Goal: Task Accomplishment & Management: Complete application form

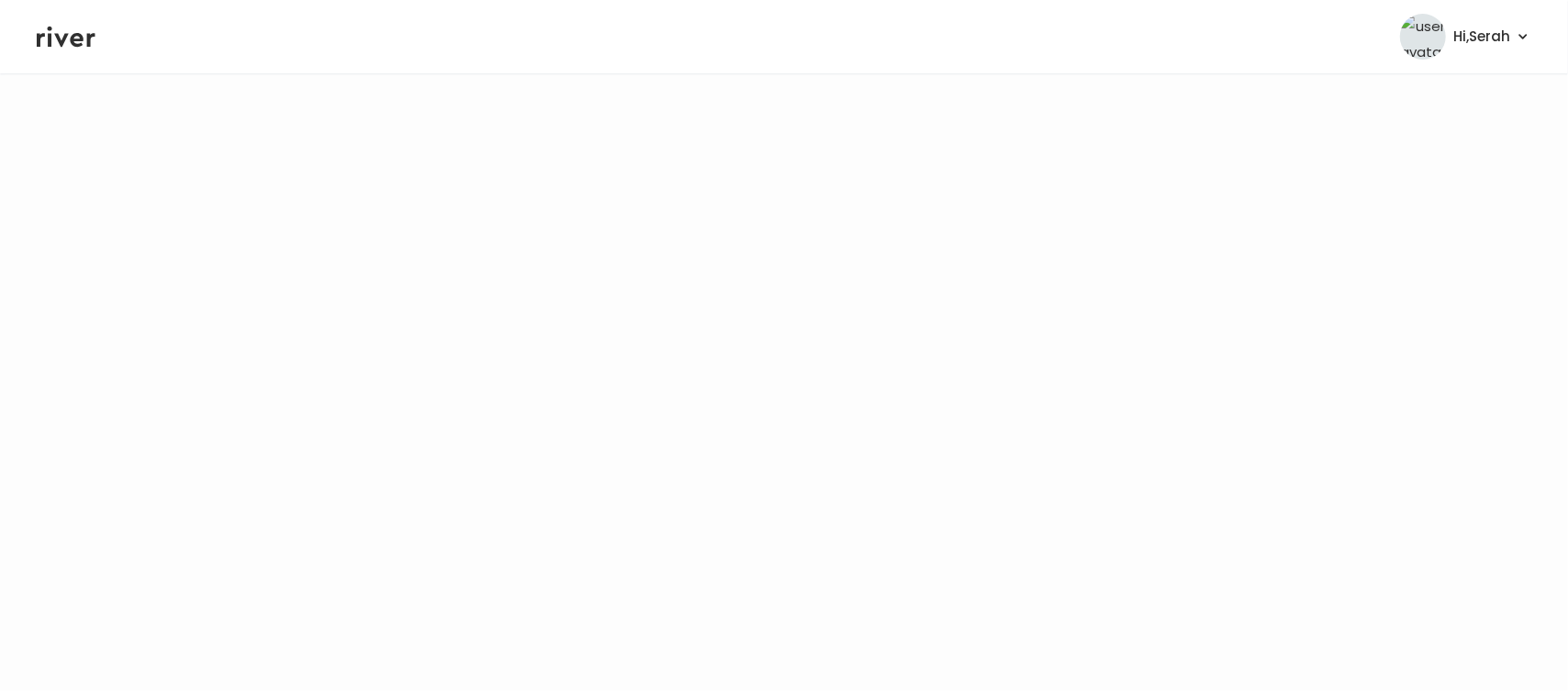
click at [61, 44] on icon at bounding box center [66, 37] width 58 height 21
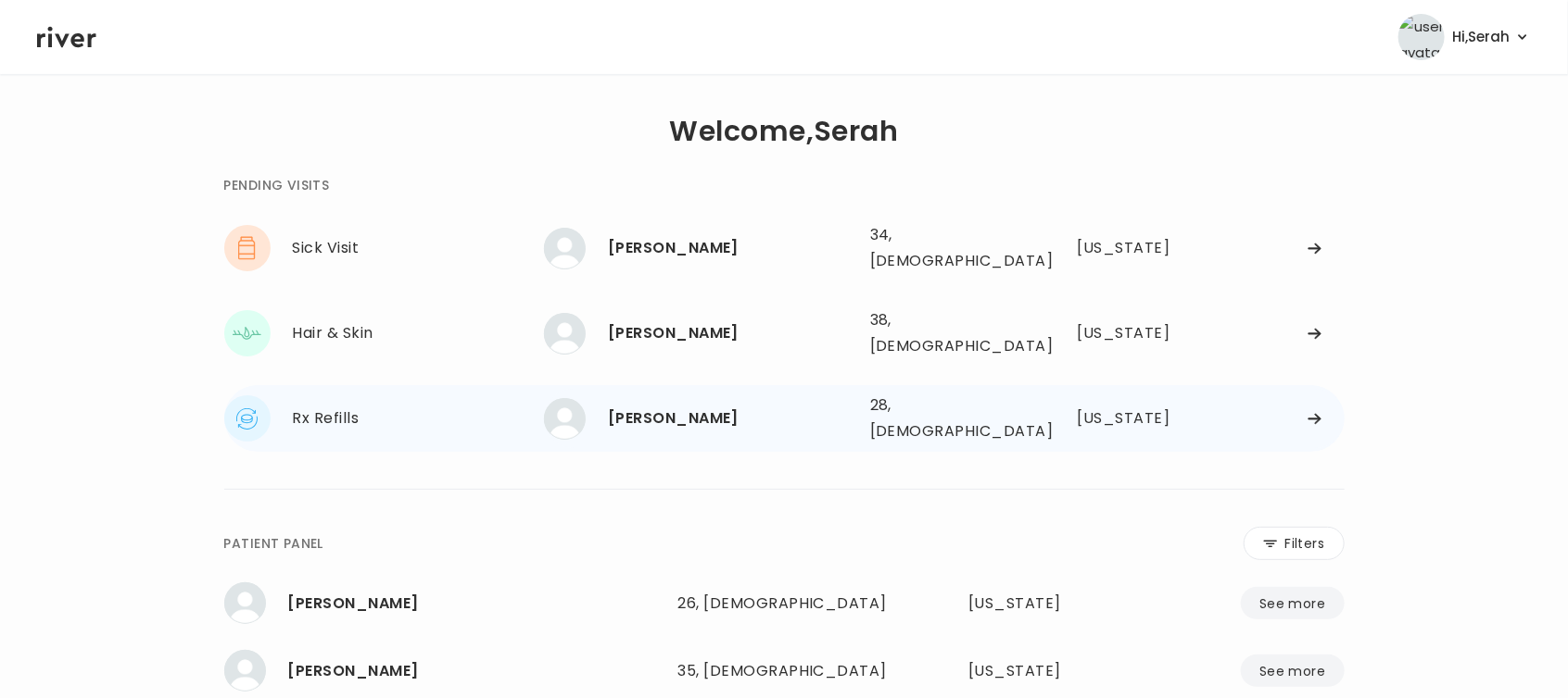
click at [662, 406] on div "Matthew McCard" at bounding box center [731, 419] width 247 height 26
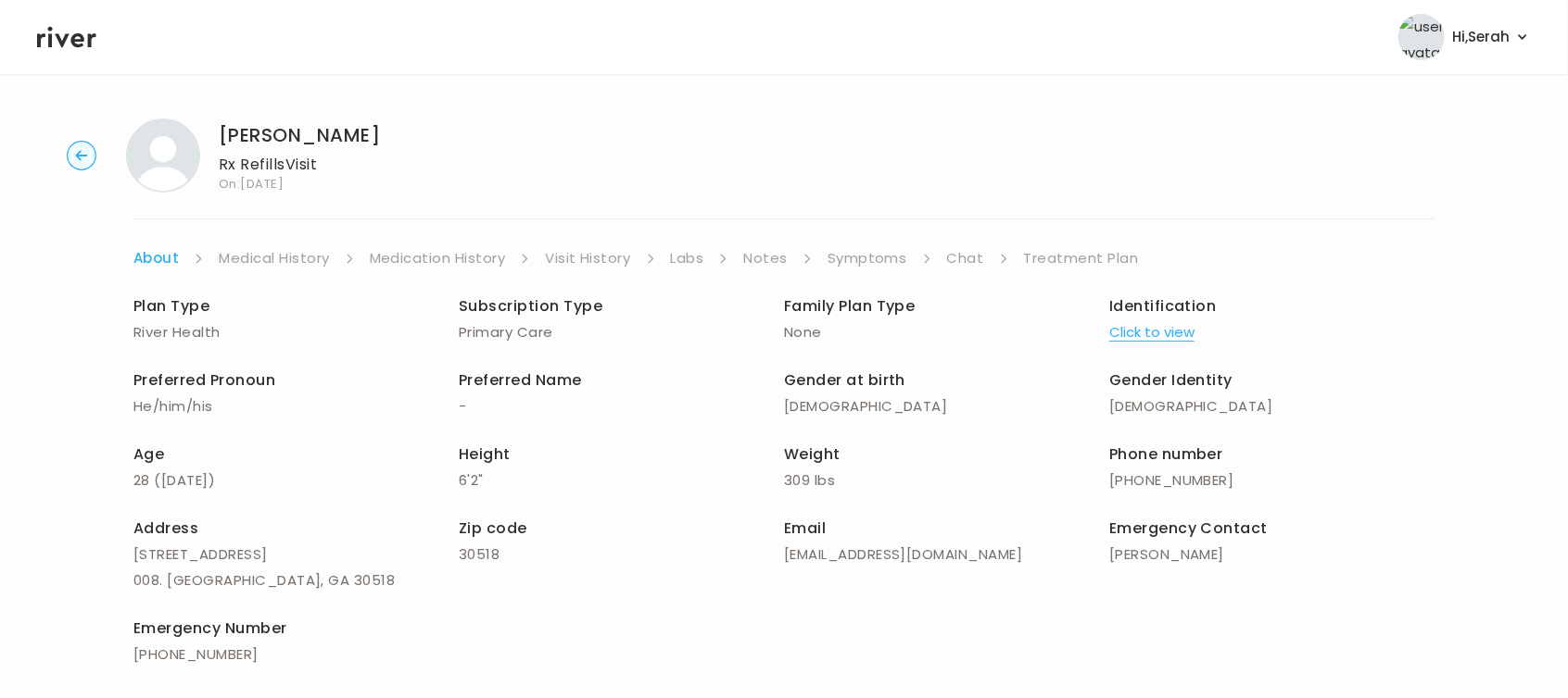
click at [863, 267] on link "Symptoms" at bounding box center [867, 258] width 80 height 26
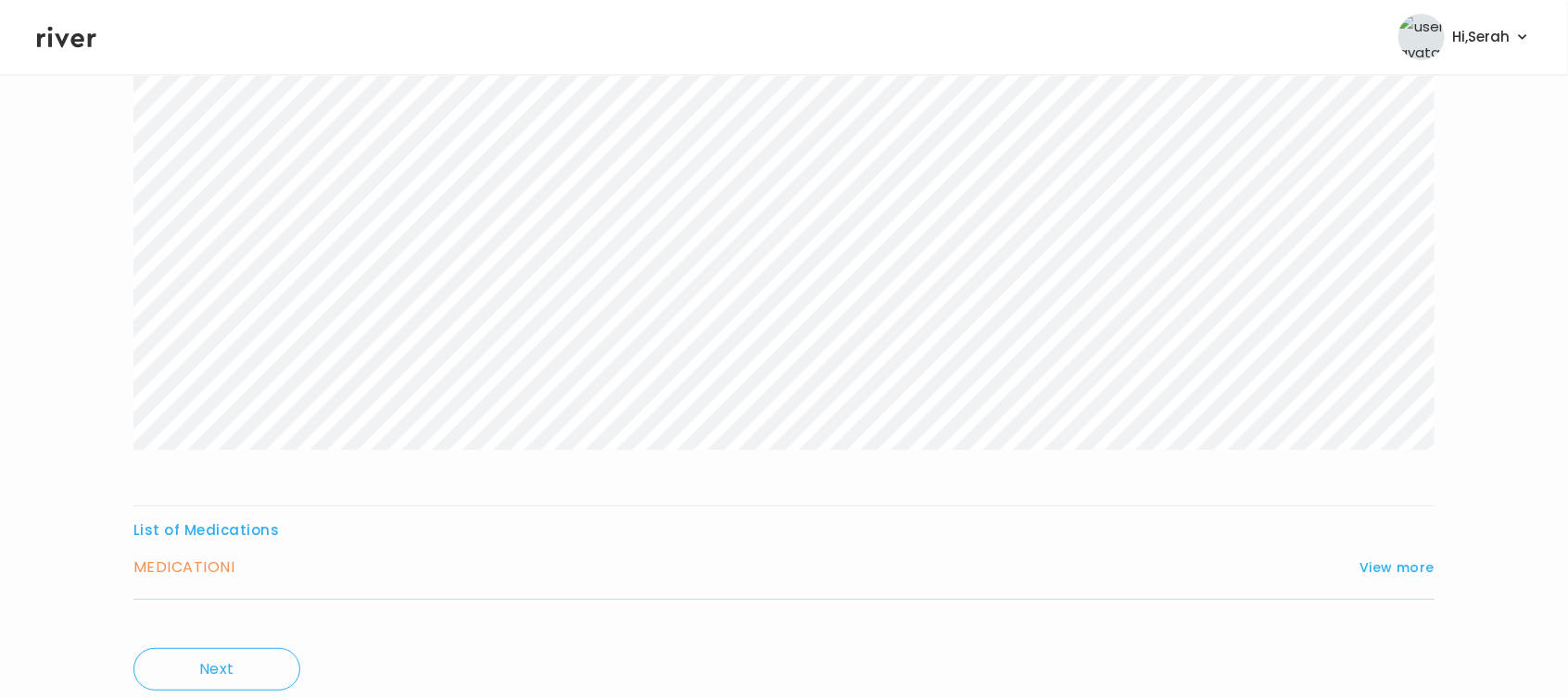
scroll to position [281, 0]
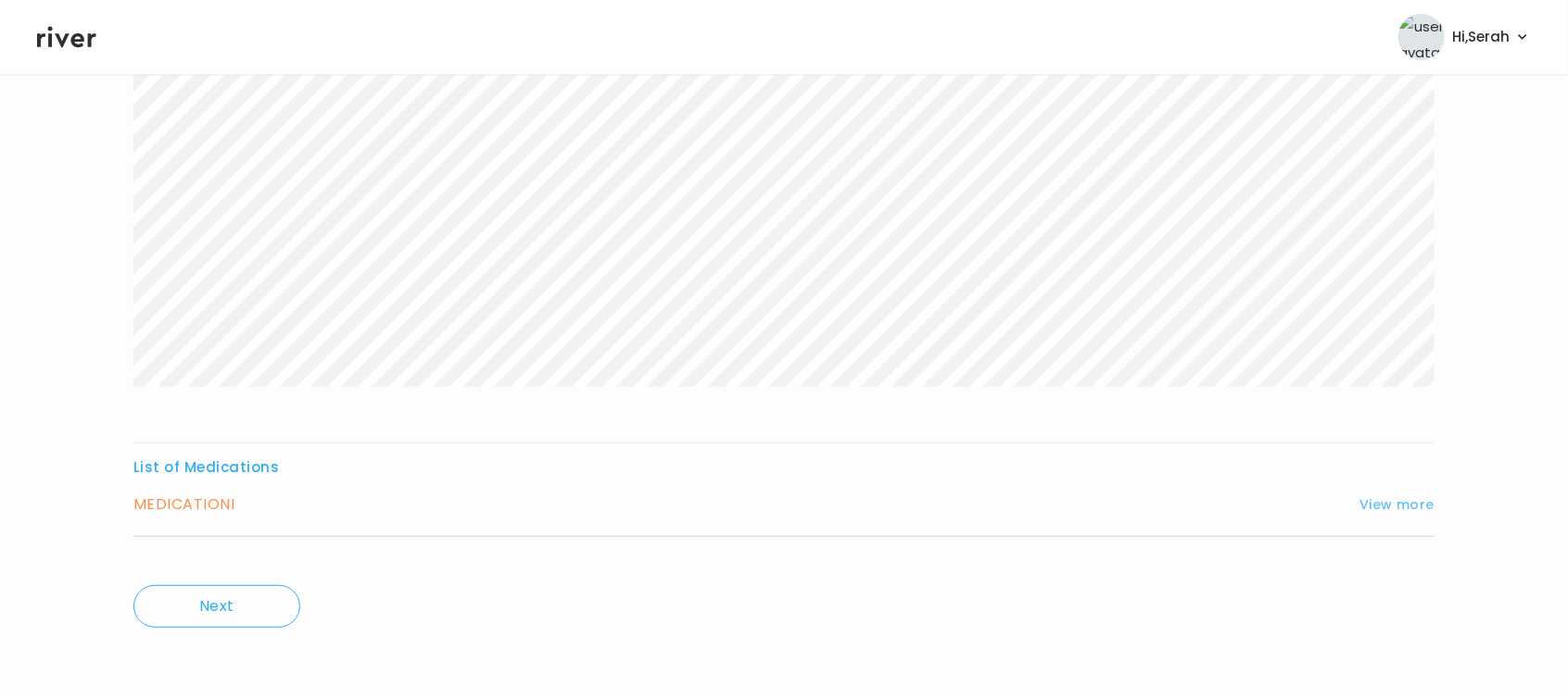
click at [1380, 504] on button "View more" at bounding box center [1397, 505] width 75 height 22
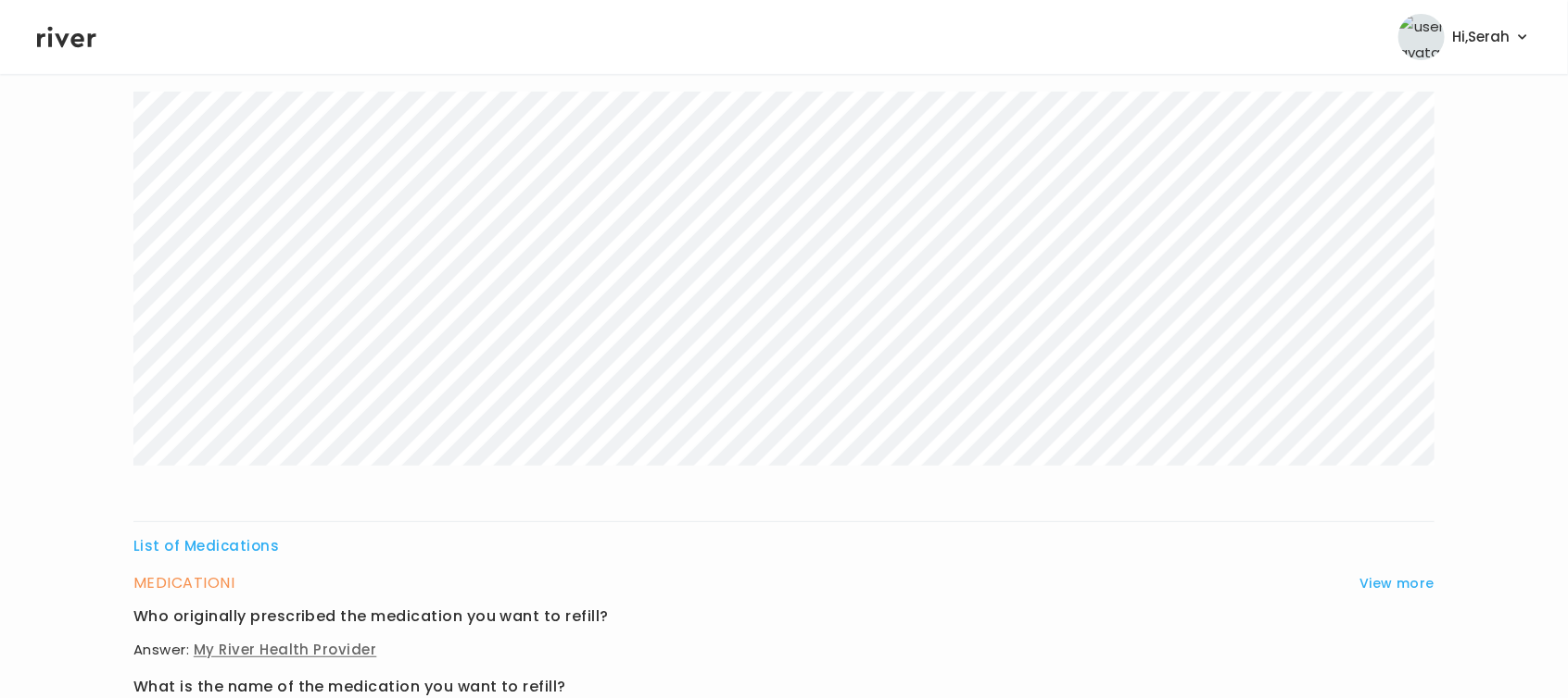
scroll to position [126, 0]
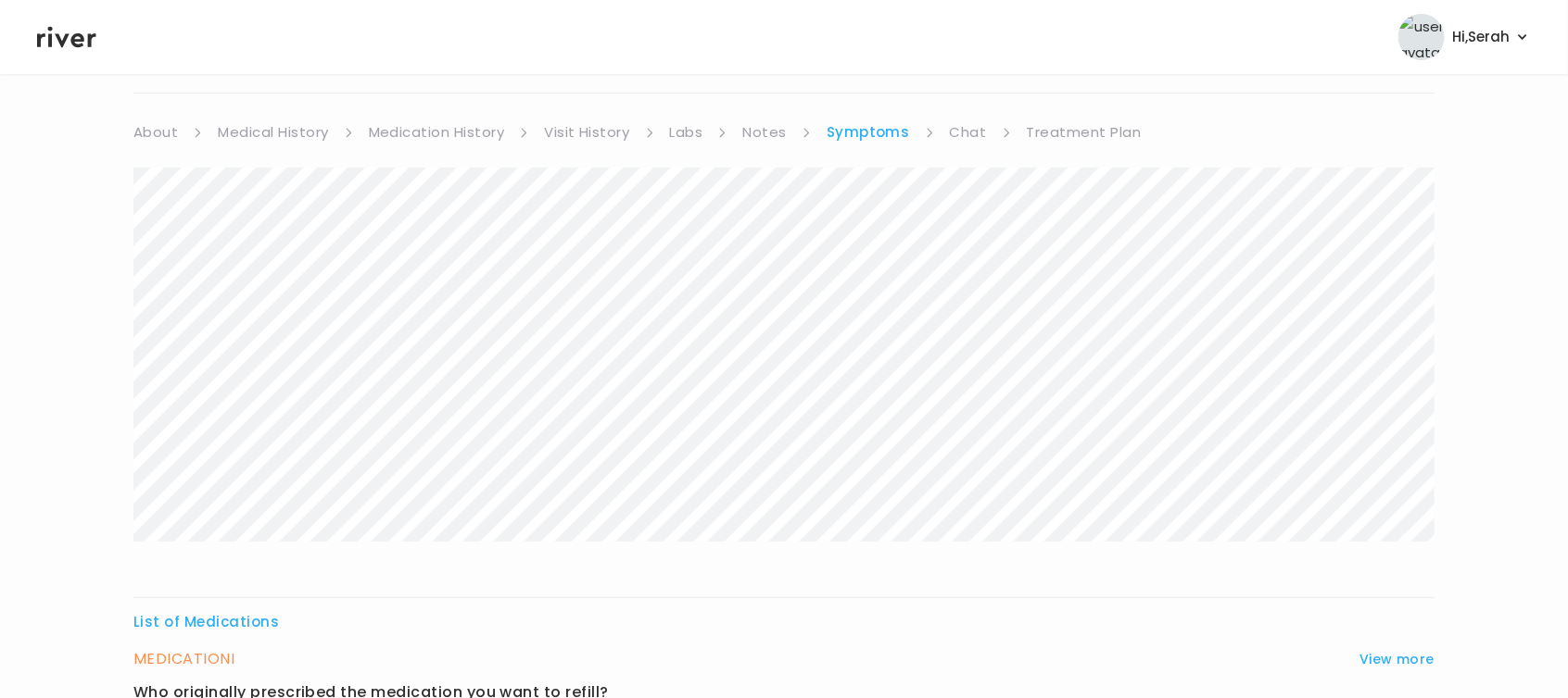
click at [421, 133] on link "Medication History" at bounding box center [437, 133] width 137 height 26
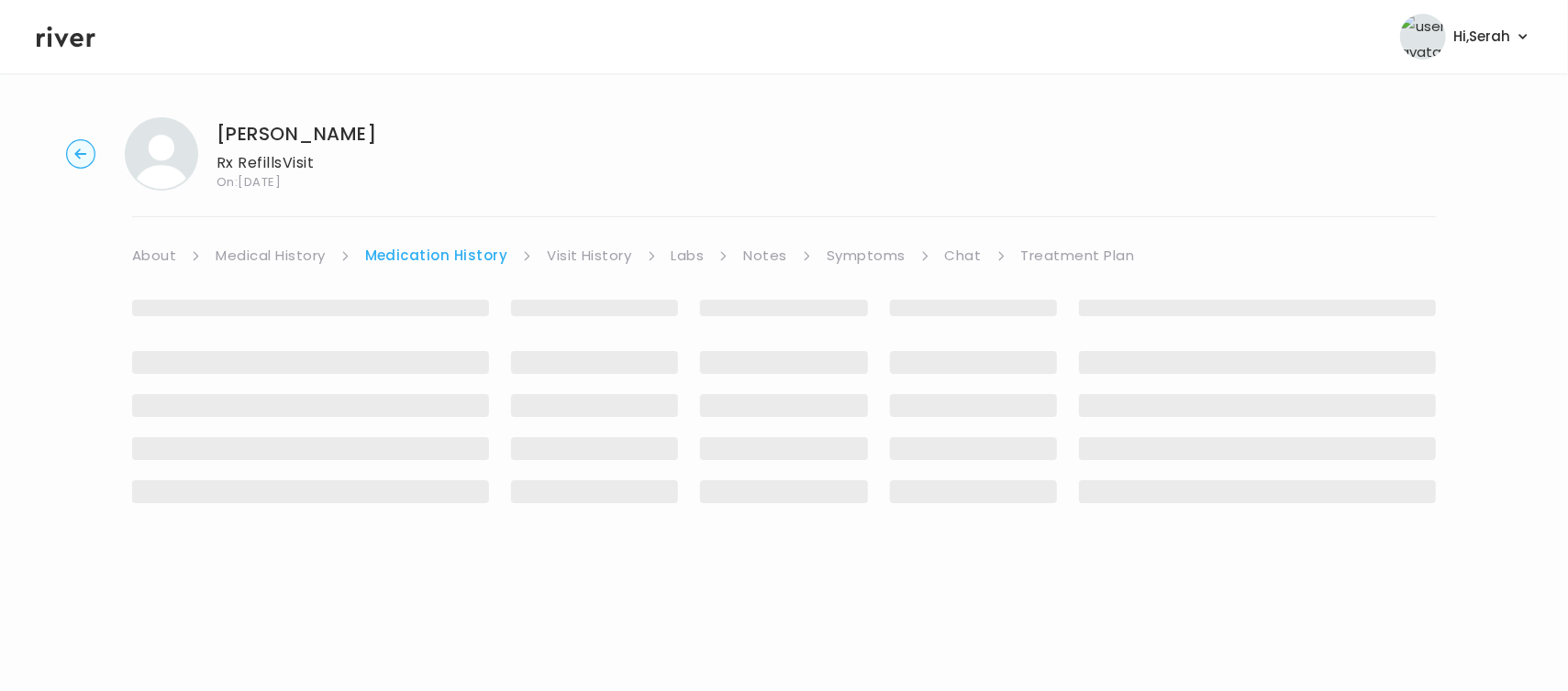
click at [272, 256] on link "Medical History" at bounding box center [271, 256] width 109 height 26
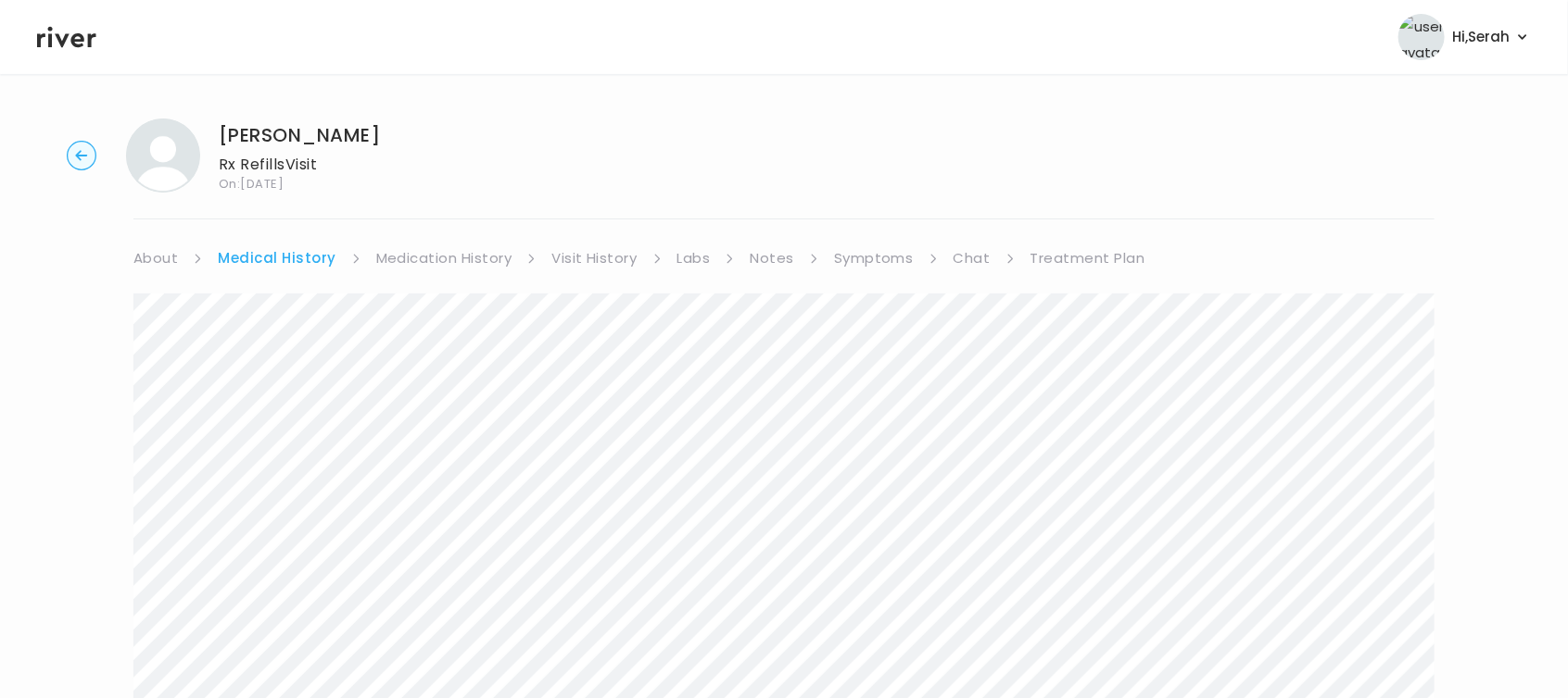
click at [961, 265] on link "Chat" at bounding box center [973, 258] width 37 height 26
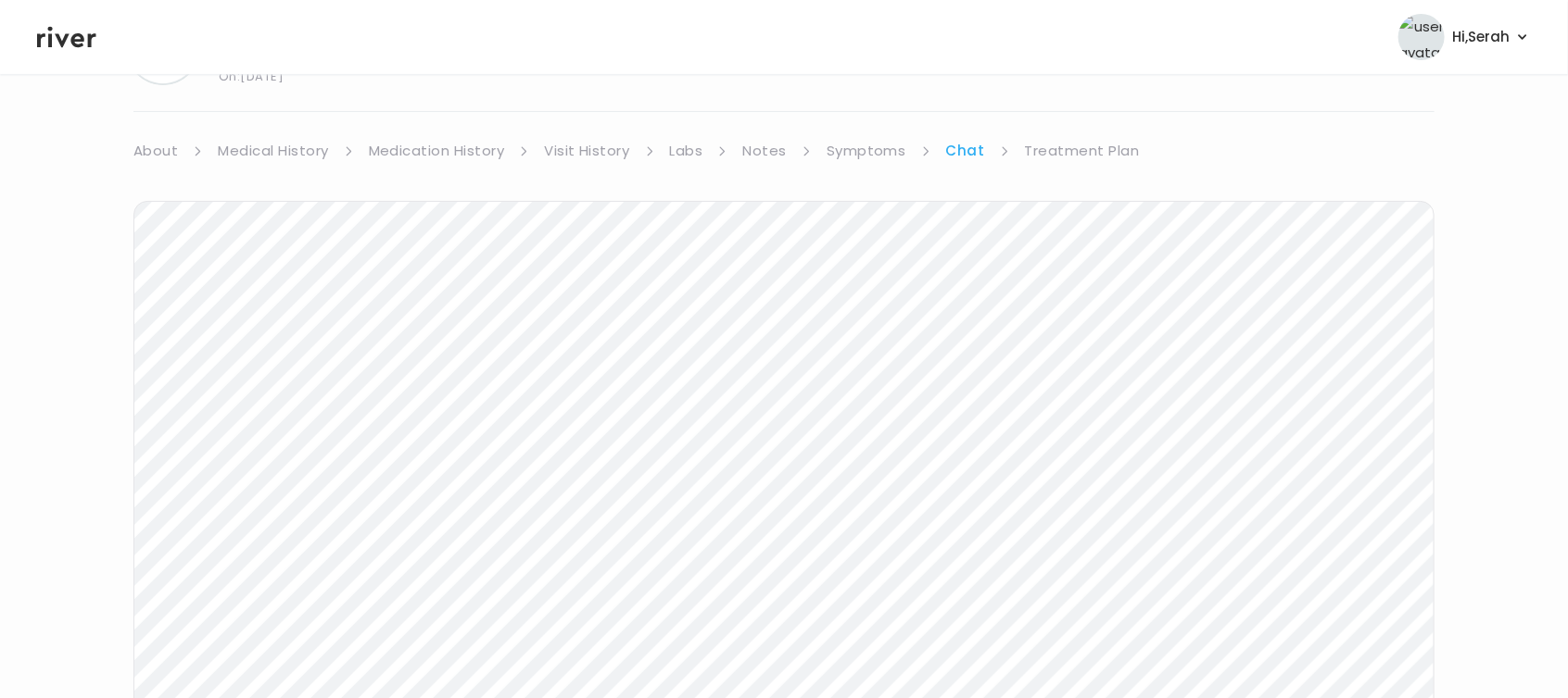
scroll to position [68, 0]
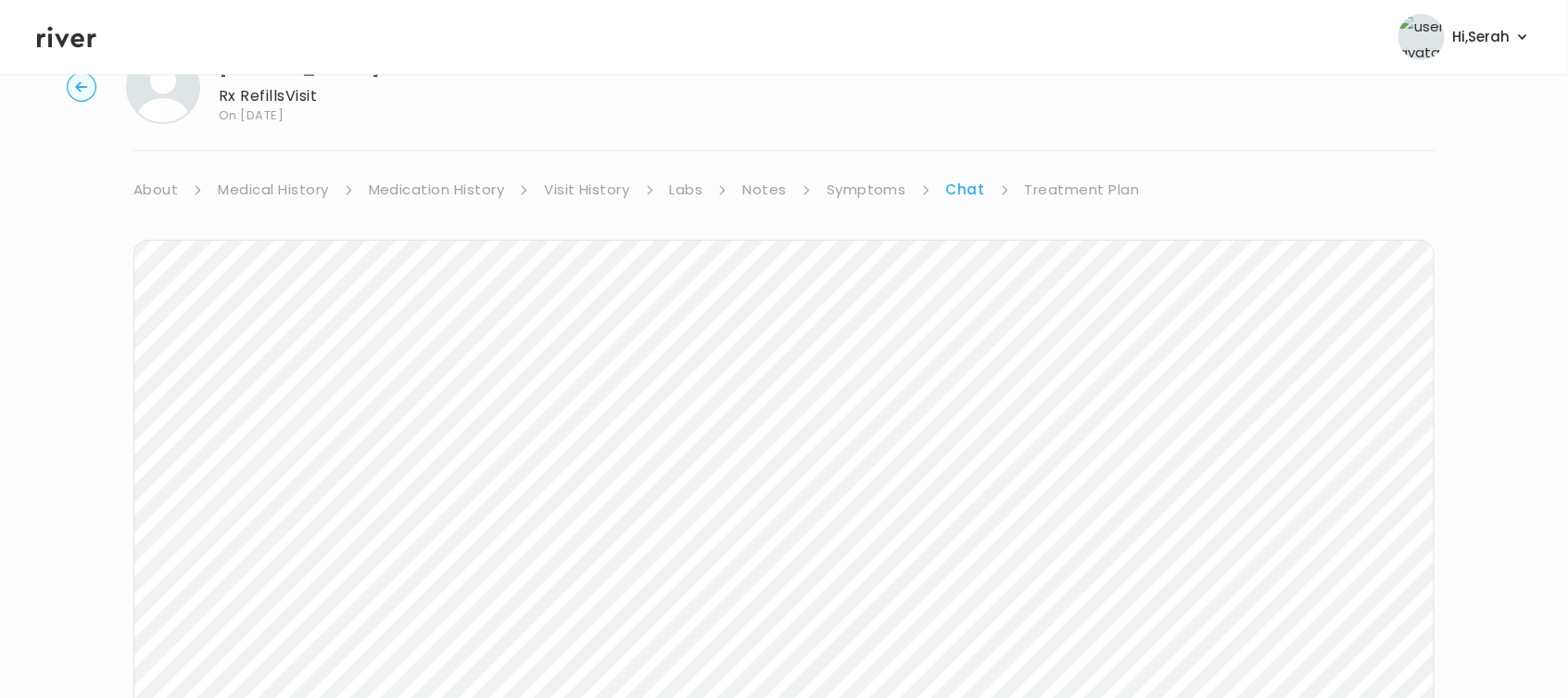
click at [1053, 180] on link "Treatment Plan" at bounding box center [1082, 190] width 115 height 26
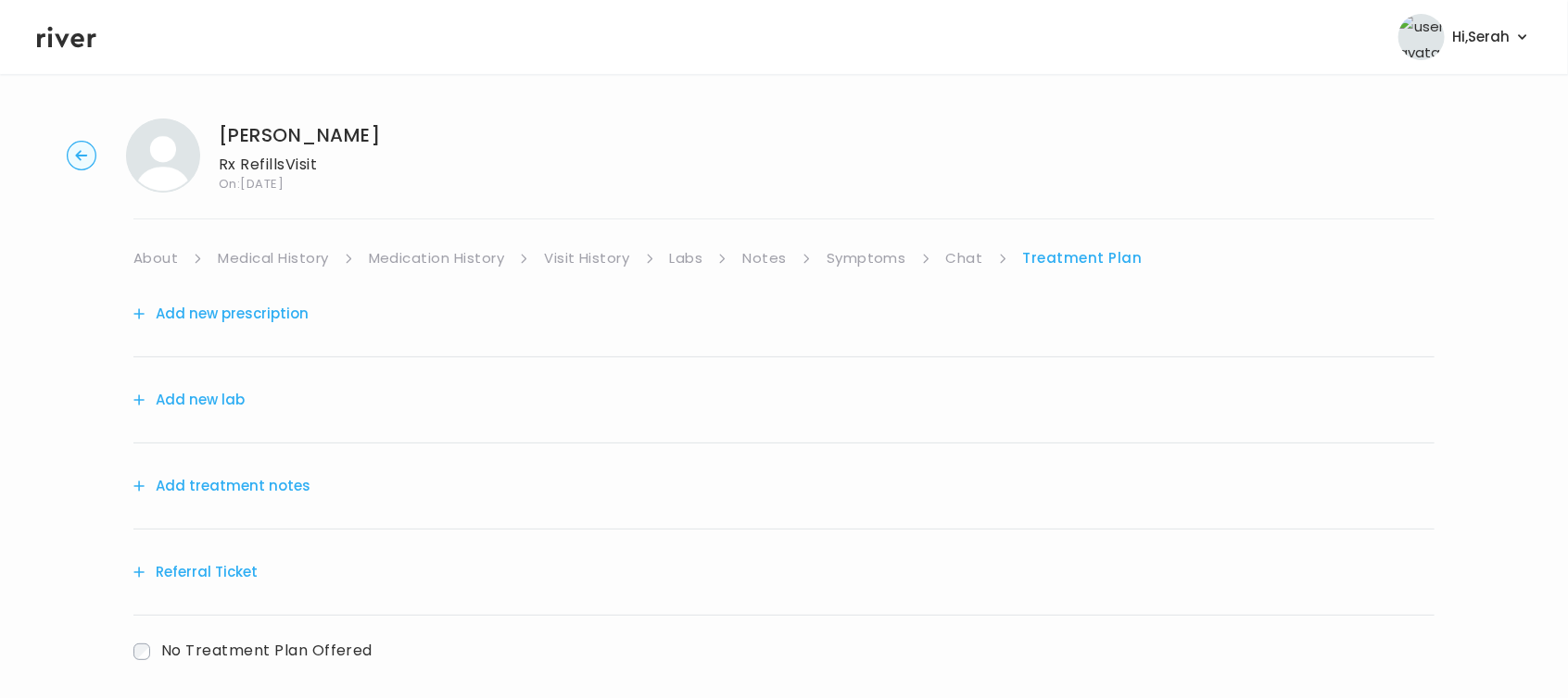
click at [249, 313] on button "Add new prescription" at bounding box center [221, 314] width 175 height 26
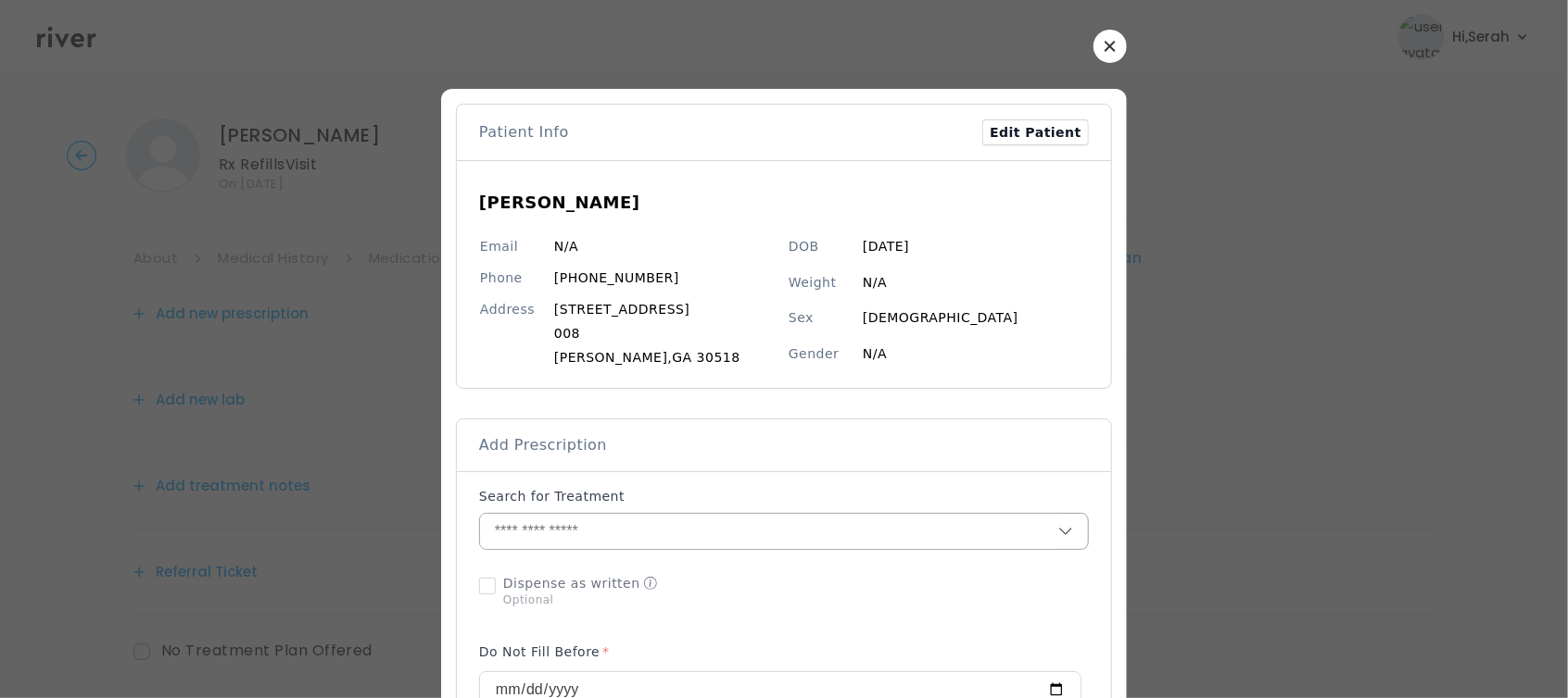
click at [594, 526] on input "text" at bounding box center [769, 531] width 579 height 36
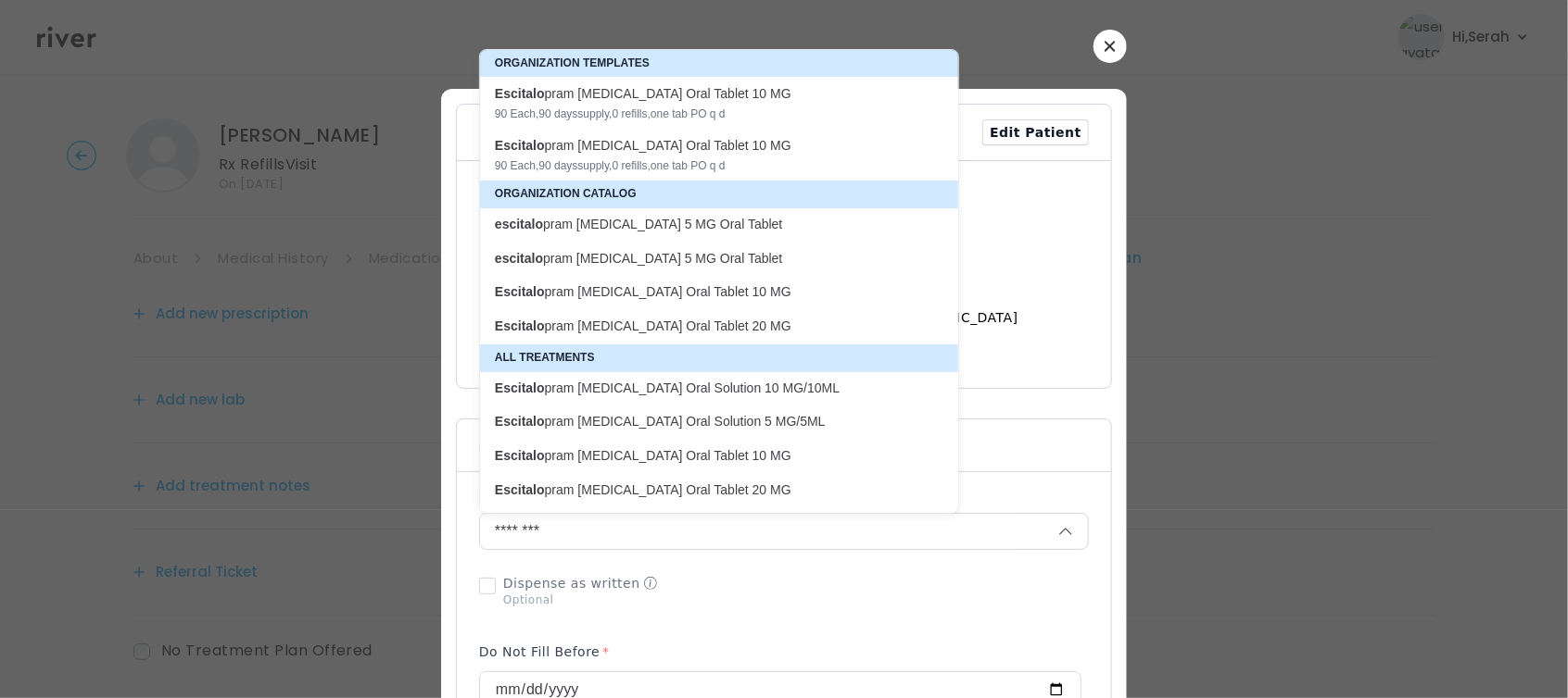
click at [655, 318] on p "Escitalo pram Oxalate Oral Tablet 20 MG" at bounding box center [708, 327] width 426 height 18
type input "**********"
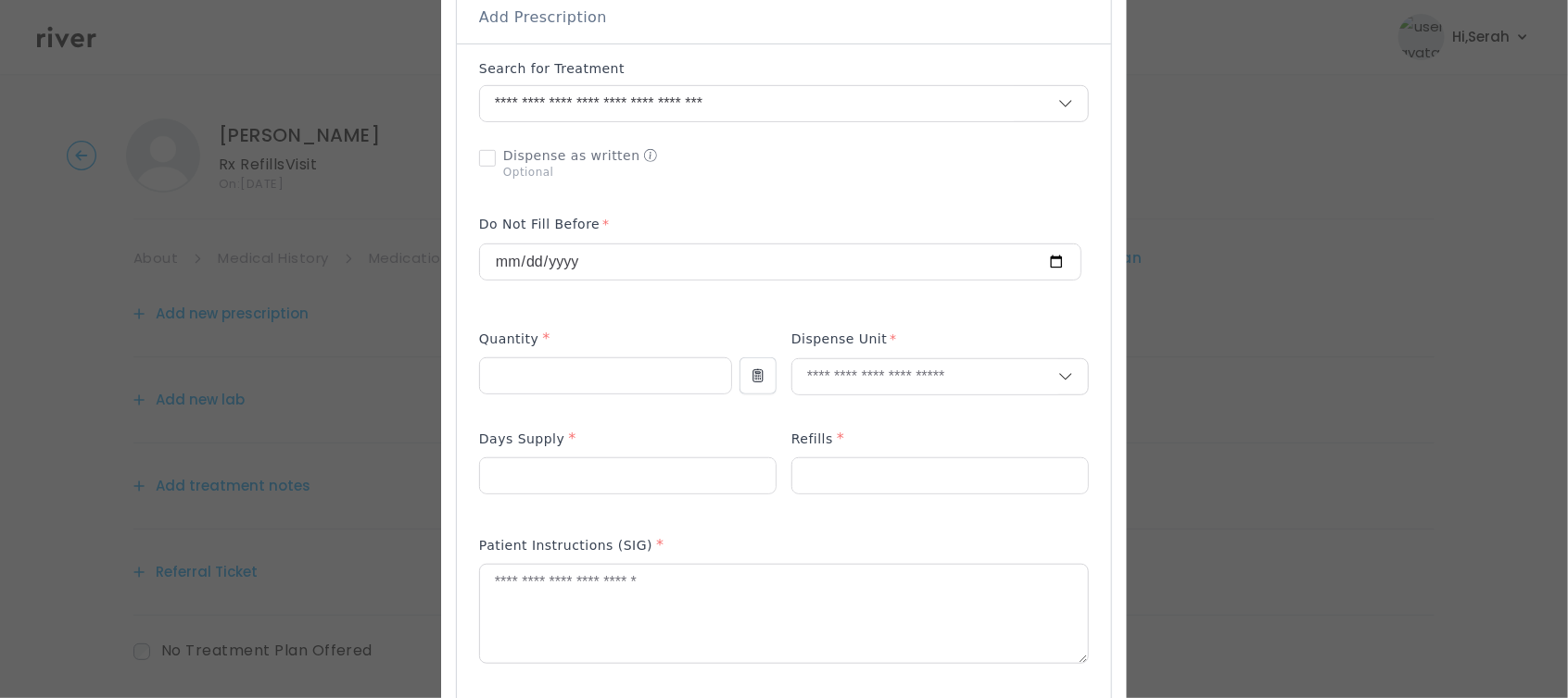
scroll to position [431, 0]
click at [600, 370] on input "number" at bounding box center [606, 372] width 251 height 36
type input "**"
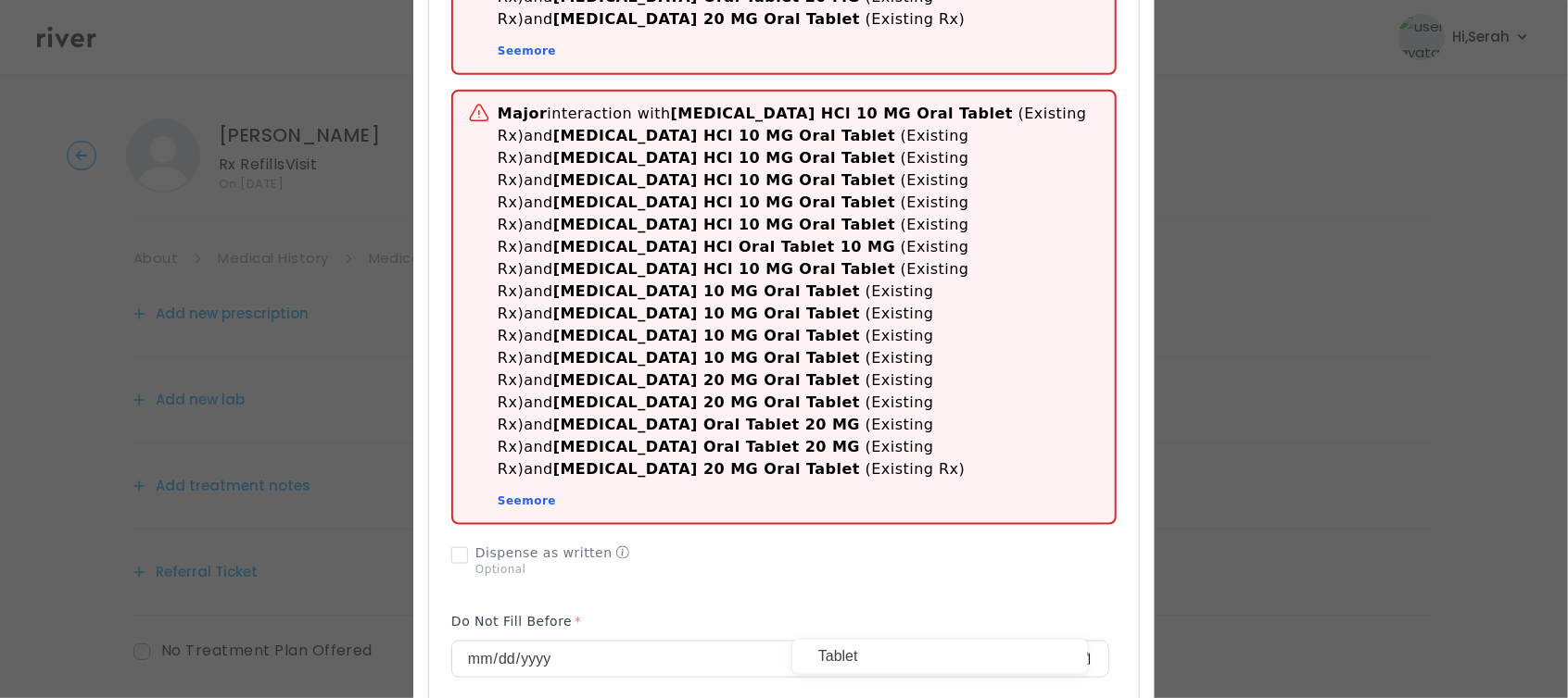
scroll to position [860, 0]
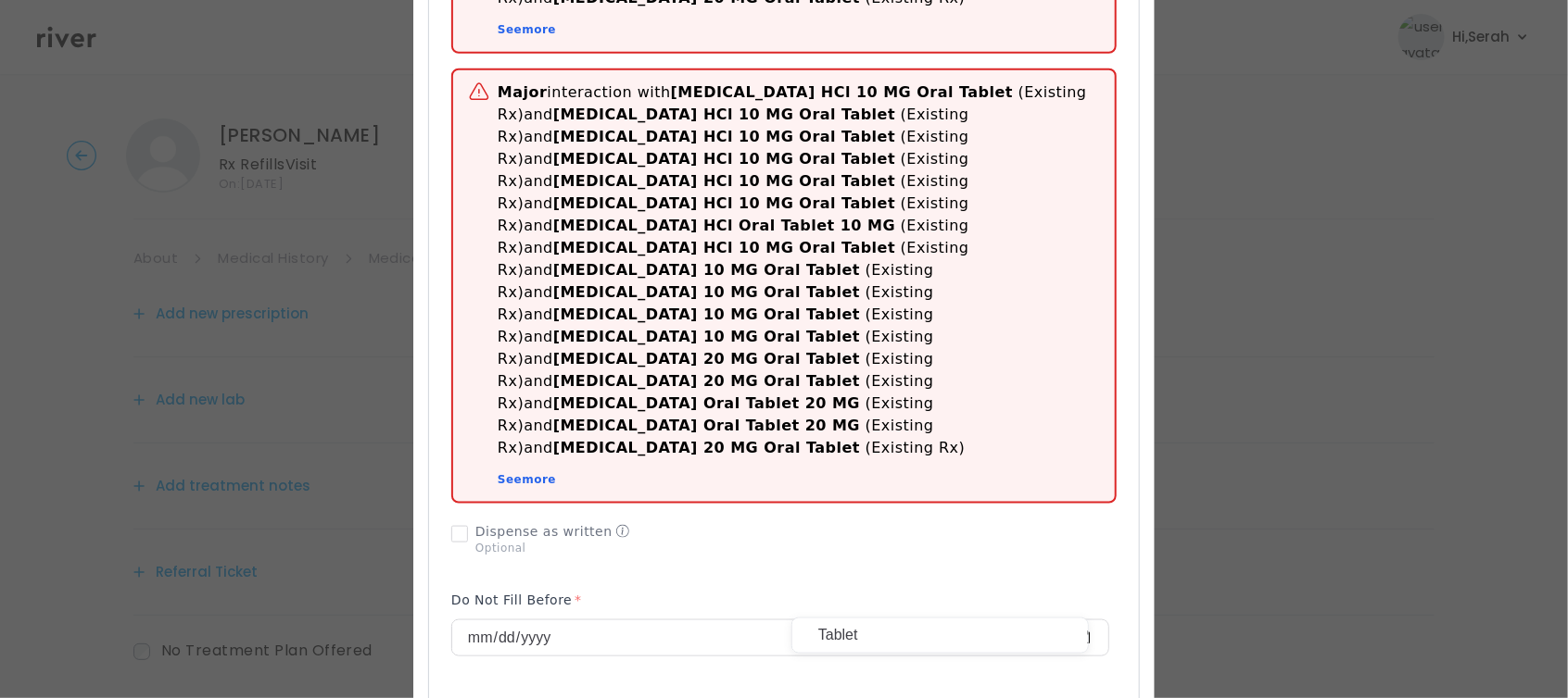
type input "**"
click at [837, 640] on p "Tablet" at bounding box center [940, 635] width 243 height 27
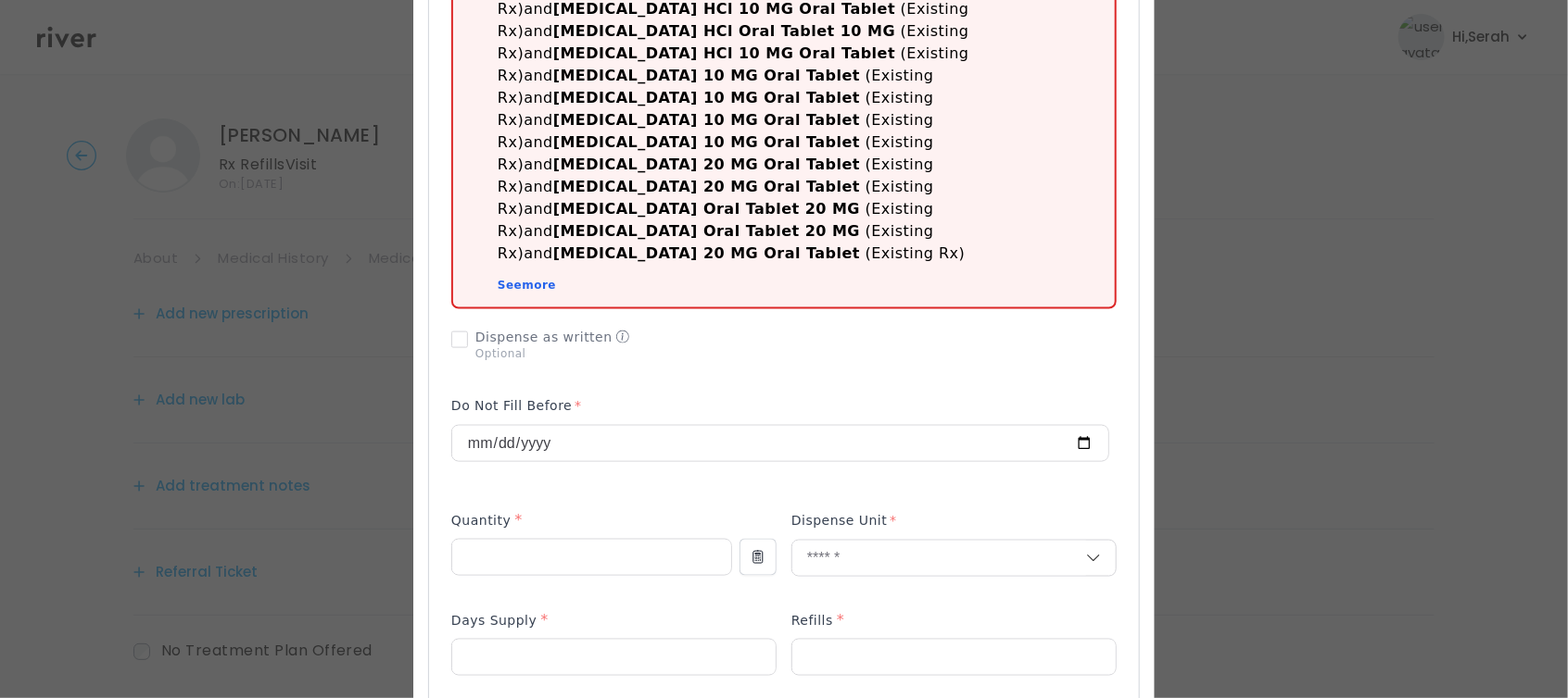
scroll to position [1069, 0]
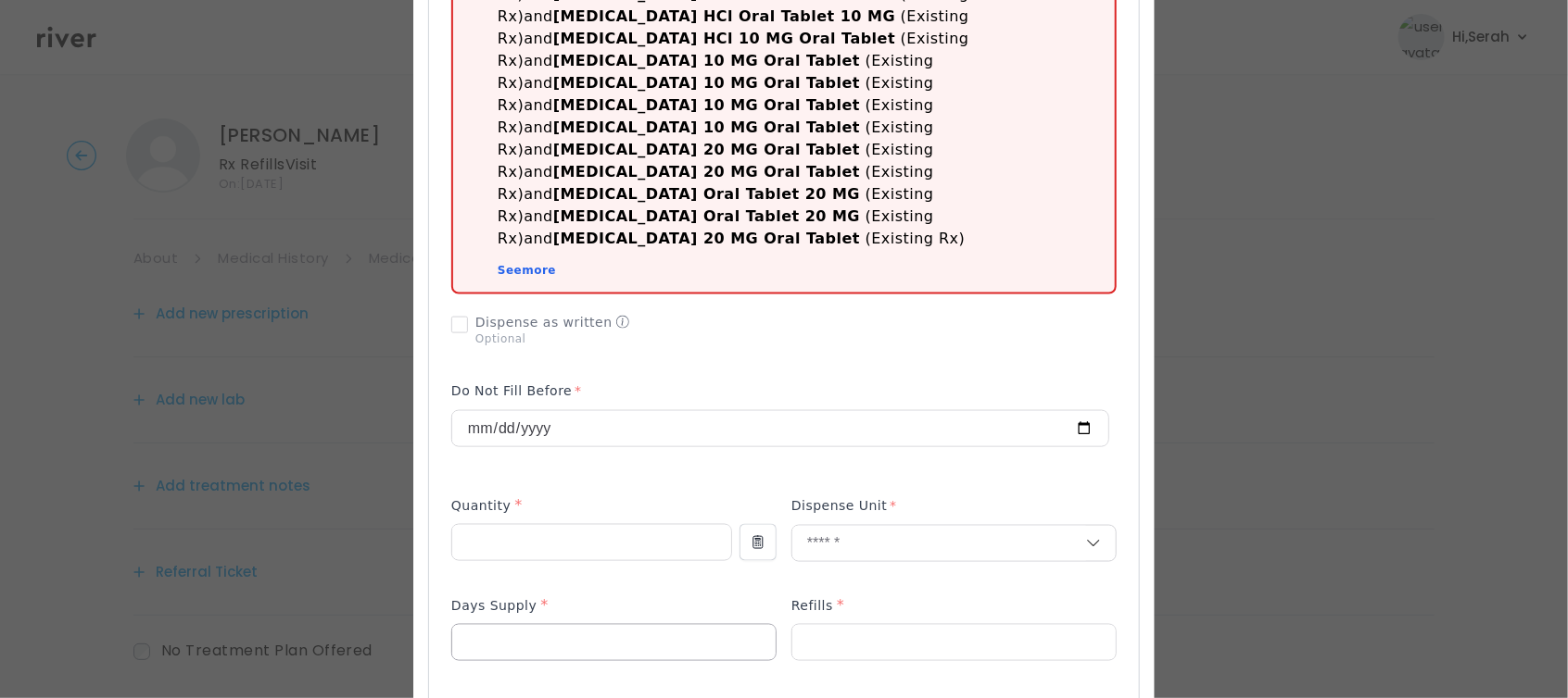
click at [530, 625] on input "number" at bounding box center [613, 643] width 323 height 36
type input "**"
type input "*"
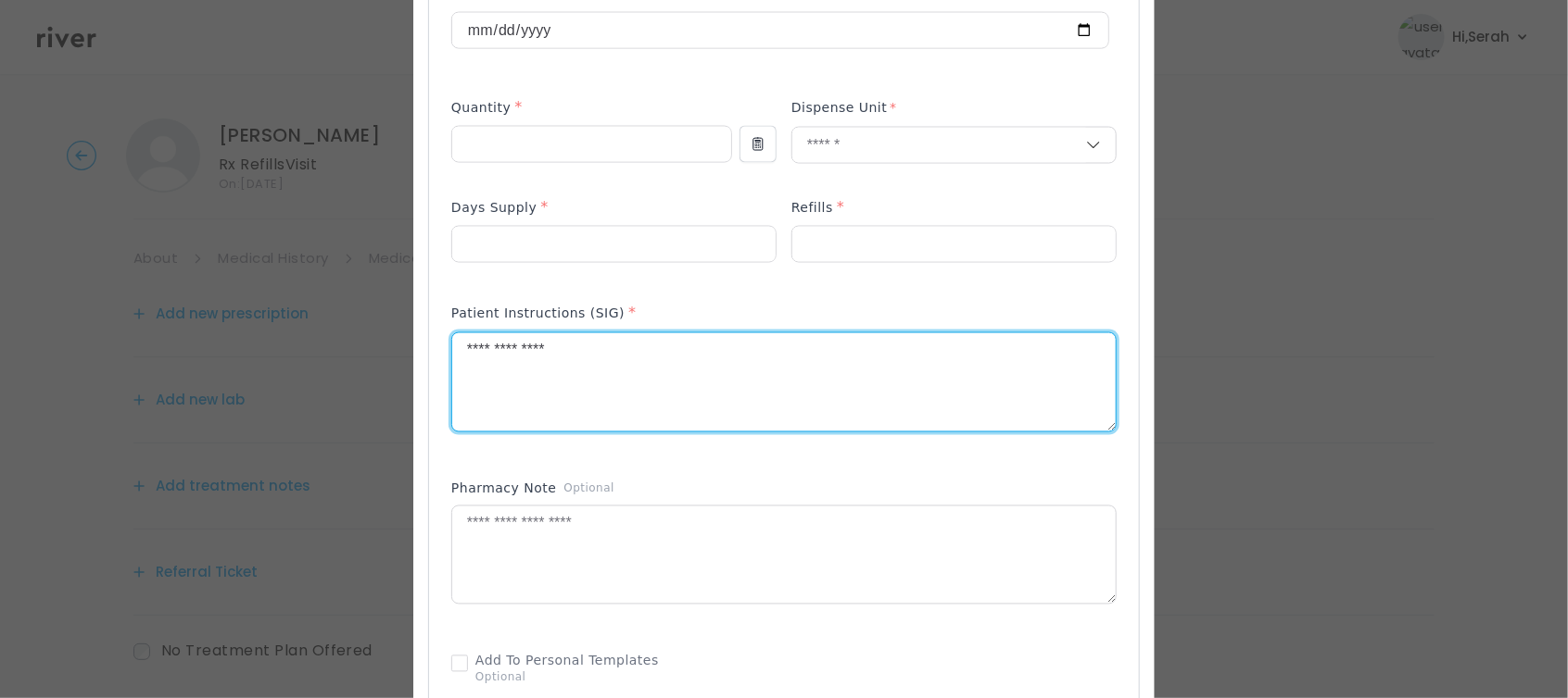
scroll to position [1487, 0]
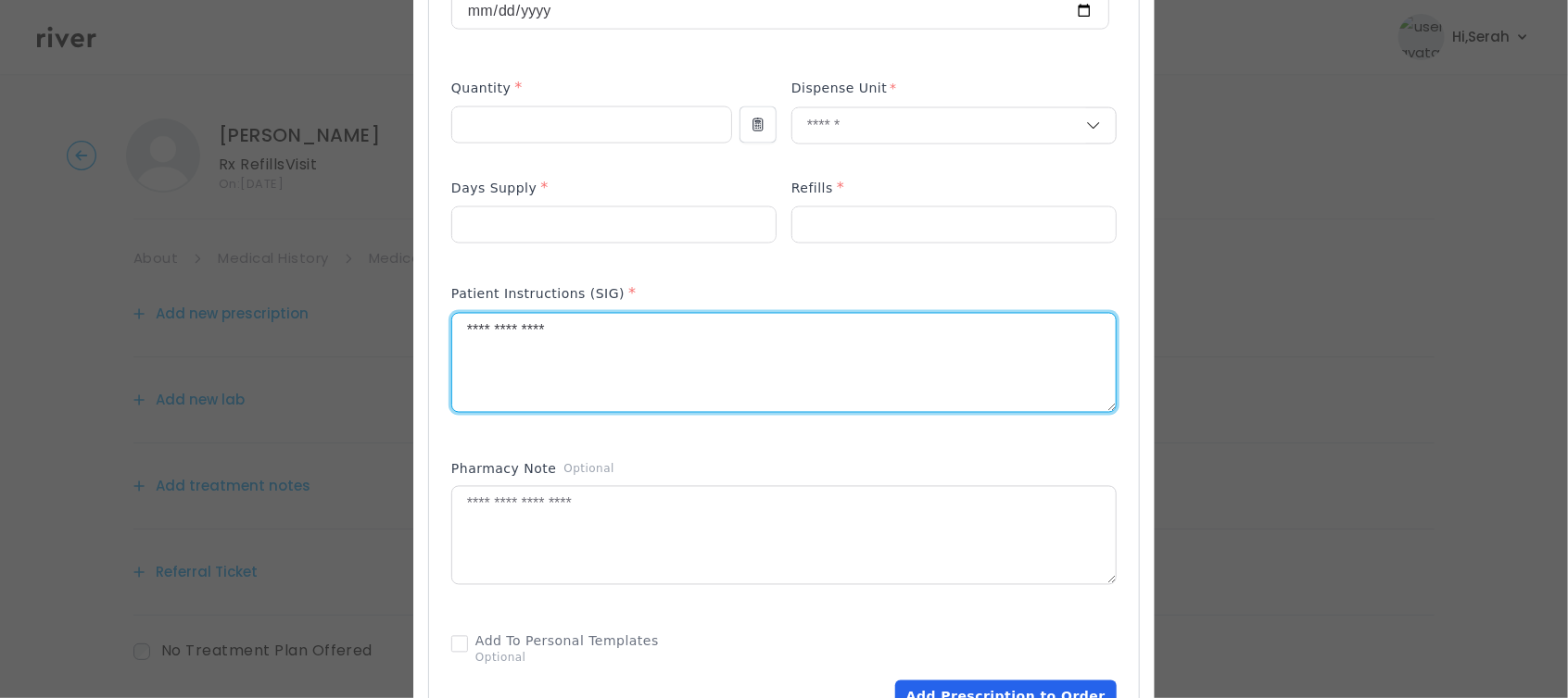
type textarea "**********"
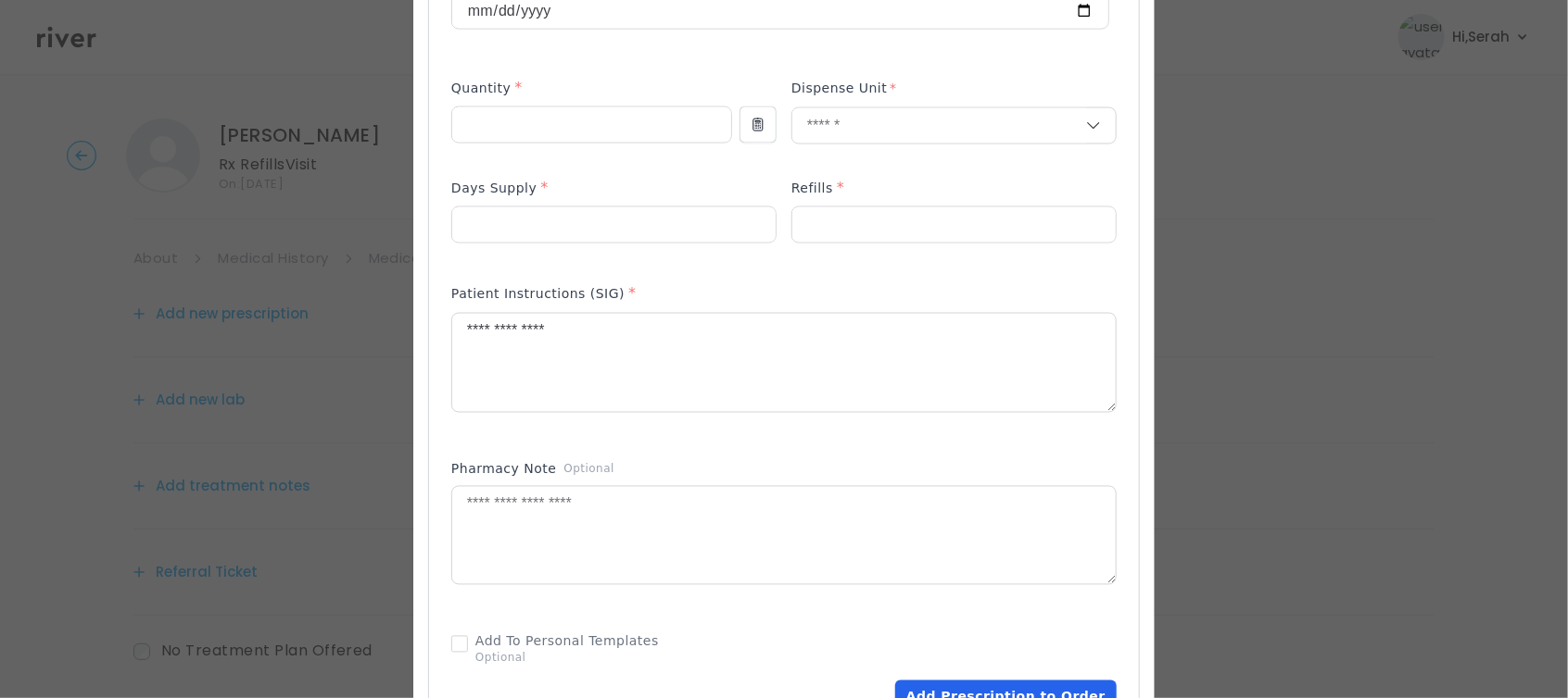
click at [989, 681] on button "Add Prescription to Order" at bounding box center [1005, 698] width 222 height 34
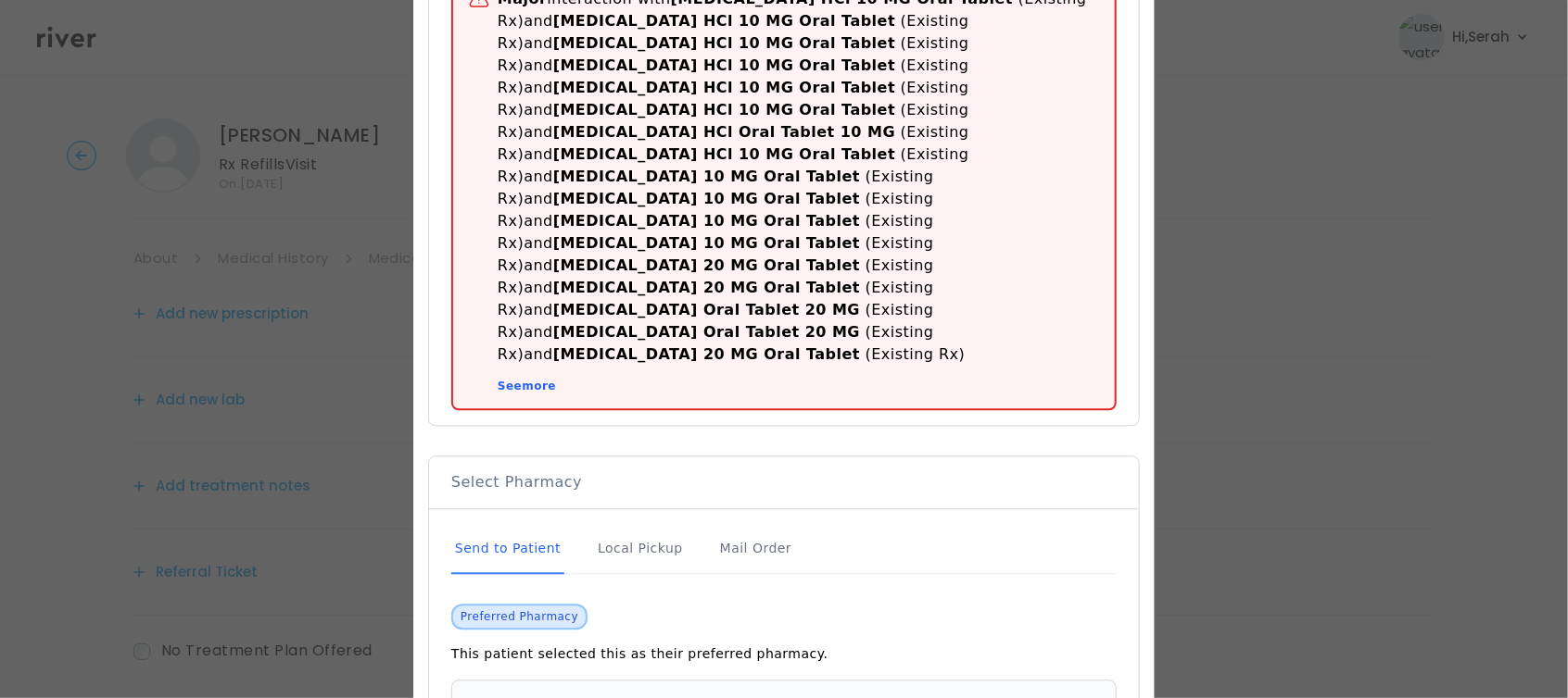
scroll to position [1957, 0]
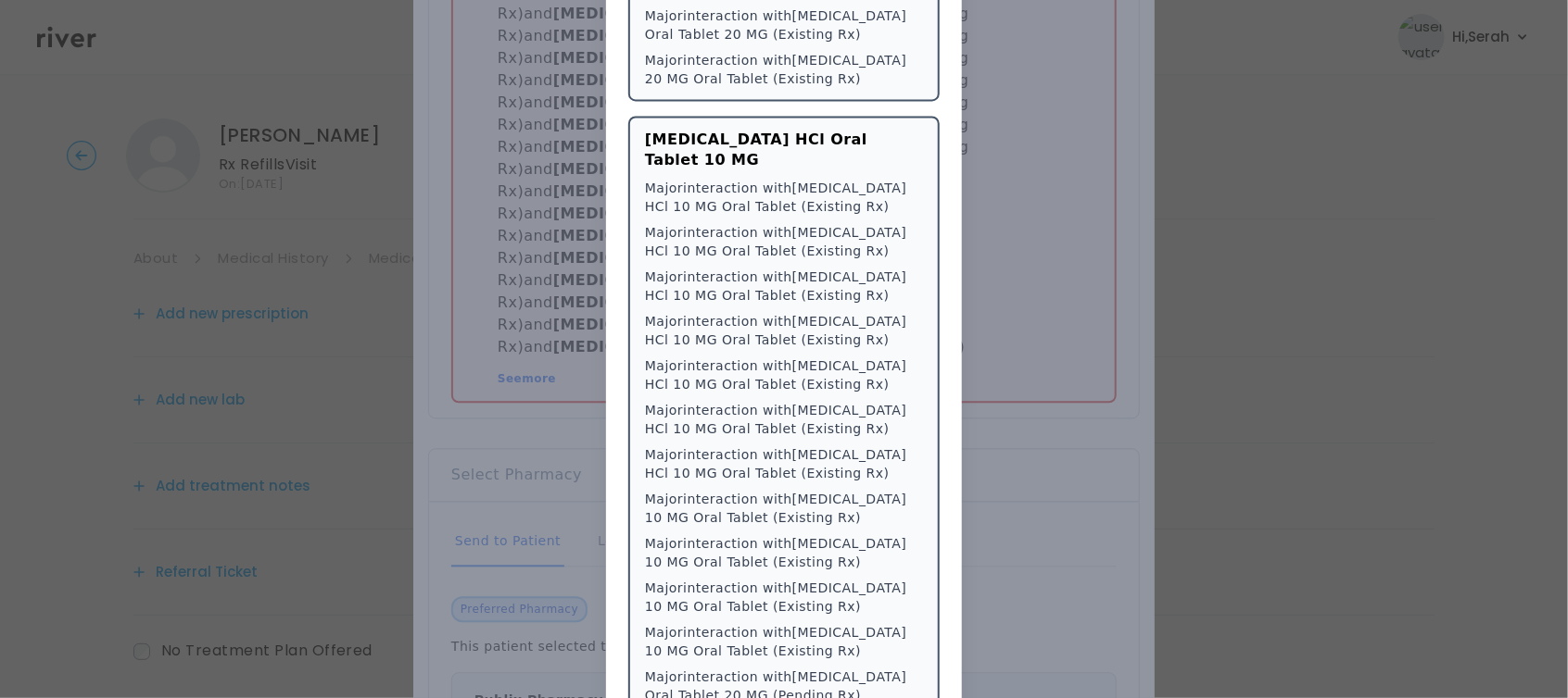
scroll to position [21754, 0]
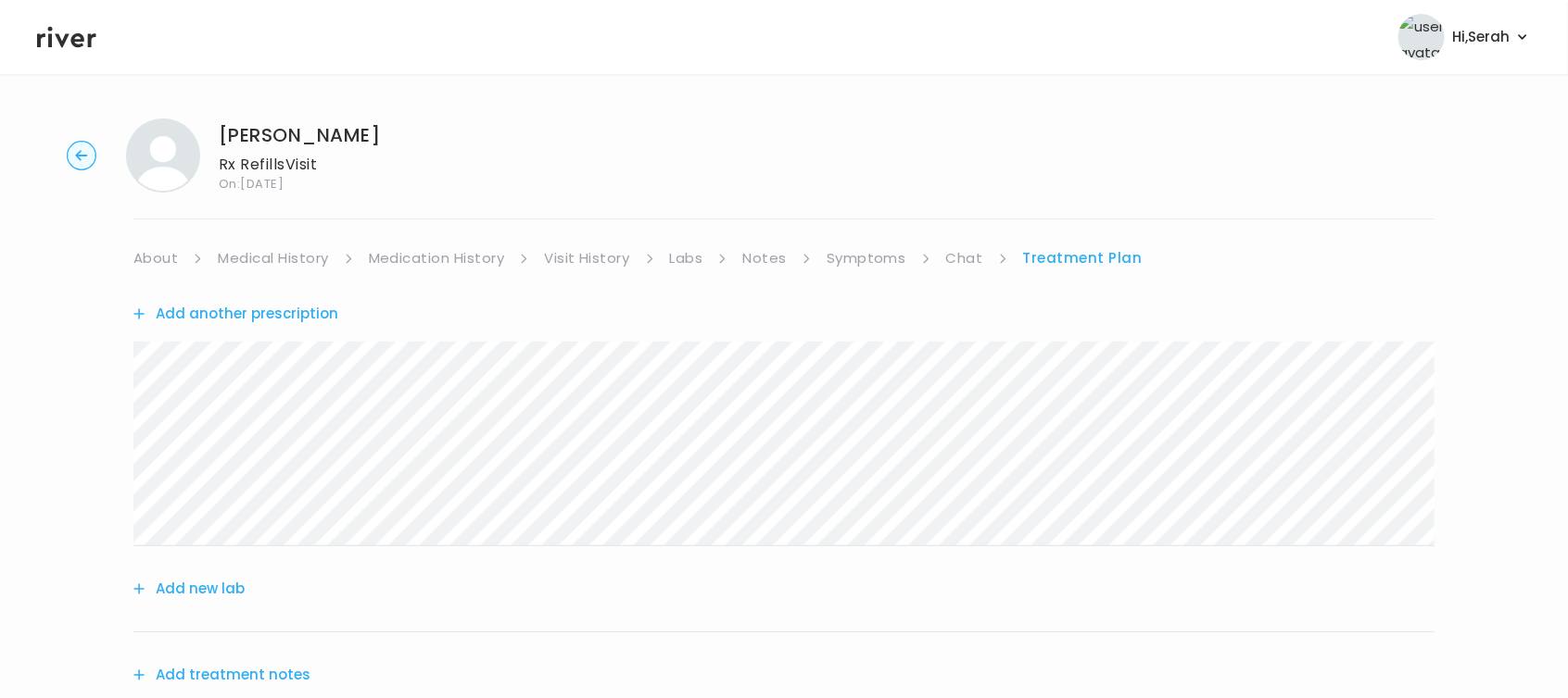
scroll to position [282, 0]
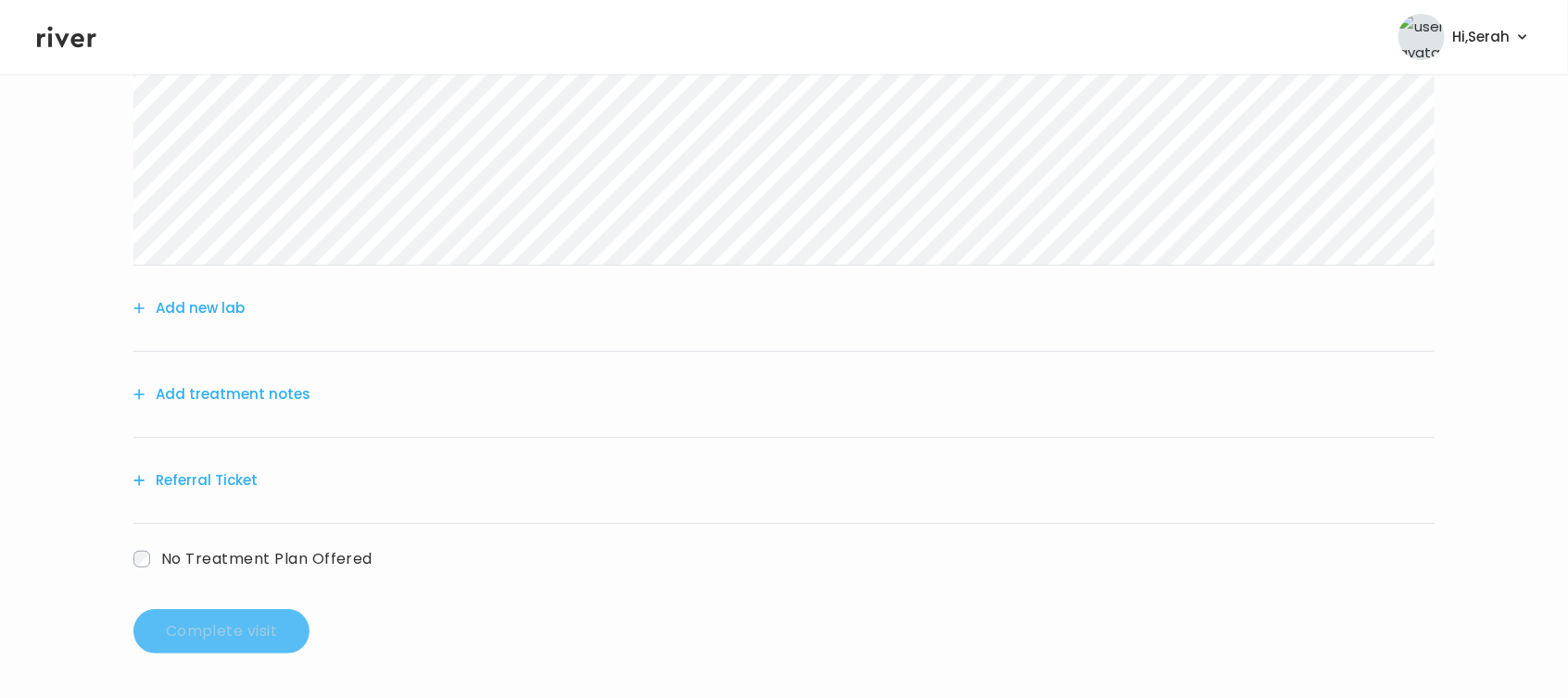
click at [268, 397] on button "Add treatment notes" at bounding box center [222, 395] width 177 height 26
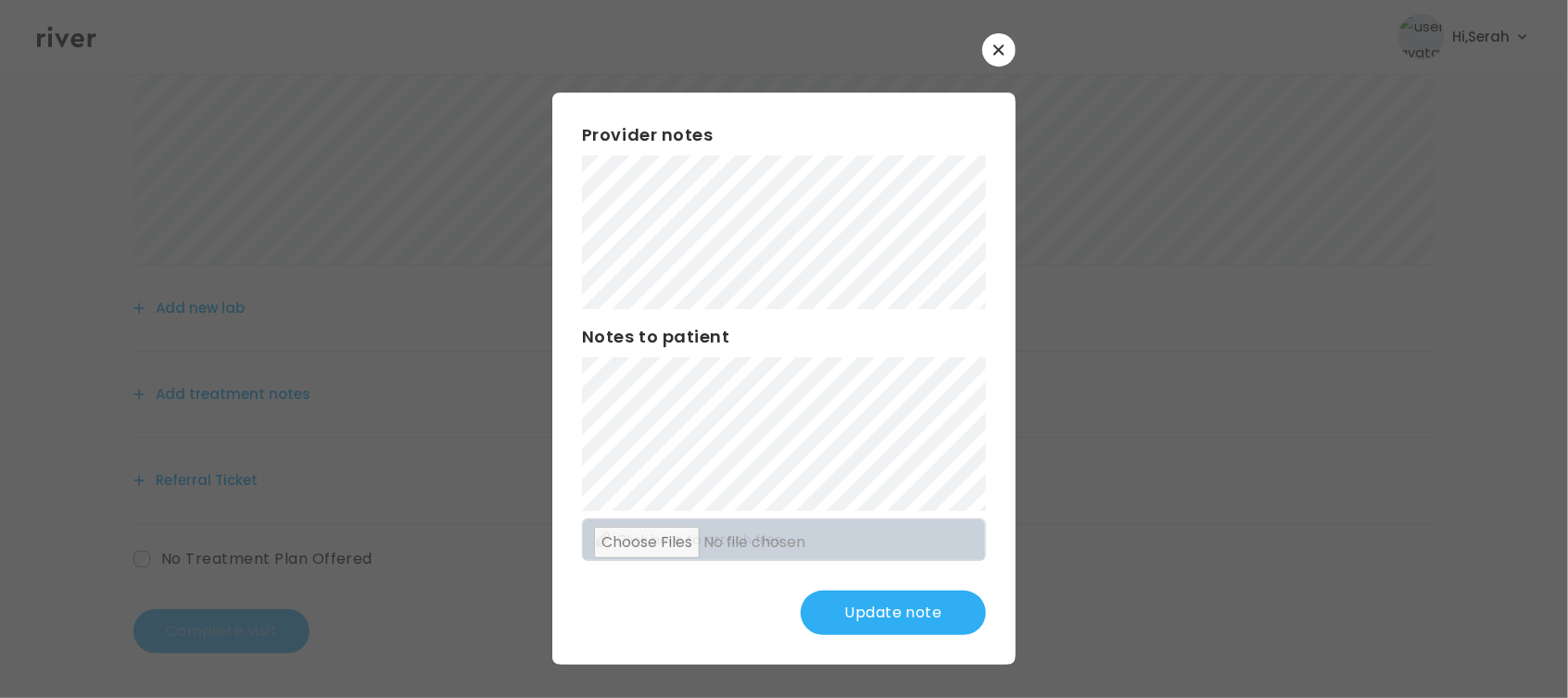
click at [862, 618] on button "Update note" at bounding box center [893, 614] width 185 height 45
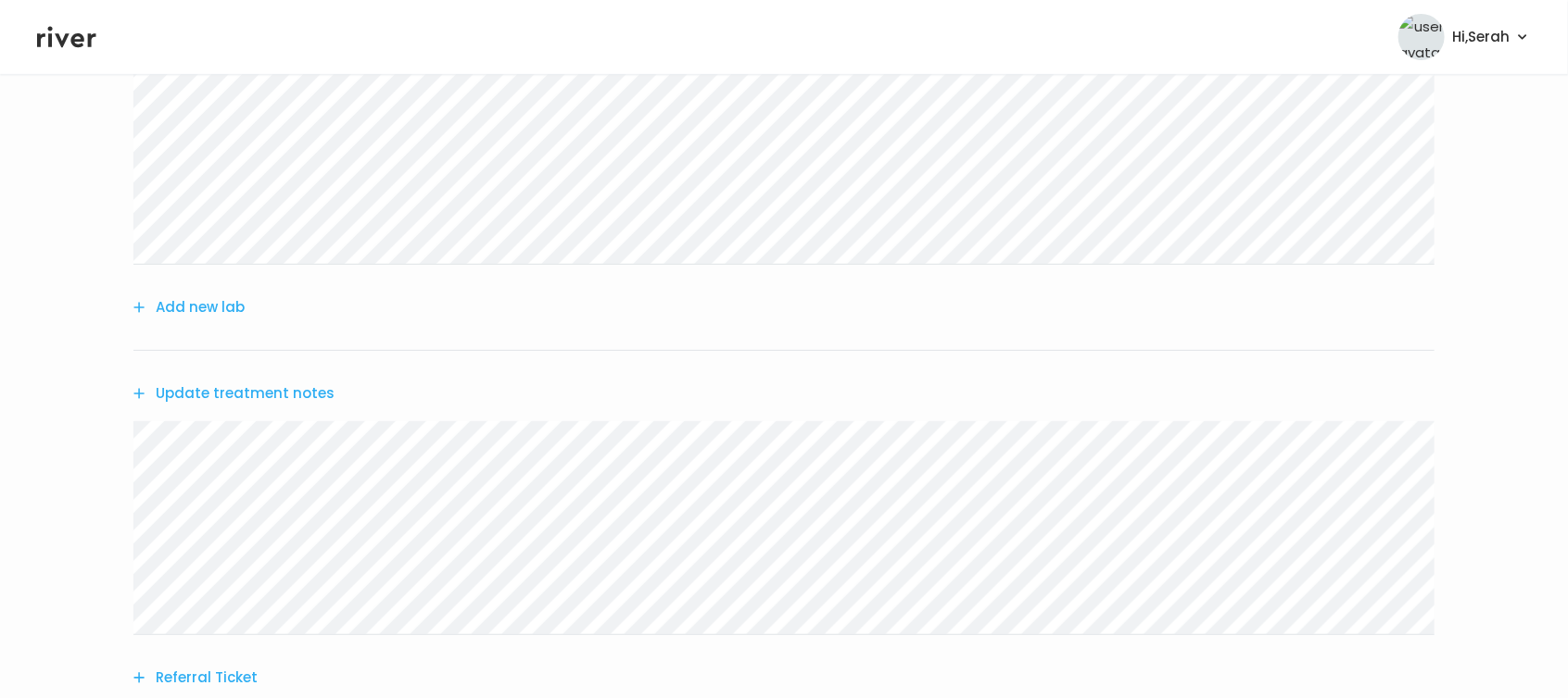
scroll to position [480, 0]
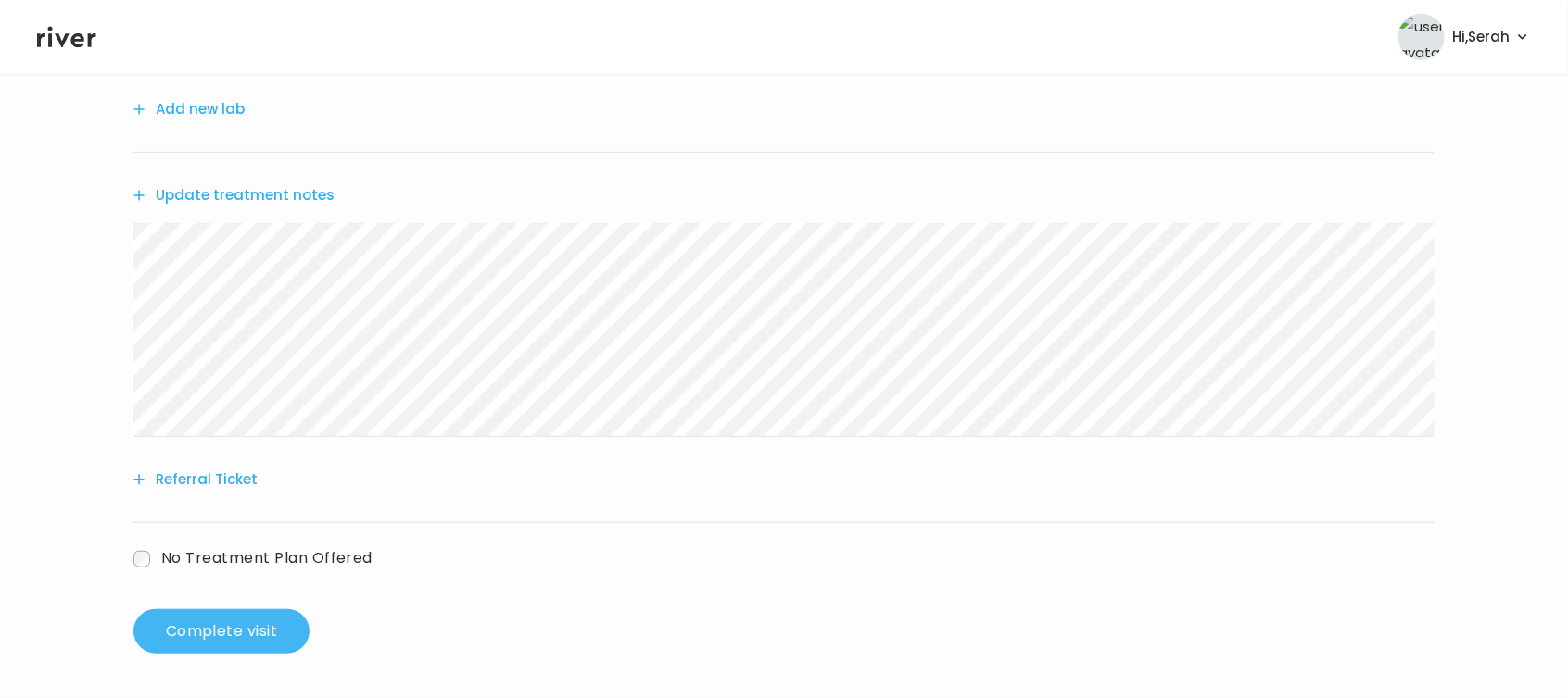
click at [243, 647] on button "Complete visit" at bounding box center [222, 632] width 176 height 45
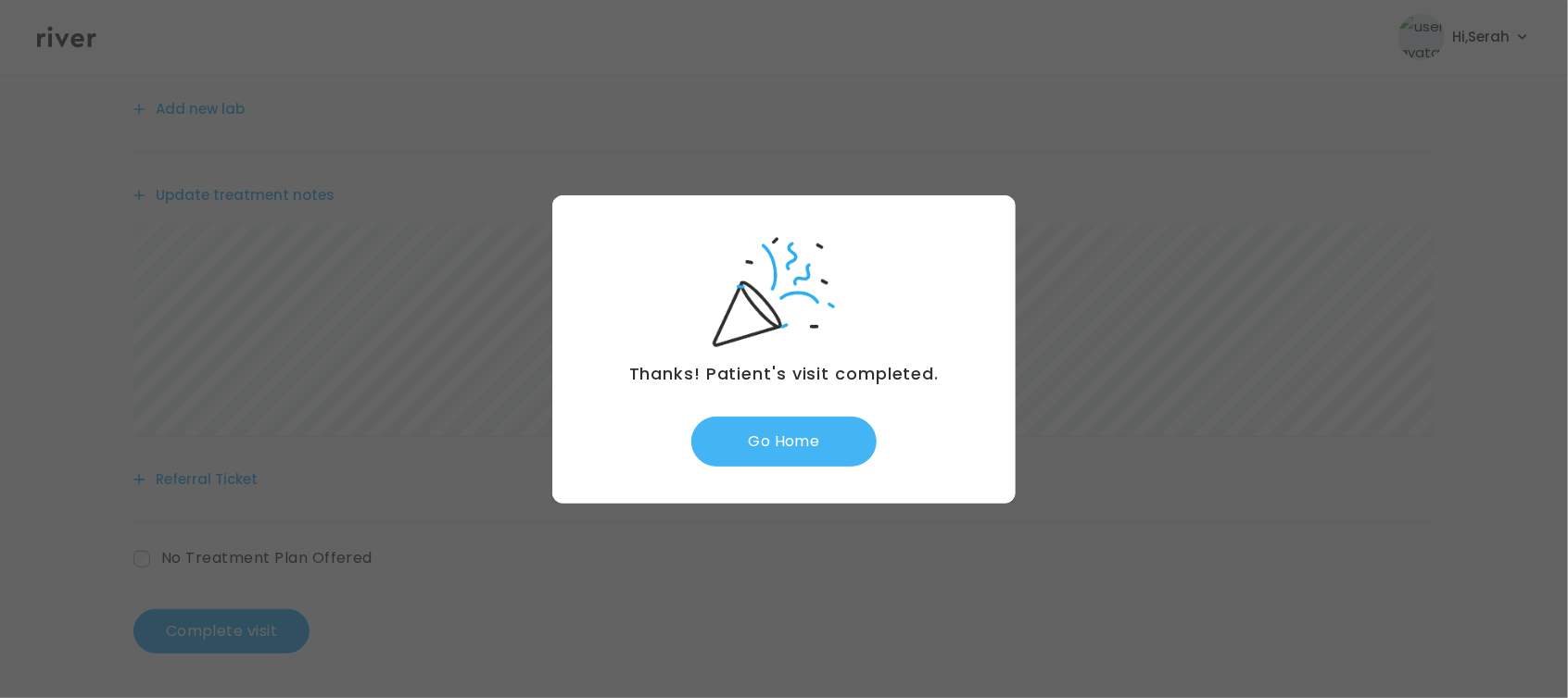
click at [787, 441] on button "Go Home" at bounding box center [784, 441] width 185 height 50
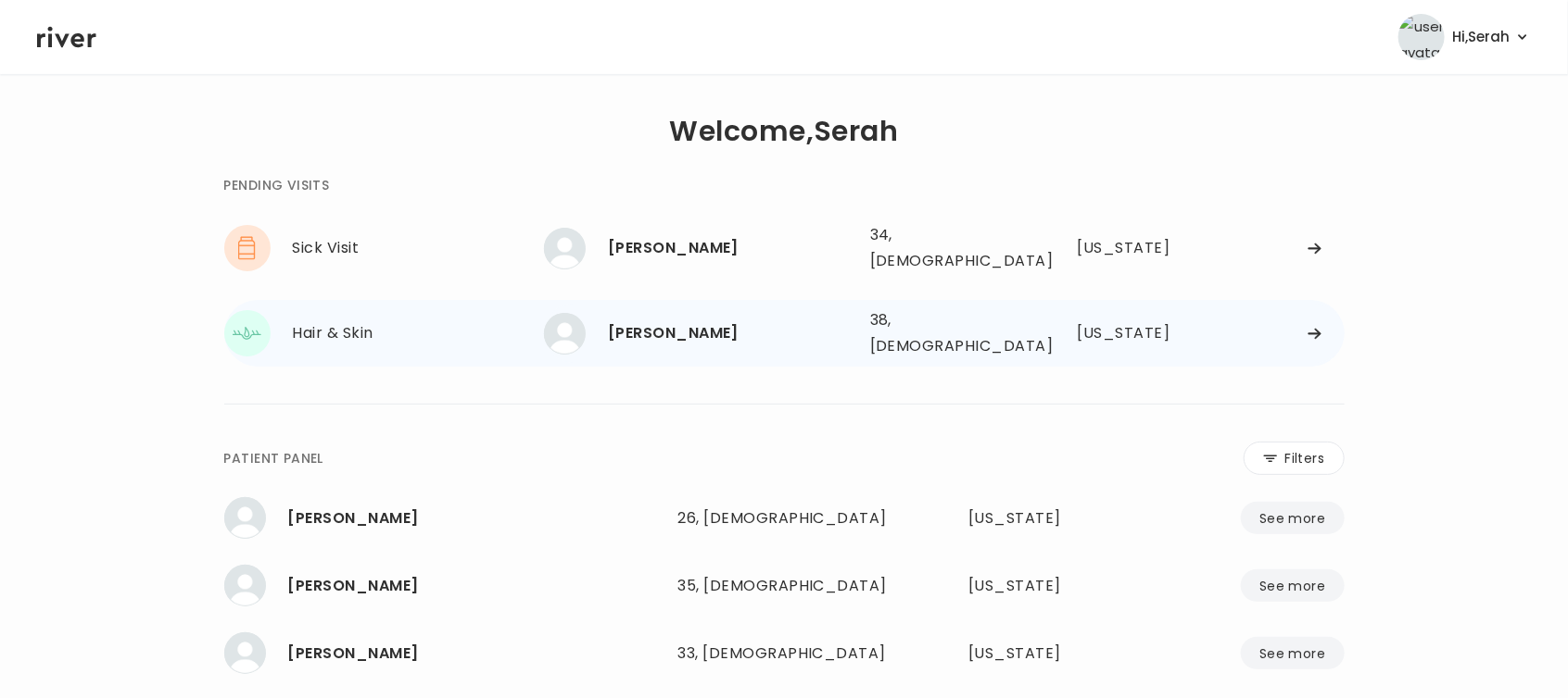
click at [764, 322] on div "[PERSON_NAME]" at bounding box center [731, 333] width 247 height 26
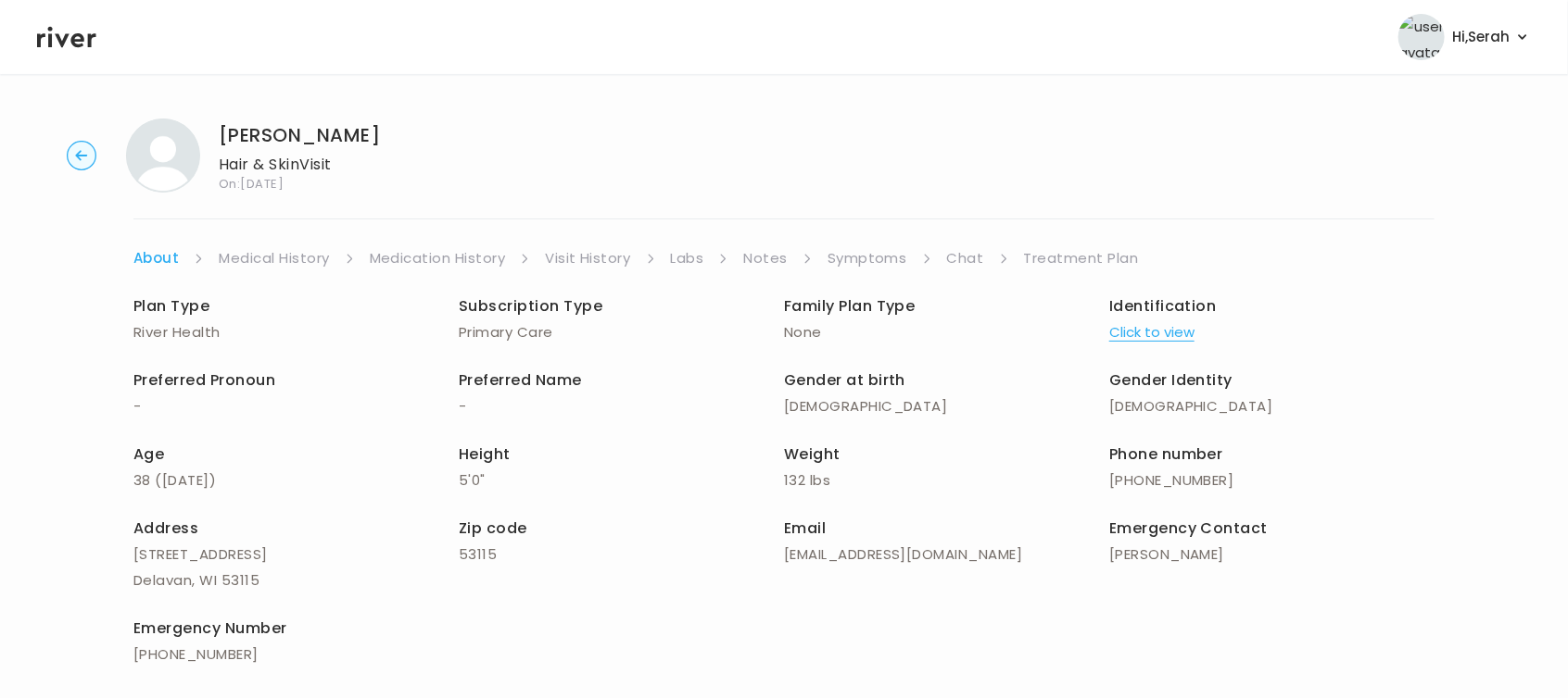
click at [884, 258] on link "Symptoms" at bounding box center [867, 258] width 80 height 26
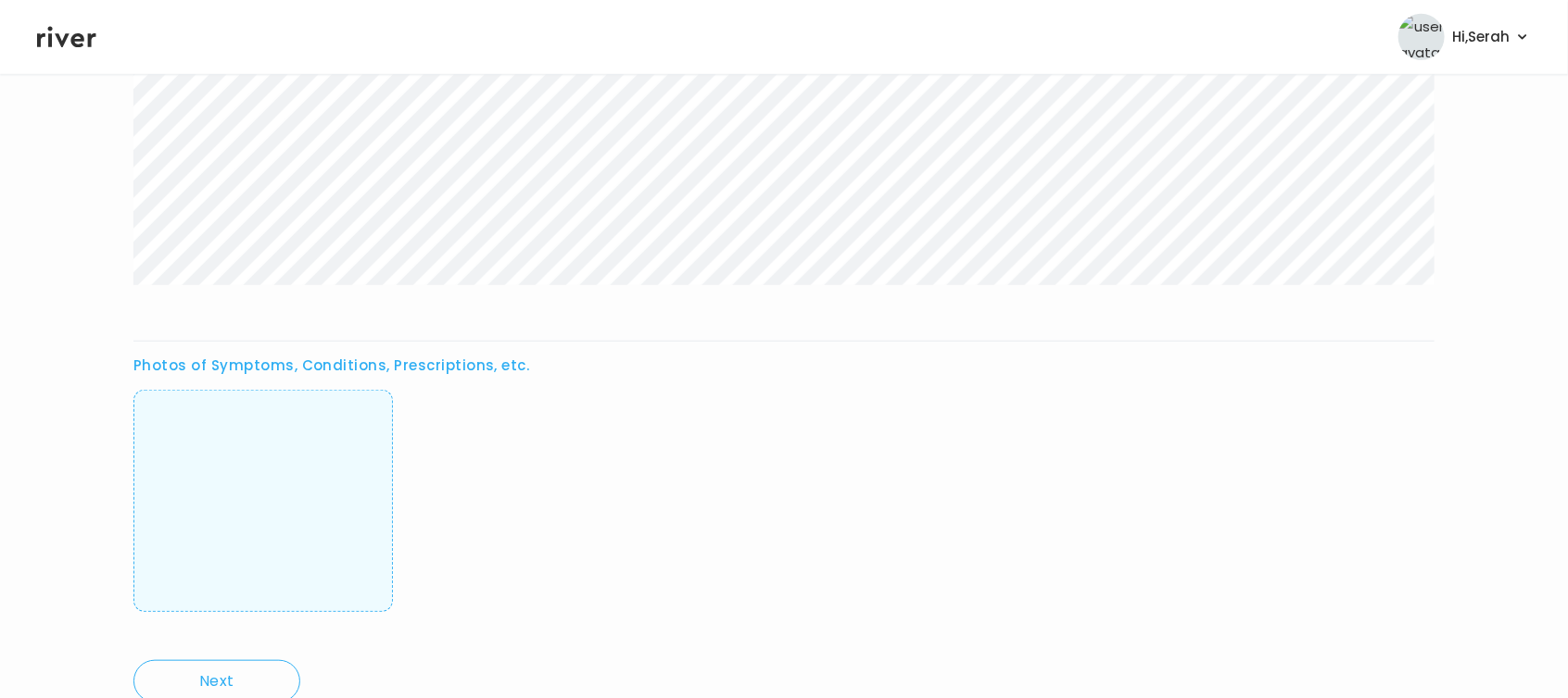
scroll to position [573, 0]
click at [263, 470] on img at bounding box center [263, 501] width 0 height 183
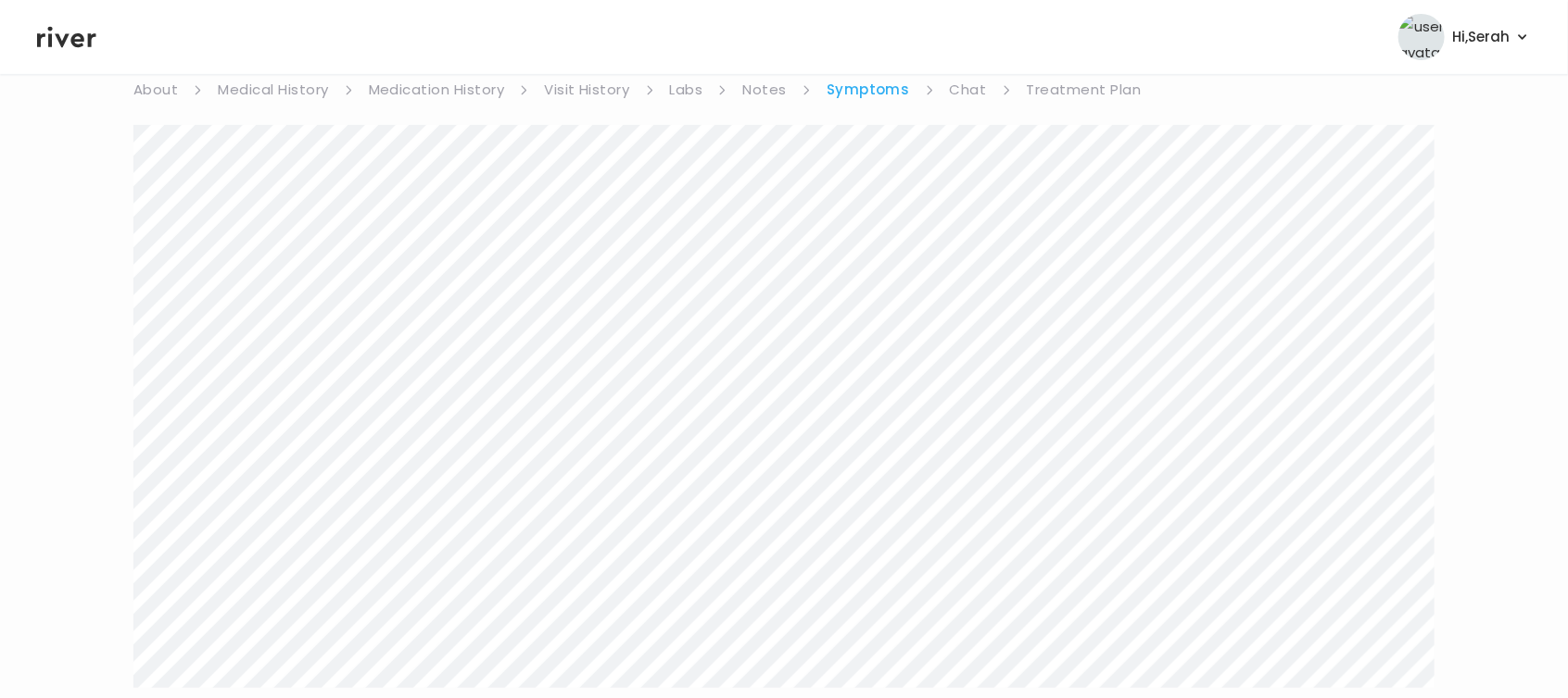
scroll to position [0, 0]
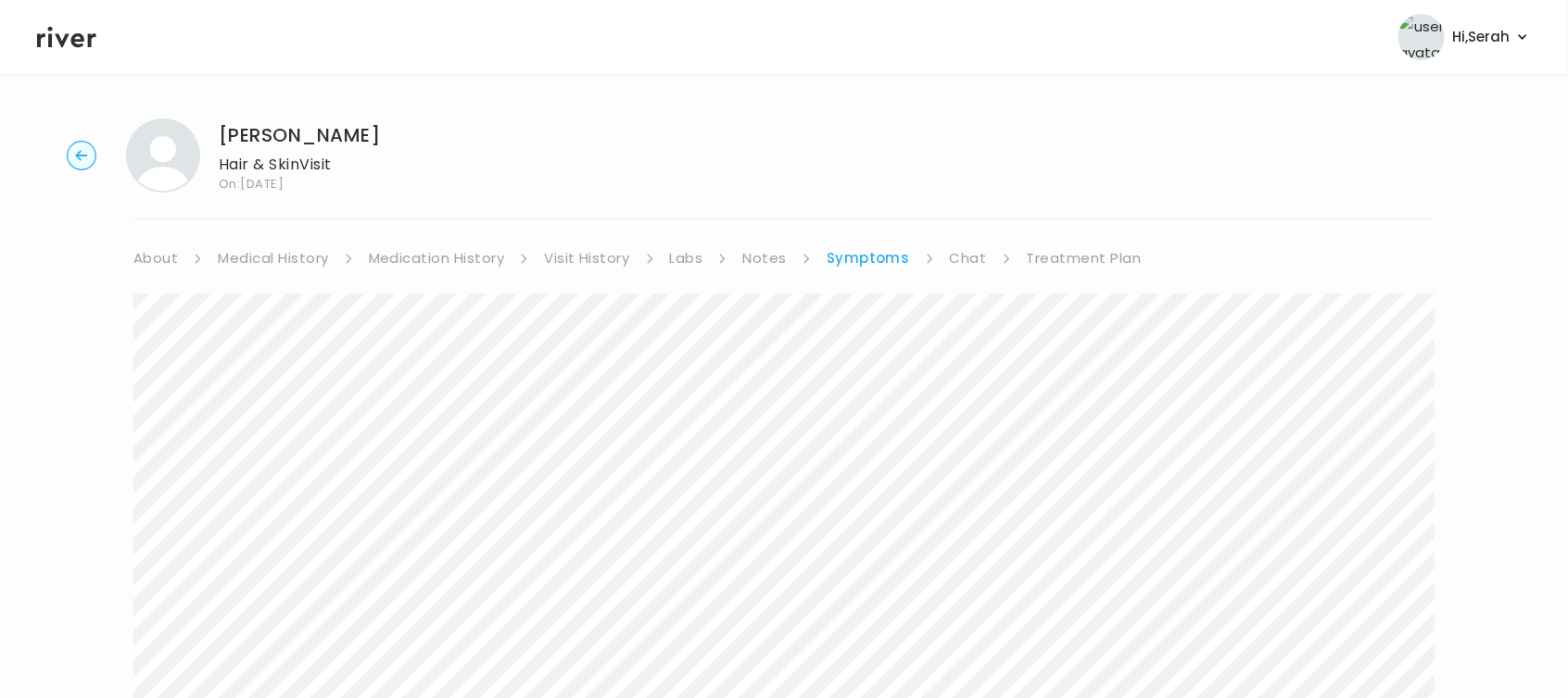
click at [984, 261] on li "Chat" at bounding box center [981, 258] width 62 height 26
click at [968, 251] on link "Chat" at bounding box center [969, 258] width 37 height 26
click at [66, 40] on icon at bounding box center [66, 37] width 59 height 28
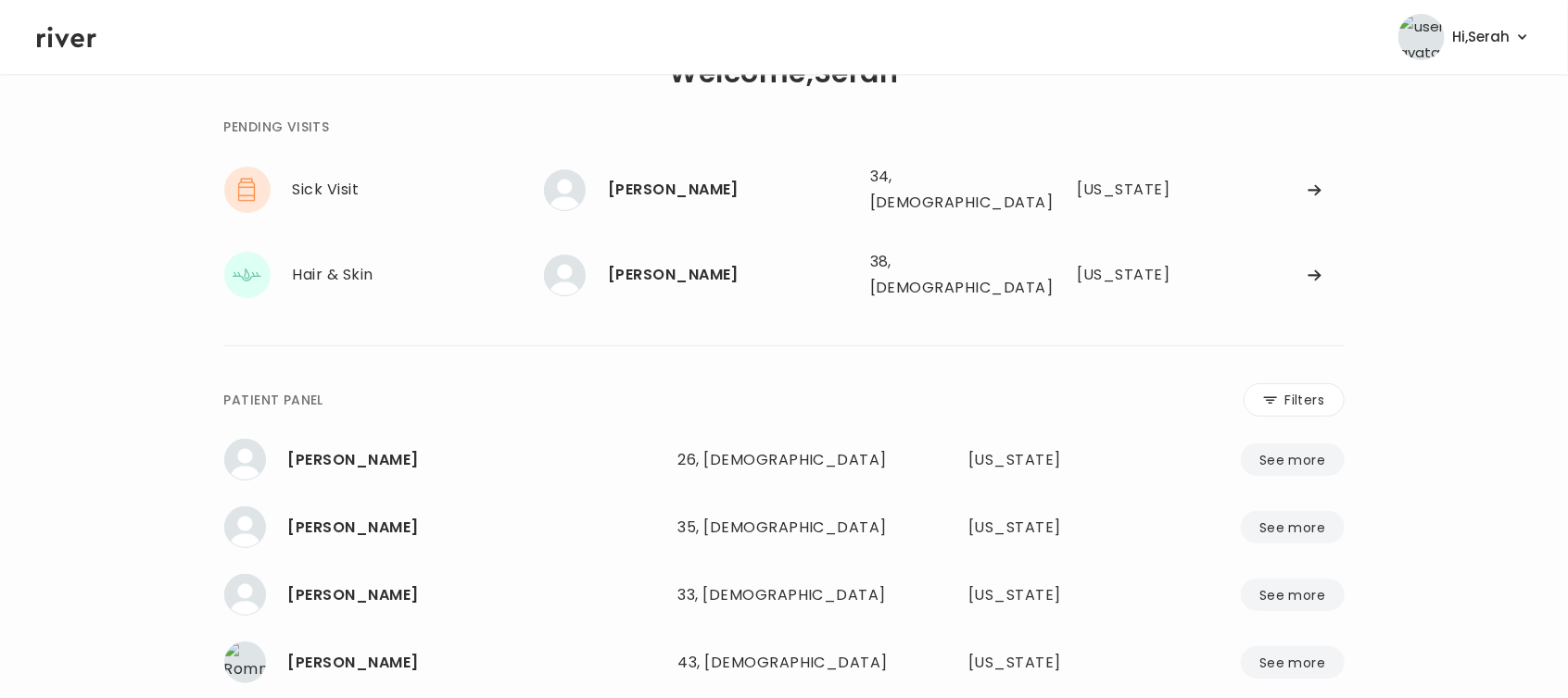
scroll to position [60, 0]
click at [646, 187] on div "[PERSON_NAME]" at bounding box center [731, 188] width 247 height 26
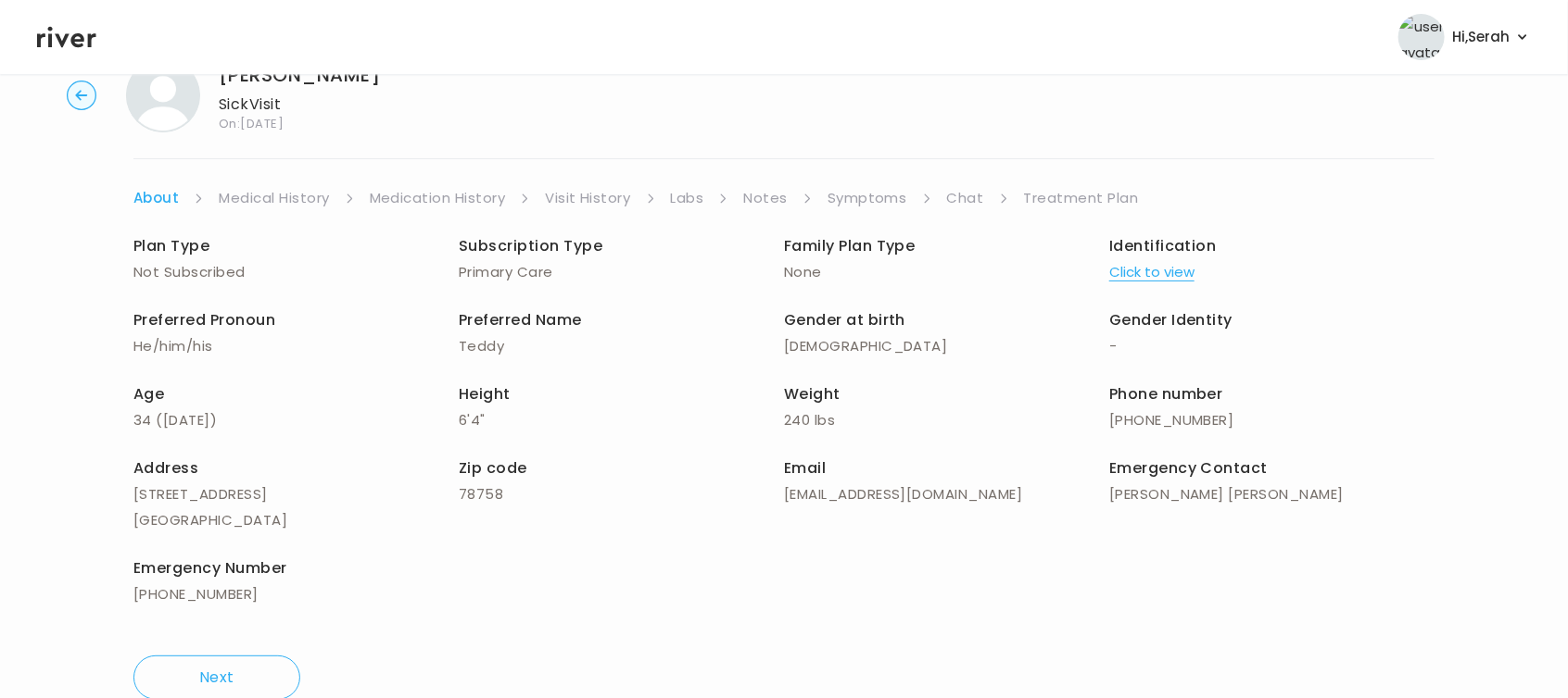
click at [848, 182] on div "Mark Hupp Sick Visit On: 15 Aug 2025 About Medical History Medication History V…" at bounding box center [784, 380] width 1568 height 672
click at [854, 196] on link "Symptoms" at bounding box center [867, 198] width 80 height 26
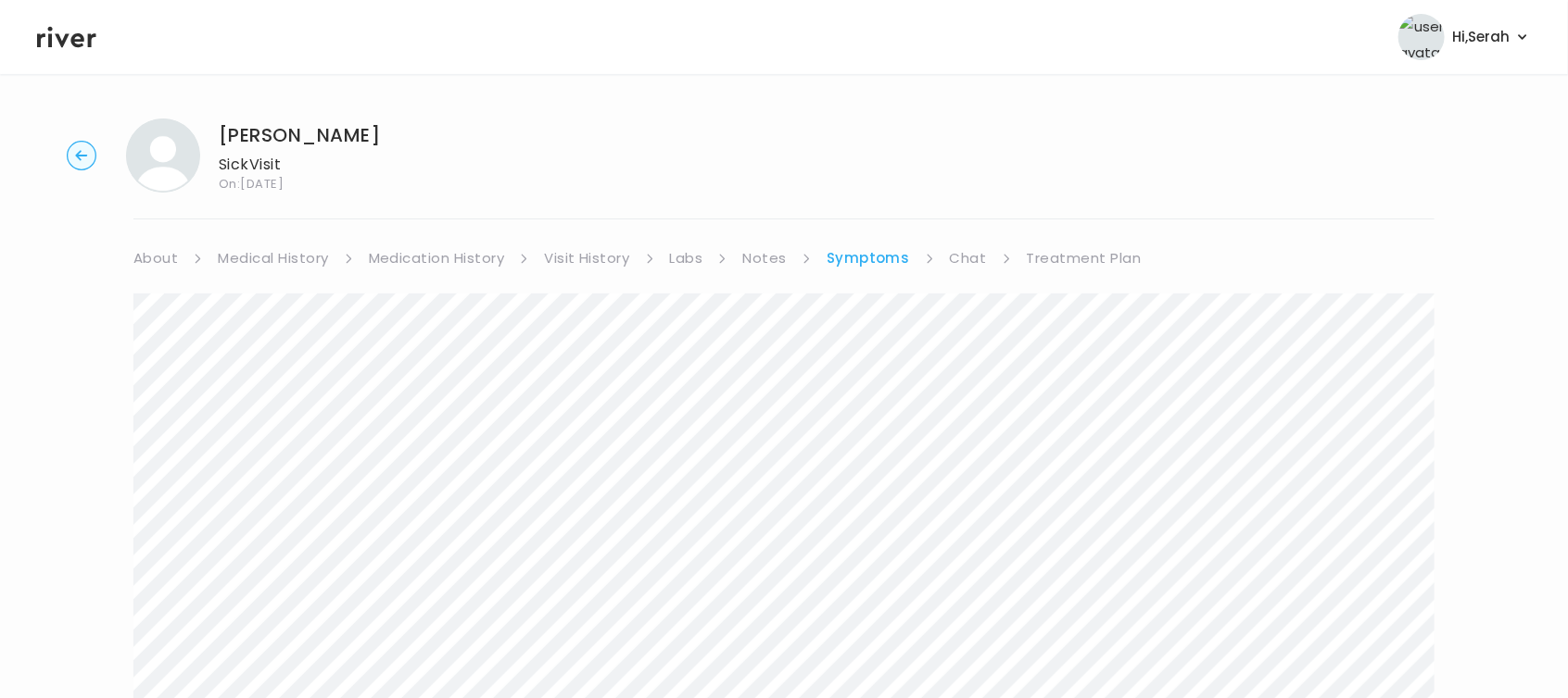
click at [960, 250] on link "Chat" at bounding box center [969, 258] width 37 height 26
click at [721, 633] on div "Next Ping message sent" at bounding box center [784, 307] width 1301 height 713
click at [260, 265] on link "Medical History" at bounding box center [273, 258] width 110 height 26
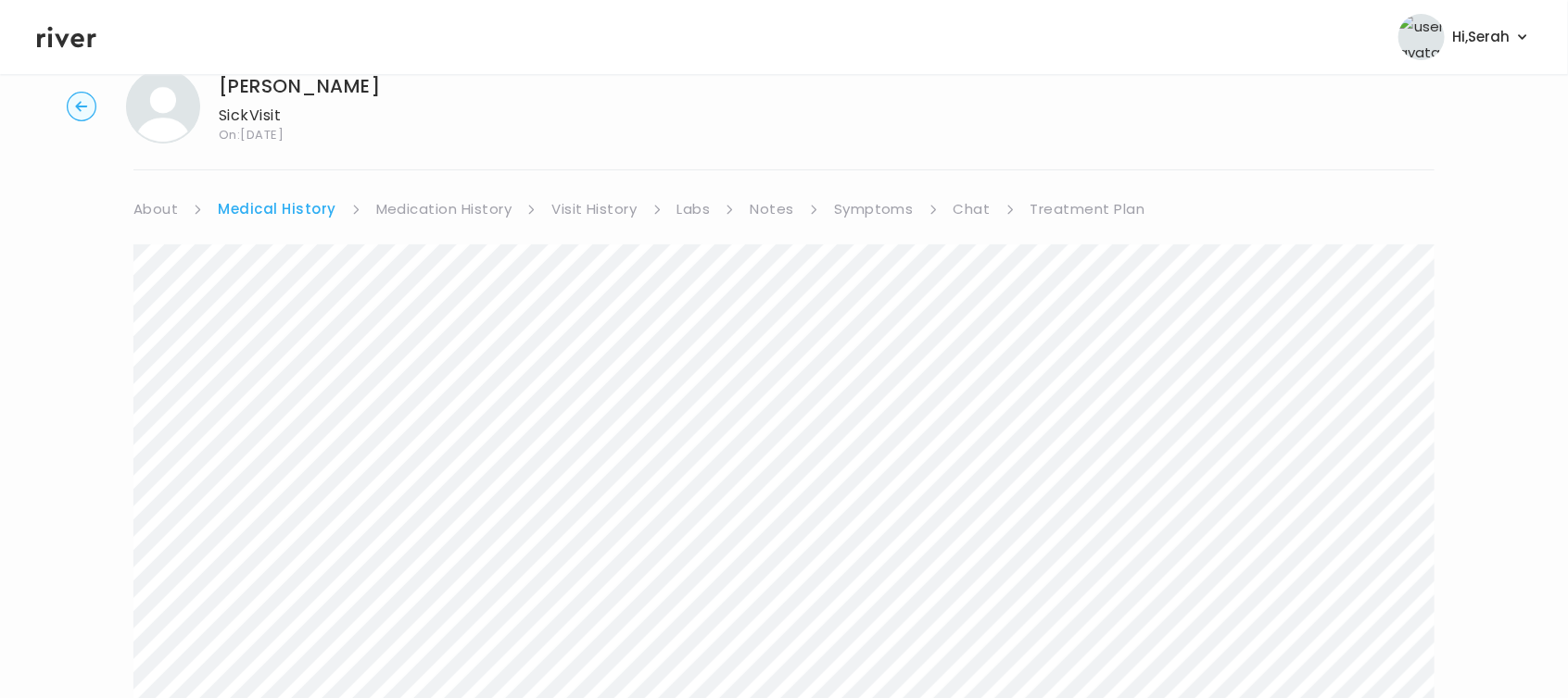
scroll to position [42, 0]
click at [967, 208] on link "Chat" at bounding box center [973, 217] width 37 height 26
click at [80, 36] on icon at bounding box center [66, 37] width 59 height 22
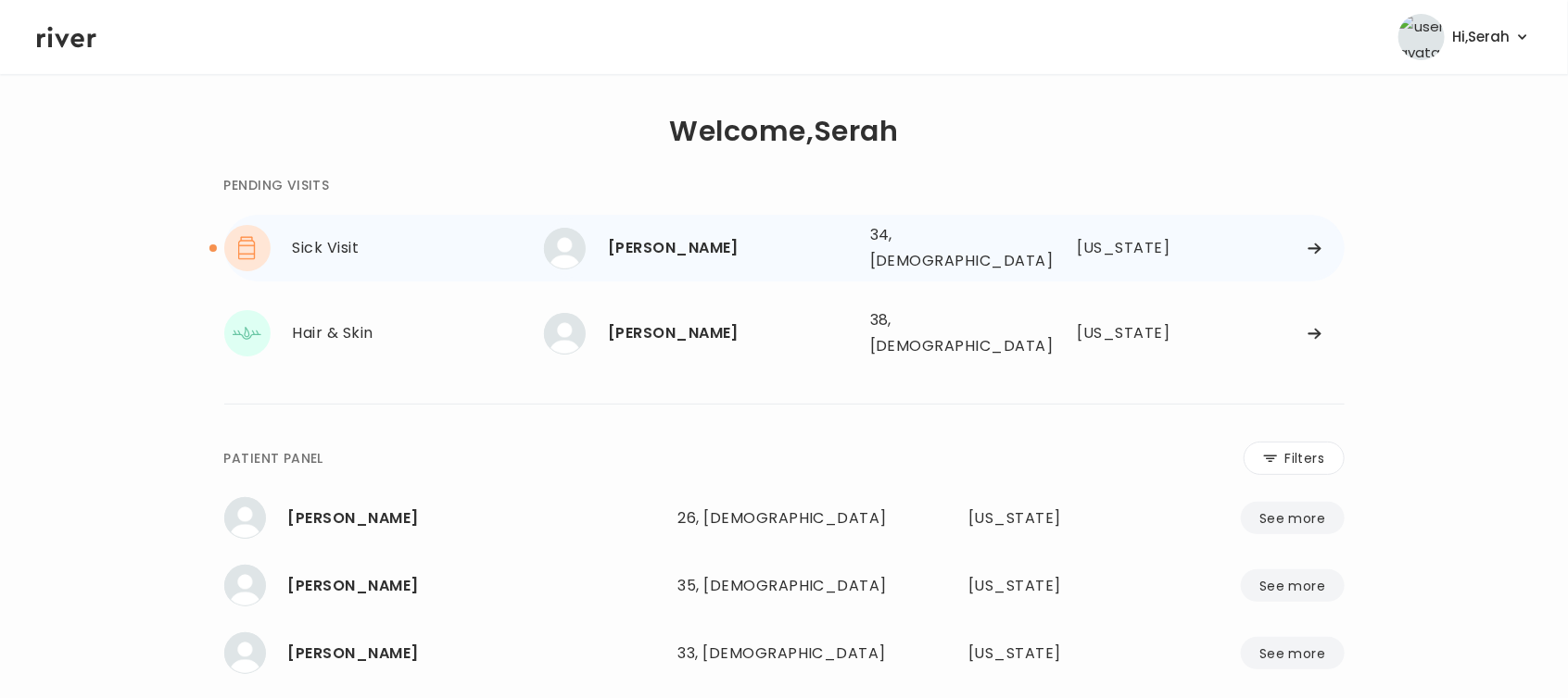
click at [654, 242] on div "Mark Hupp" at bounding box center [731, 248] width 247 height 26
click at [675, 238] on div "Mark Hupp" at bounding box center [731, 248] width 247 height 26
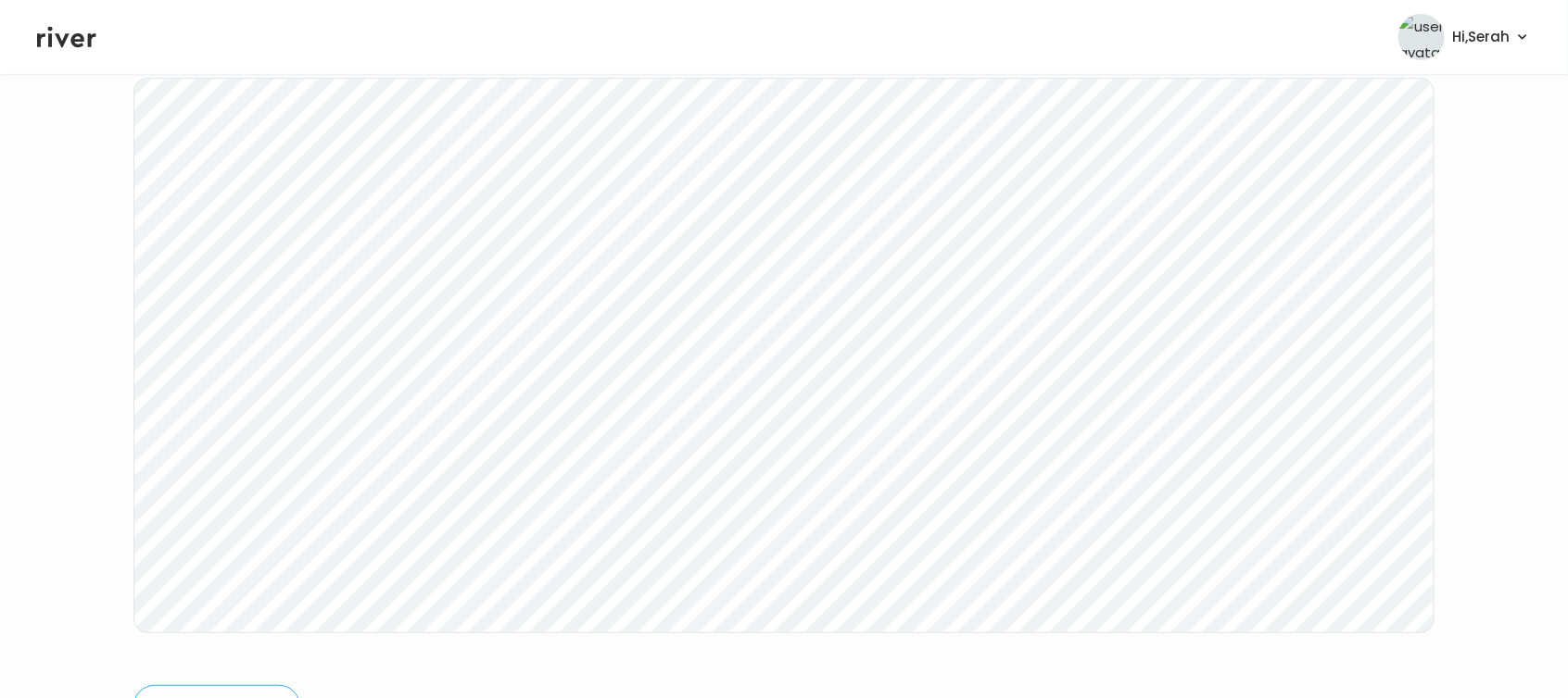
scroll to position [273, 0]
click at [57, 36] on icon at bounding box center [66, 37] width 59 height 22
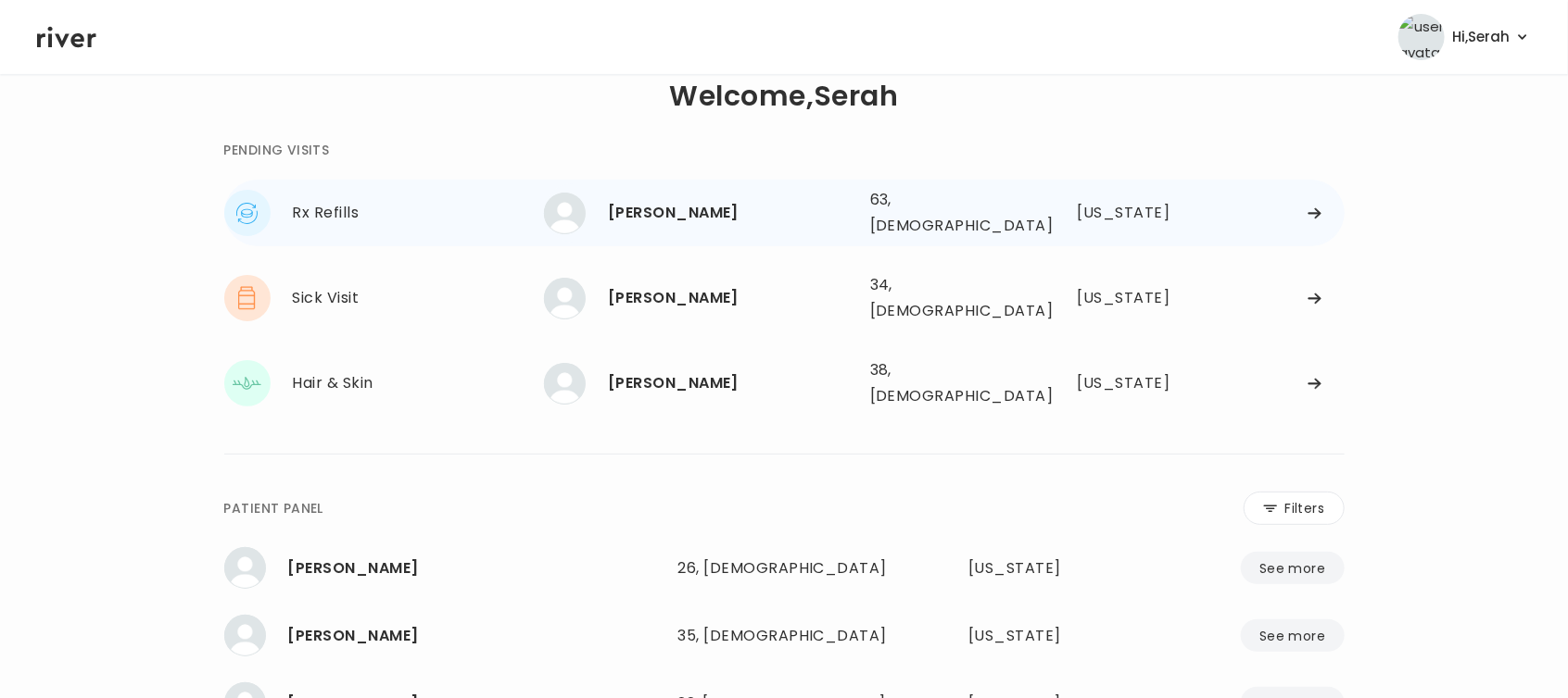
scroll to position [35, 0]
click at [667, 222] on div "[PERSON_NAME] 63, [DEMOGRAPHIC_DATA] See more" at bounding box center [699, 214] width 312 height 42
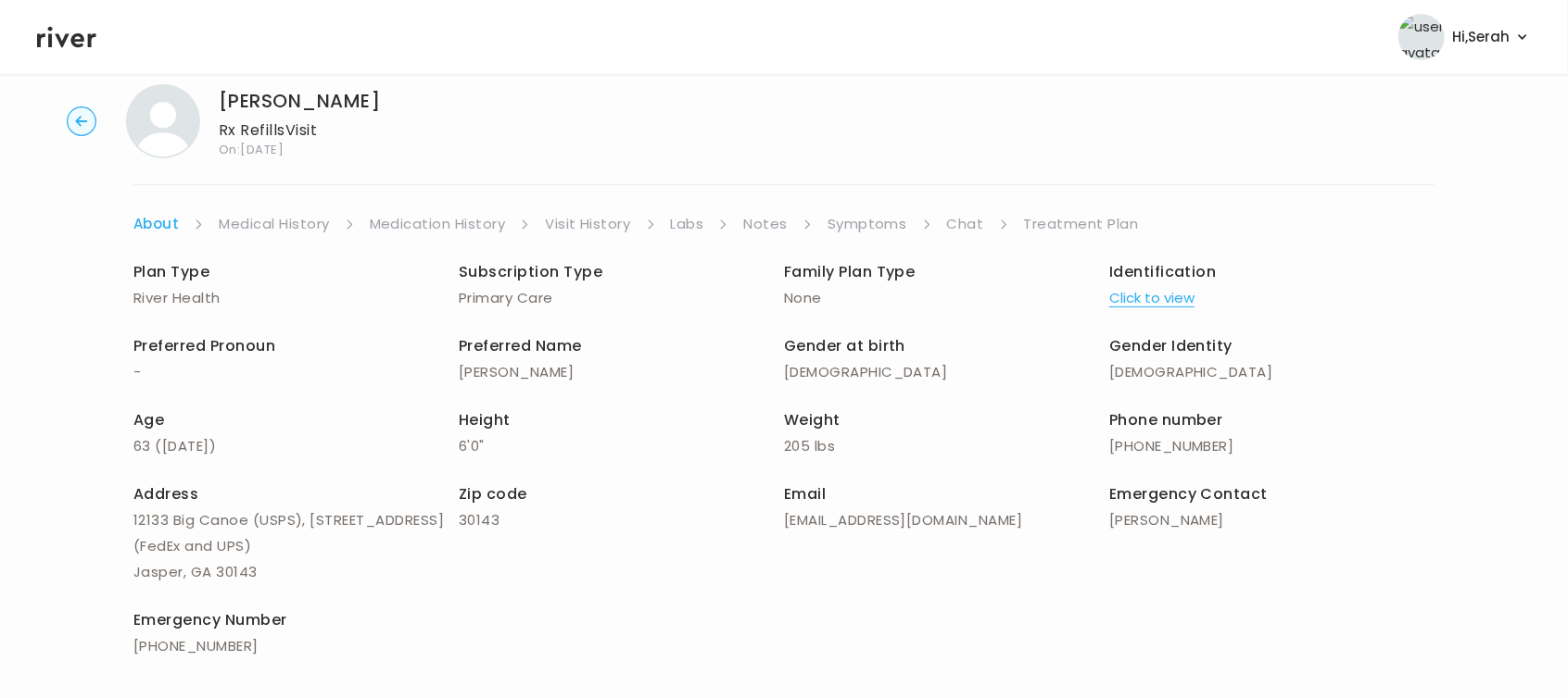
click at [880, 235] on link "Symptoms" at bounding box center [867, 225] width 80 height 26
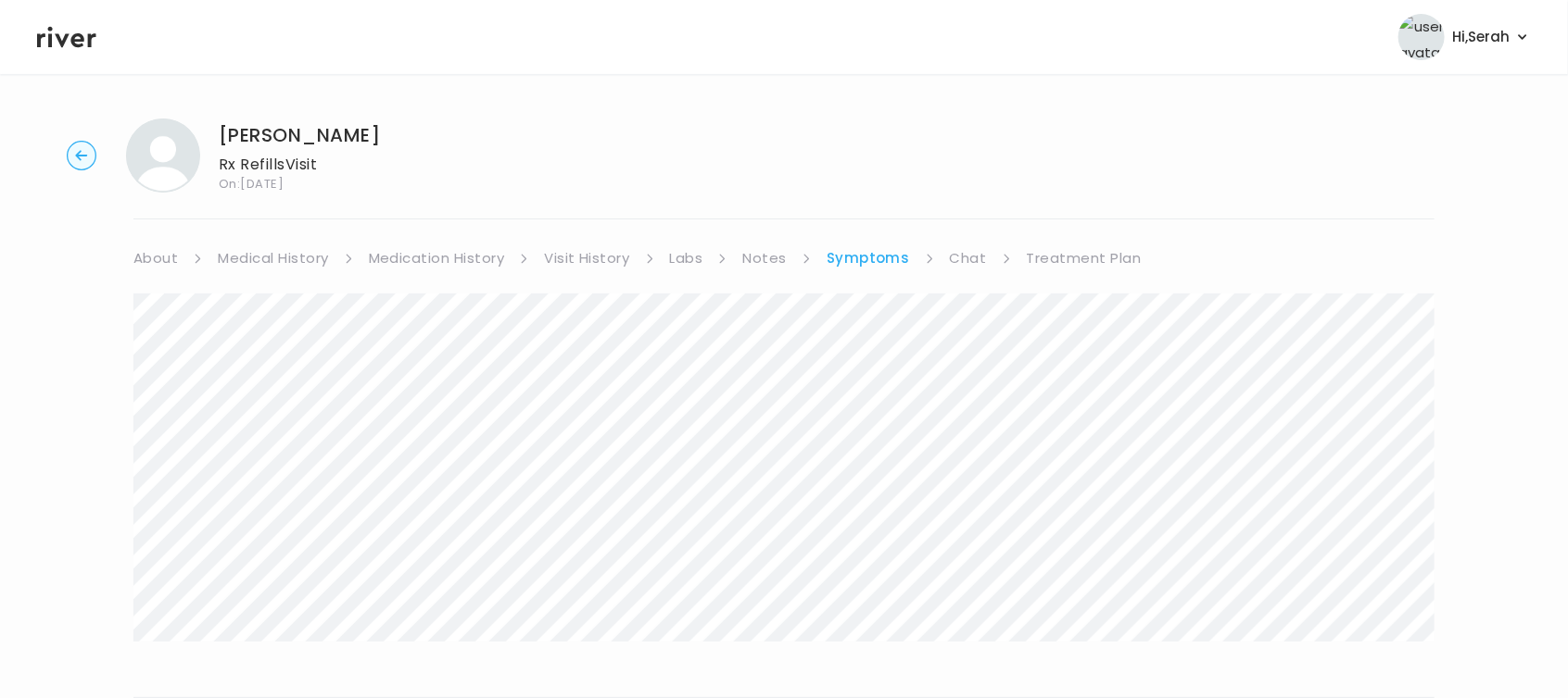
scroll to position [319, 0]
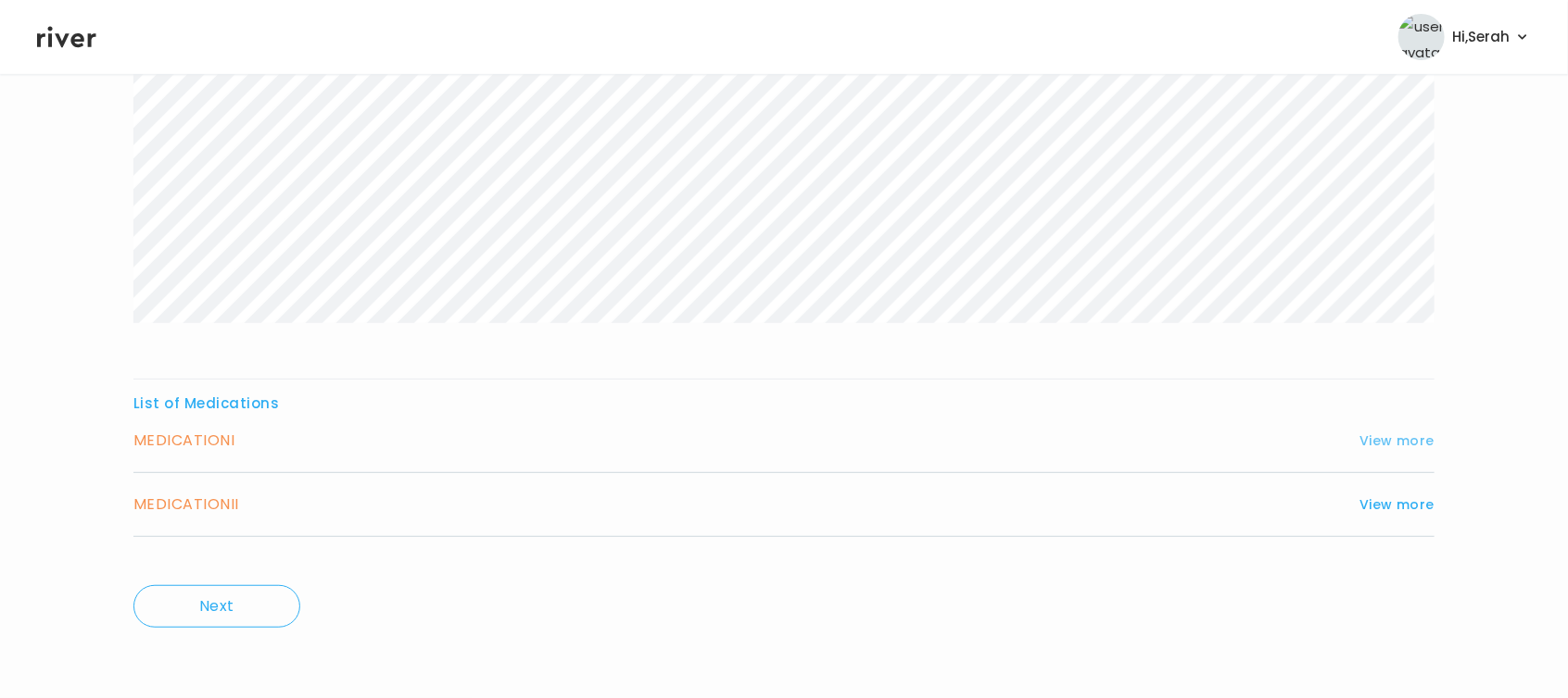
click at [1395, 429] on button "View more" at bounding box center [1397, 441] width 75 height 22
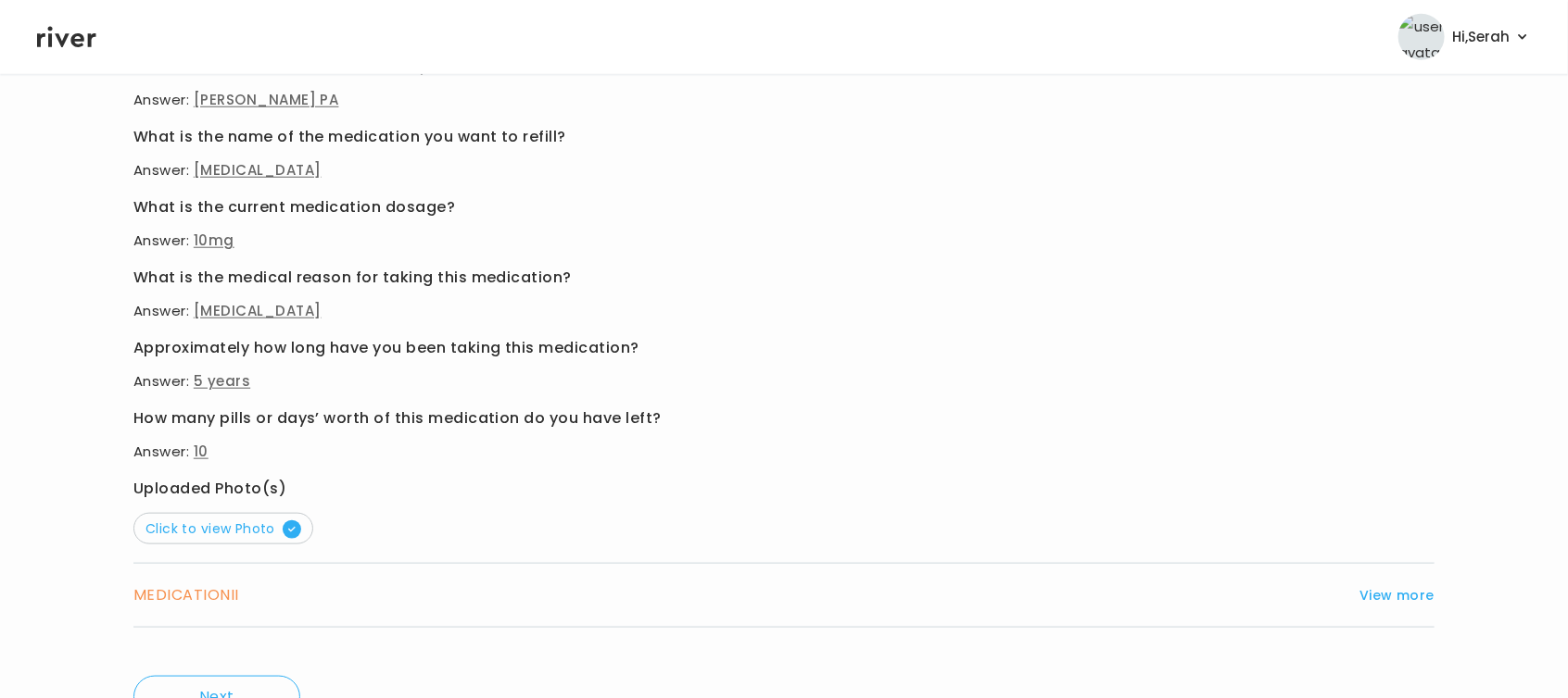
scroll to position [798, 0]
click at [229, 538] on button "Click to view Photo" at bounding box center [224, 527] width 180 height 32
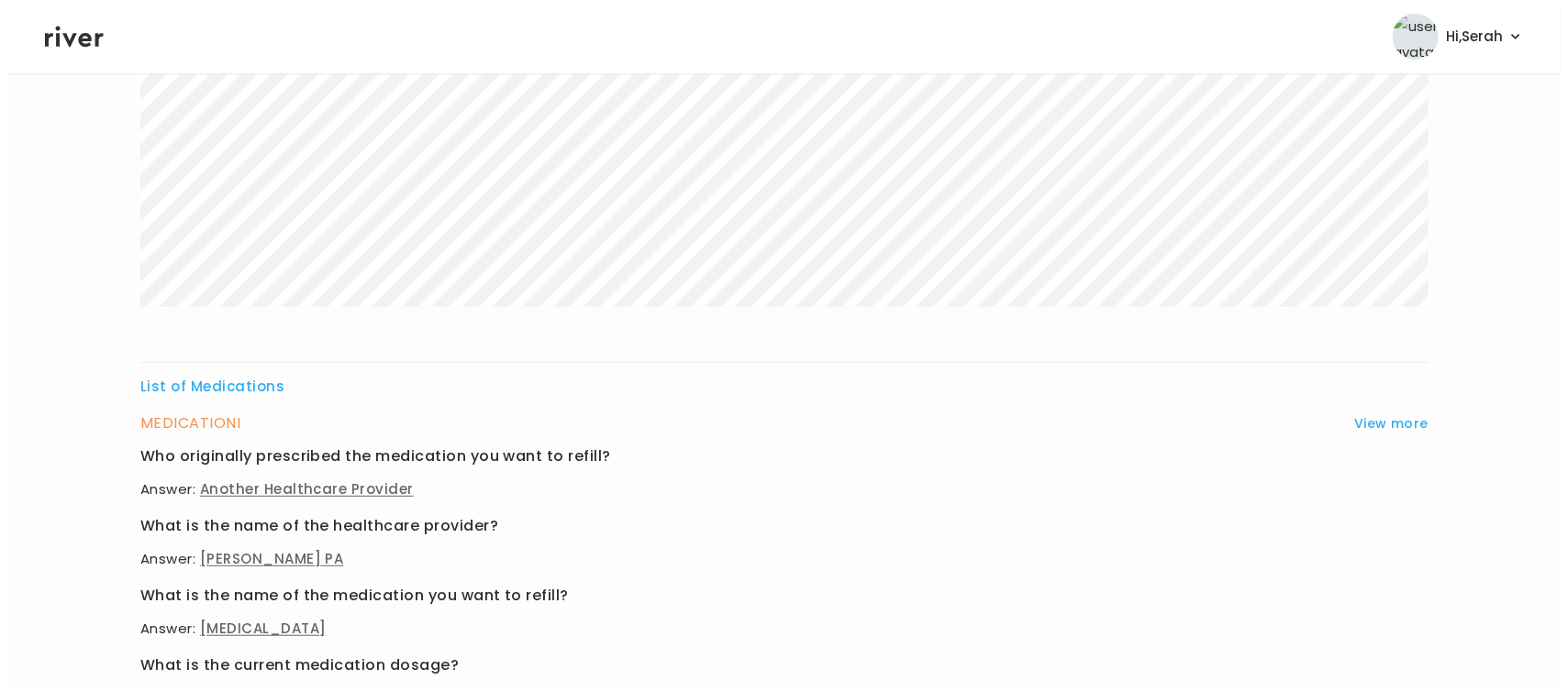
scroll to position [0, 0]
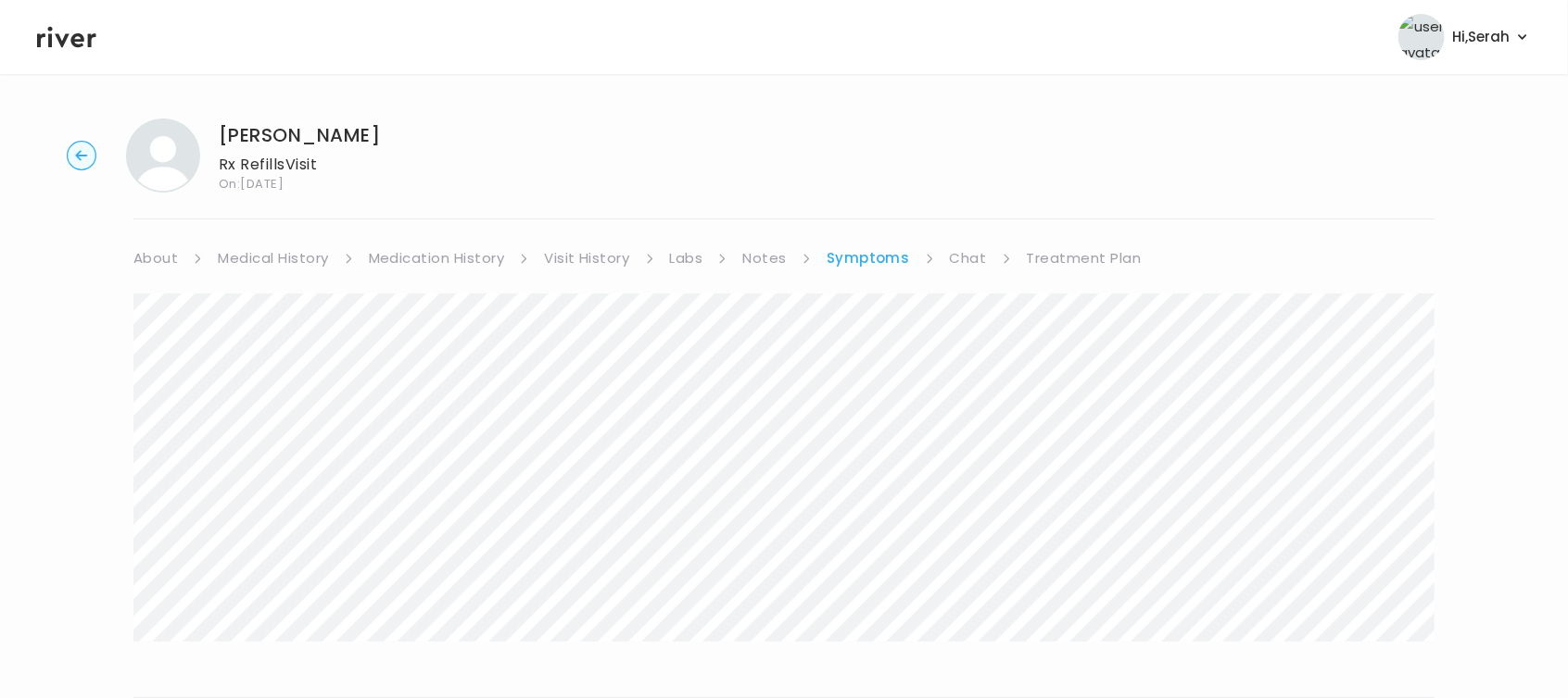
click at [684, 251] on link "Labs" at bounding box center [687, 258] width 34 height 26
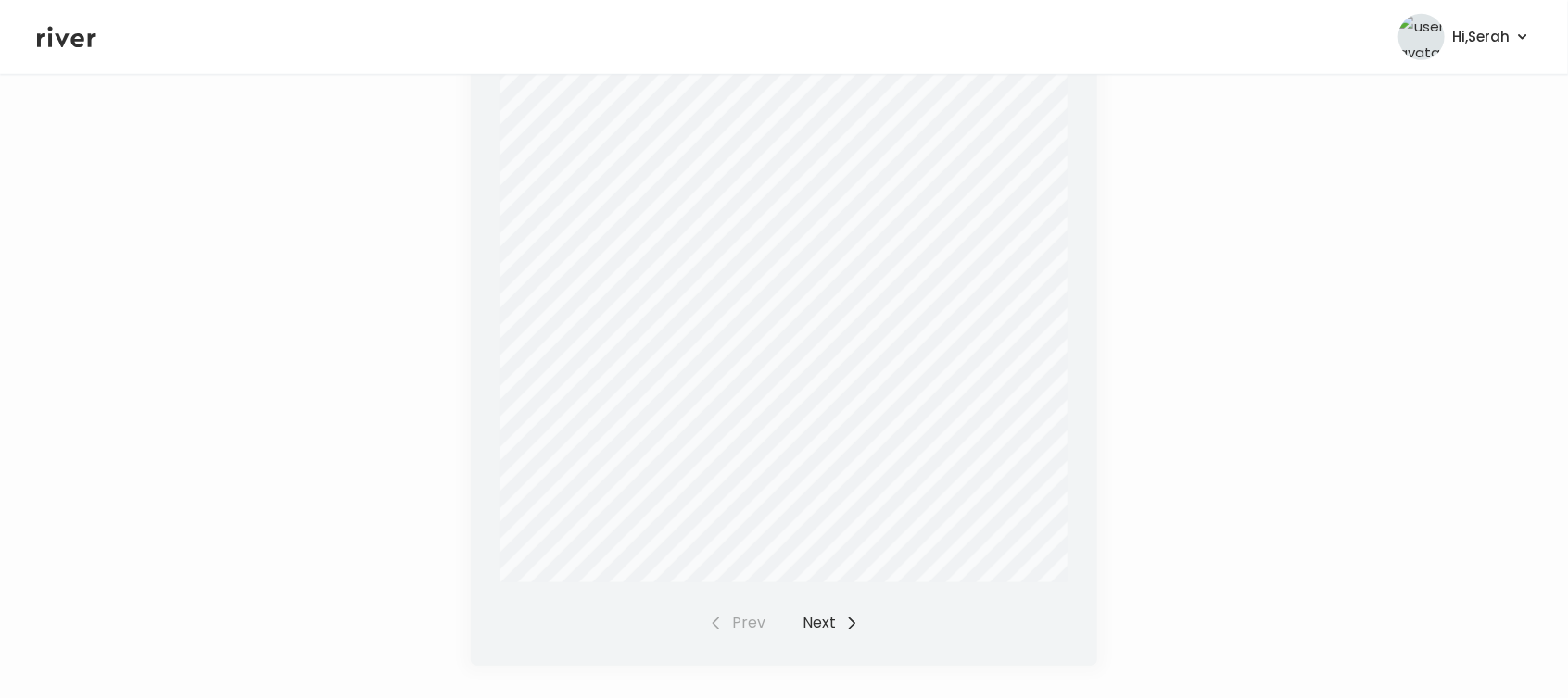
scroll to position [650, 0]
click at [823, 611] on button "Next" at bounding box center [830, 624] width 56 height 26
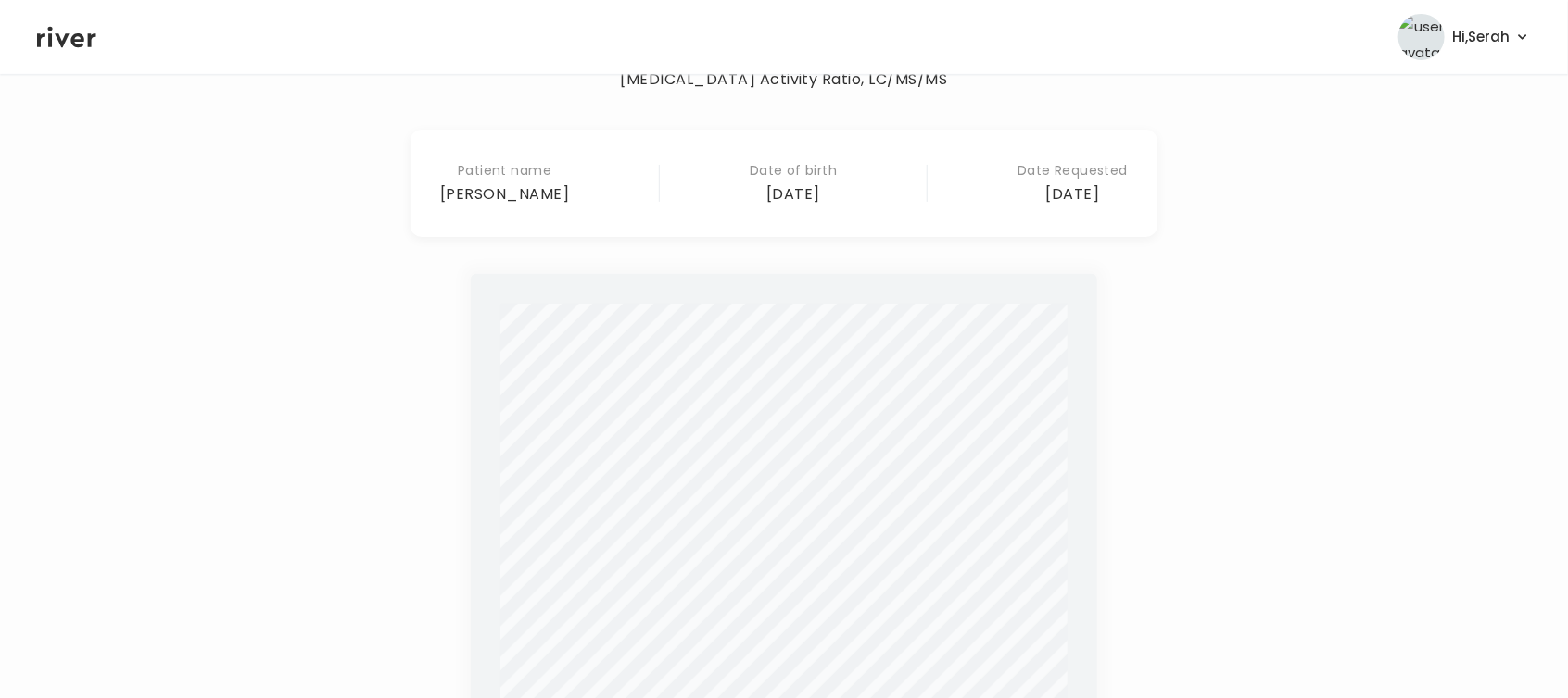
scroll to position [0, 0]
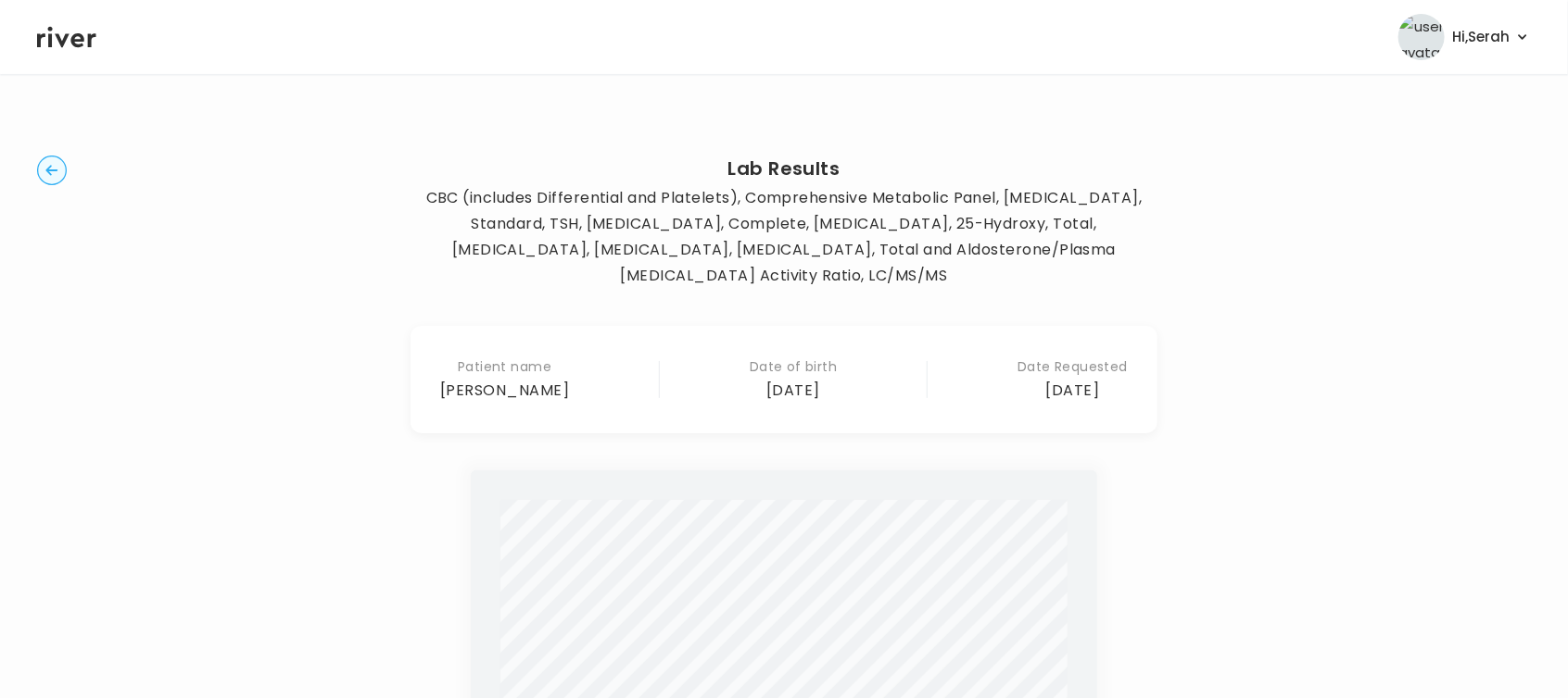
click at [51, 29] on icon at bounding box center [66, 37] width 59 height 22
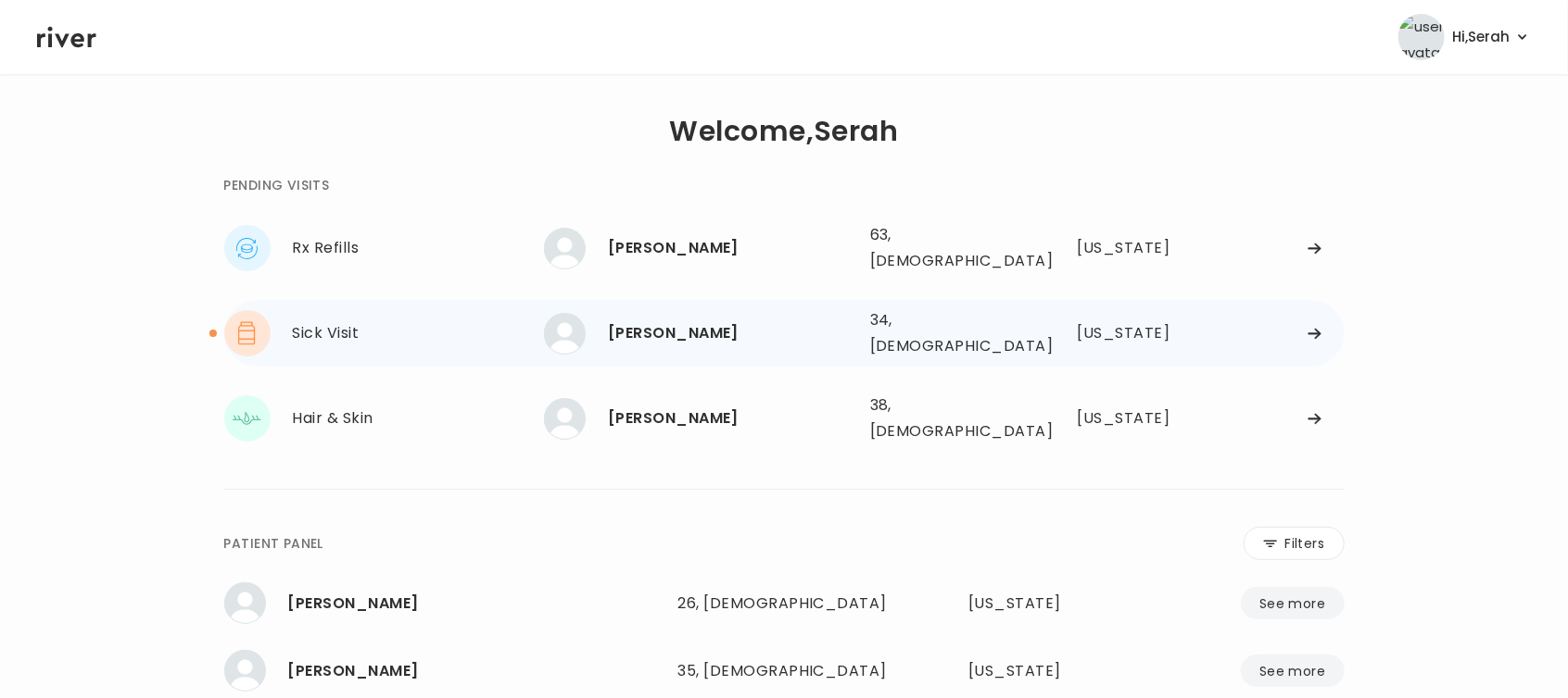
click at [652, 320] on div "[PERSON_NAME]" at bounding box center [731, 333] width 247 height 26
click at [667, 324] on div "[PERSON_NAME]" at bounding box center [731, 333] width 247 height 26
click at [686, 320] on div "[PERSON_NAME]" at bounding box center [731, 333] width 247 height 26
click at [322, 320] on div "Sick Visit" at bounding box center [418, 333] width 251 height 26
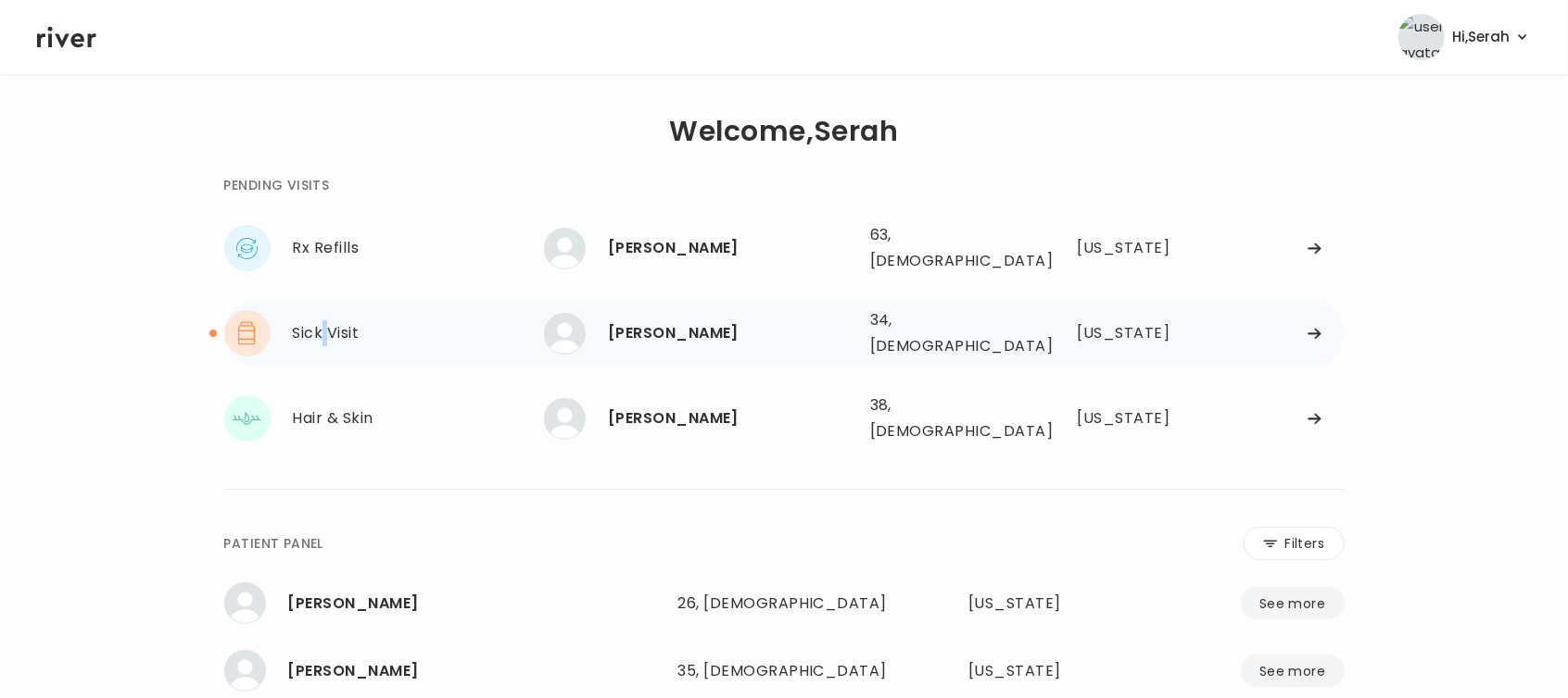
click at [322, 320] on div "Sick Visit" at bounding box center [418, 333] width 251 height 26
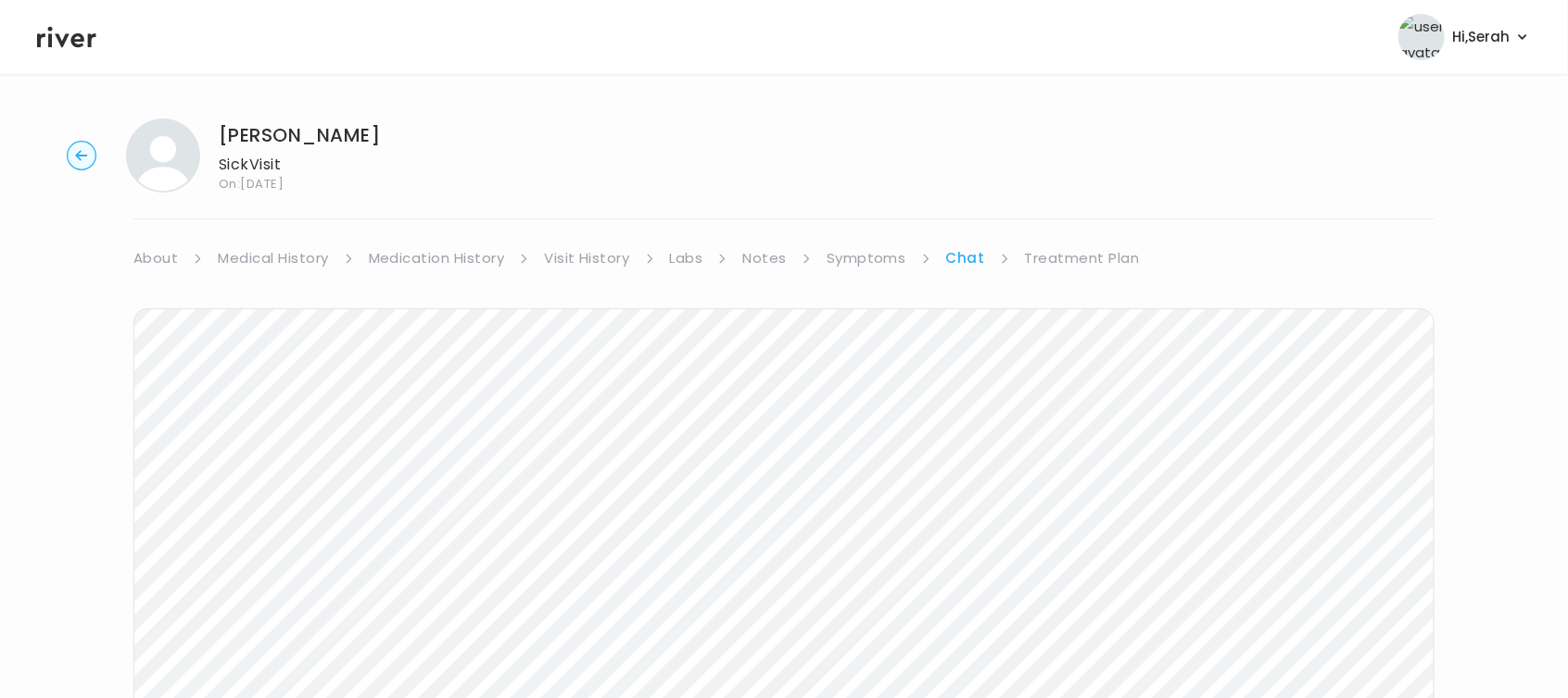
click at [1080, 257] on link "Treatment Plan" at bounding box center [1082, 258] width 115 height 26
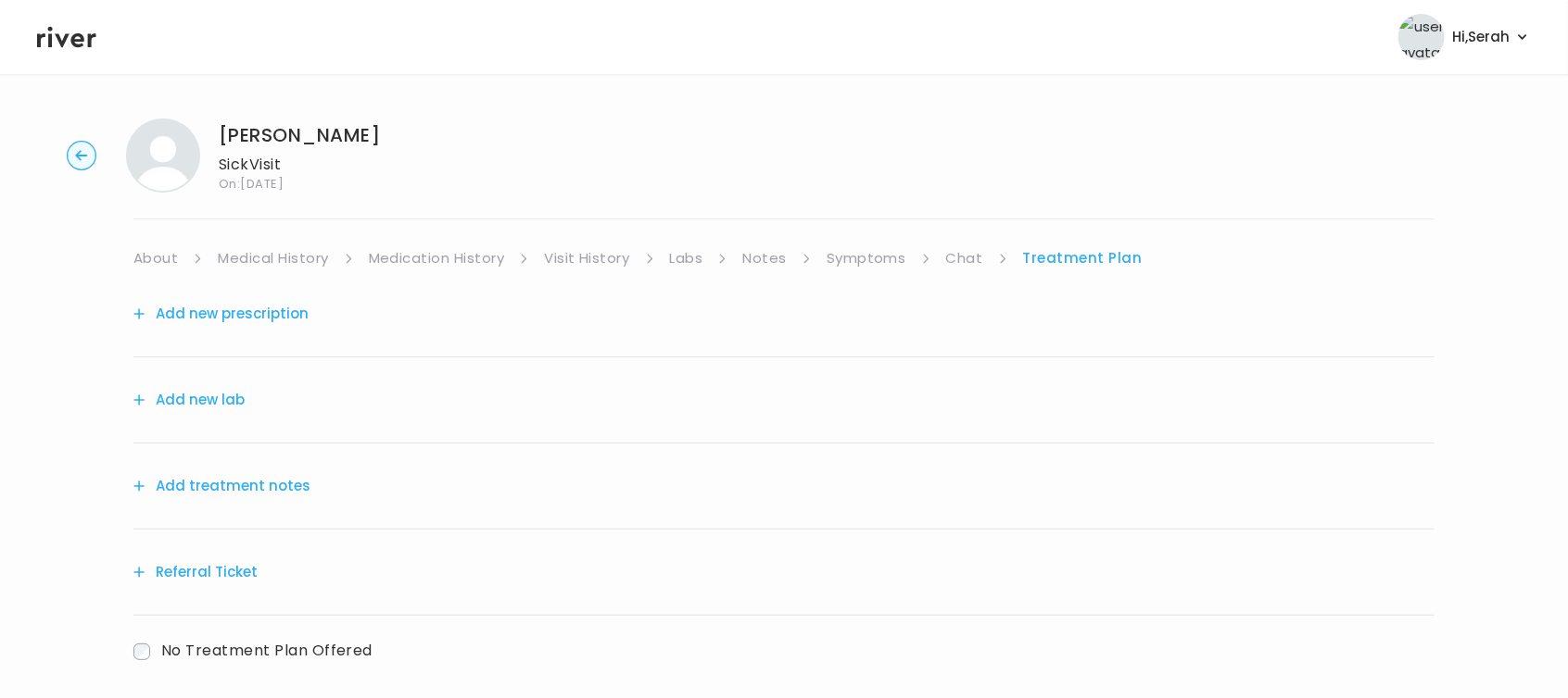
click at [287, 314] on button "Add new prescription" at bounding box center [221, 314] width 175 height 26
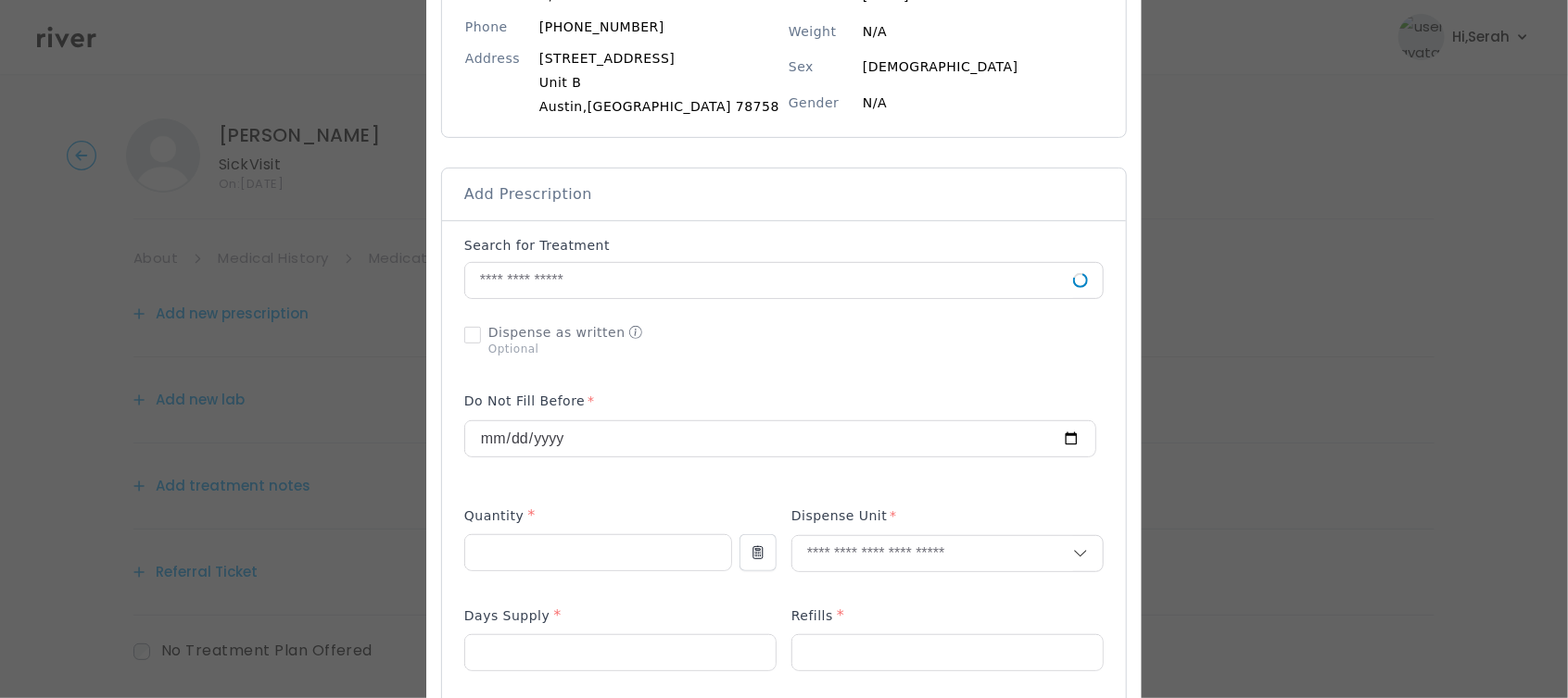
scroll to position [263, 0]
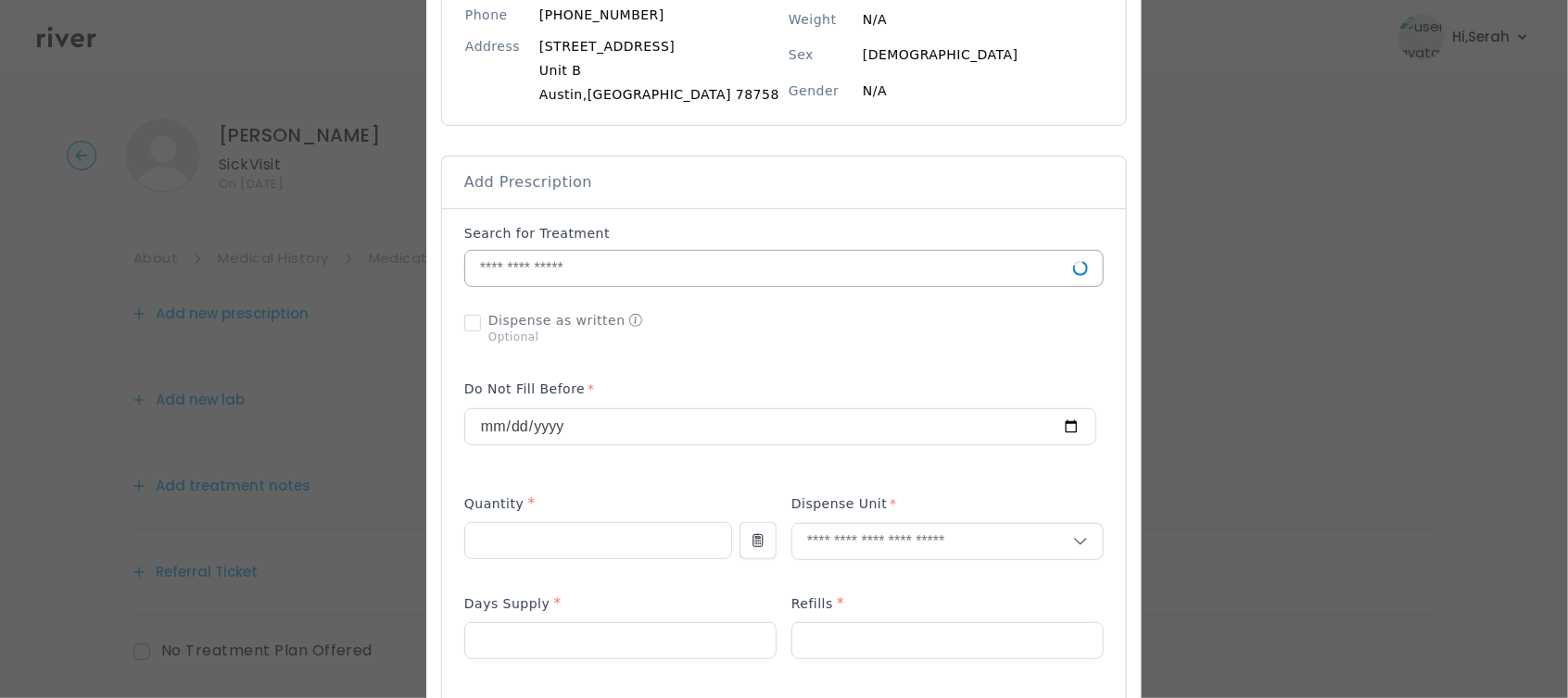
click at [646, 257] on input "text" at bounding box center [769, 269] width 608 height 36
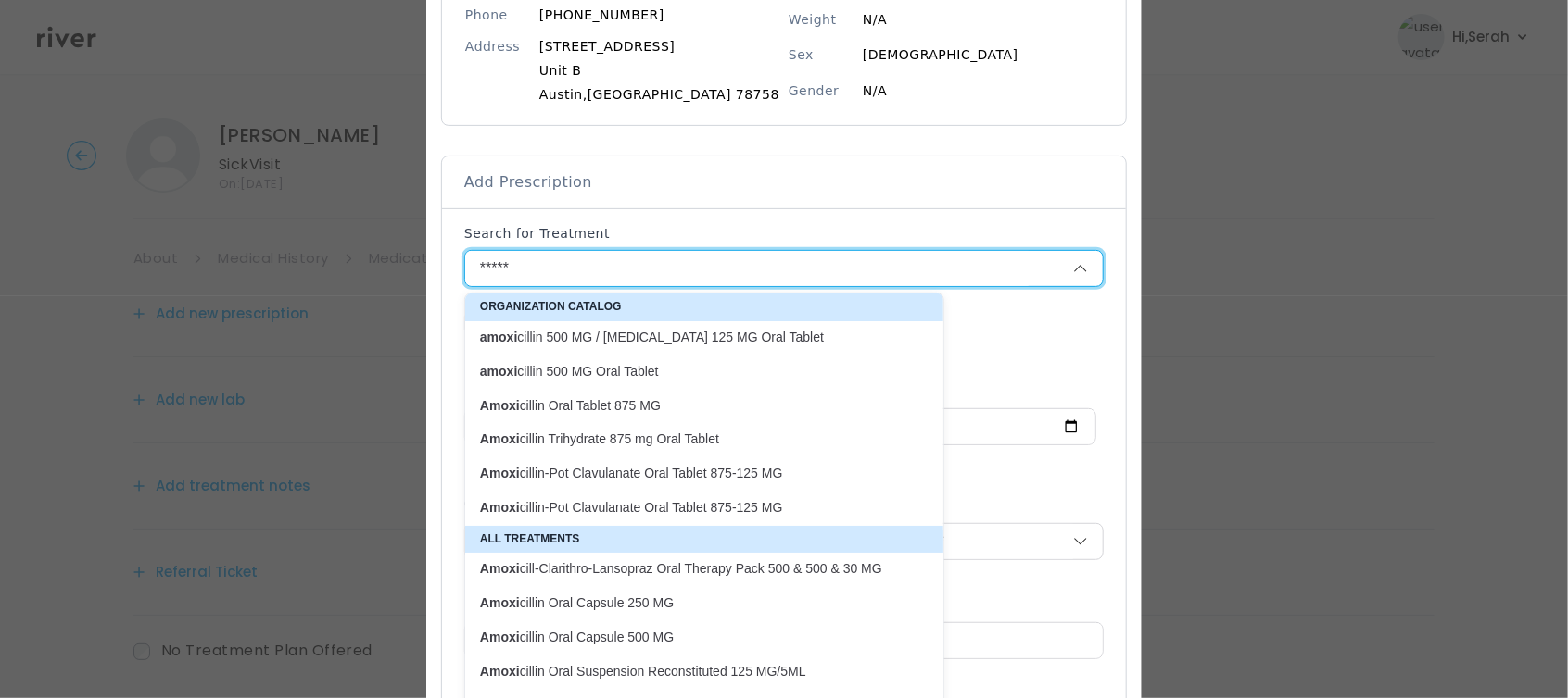
click at [696, 400] on p "Amoxi cillin Oral Tablet 875 MG" at bounding box center [693, 406] width 426 height 18
type input "**********"
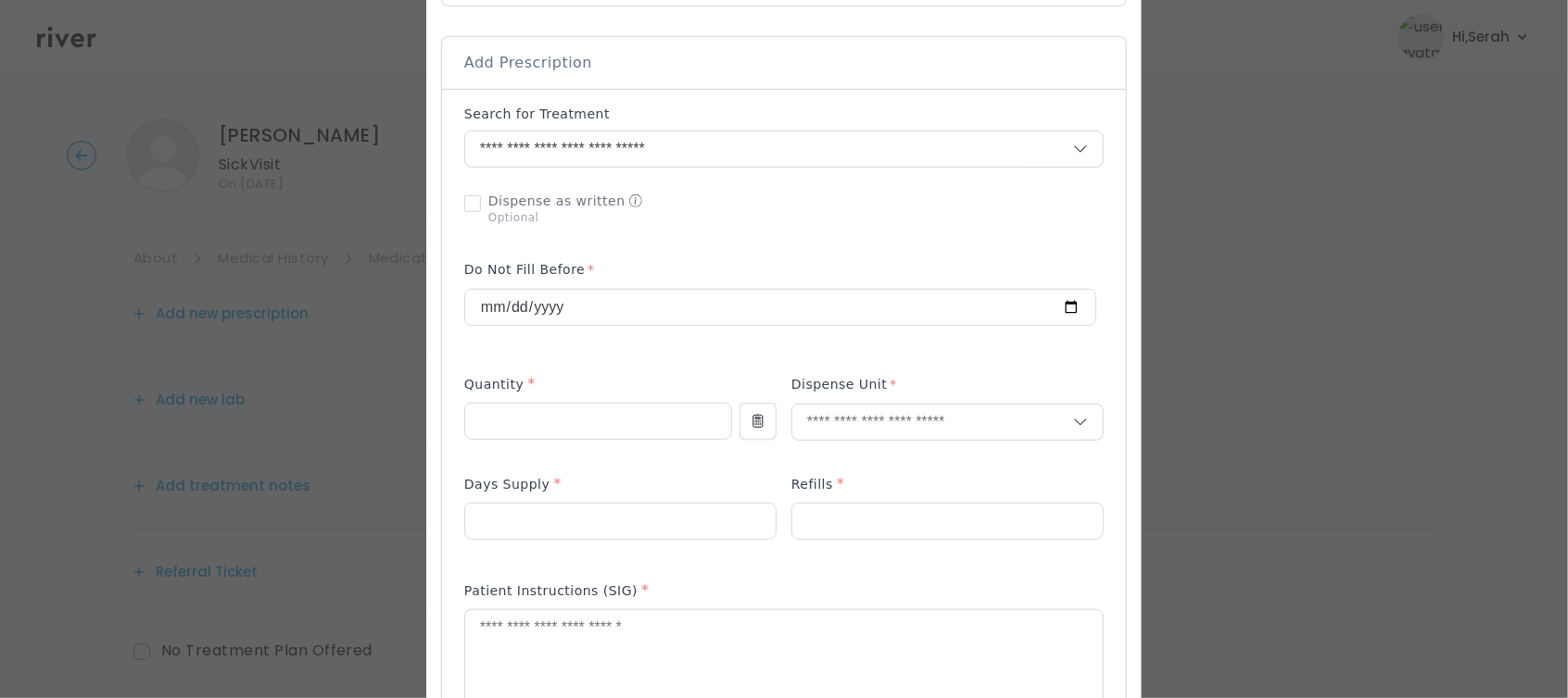
scroll to position [385, 0]
click at [624, 423] on input "number" at bounding box center [598, 419] width 266 height 36
type input "**"
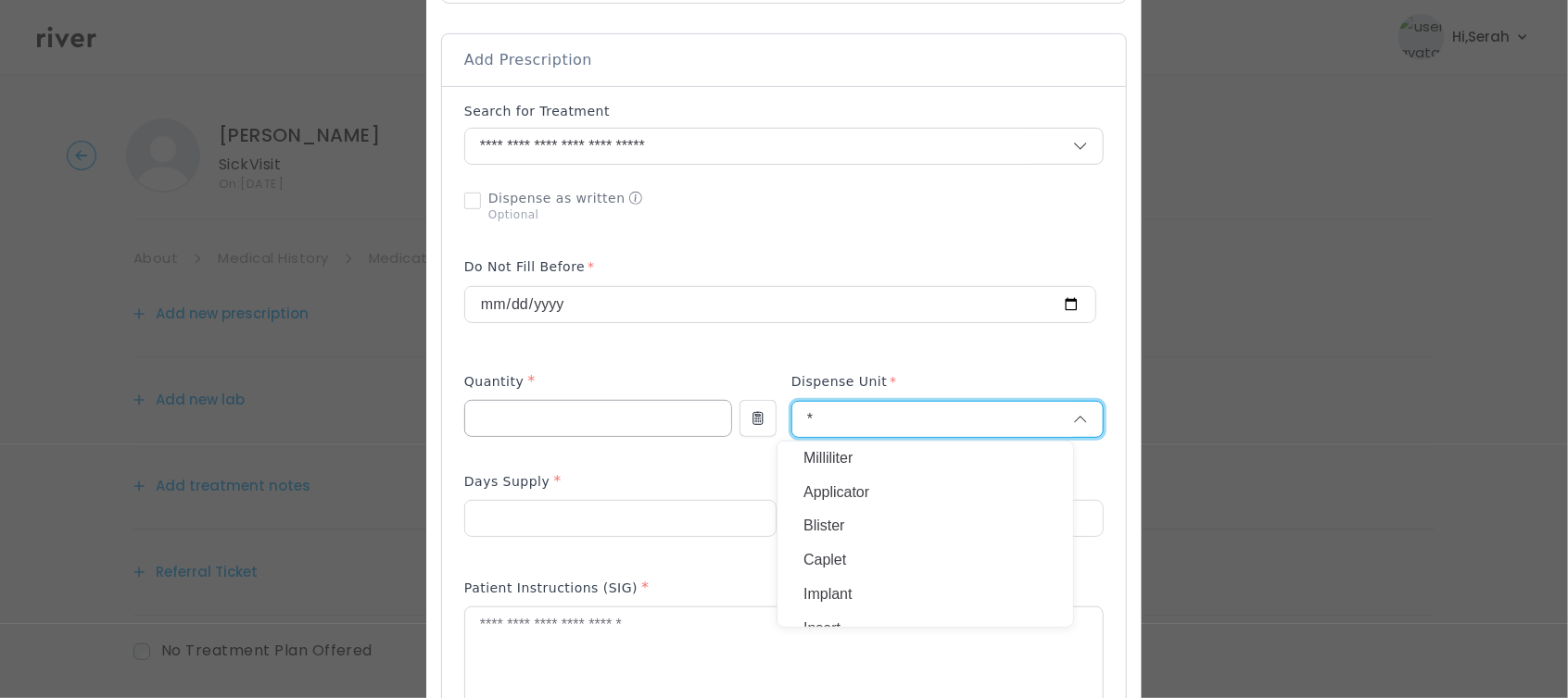
type input "**"
click at [593, 510] on input "number" at bounding box center [621, 519] width 311 height 36
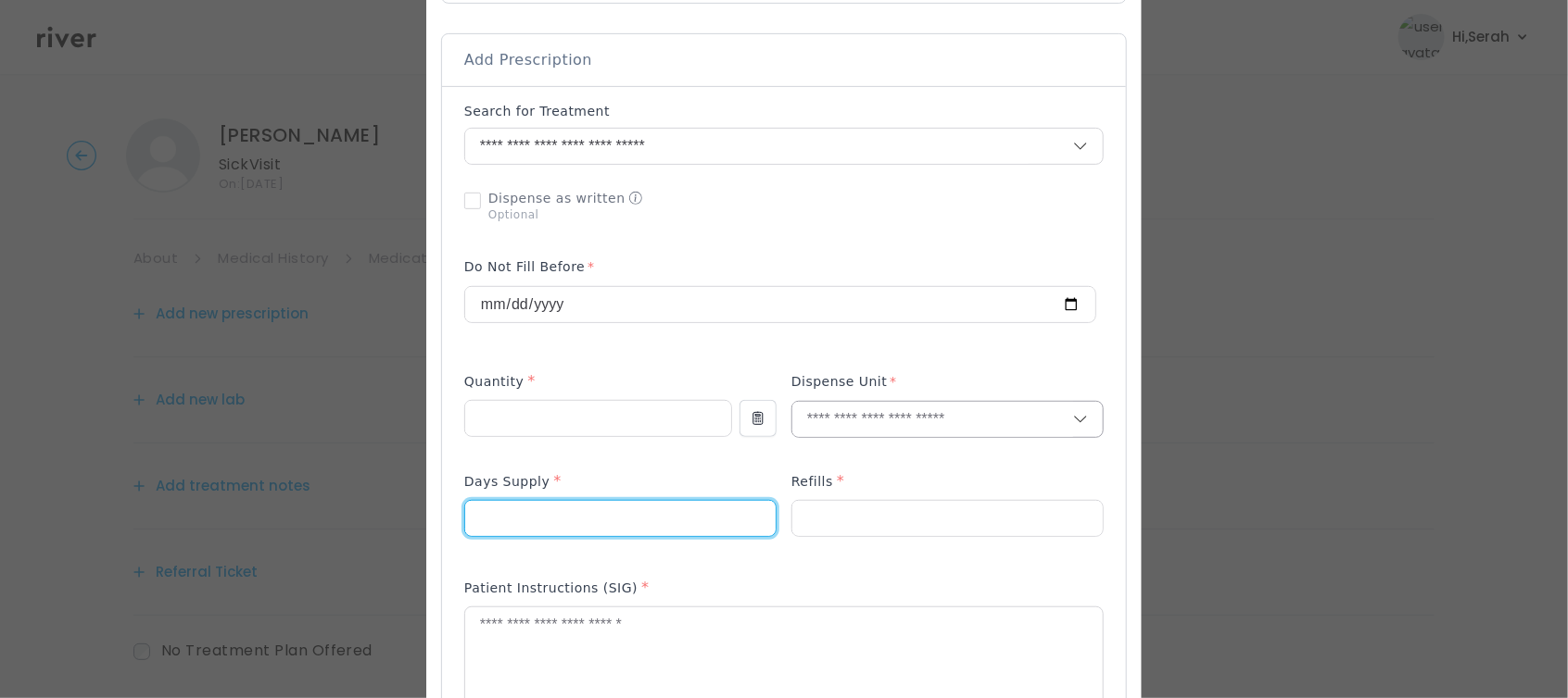
type input "**"
click at [912, 402] on input "text" at bounding box center [932, 420] width 281 height 36
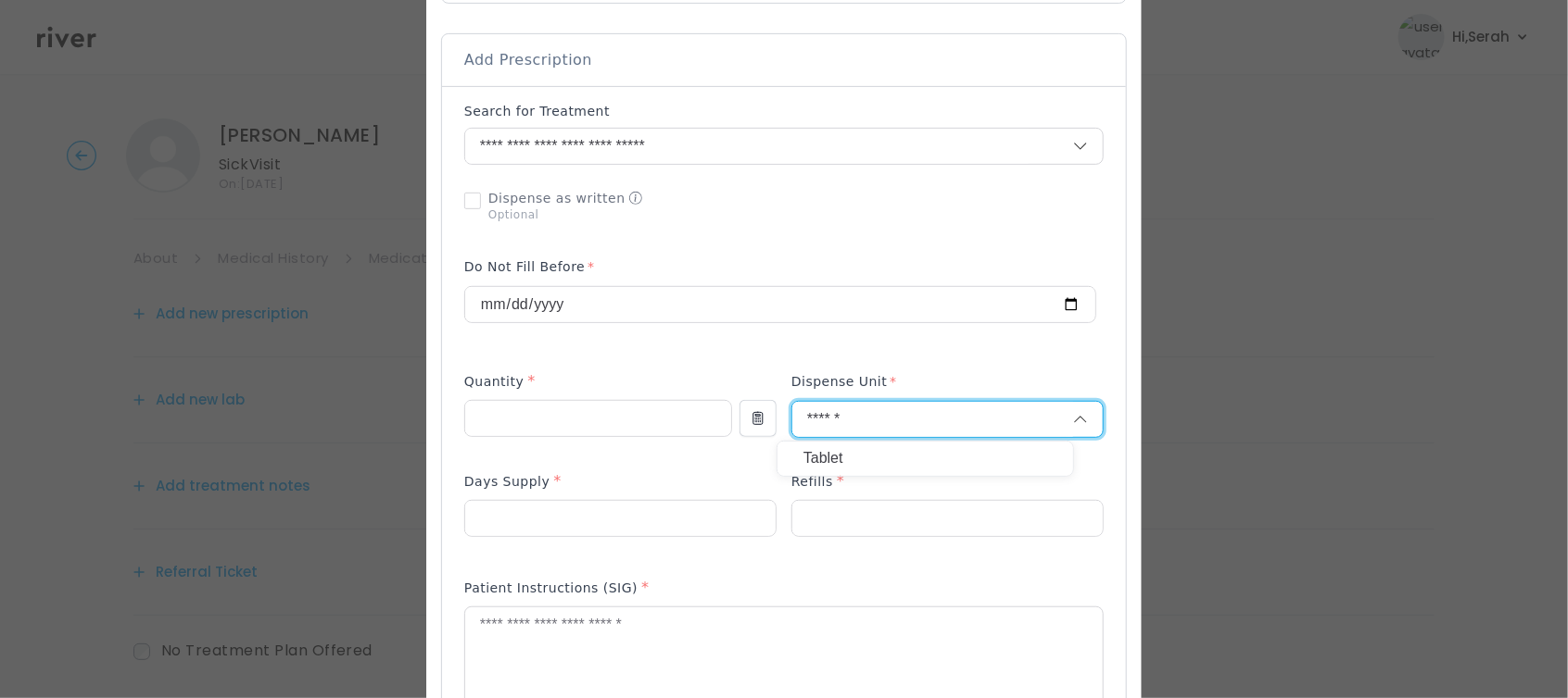
type input "******"
click at [897, 458] on p "Tablet" at bounding box center [925, 458] width 243 height 27
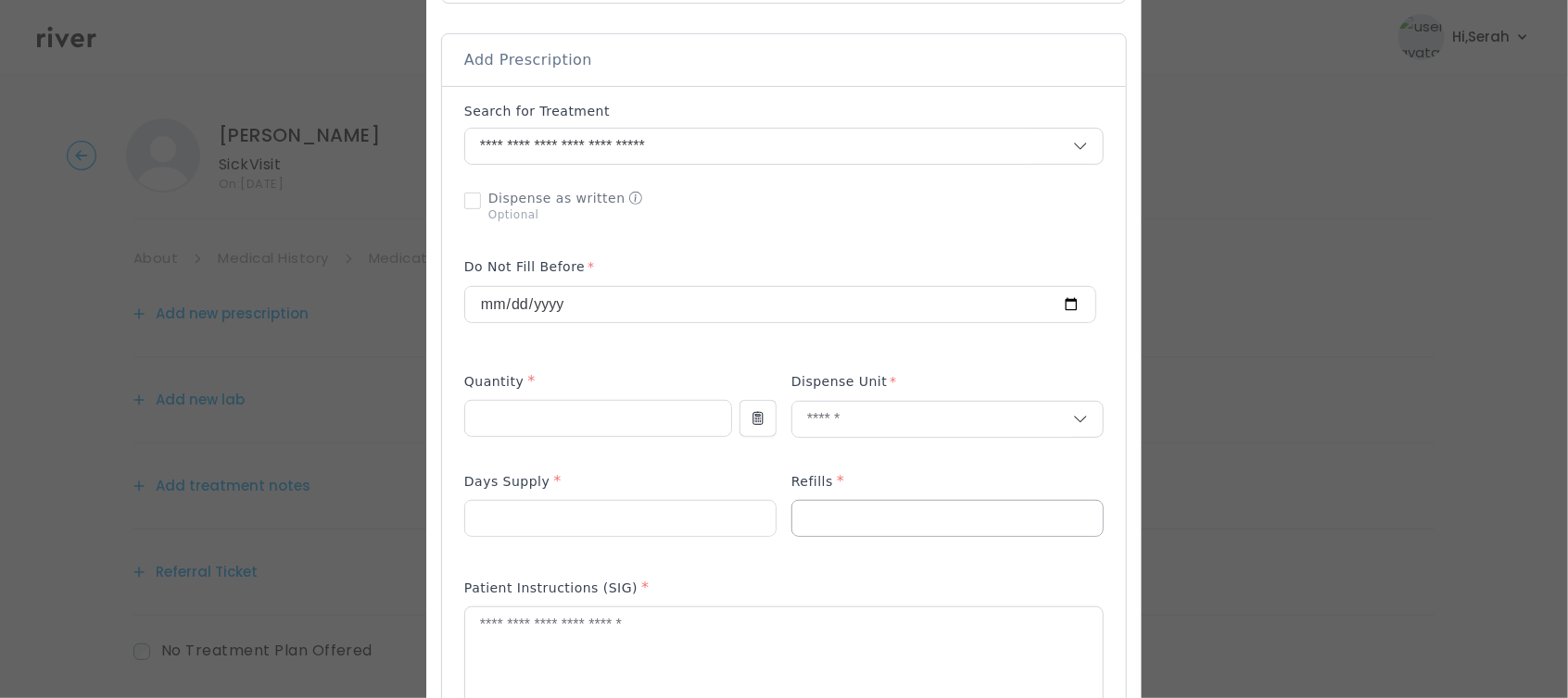
click at [866, 507] on input "number" at bounding box center [947, 519] width 311 height 36
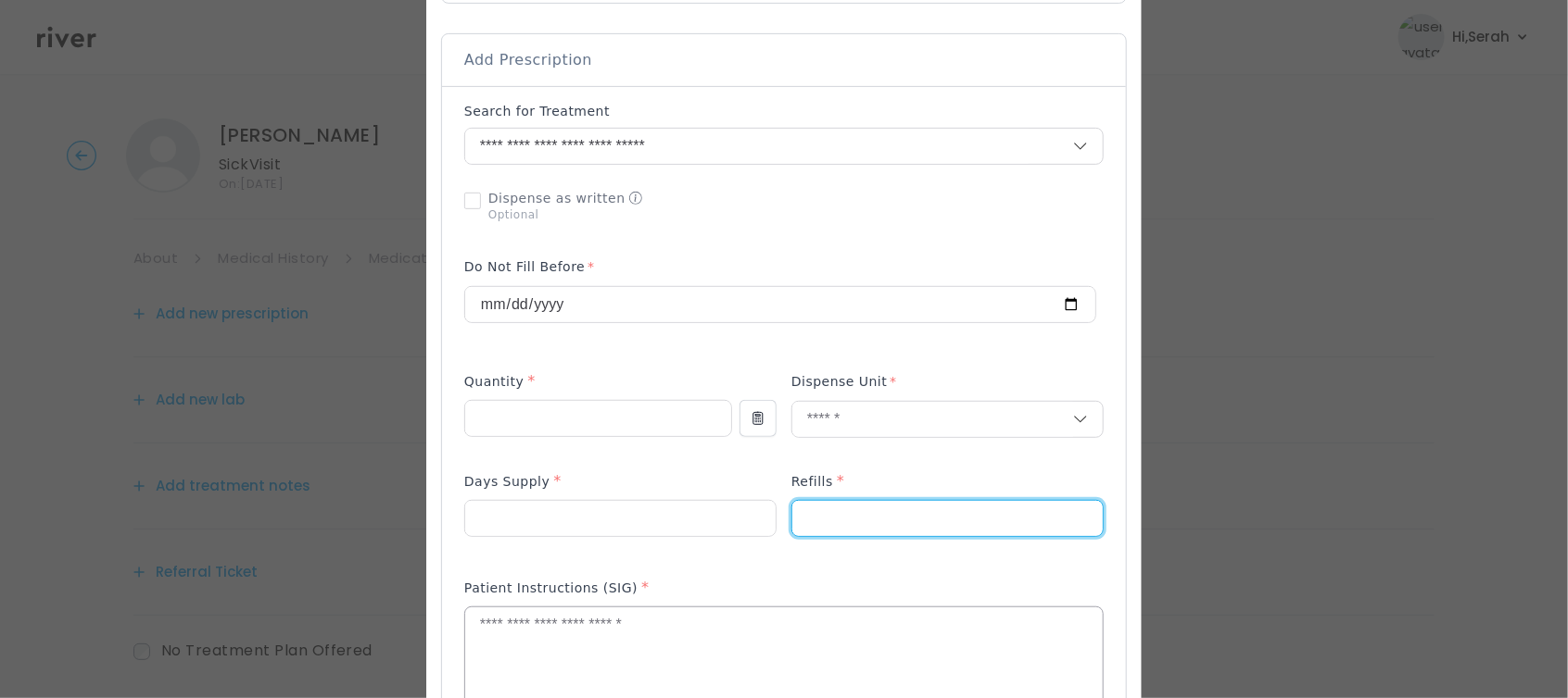
type input "*"
click at [771, 618] on textarea at bounding box center [784, 656] width 637 height 98
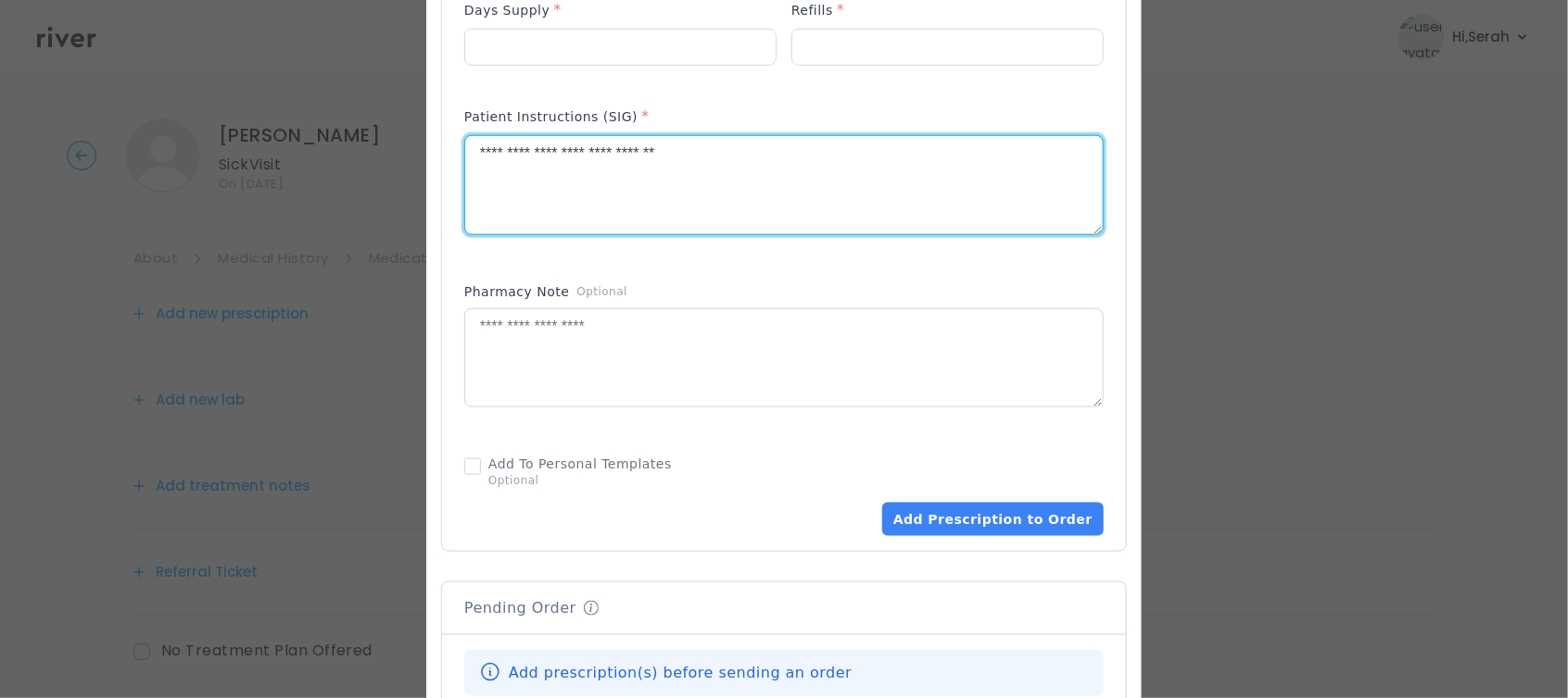
scroll to position [860, 0]
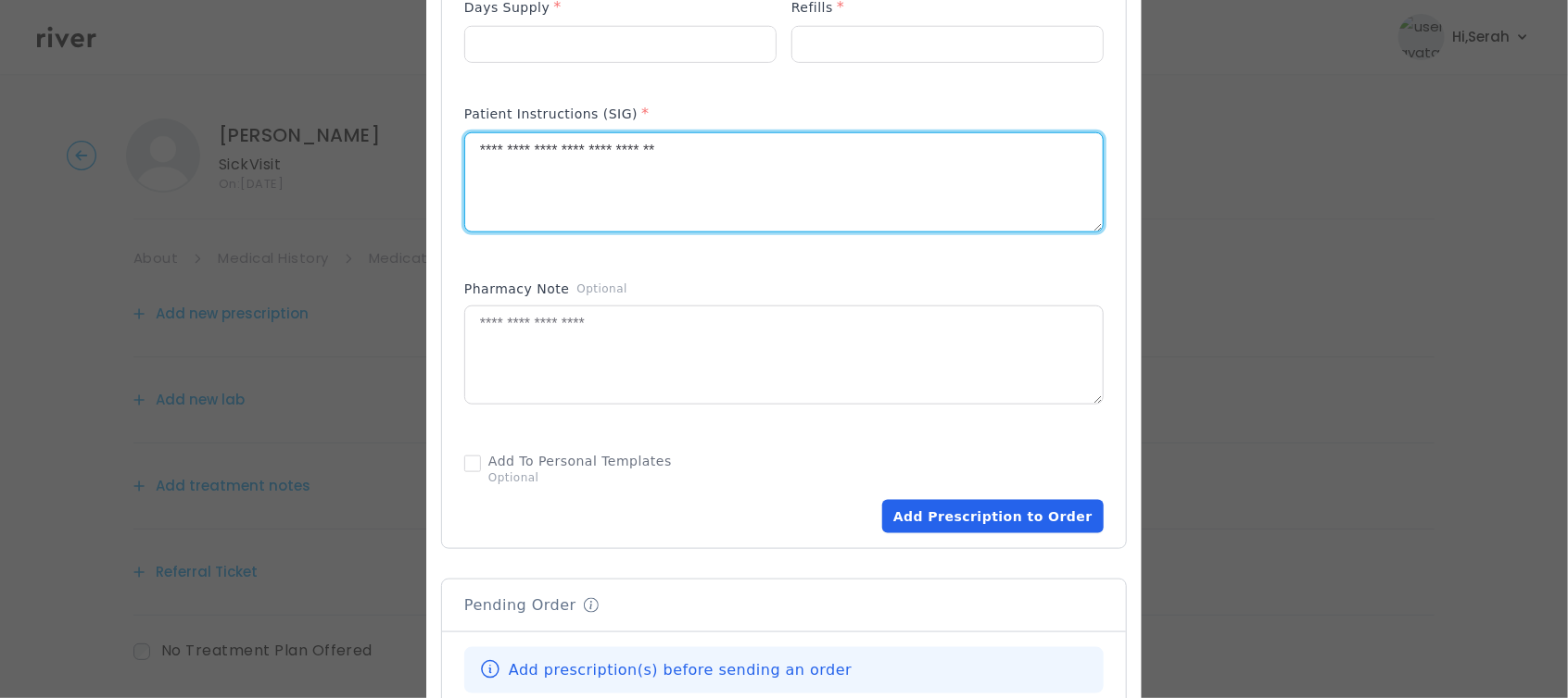
type textarea "**********"
click at [1004, 511] on button "Add Prescription to Order" at bounding box center [992, 517] width 222 height 34
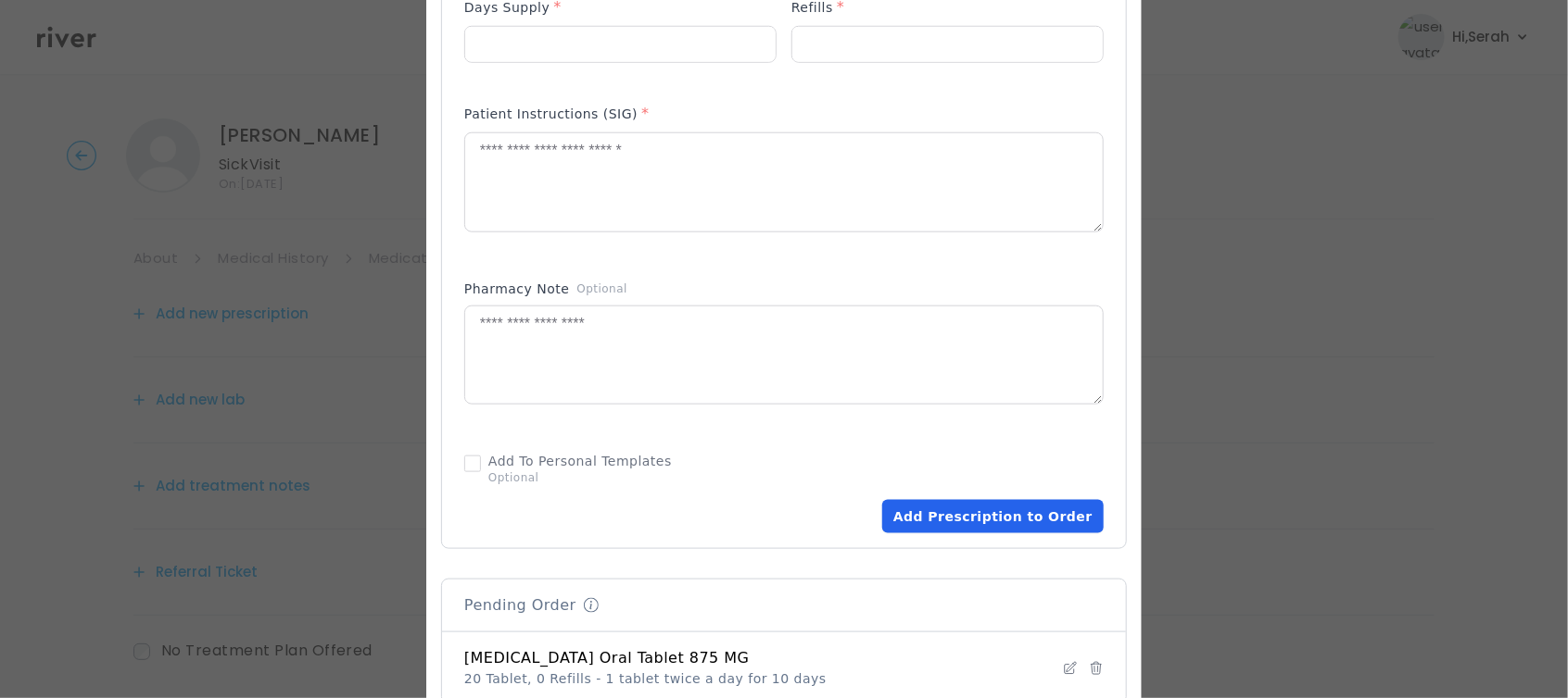
scroll to position [1240, 0]
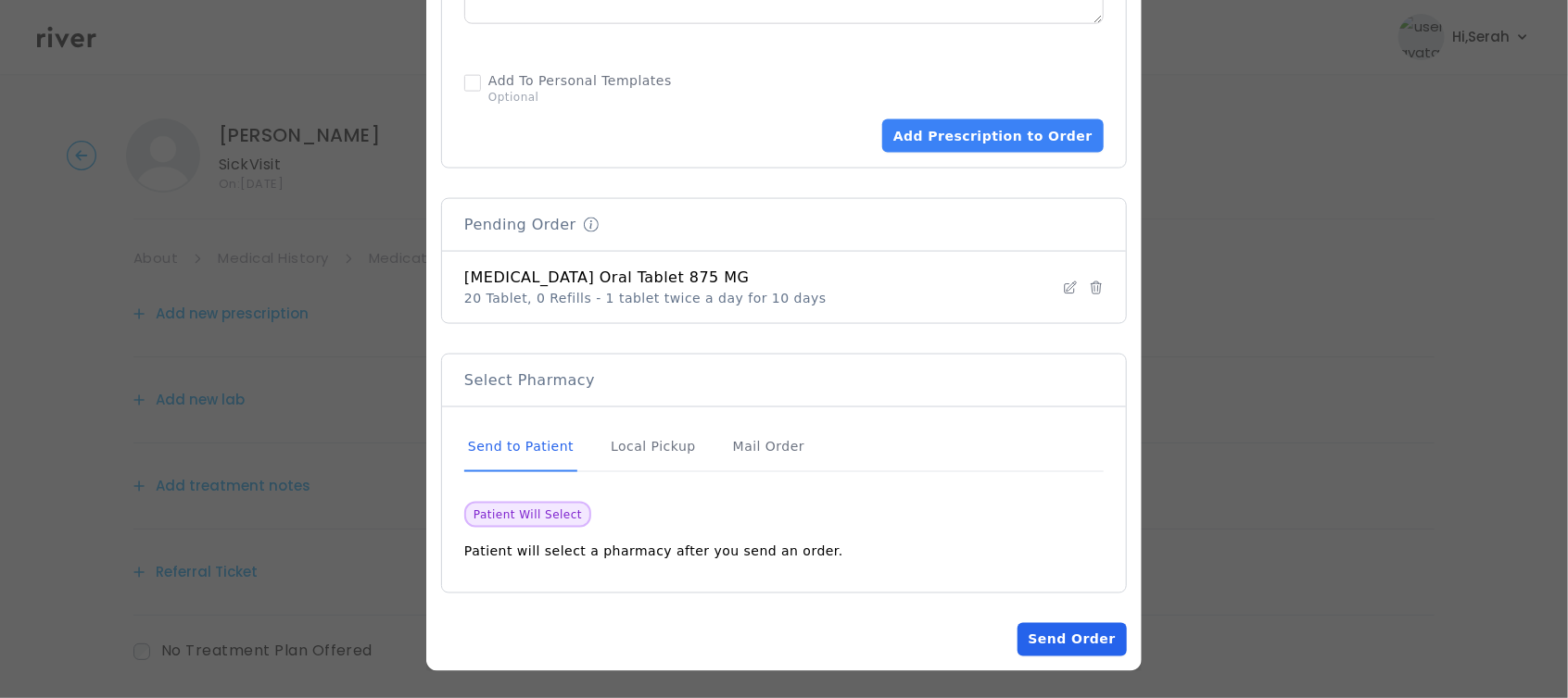
click at [1041, 649] on button "Send Order" at bounding box center [1072, 640] width 110 height 34
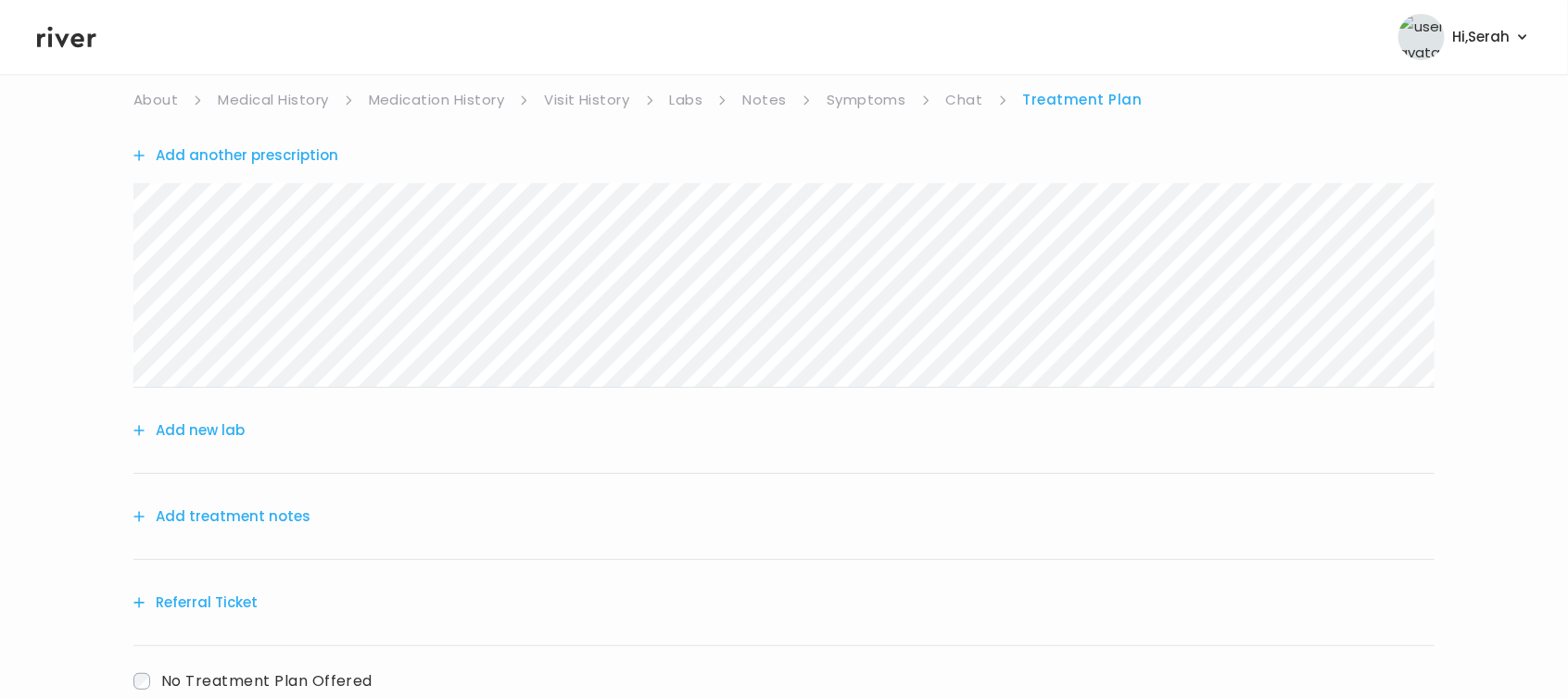
scroll to position [282, 0]
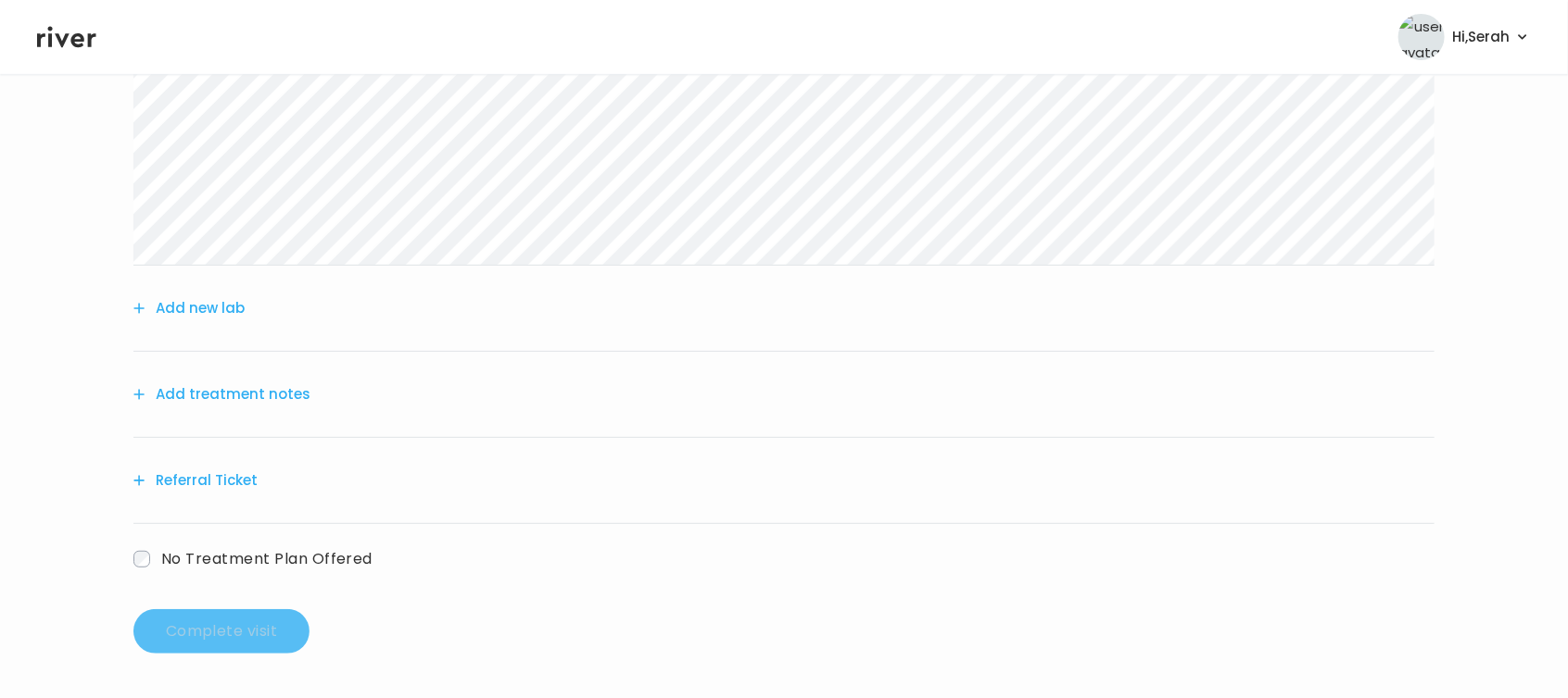
click at [282, 383] on button "Add treatment notes" at bounding box center [222, 395] width 177 height 26
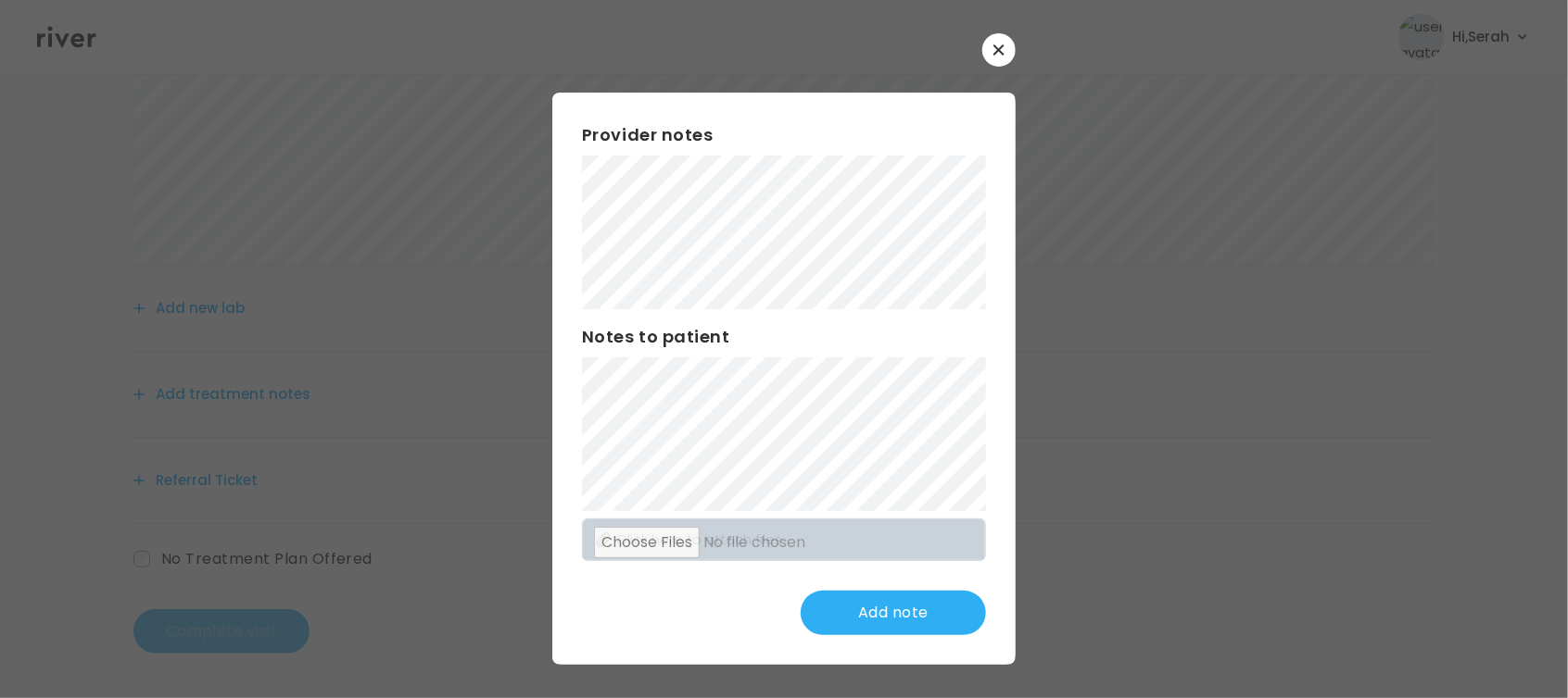
click at [736, 647] on div "Provider notes Notes to patient Click here to attach files Add note" at bounding box center [784, 379] width 463 height 573
click at [1291, 312] on div at bounding box center [784, 349] width 1568 height 698
click at [656, 654] on div "Provider notes Notes to patient Click here to attach files Add note" at bounding box center [784, 379] width 463 height 573
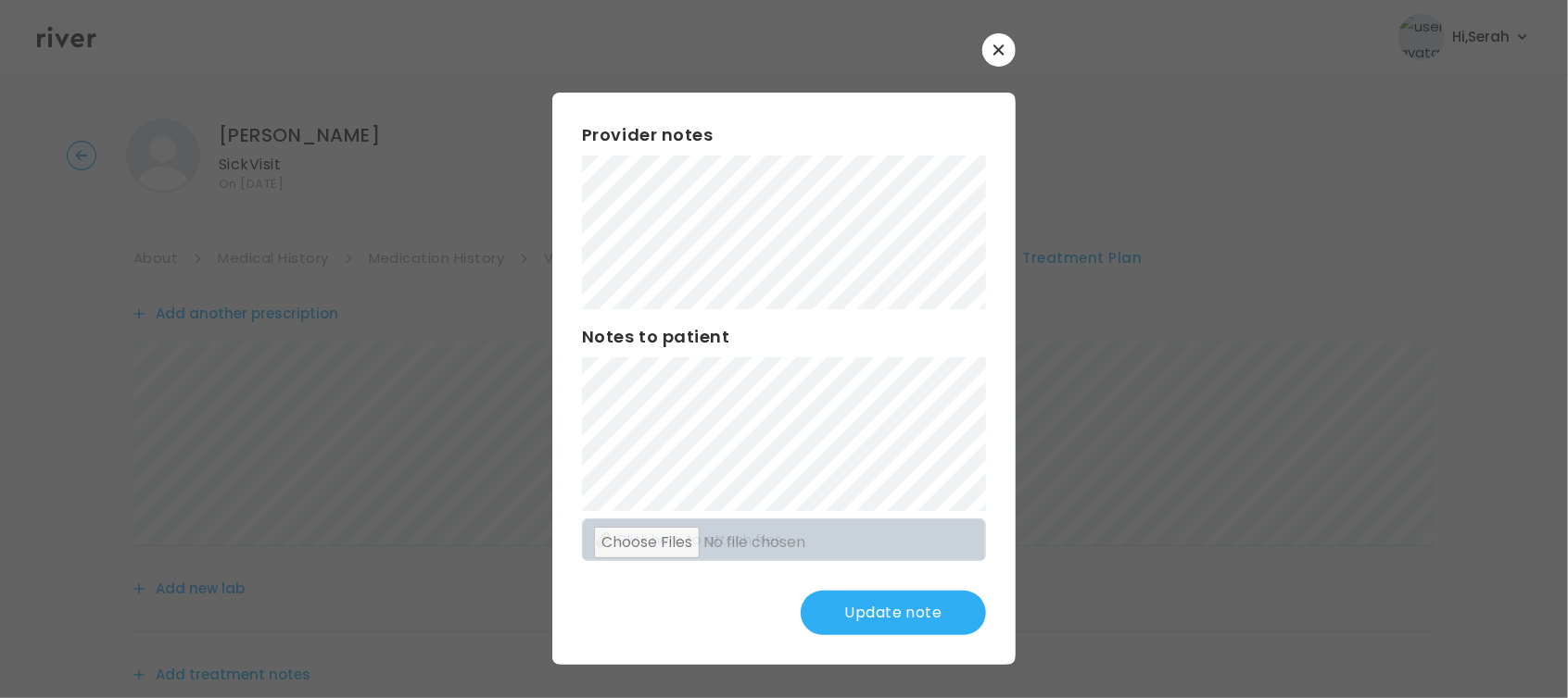
click at [870, 610] on button "Update note" at bounding box center [893, 614] width 185 height 45
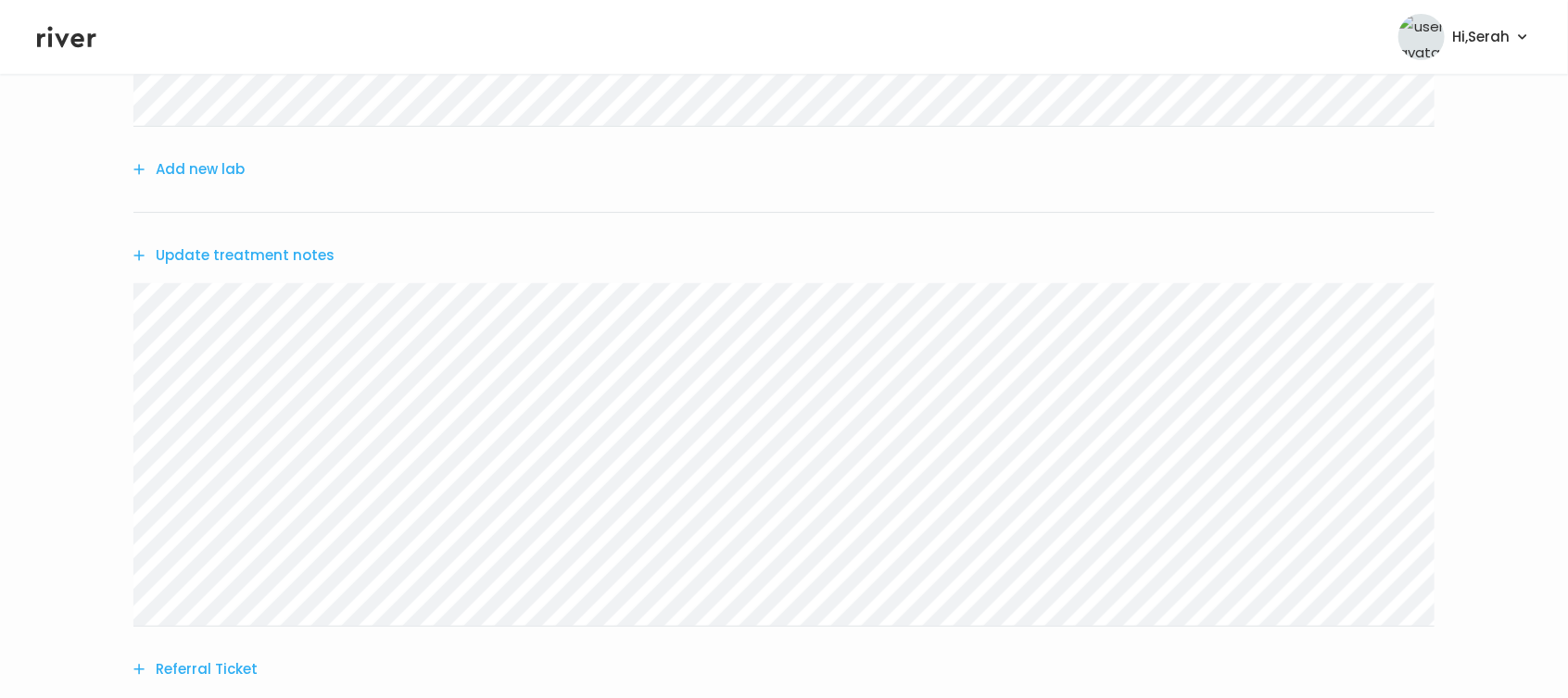
scroll to position [608, 0]
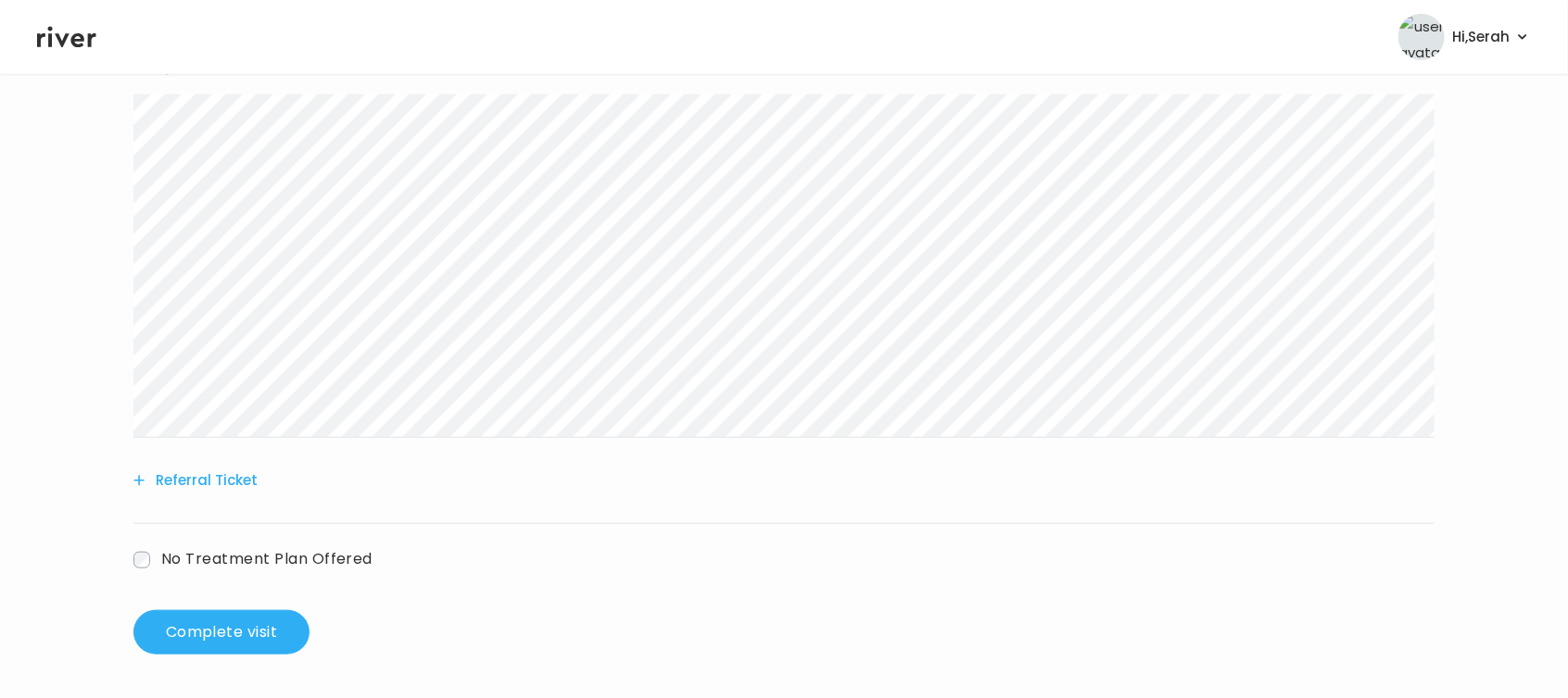
click at [194, 487] on button "Referral Ticket" at bounding box center [196, 481] width 125 height 26
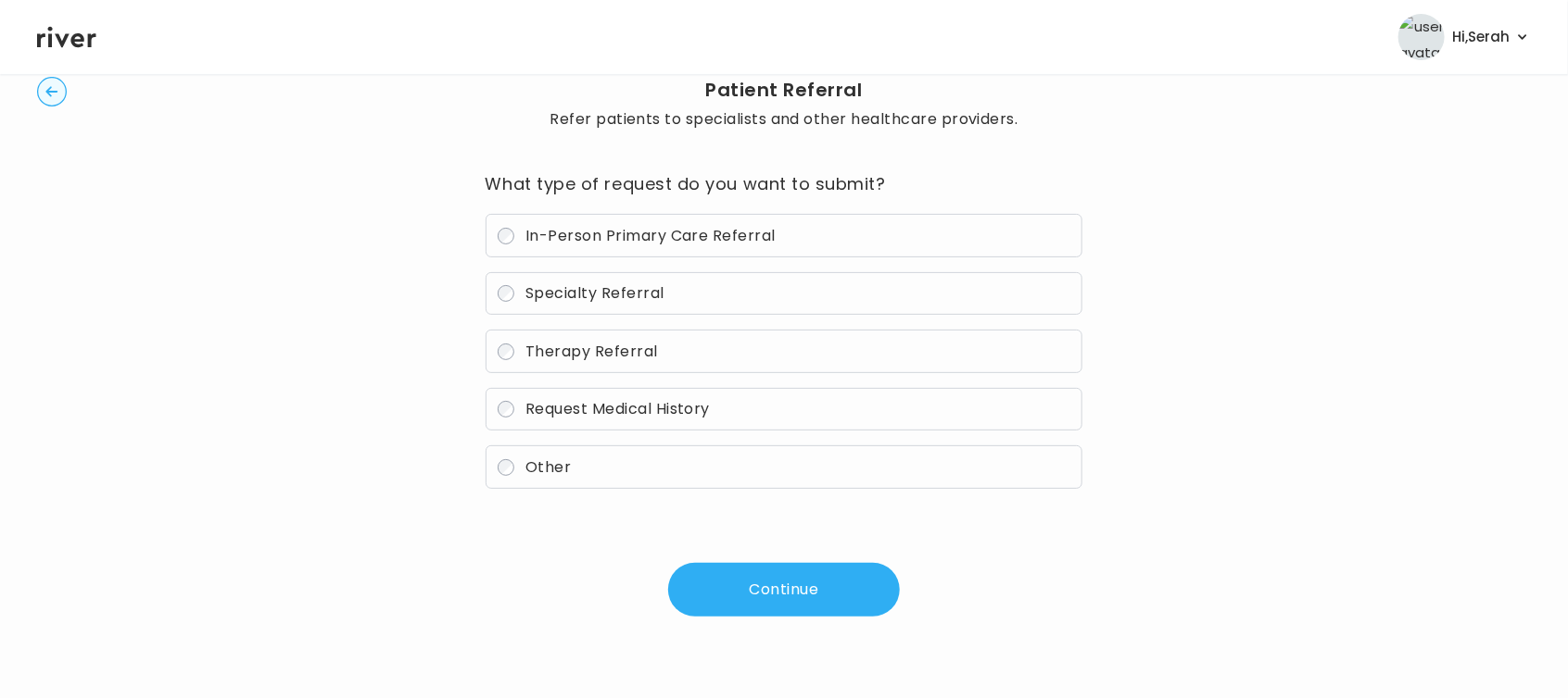
scroll to position [80, 0]
click at [536, 494] on div "What type of request do you want to submit? In-Person Primary Care Referral Spe…" at bounding box center [784, 393] width 597 height 447
click at [566, 477] on label "Other" at bounding box center [784, 467] width 597 height 44
click at [555, 465] on span "Other" at bounding box center [548, 467] width 46 height 22
click at [751, 569] on button "Continue" at bounding box center [784, 589] width 231 height 53
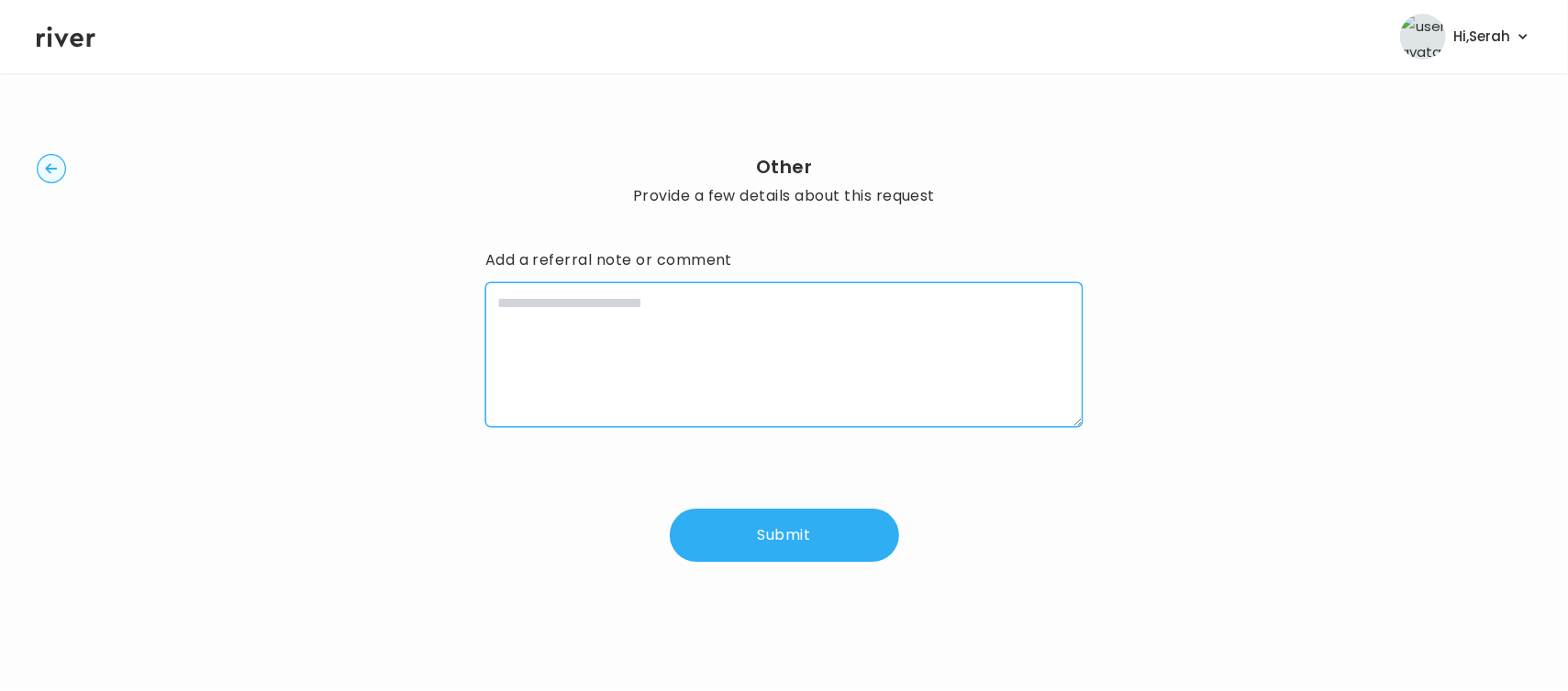
click at [755, 345] on textarea at bounding box center [784, 355] width 598 height 144
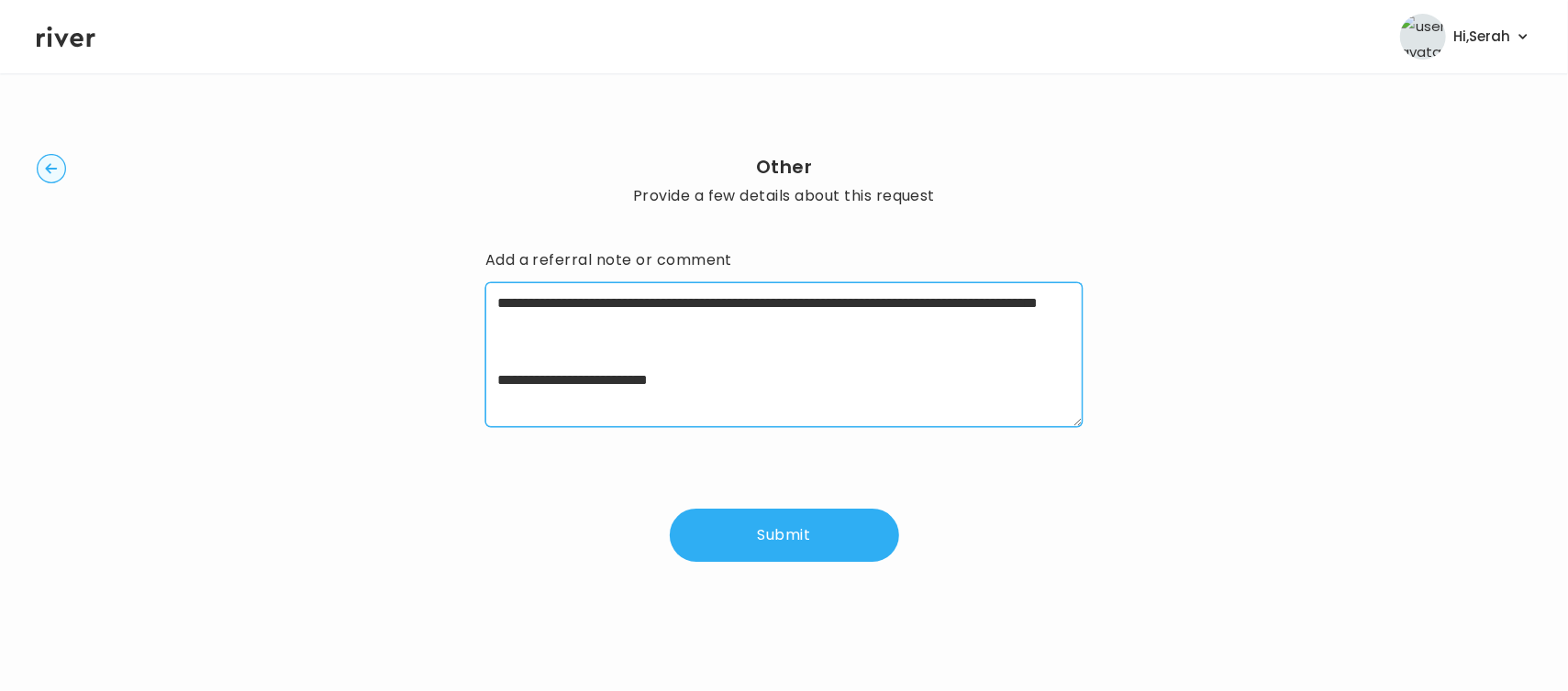
paste textarea "**********"
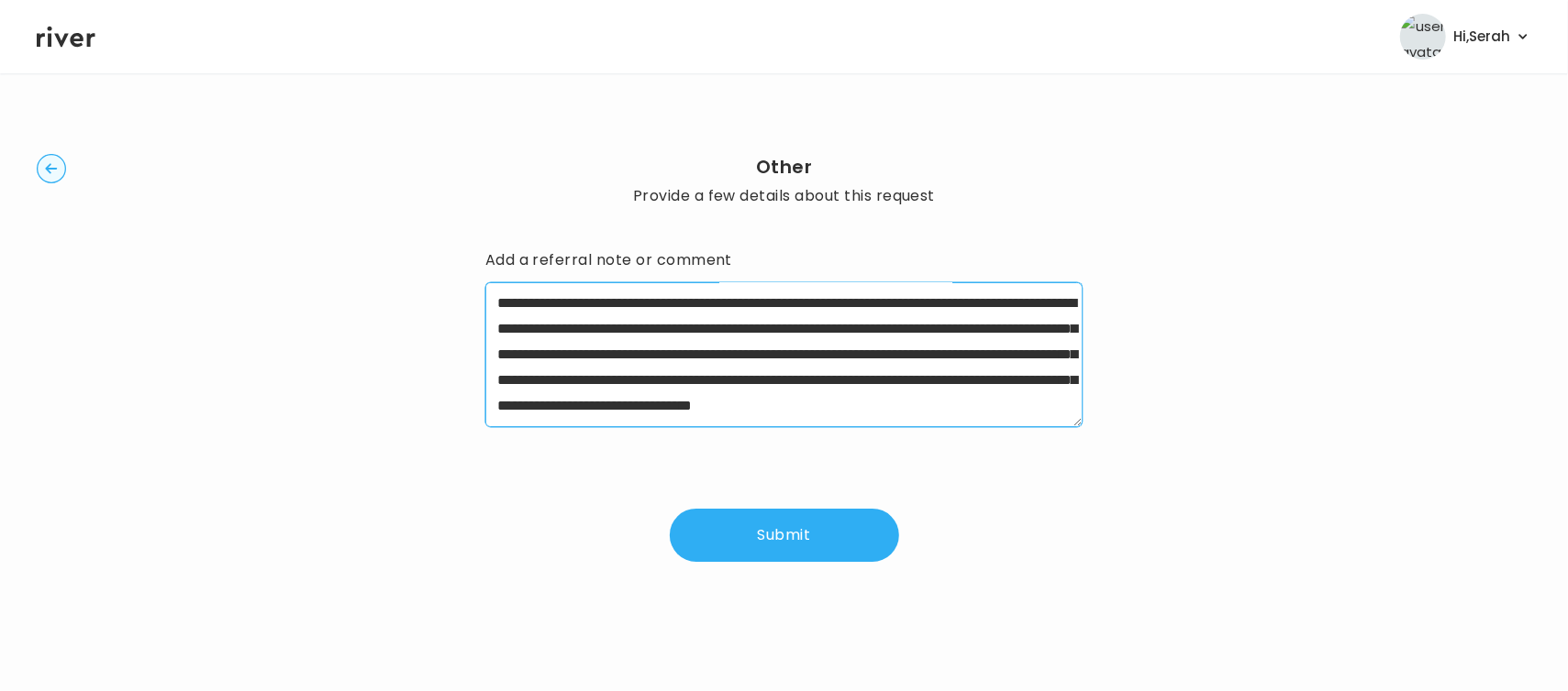
scroll to position [384, 0]
drag, startPoint x: 709, startPoint y: 390, endPoint x: 932, endPoint y: 545, distance: 271.6
click at [932, 545] on div "**********" at bounding box center [784, 404] width 598 height 317
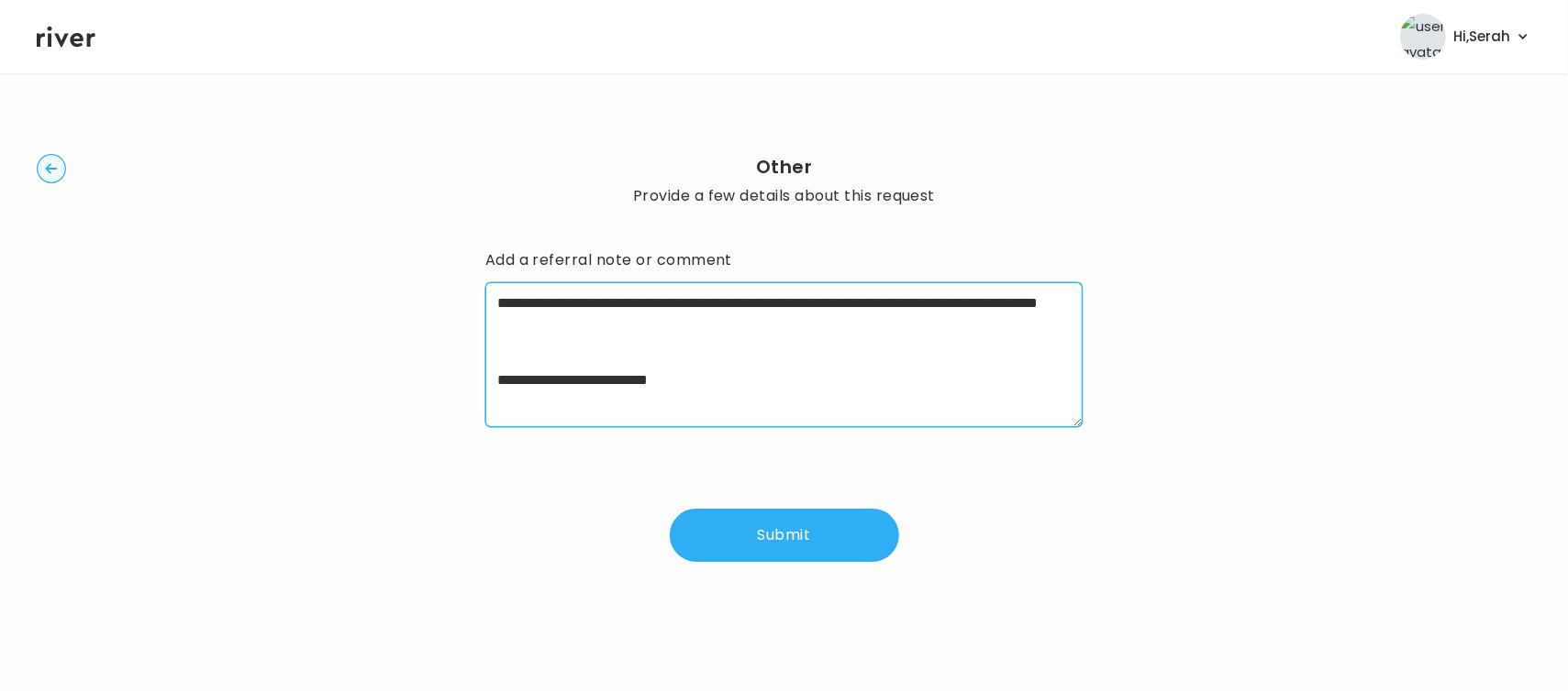
scroll to position [0, 0]
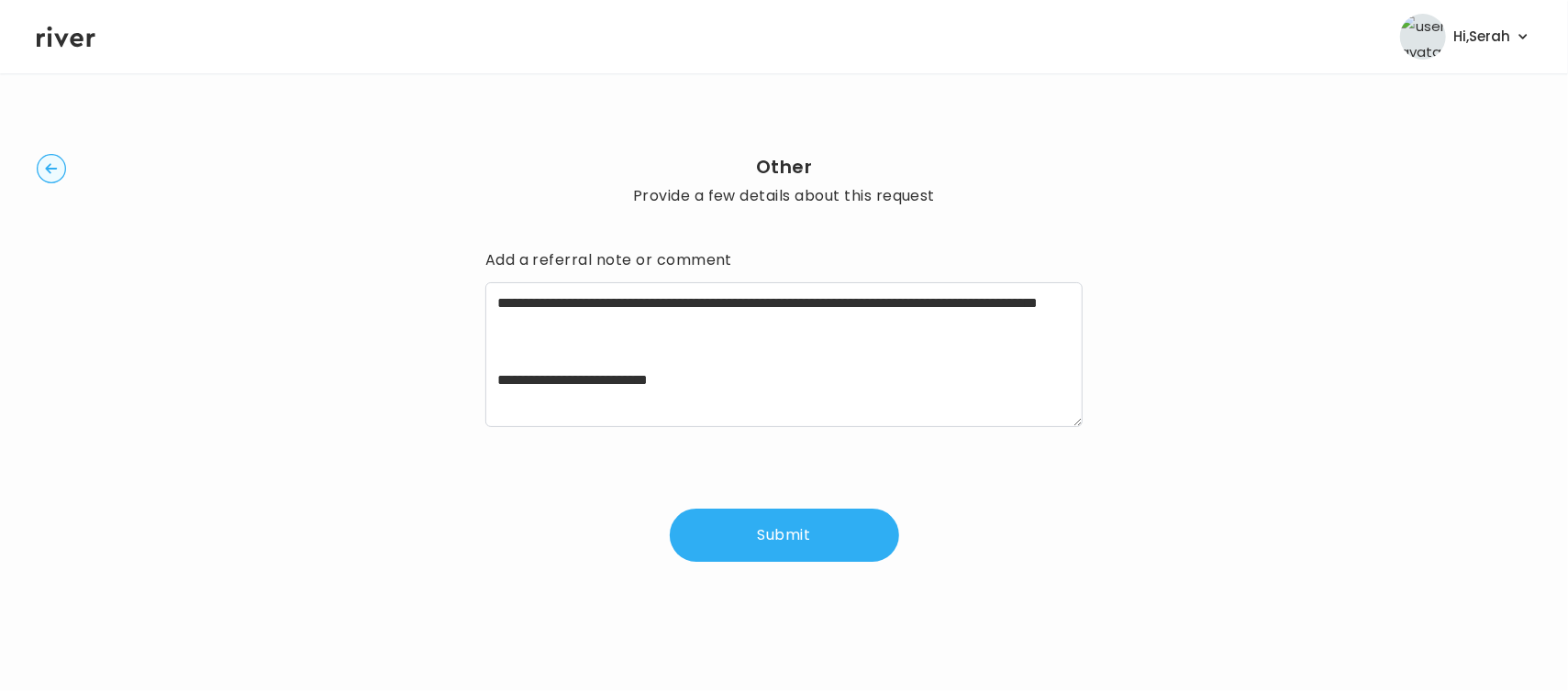
click at [1306, 434] on div "**********" at bounding box center [784, 358] width 1495 height 510
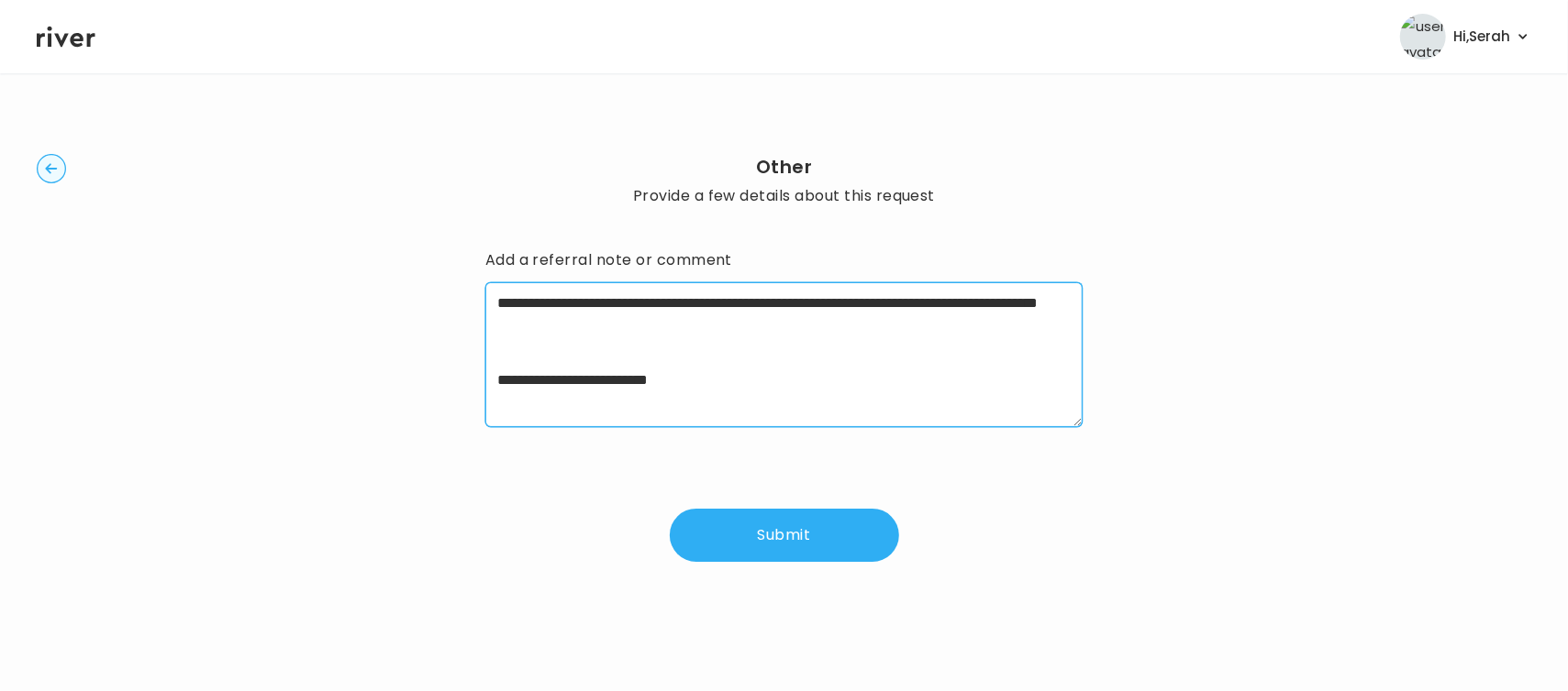
click at [815, 404] on textarea "**********" at bounding box center [784, 355] width 598 height 144
paste textarea "**********"
type textarea "**********"
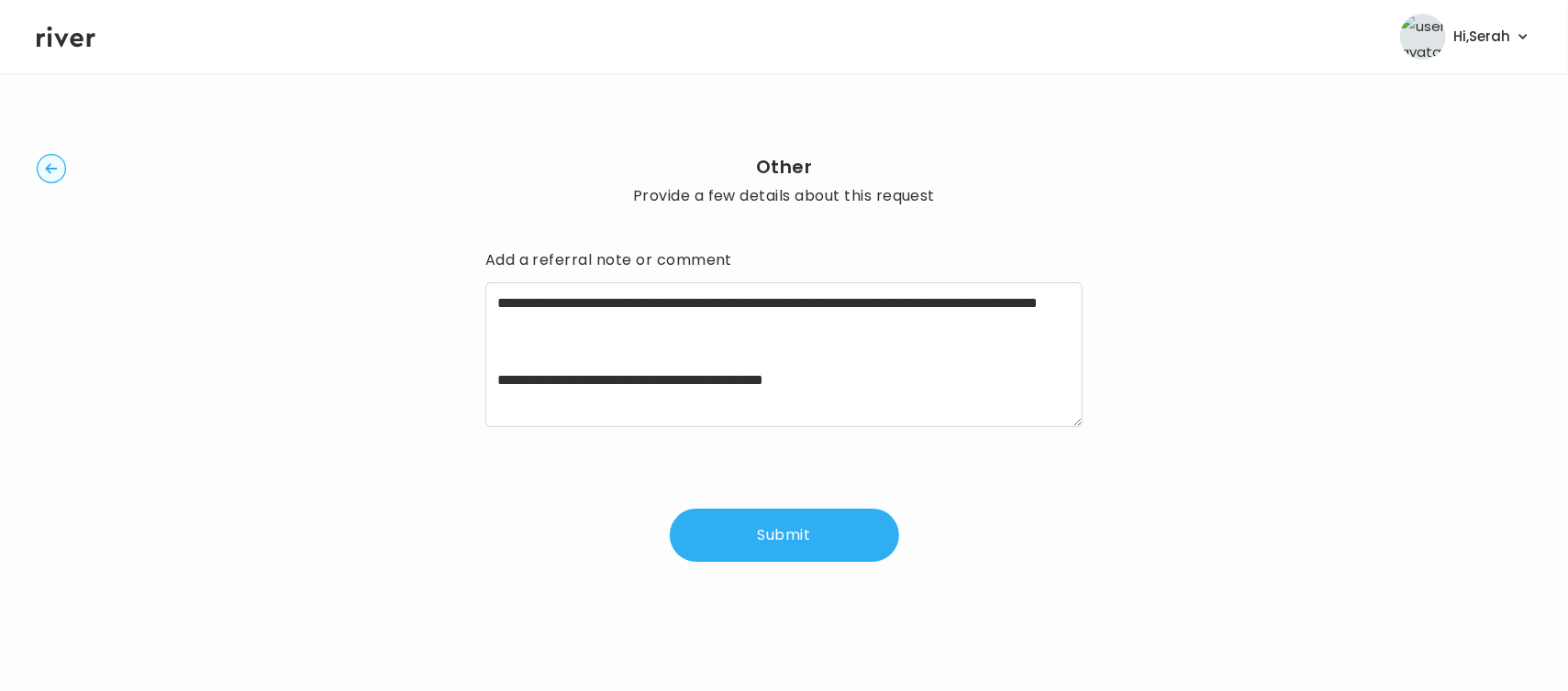
click at [800, 531] on button "Submit" at bounding box center [784, 534] width 229 height 53
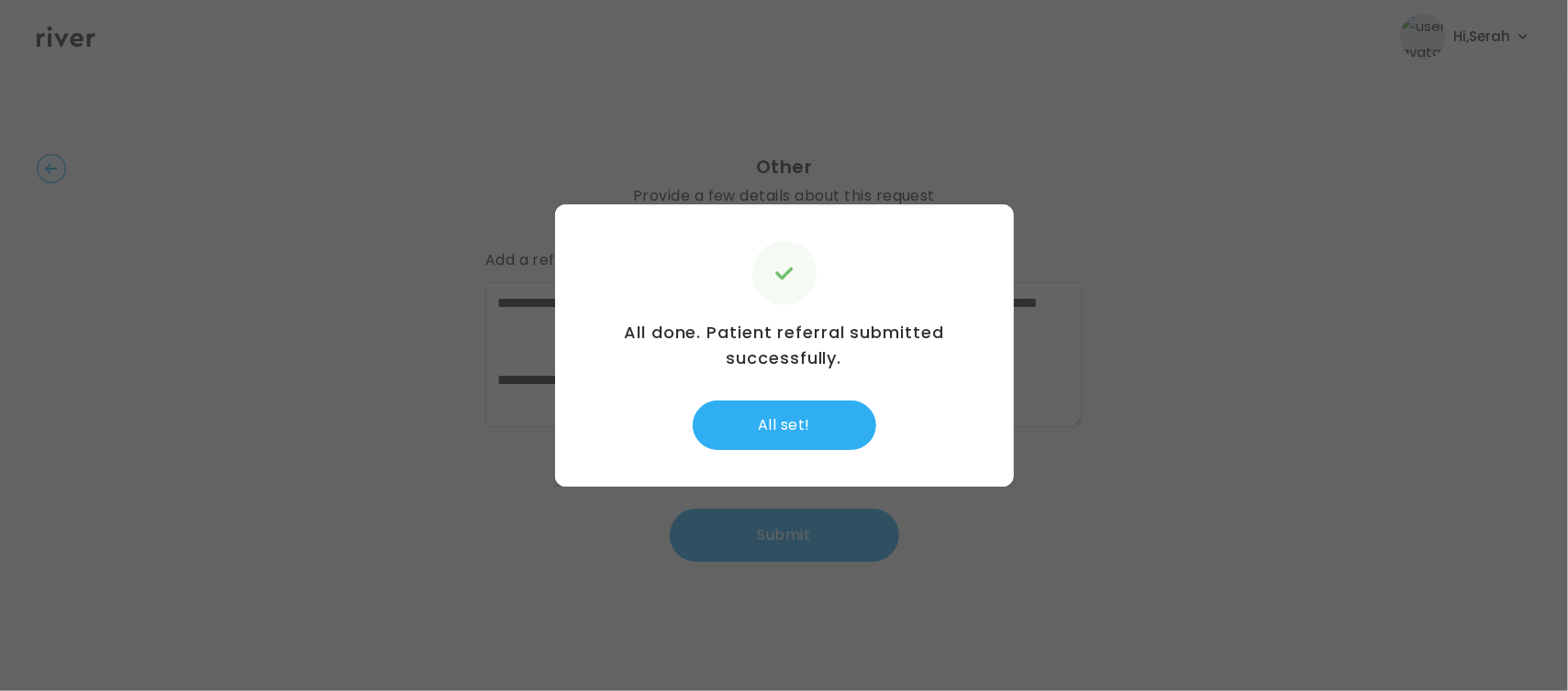
click at [758, 386] on div "All done. Patient referral submitted successfully. All set!" at bounding box center [784, 346] width 459 height 283
click at [771, 459] on div "All done. Patient referral submitted successfully. All set!" at bounding box center [784, 346] width 459 height 283
click at [774, 423] on button "All set!" at bounding box center [784, 425] width 183 height 49
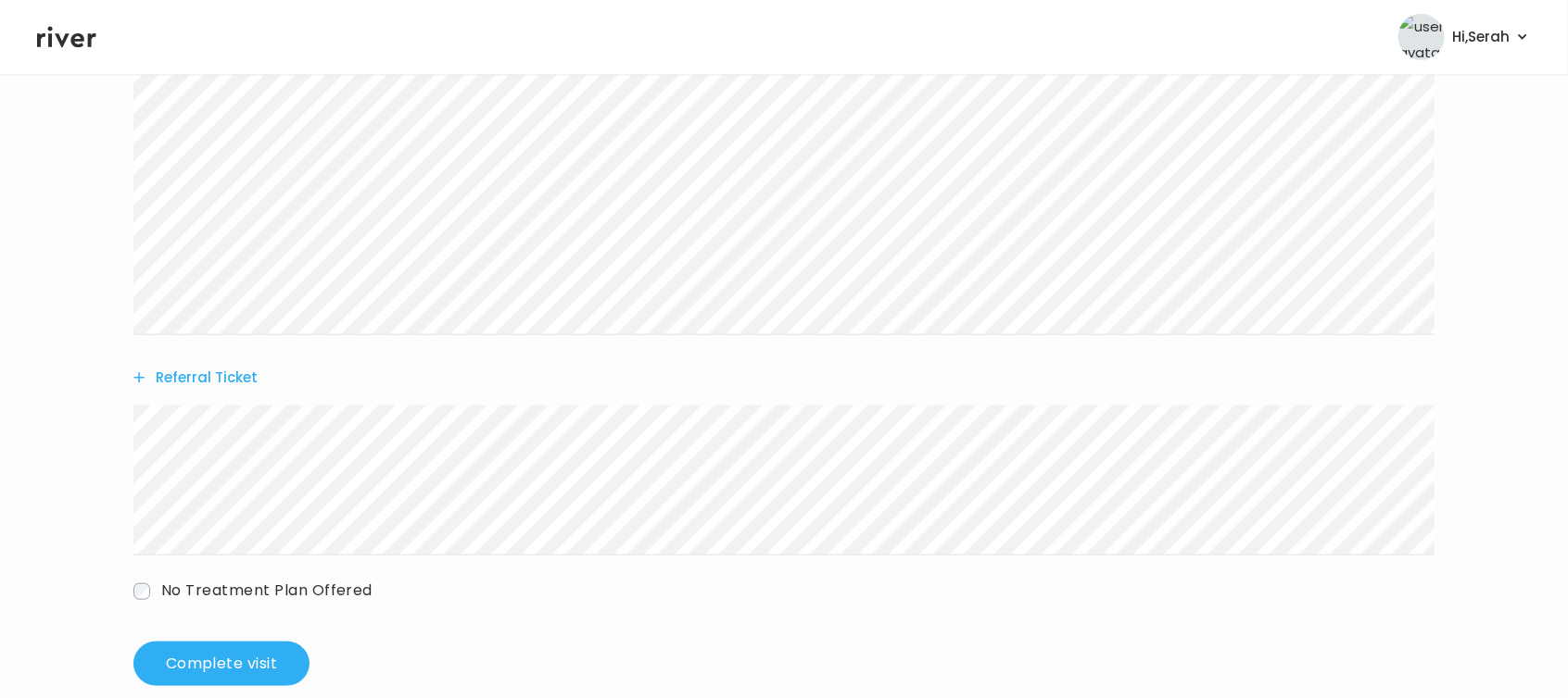
scroll to position [744, 0]
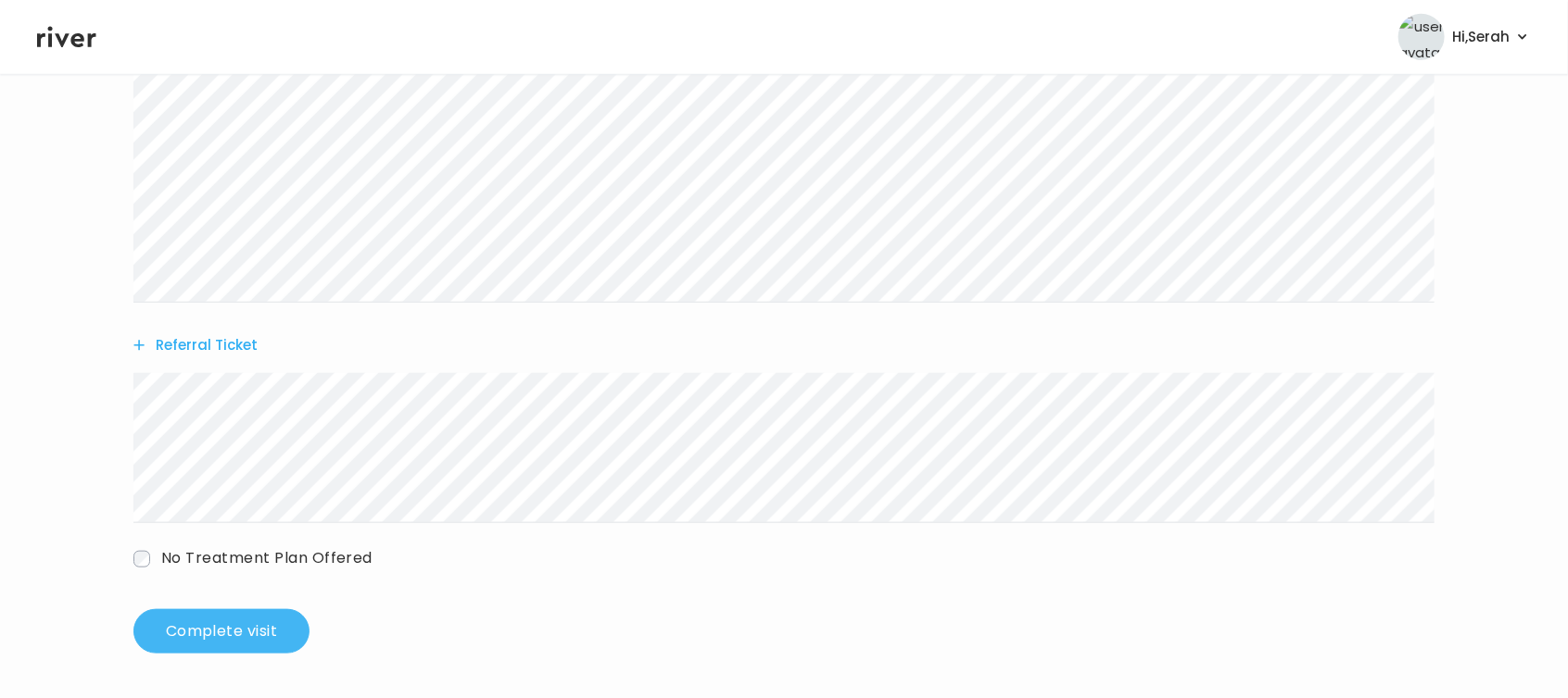
click at [267, 624] on button "Complete visit" at bounding box center [222, 632] width 176 height 45
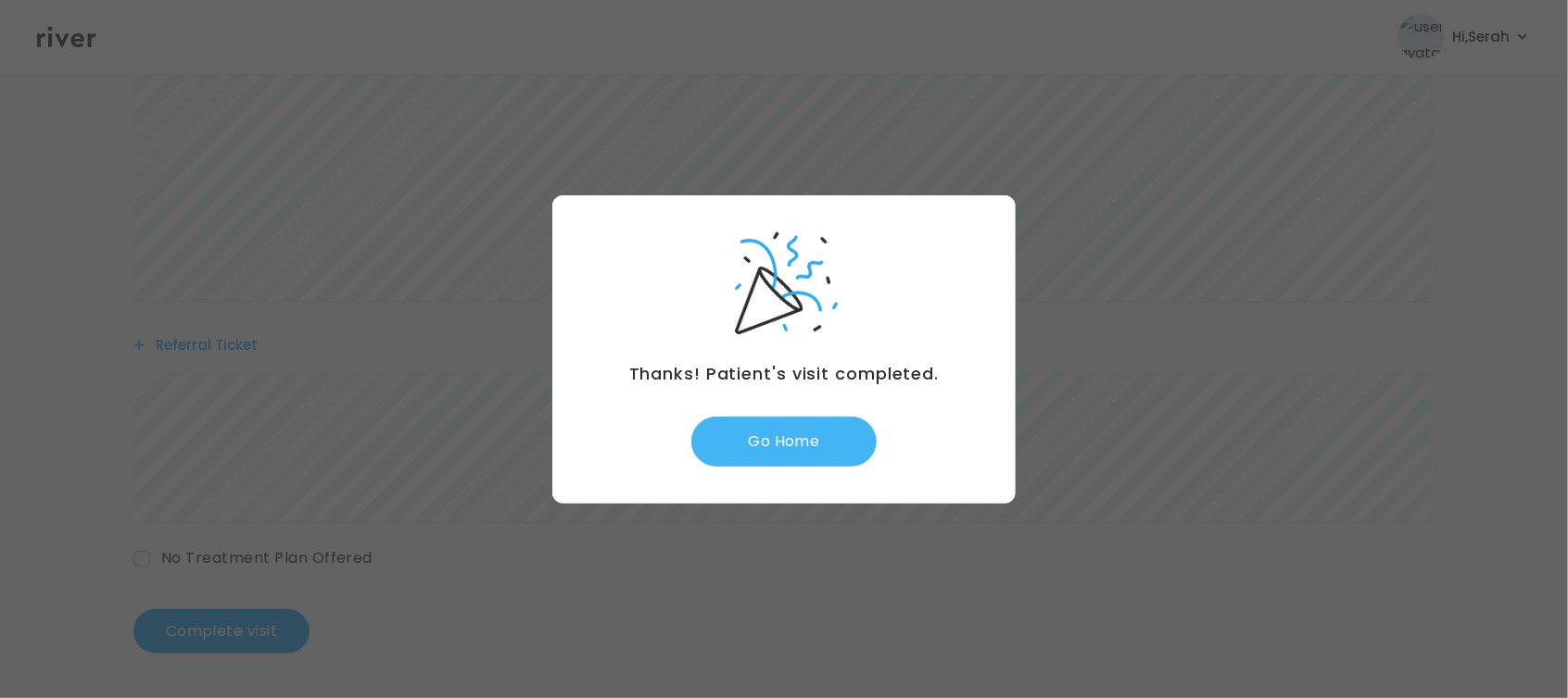
click at [786, 436] on button "Go Home" at bounding box center [784, 441] width 185 height 50
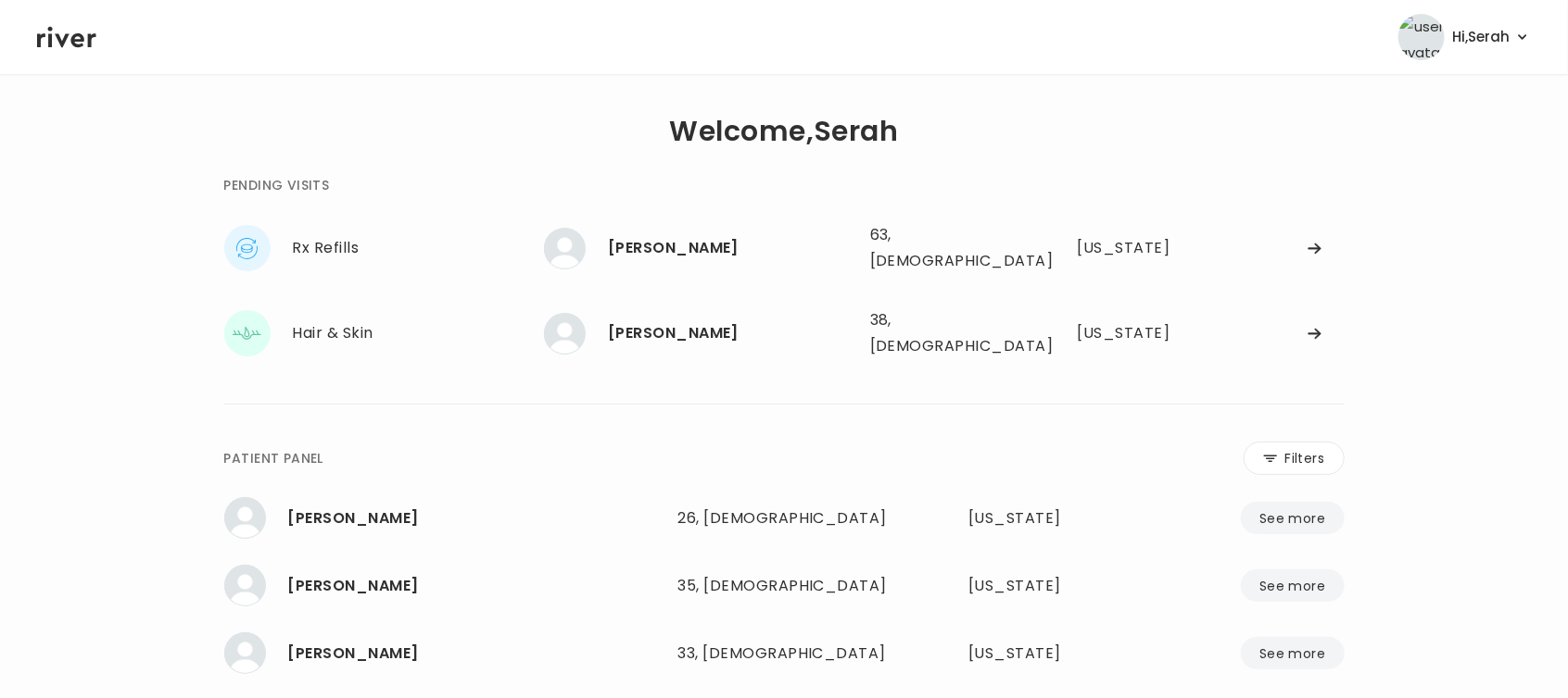
click at [786, 442] on div "**********" at bounding box center [895, 458] width 896 height 34
click at [714, 320] on div "[PERSON_NAME]" at bounding box center [731, 333] width 247 height 26
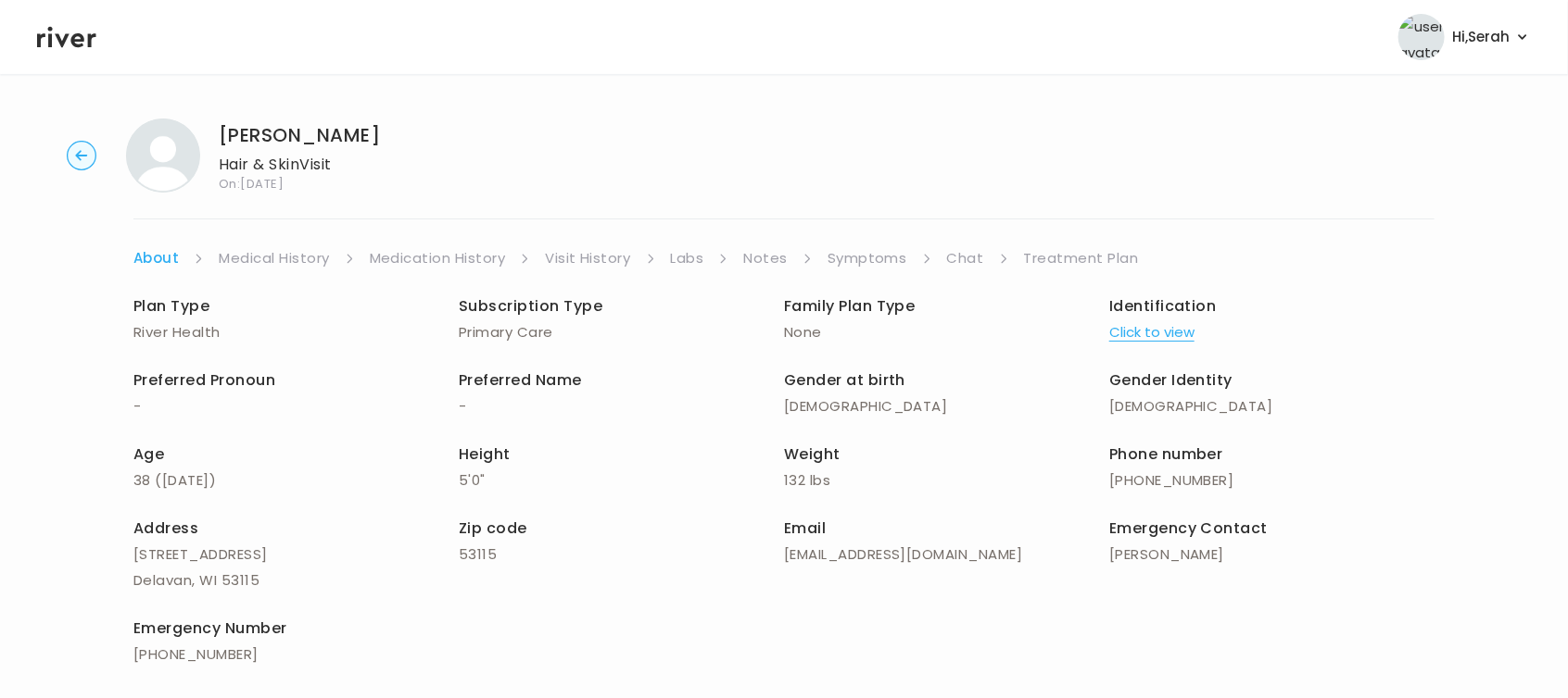
click at [864, 265] on link "Symptoms" at bounding box center [867, 258] width 80 height 26
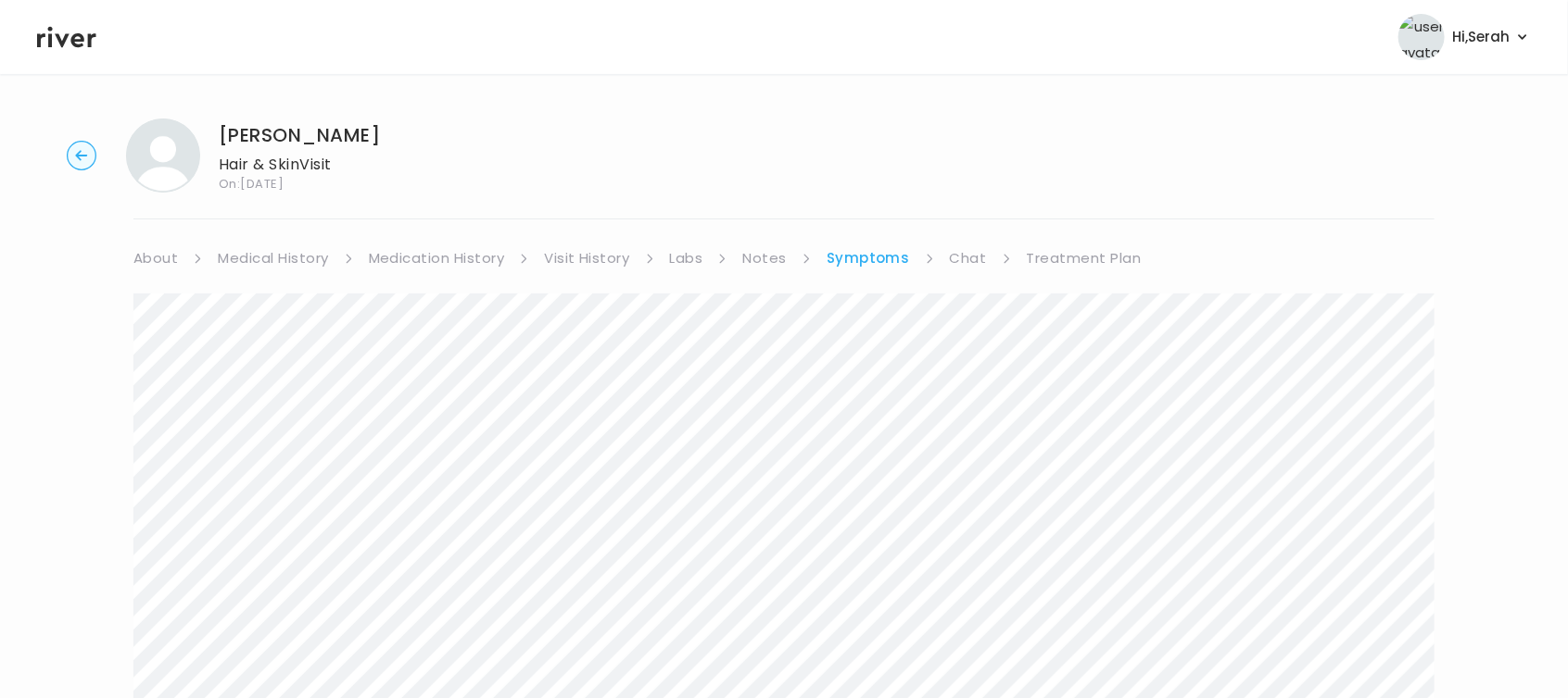
click at [975, 265] on link "Chat" at bounding box center [969, 258] width 37 height 26
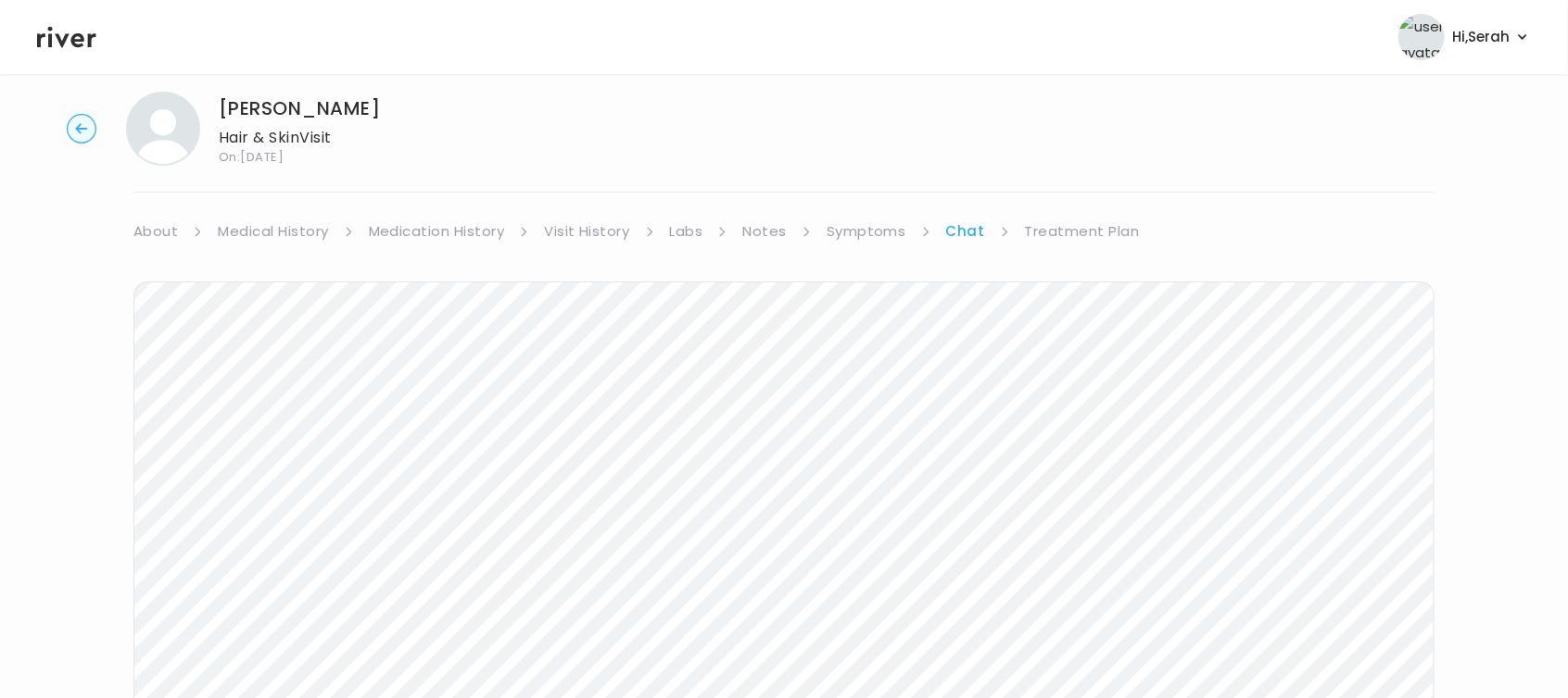
click at [65, 35] on icon at bounding box center [66, 37] width 59 height 22
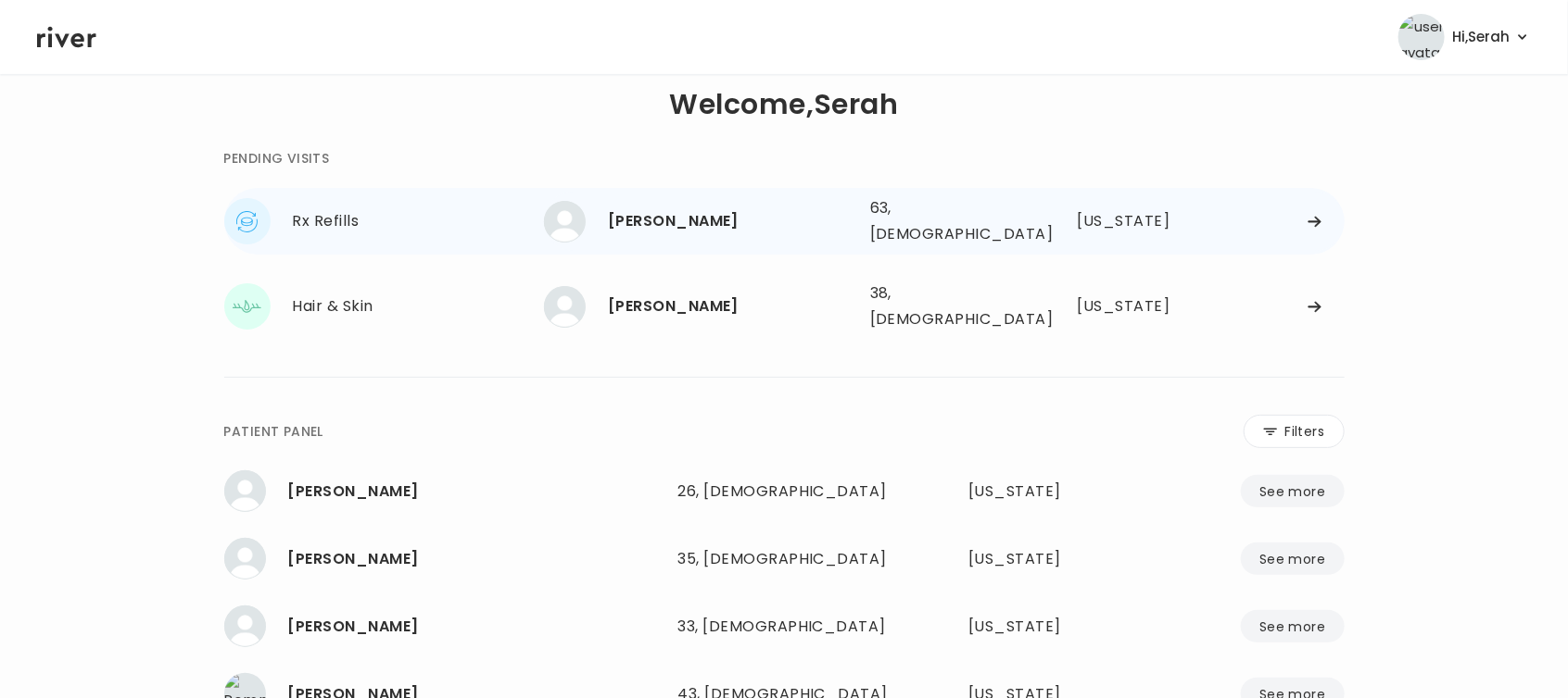
click at [647, 229] on div "[PERSON_NAME] 63, [DEMOGRAPHIC_DATA] See more" at bounding box center [699, 222] width 312 height 42
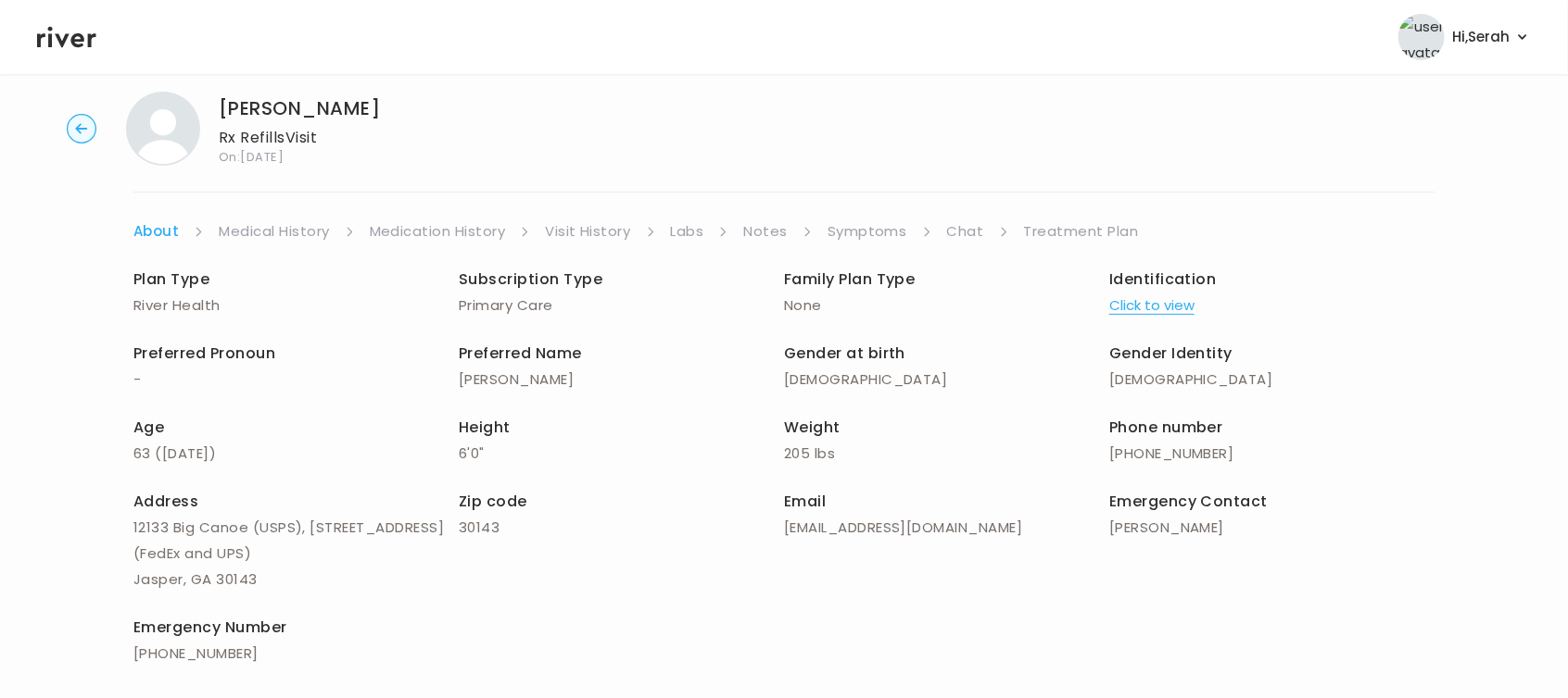
click at [870, 228] on link "Symptoms" at bounding box center [867, 232] width 80 height 26
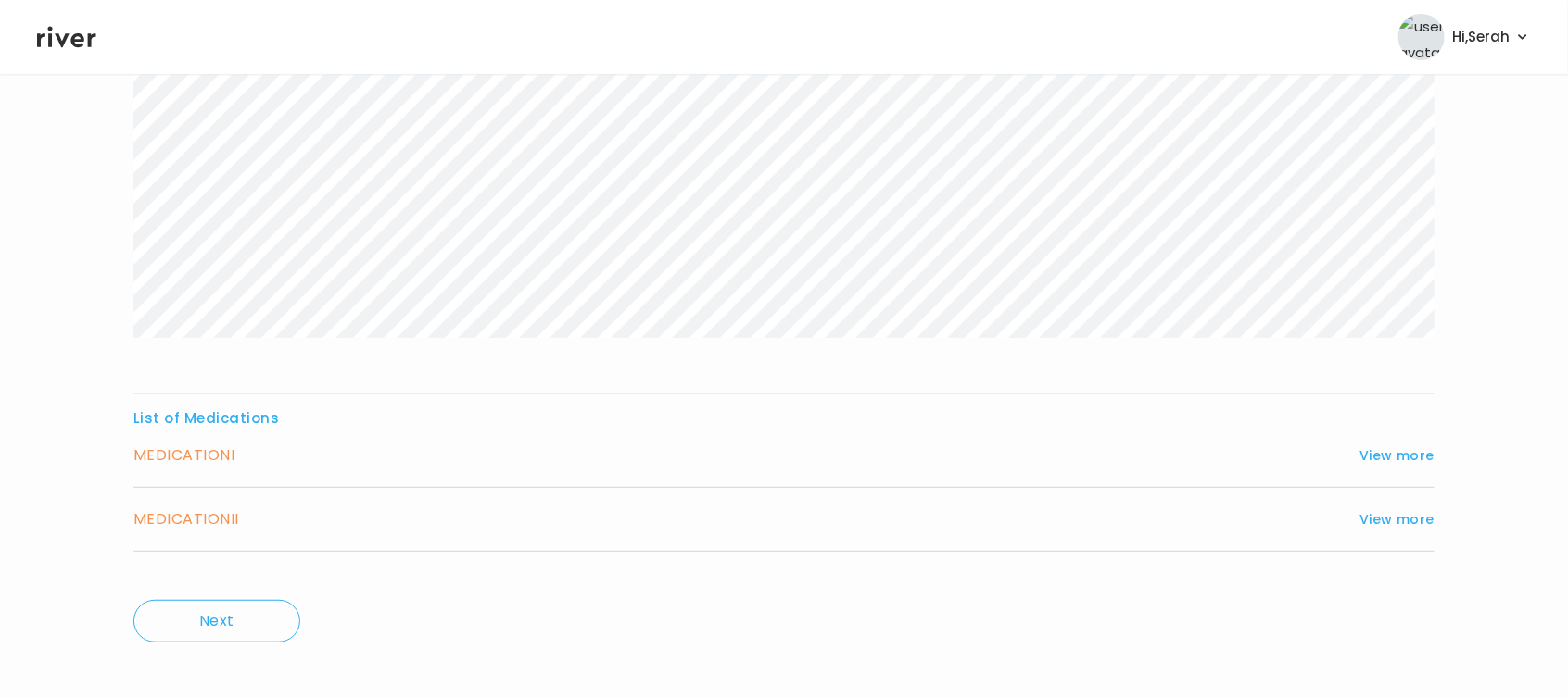
scroll to position [305, 0]
click at [1394, 445] on button "View more" at bounding box center [1397, 455] width 75 height 22
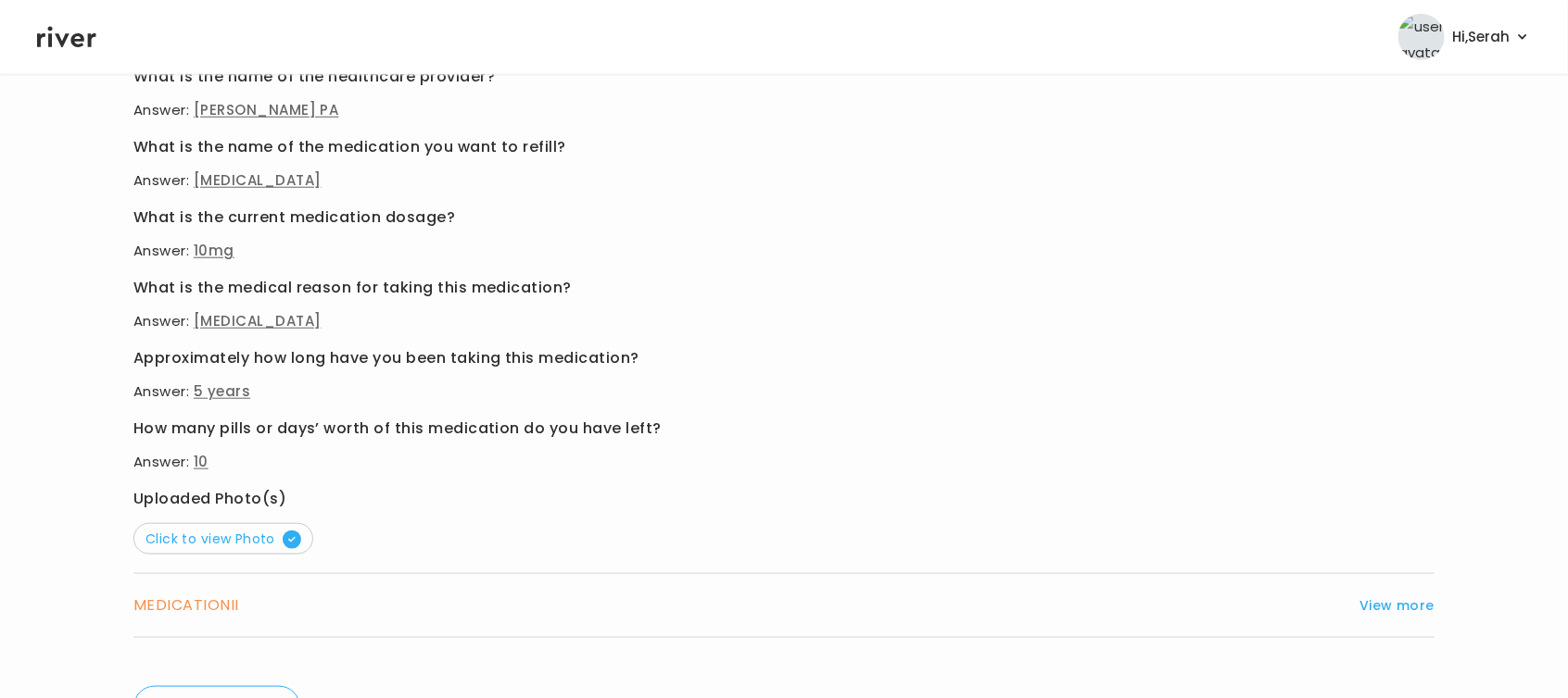
scroll to position [885, 0]
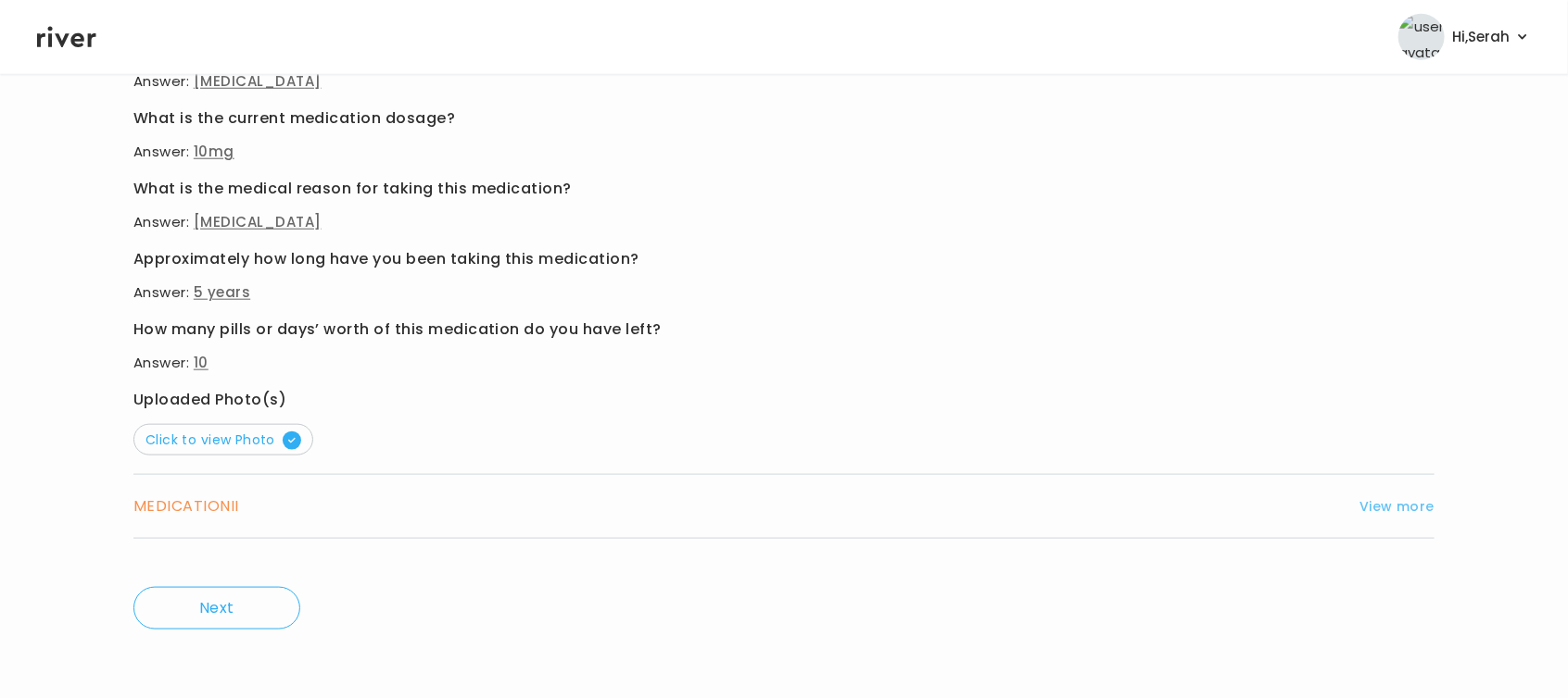
click at [1387, 504] on button "View more" at bounding box center [1397, 507] width 75 height 22
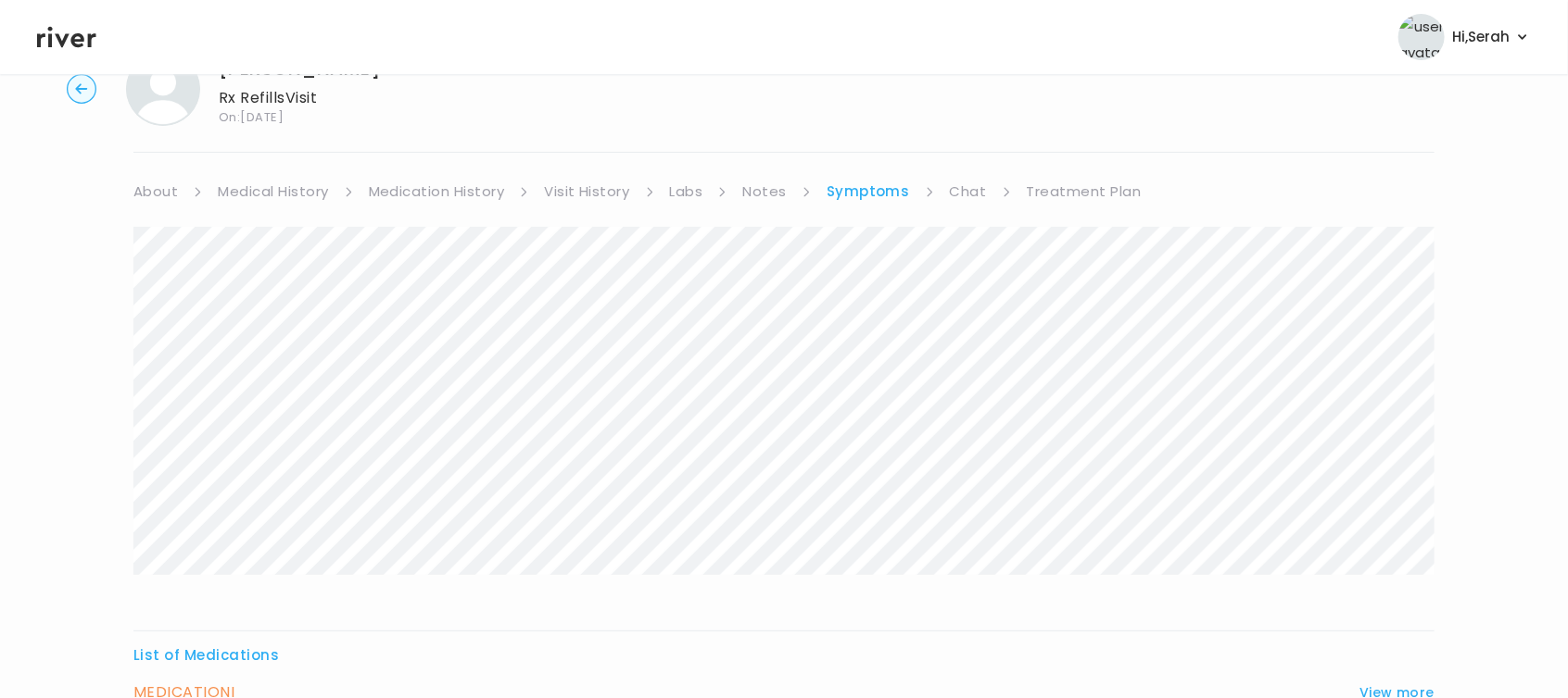
scroll to position [0, 0]
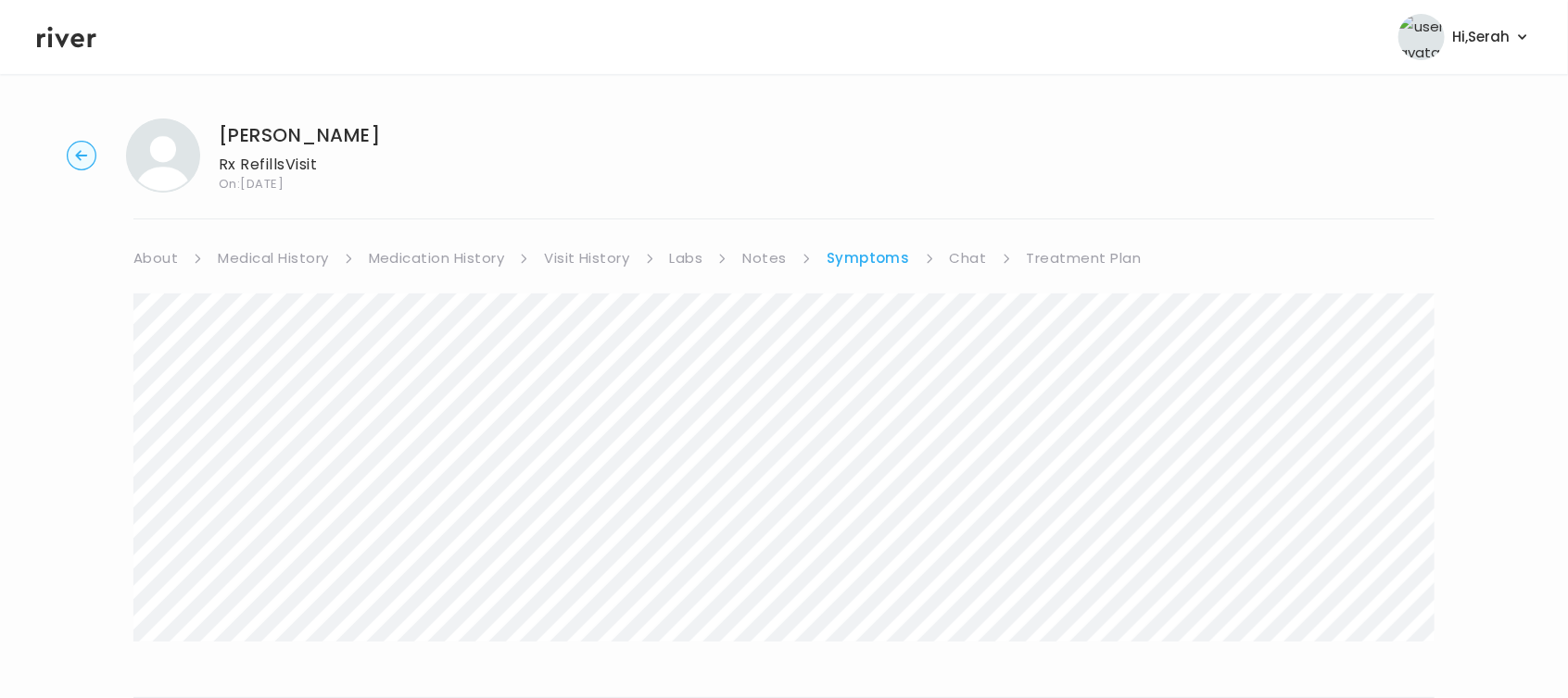
click at [973, 261] on link "Chat" at bounding box center [969, 258] width 37 height 26
click at [860, 254] on link "Symptoms" at bounding box center [866, 258] width 80 height 26
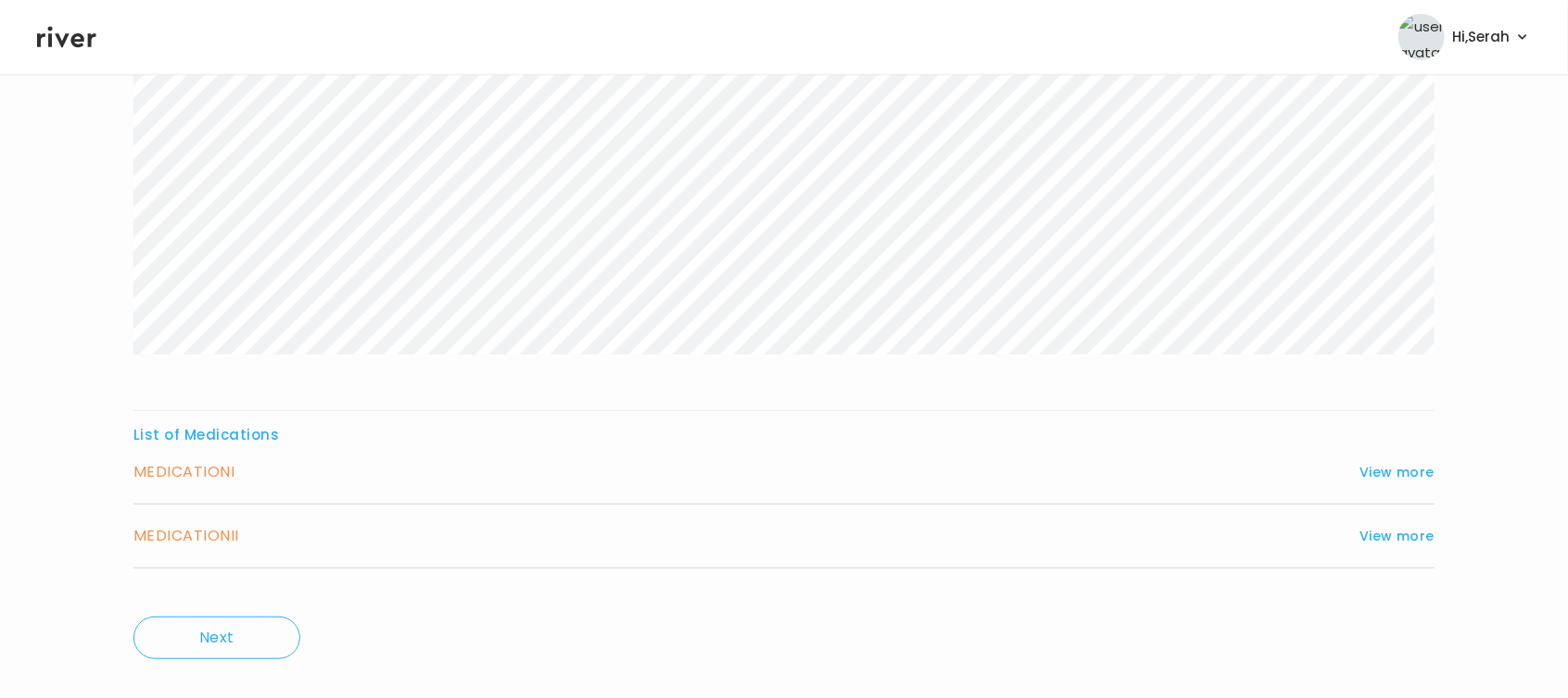
scroll to position [319, 0]
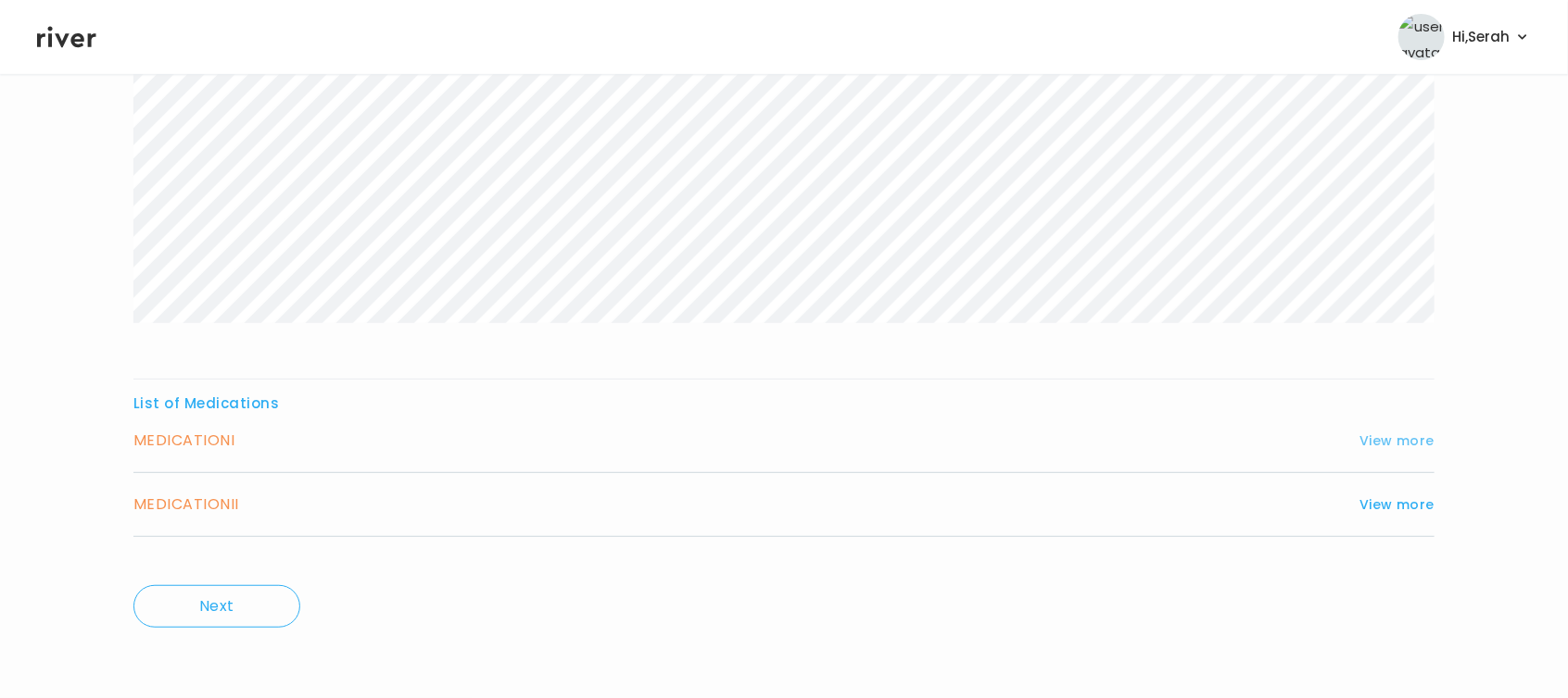
click at [1393, 441] on button "View more" at bounding box center [1397, 441] width 75 height 22
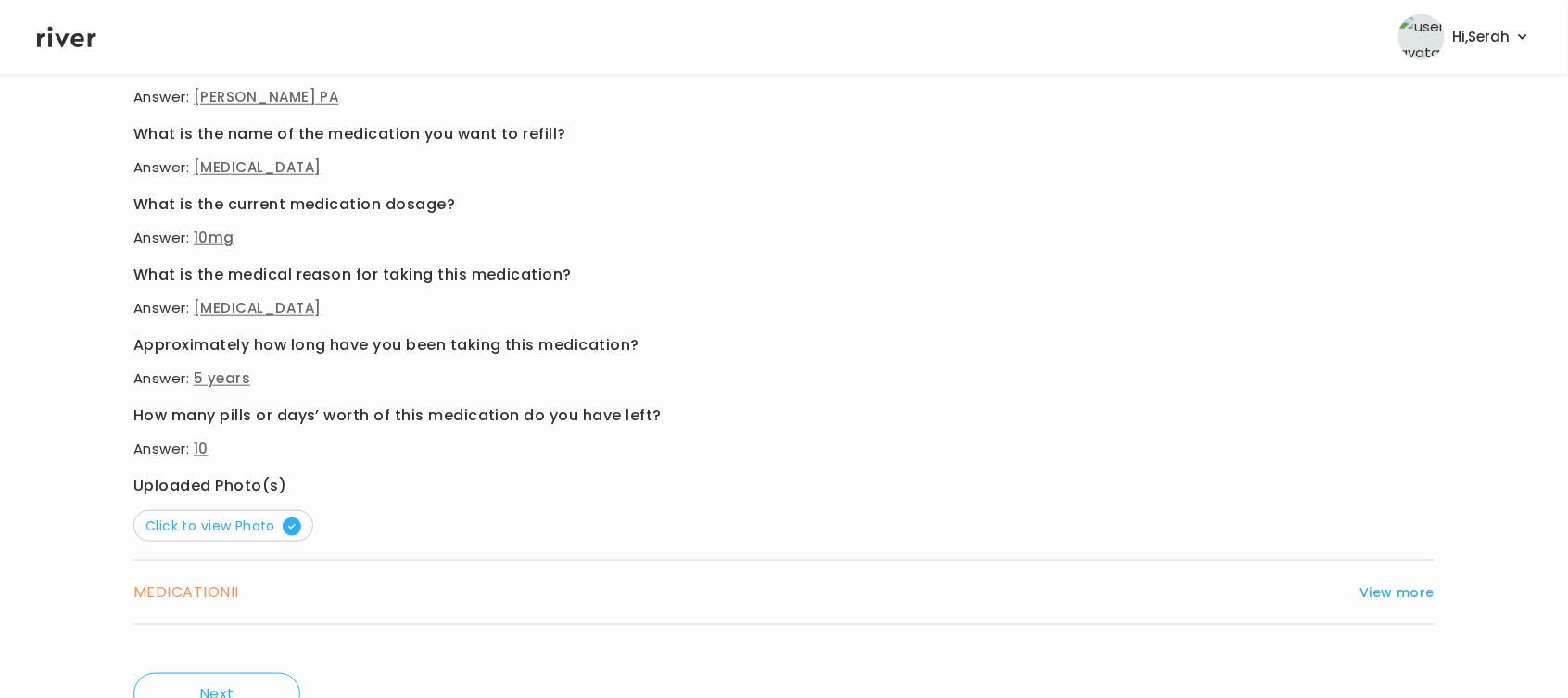
scroll to position [800, 0]
click at [1401, 593] on button "View more" at bounding box center [1397, 592] width 75 height 22
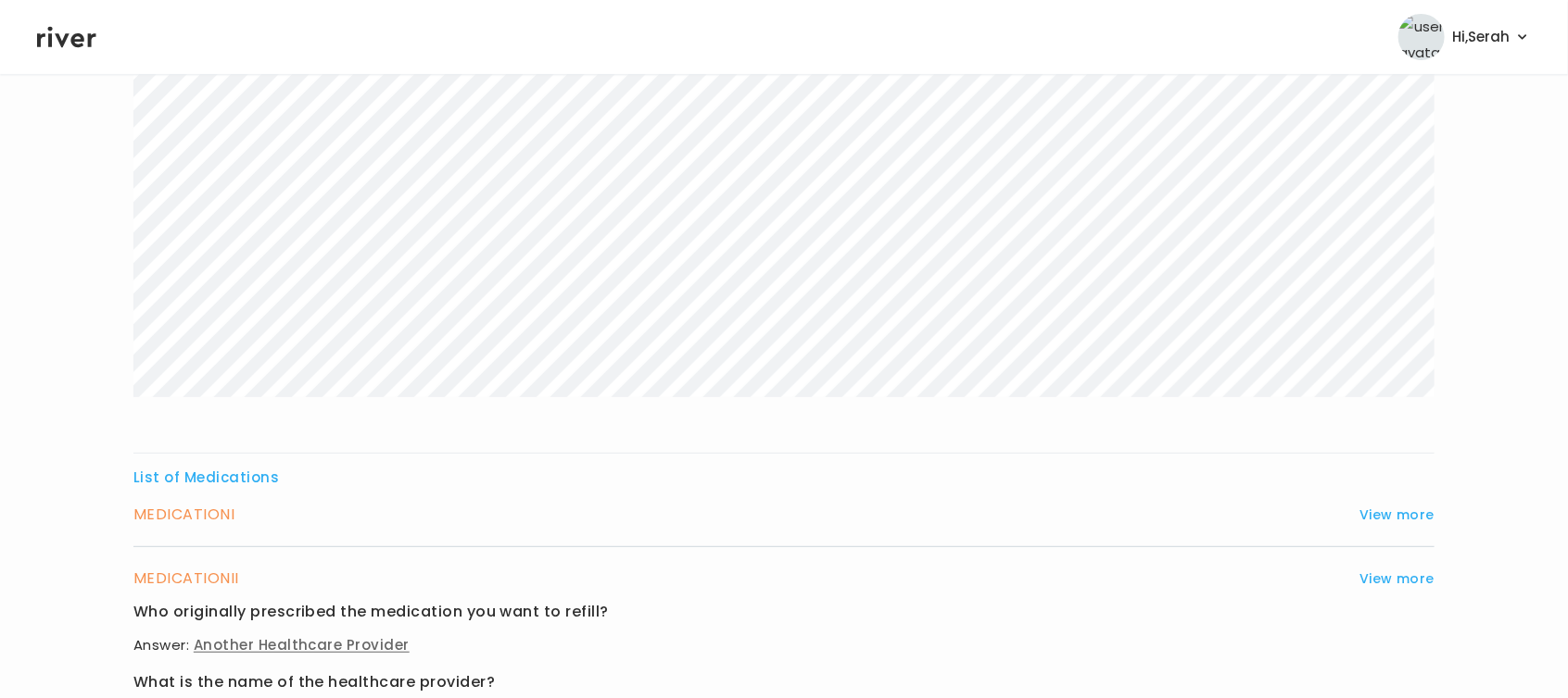
scroll to position [0, 0]
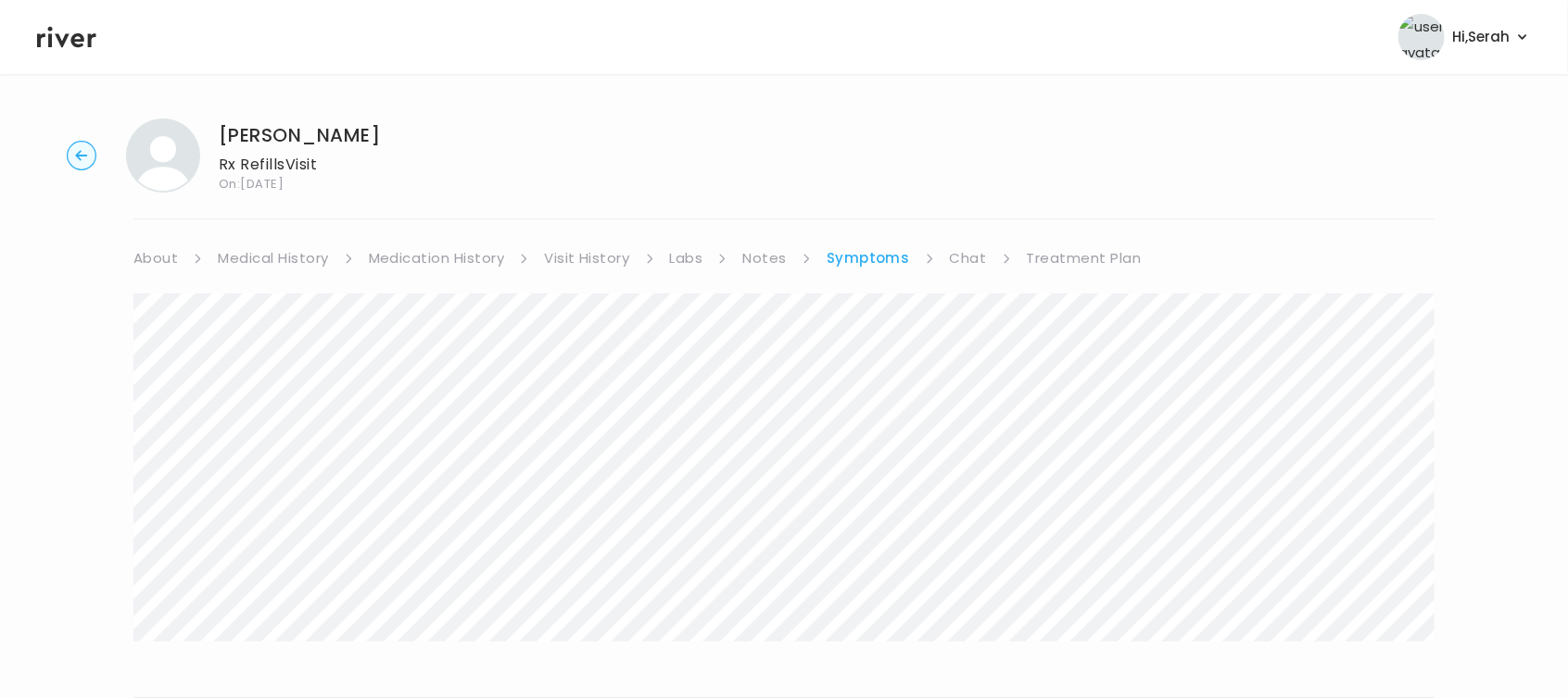
click at [1052, 261] on link "Treatment Plan" at bounding box center [1084, 258] width 115 height 26
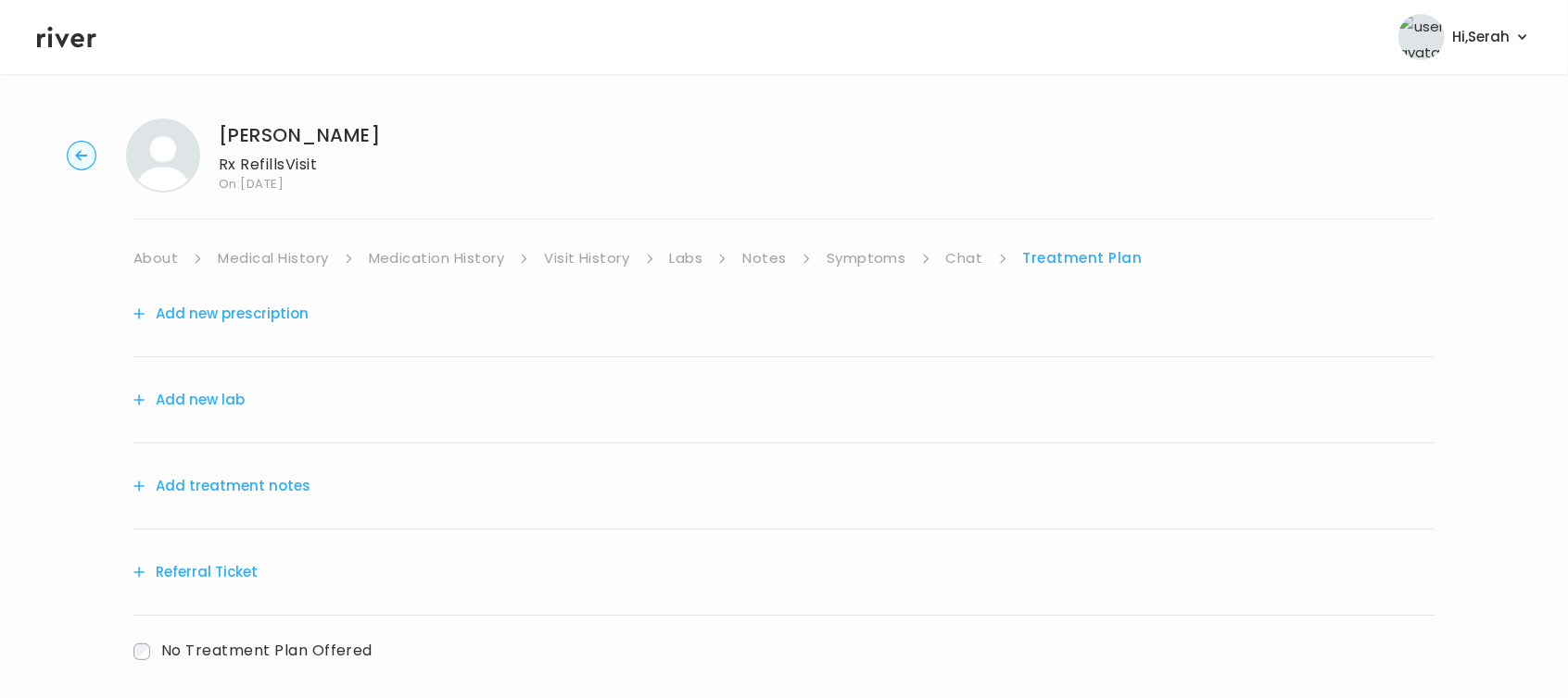
click at [243, 320] on button "Add new prescription" at bounding box center [221, 314] width 175 height 26
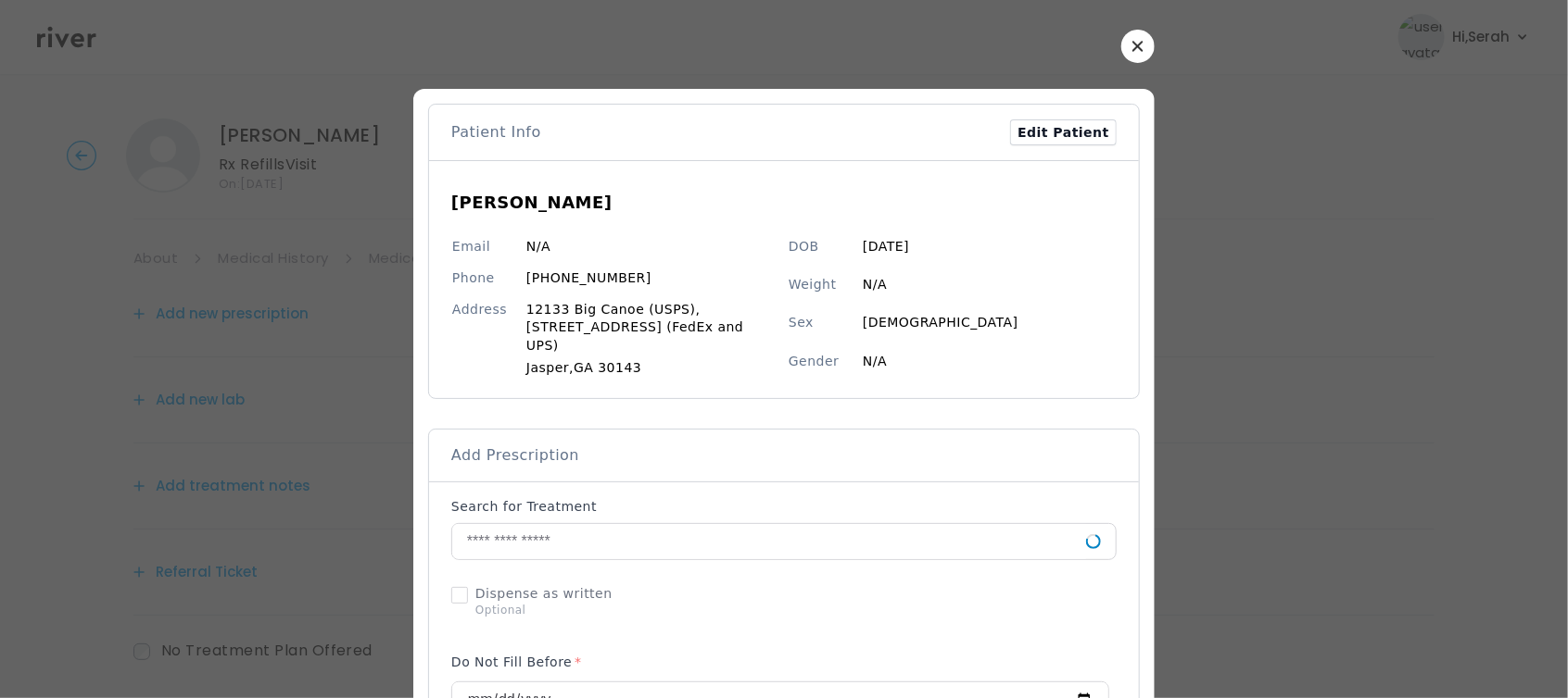
scroll to position [92, 0]
click at [622, 562] on p at bounding box center [784, 564] width 666 height 4
click at [648, 525] on input "text" at bounding box center [769, 542] width 634 height 36
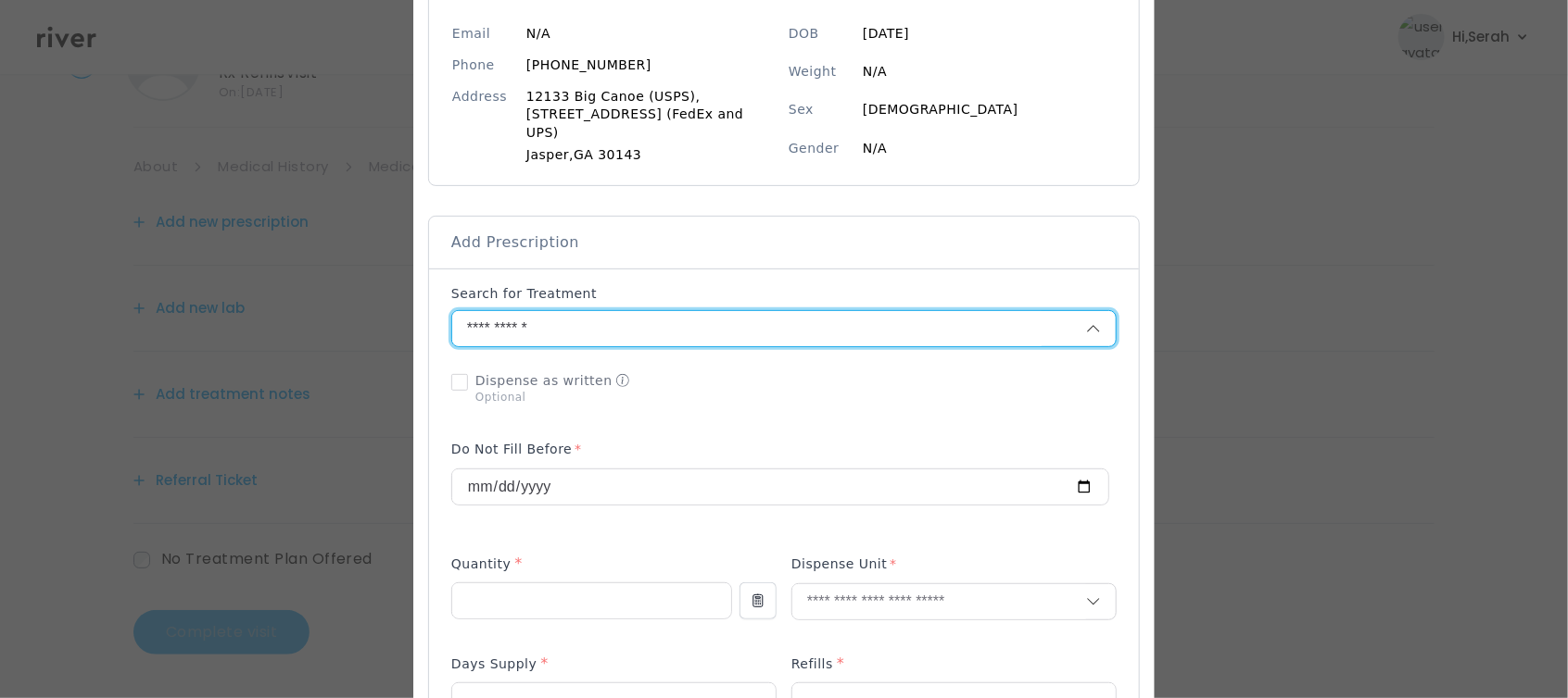
scroll to position [226, 0]
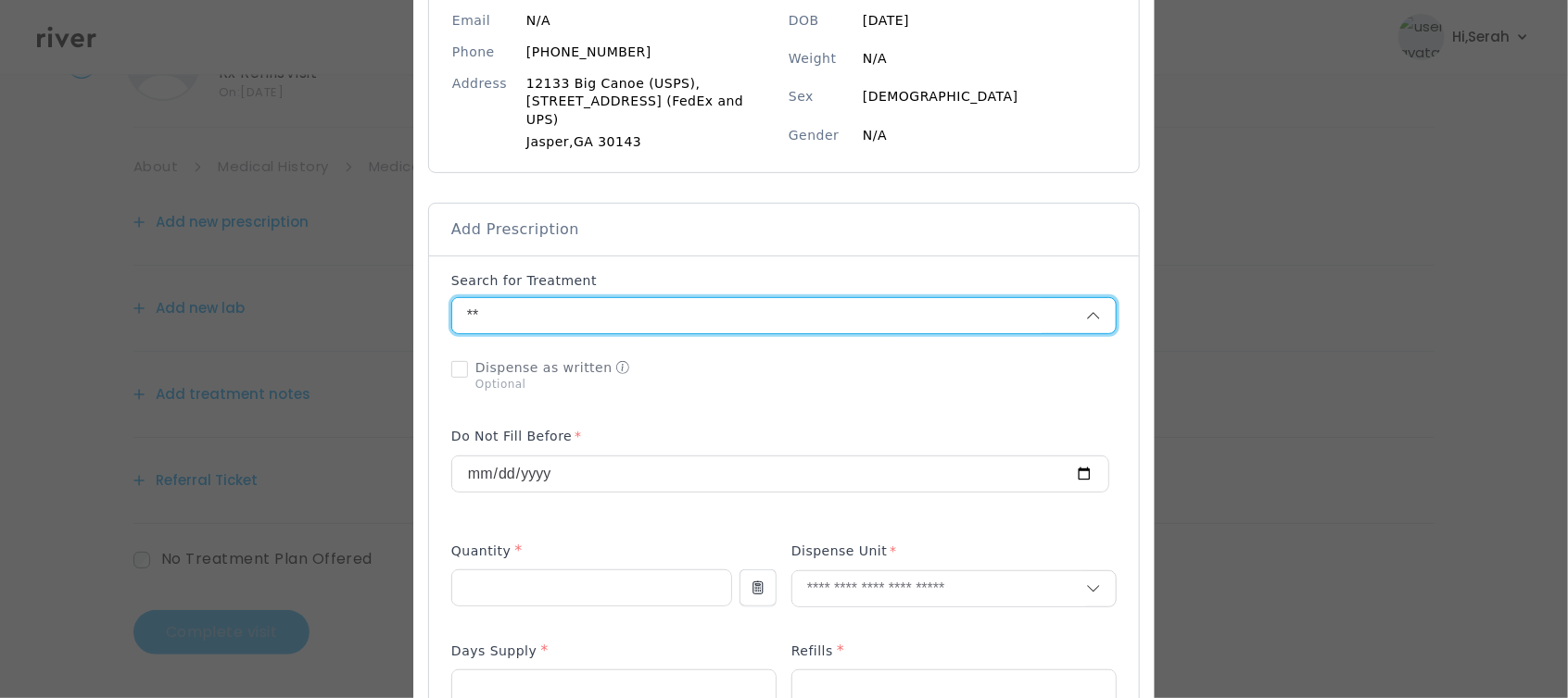
type input "*"
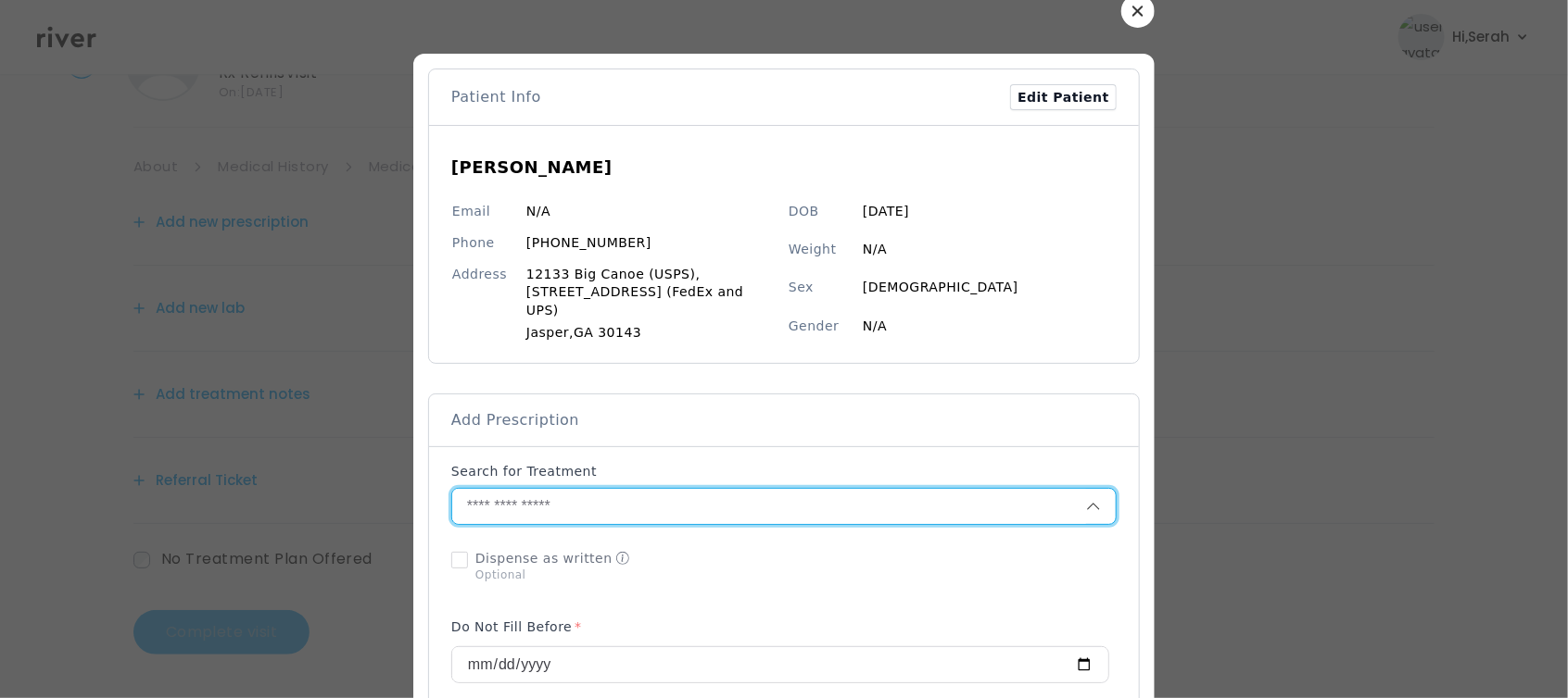
scroll to position [49, 0]
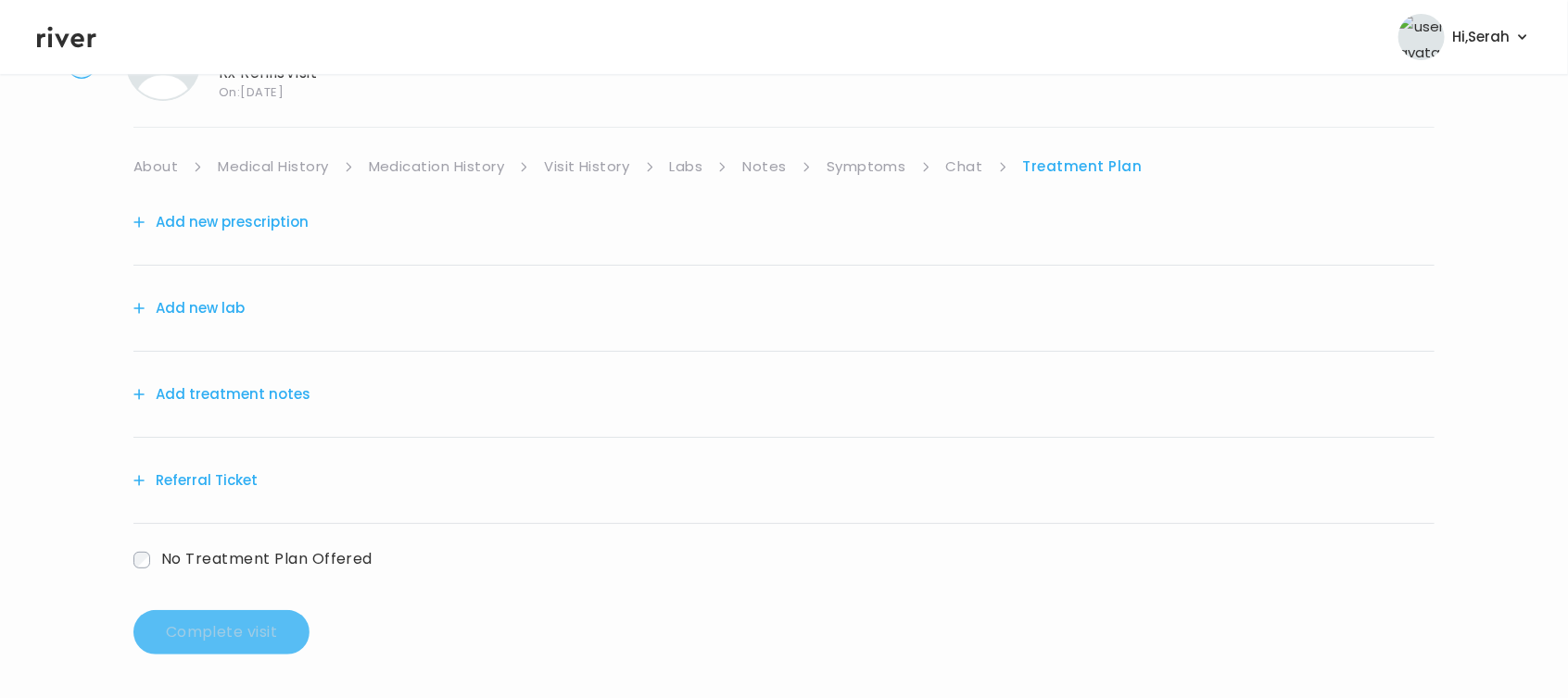
click at [216, 210] on button "Add new prescription" at bounding box center [221, 223] width 175 height 26
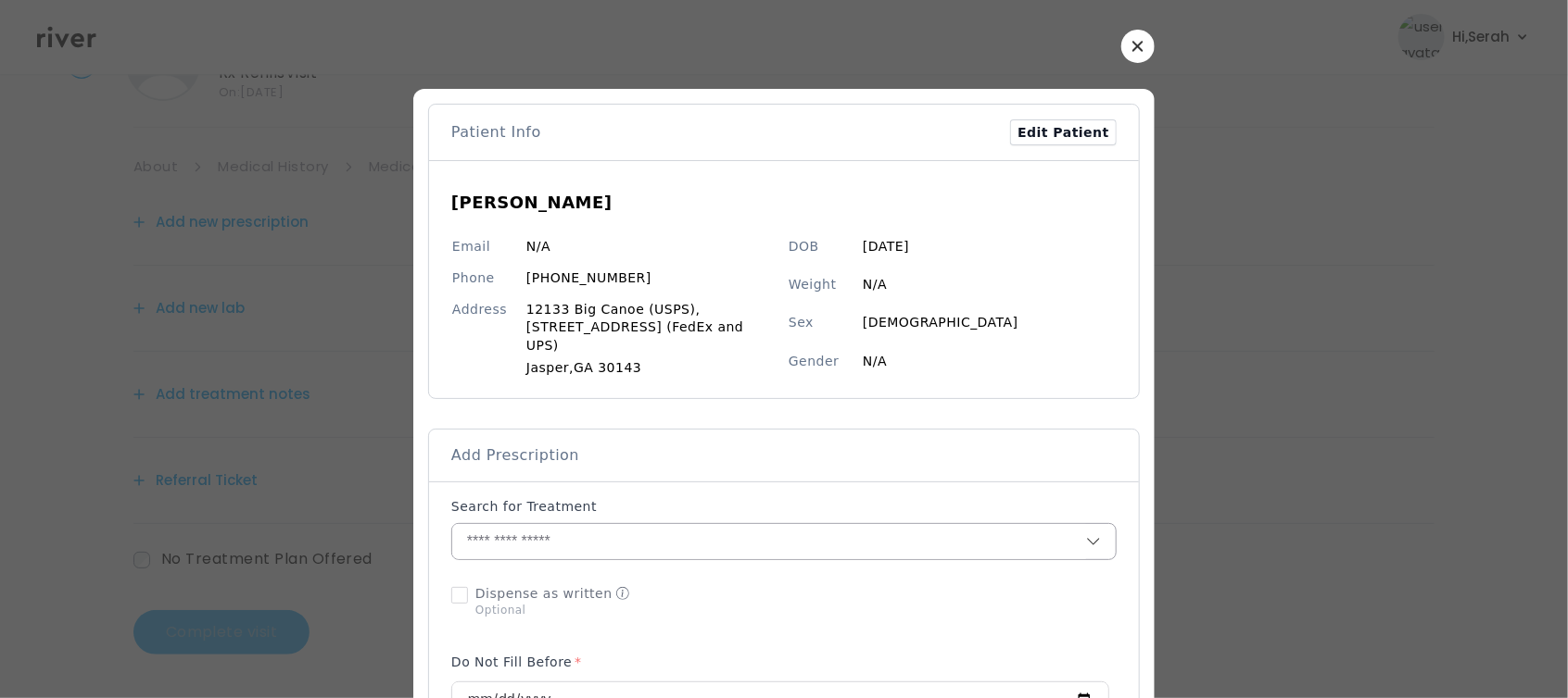
click at [536, 525] on input "text" at bounding box center [769, 542] width 634 height 36
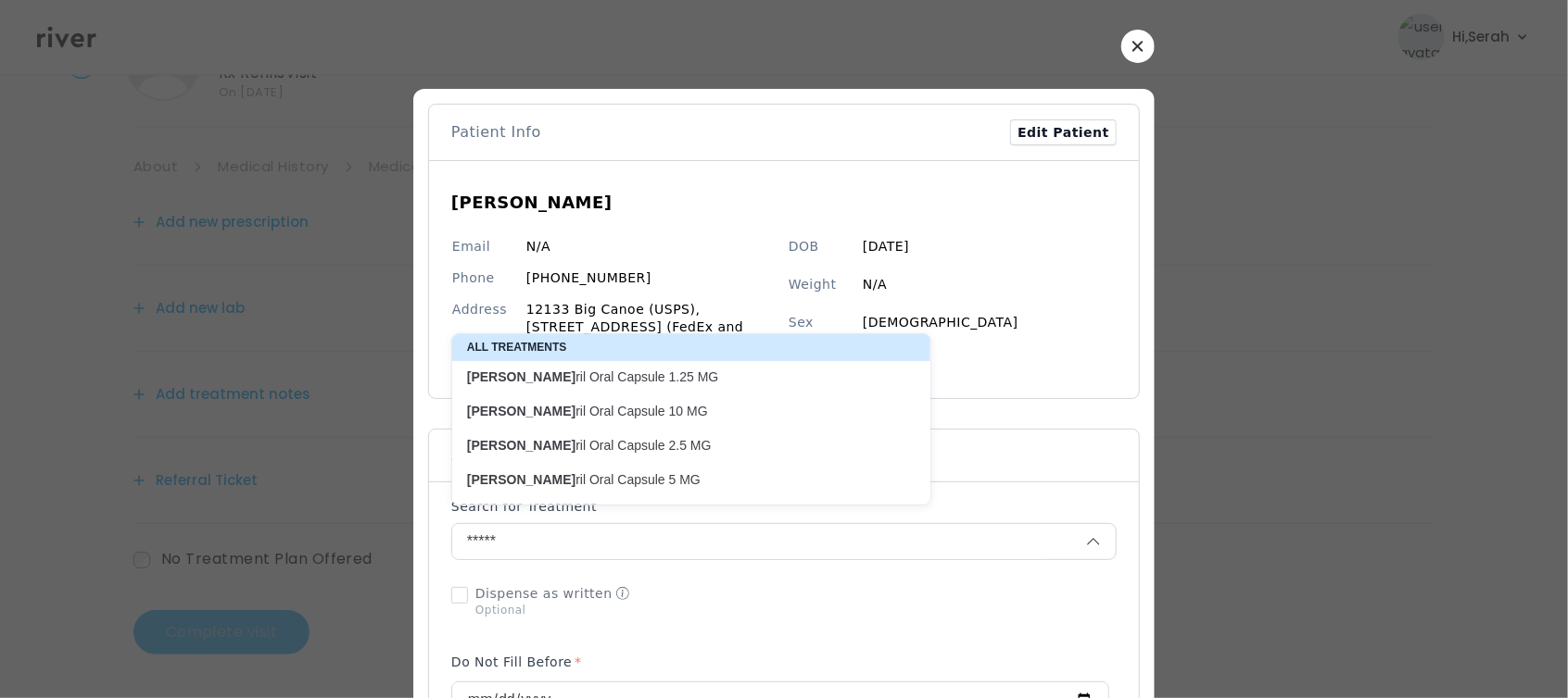
click at [561, 415] on p "[PERSON_NAME] ril Oral Capsule 10 MG" at bounding box center [680, 412] width 426 height 18
type input "**********"
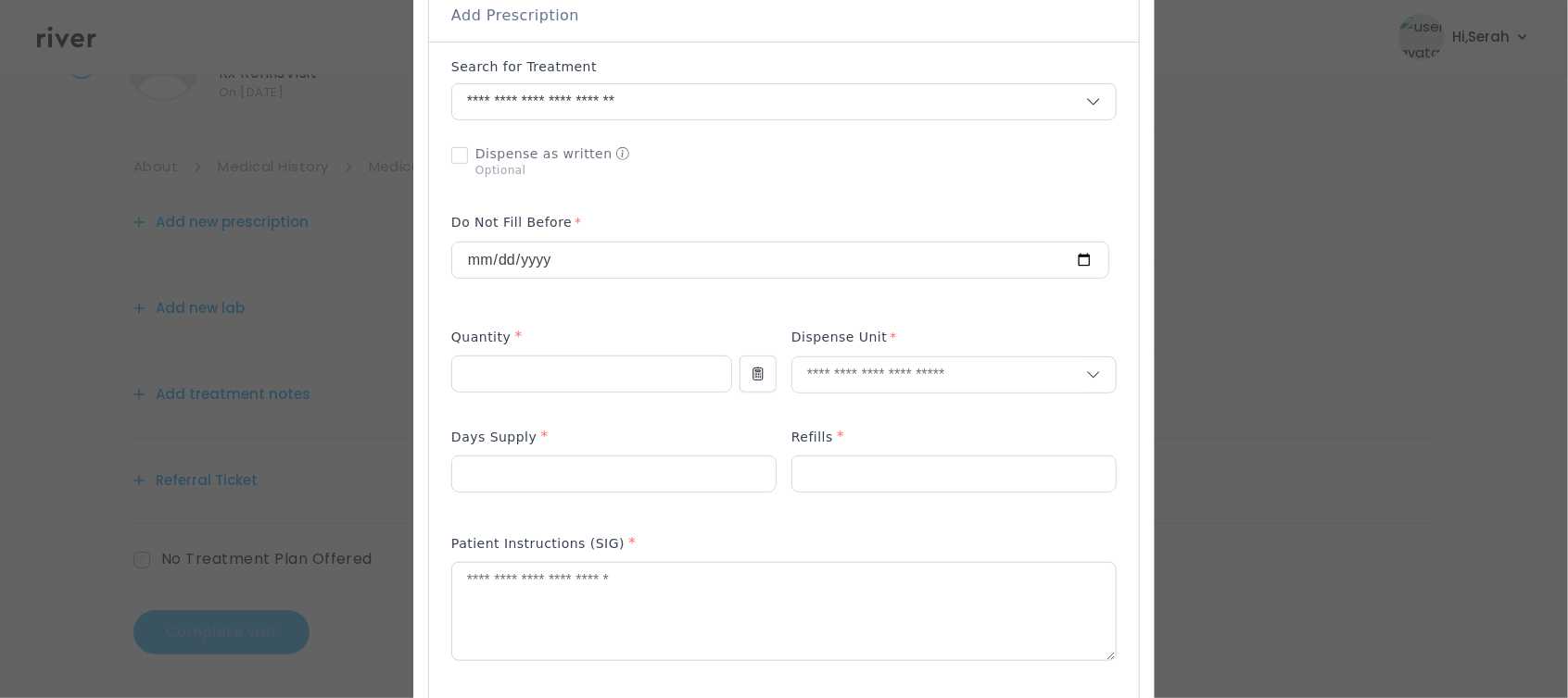
scroll to position [460, 0]
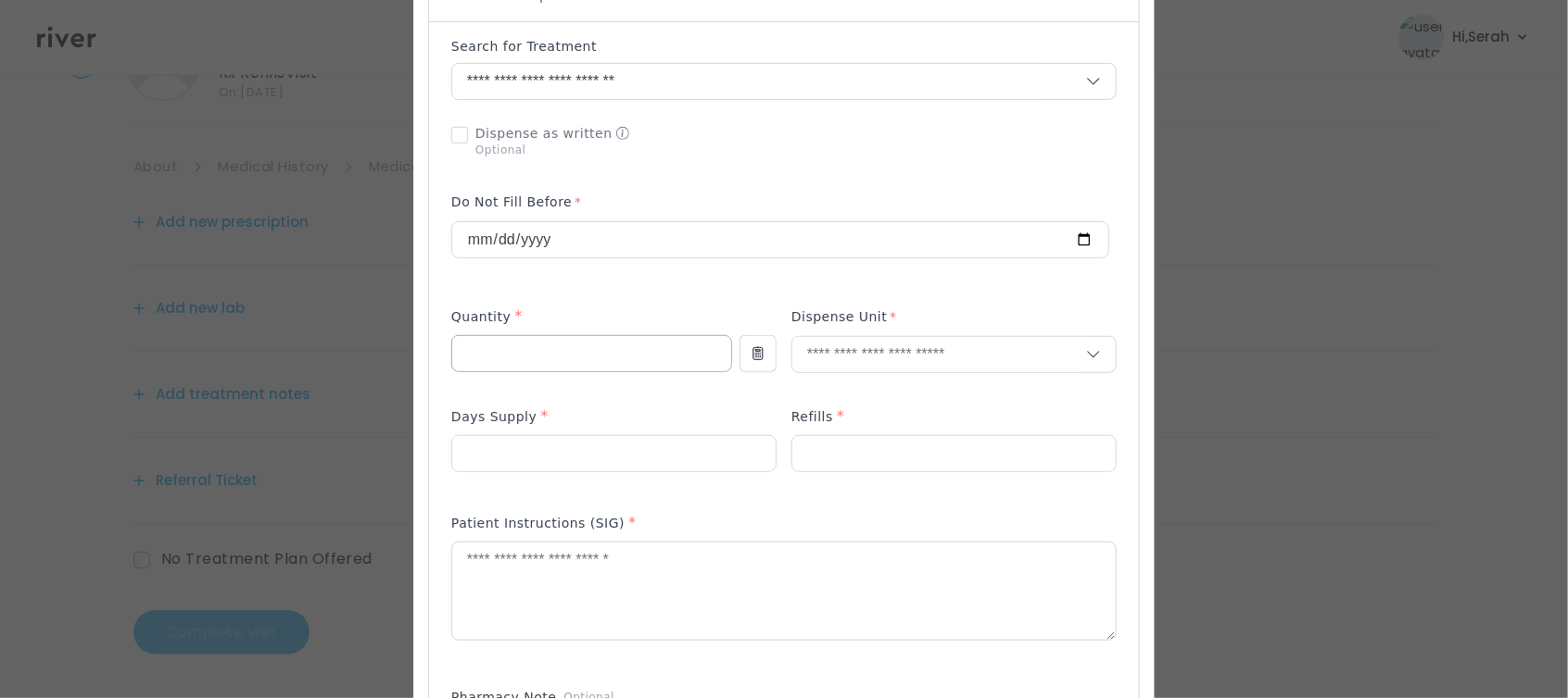
click at [568, 338] on input "number" at bounding box center [592, 354] width 279 height 36
type input "**"
click at [869, 385] on p "Tablet" at bounding box center [954, 375] width 271 height 27
click at [643, 474] on p at bounding box center [613, 484] width 325 height 20
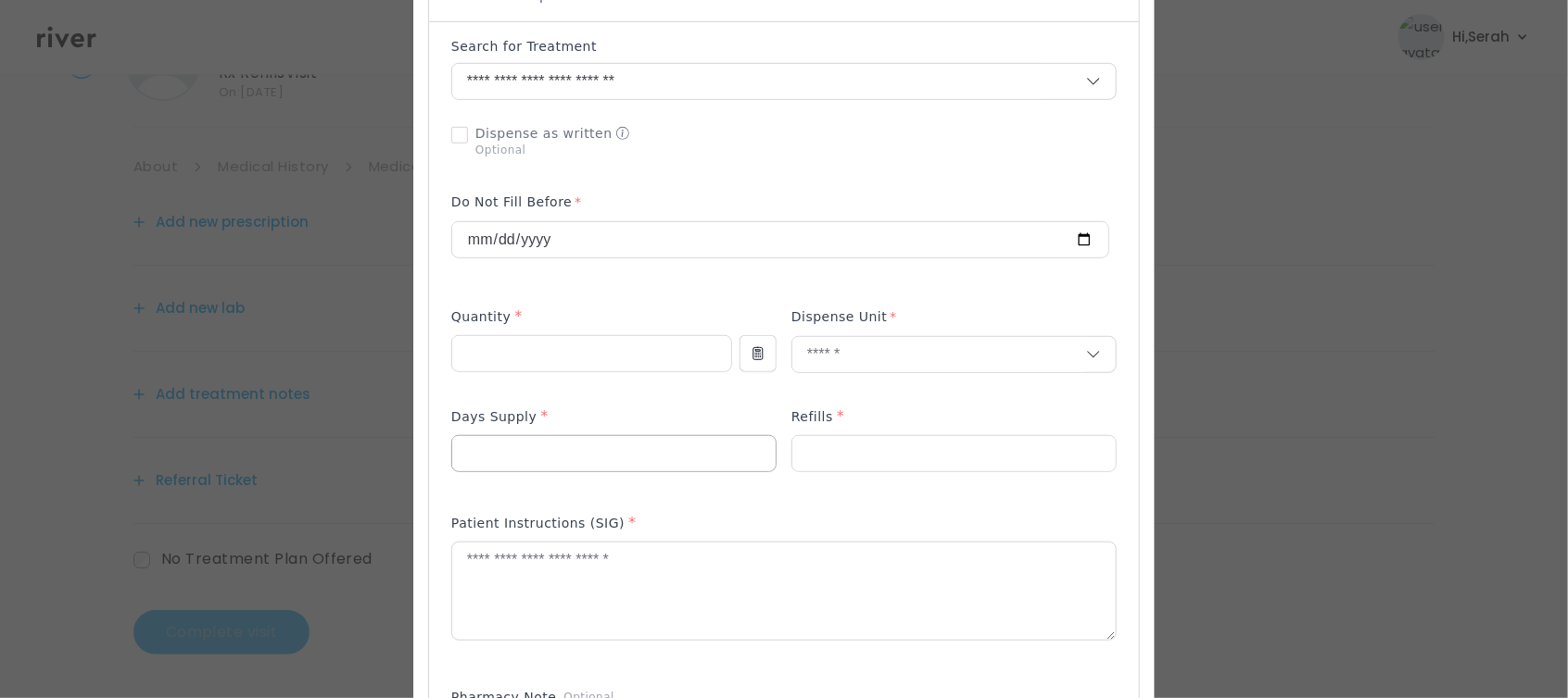
click at [629, 436] on input "number" at bounding box center [613, 454] width 323 height 36
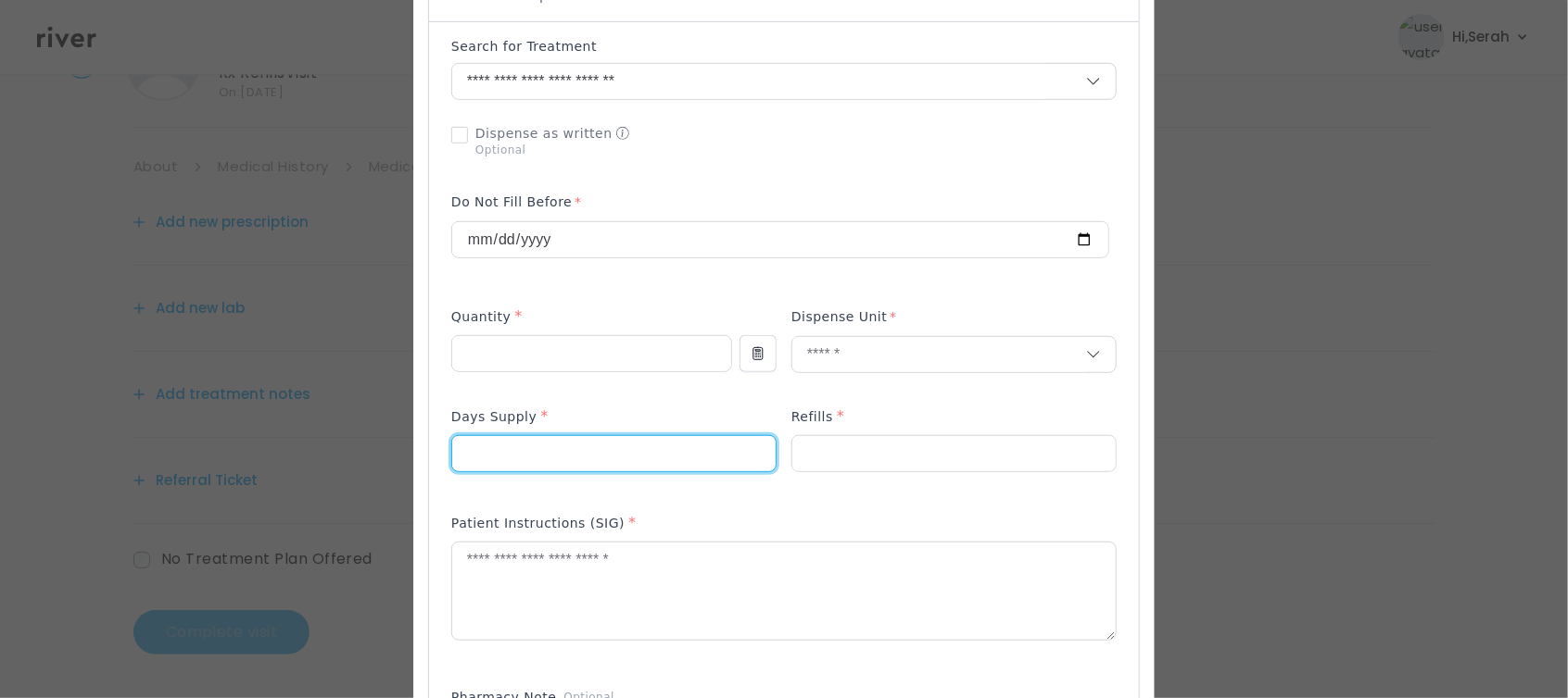
type input "**"
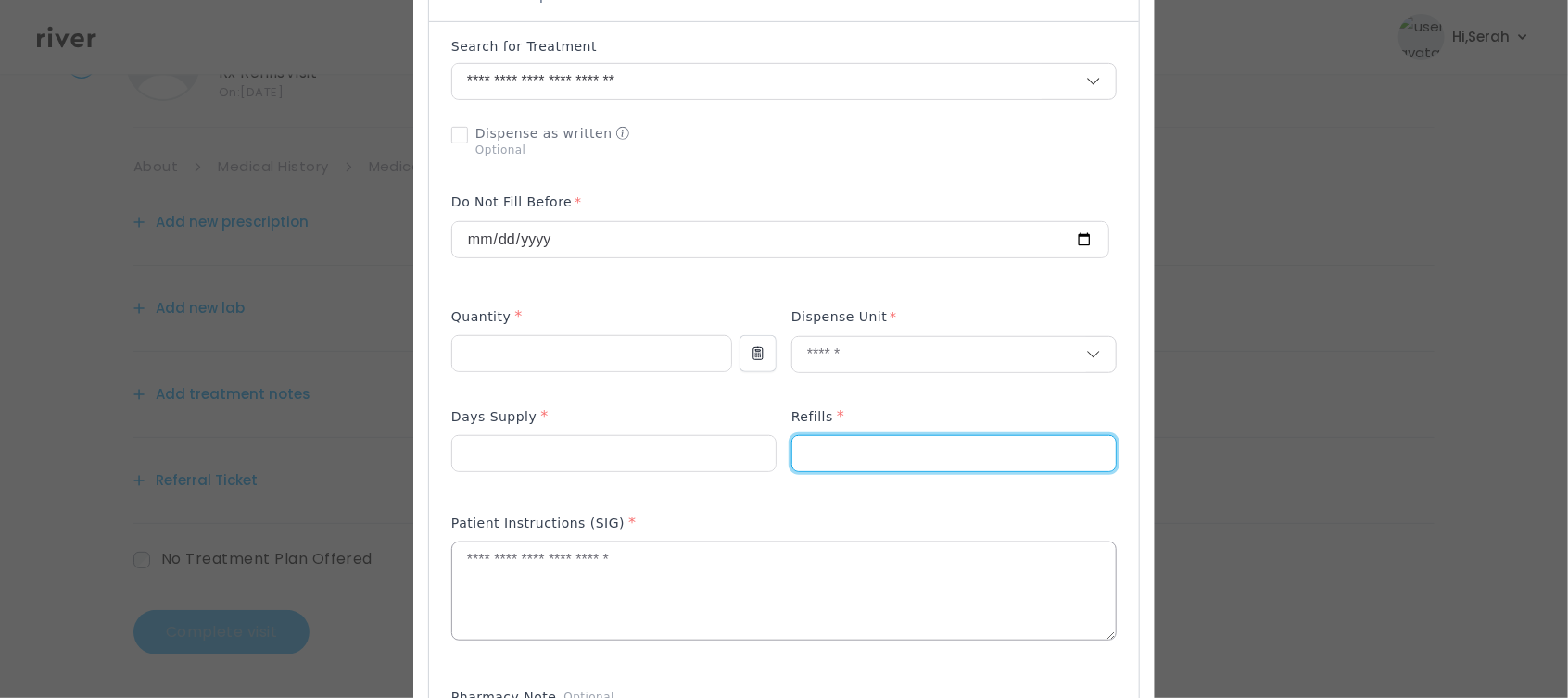
type input "*"
click at [616, 568] on textarea at bounding box center [784, 591] width 664 height 98
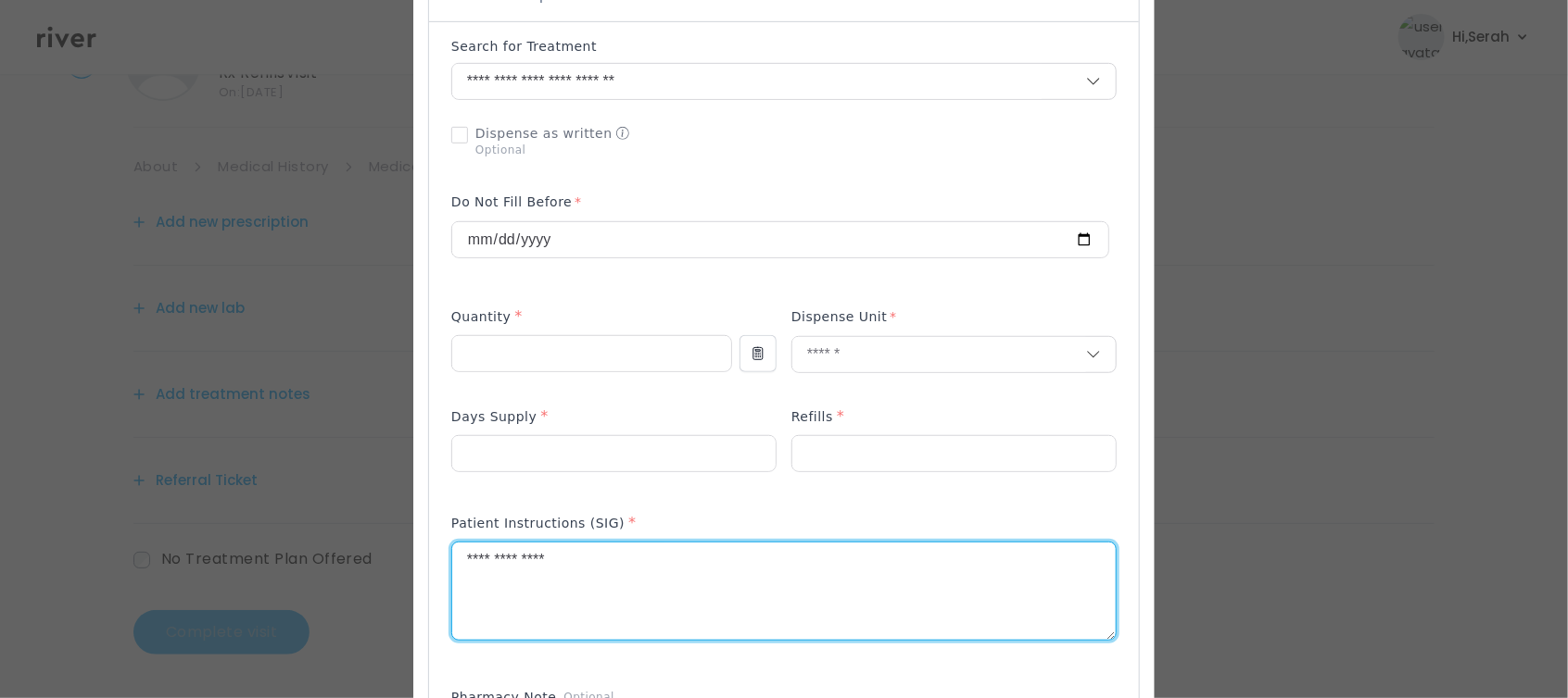
type textarea "**********"
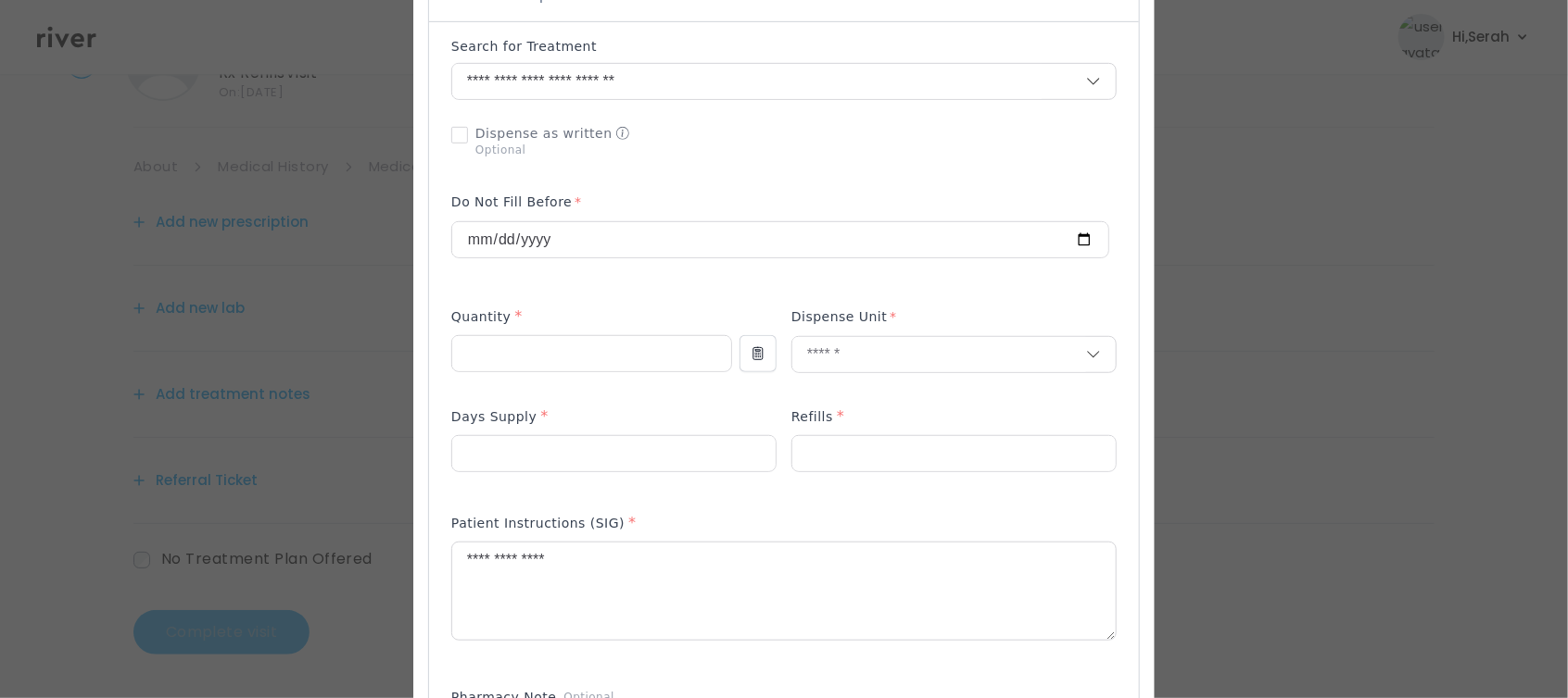
click at [667, 474] on p at bounding box center [613, 484] width 325 height 20
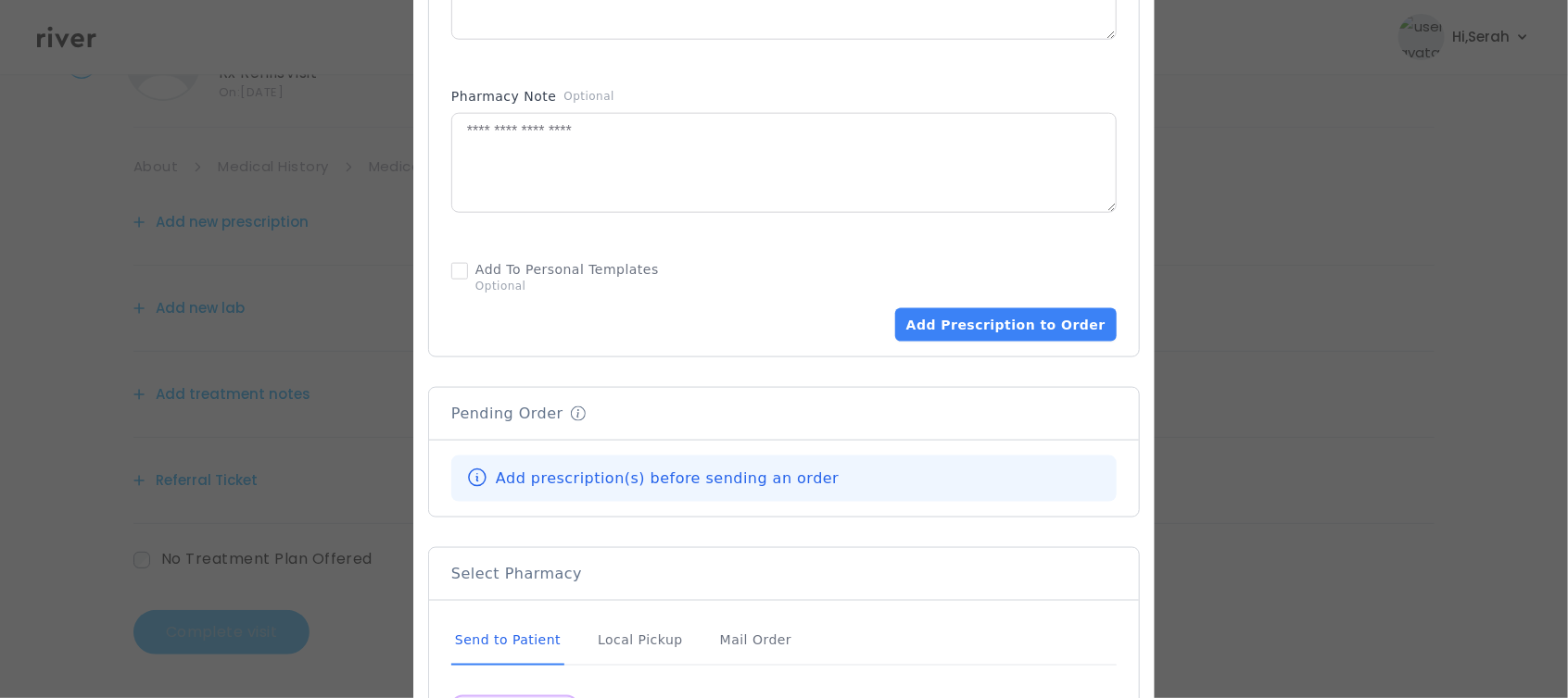
scroll to position [1062, 0]
click at [953, 308] on button "Add Prescription to Order" at bounding box center [1005, 325] width 222 height 34
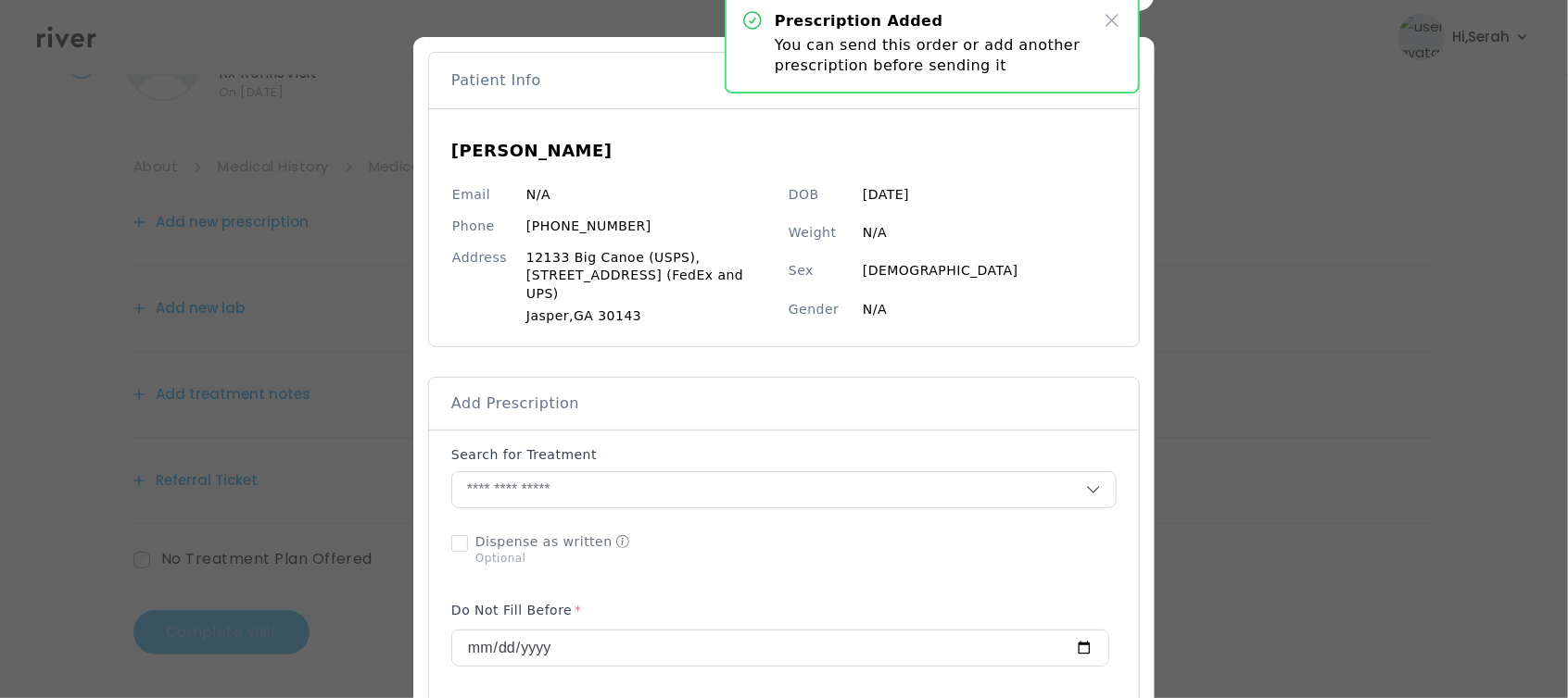
scroll to position [0, 0]
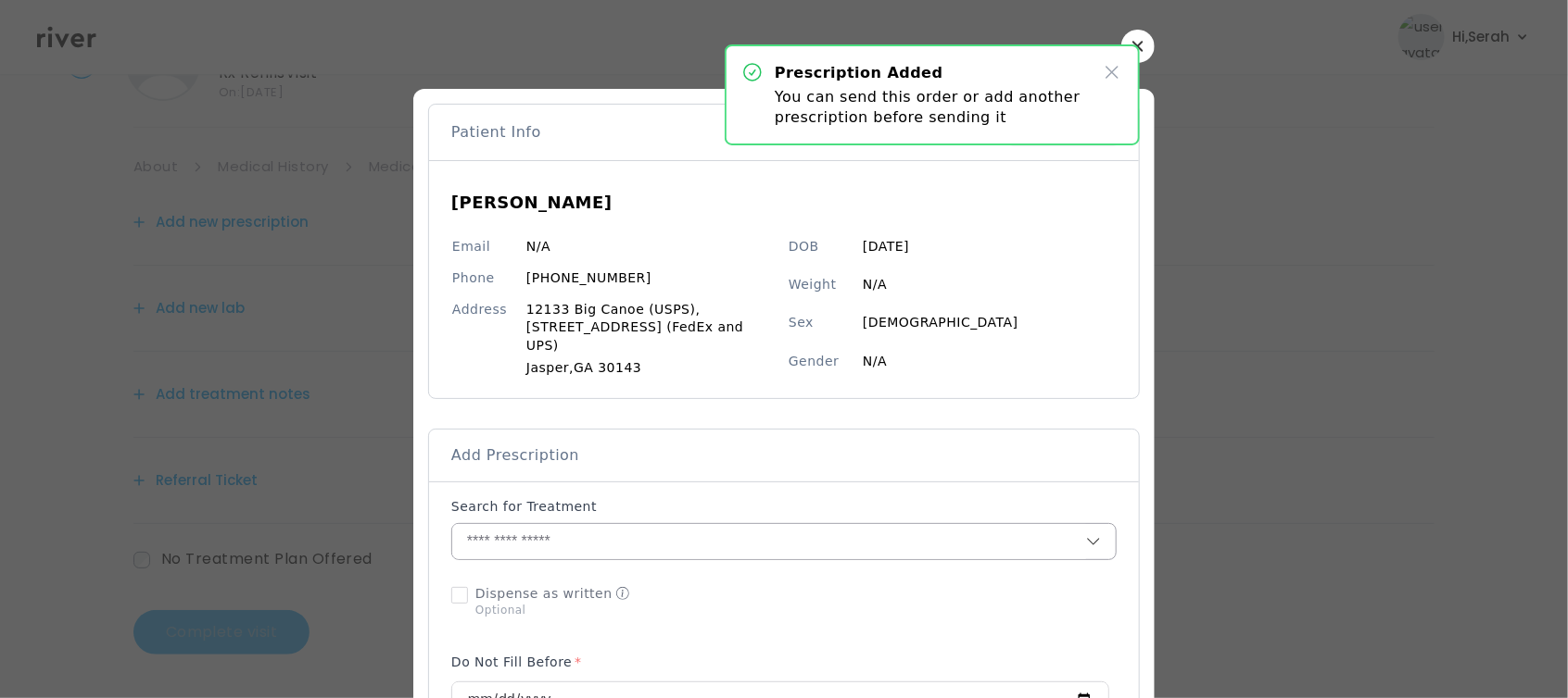
click at [721, 524] on input "text" at bounding box center [769, 542] width 634 height 36
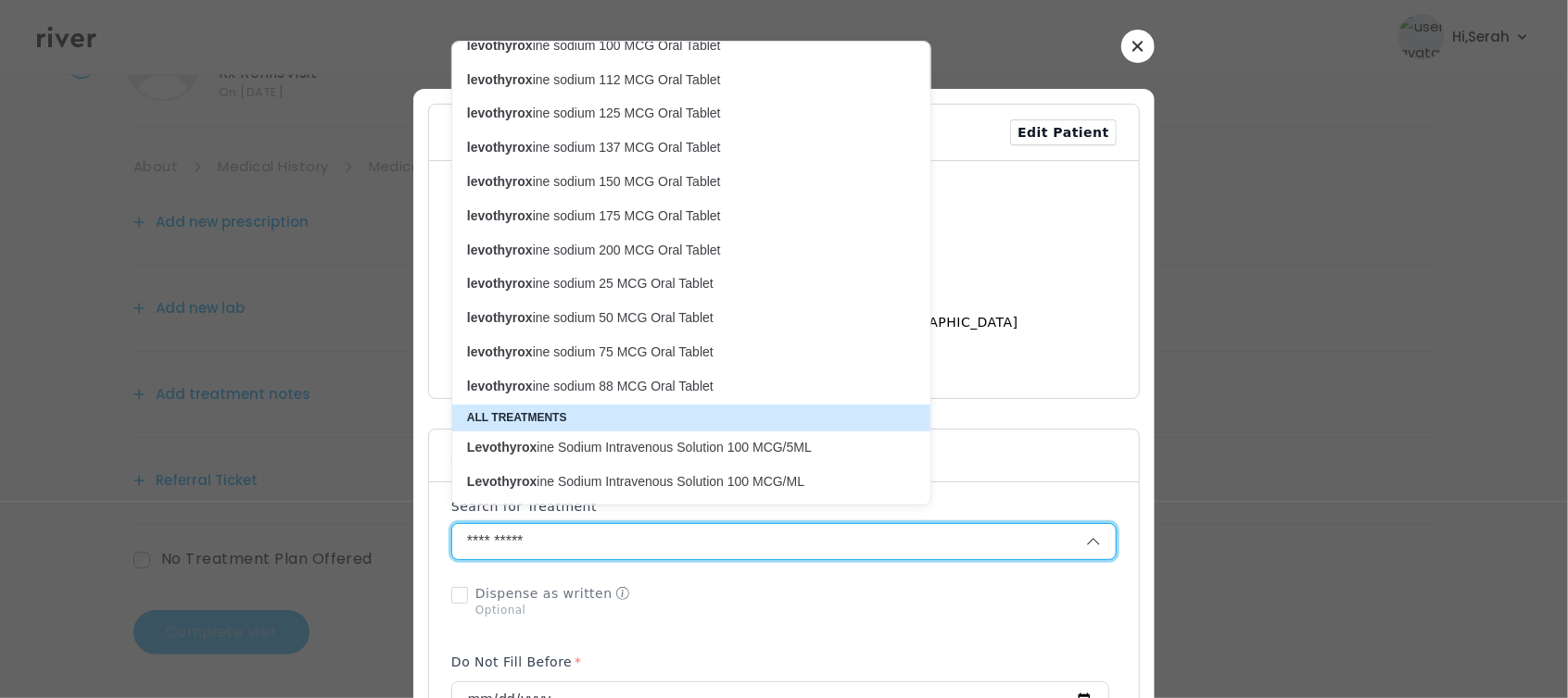
scroll to position [119, 0]
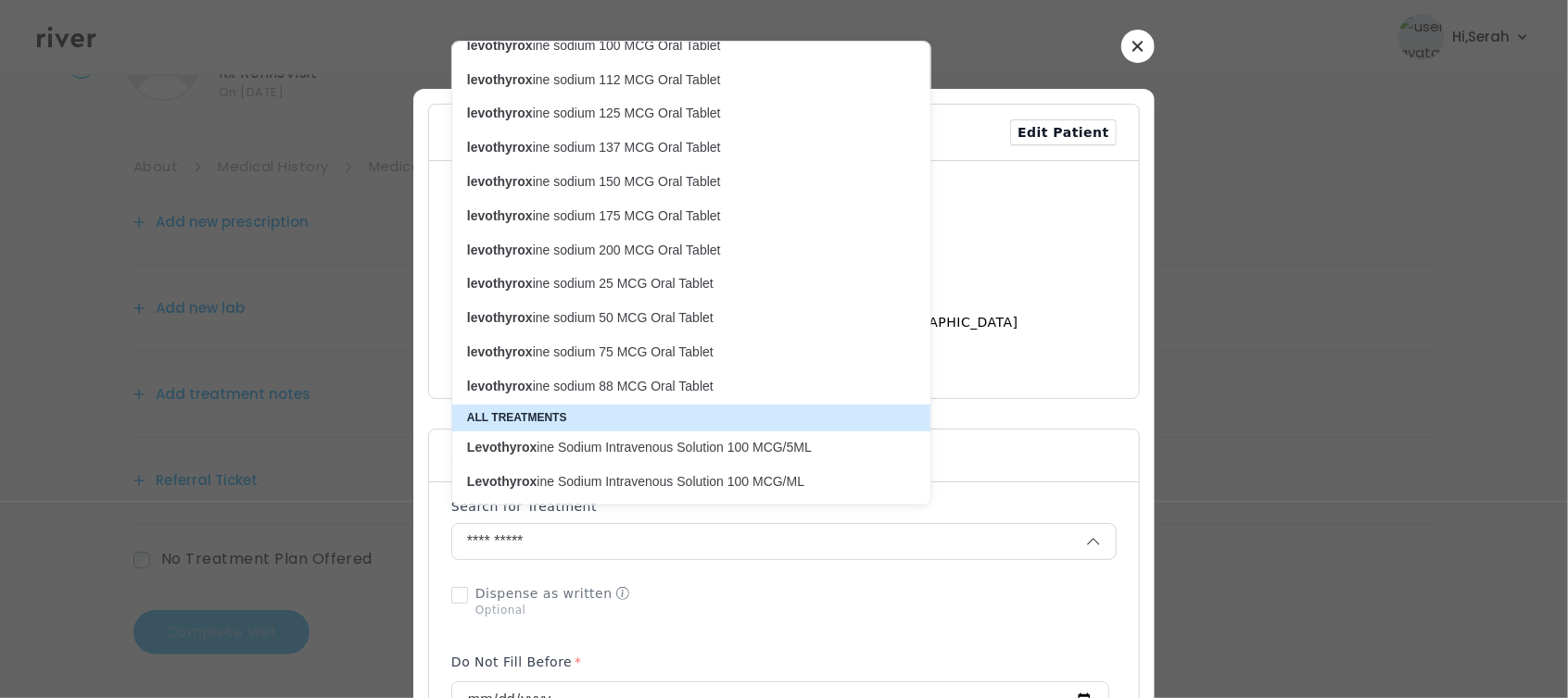
click at [680, 390] on p "levothyrox ine sodium 88 MCG Oral Tablet" at bounding box center [680, 386] width 426 height 18
type input "**********"
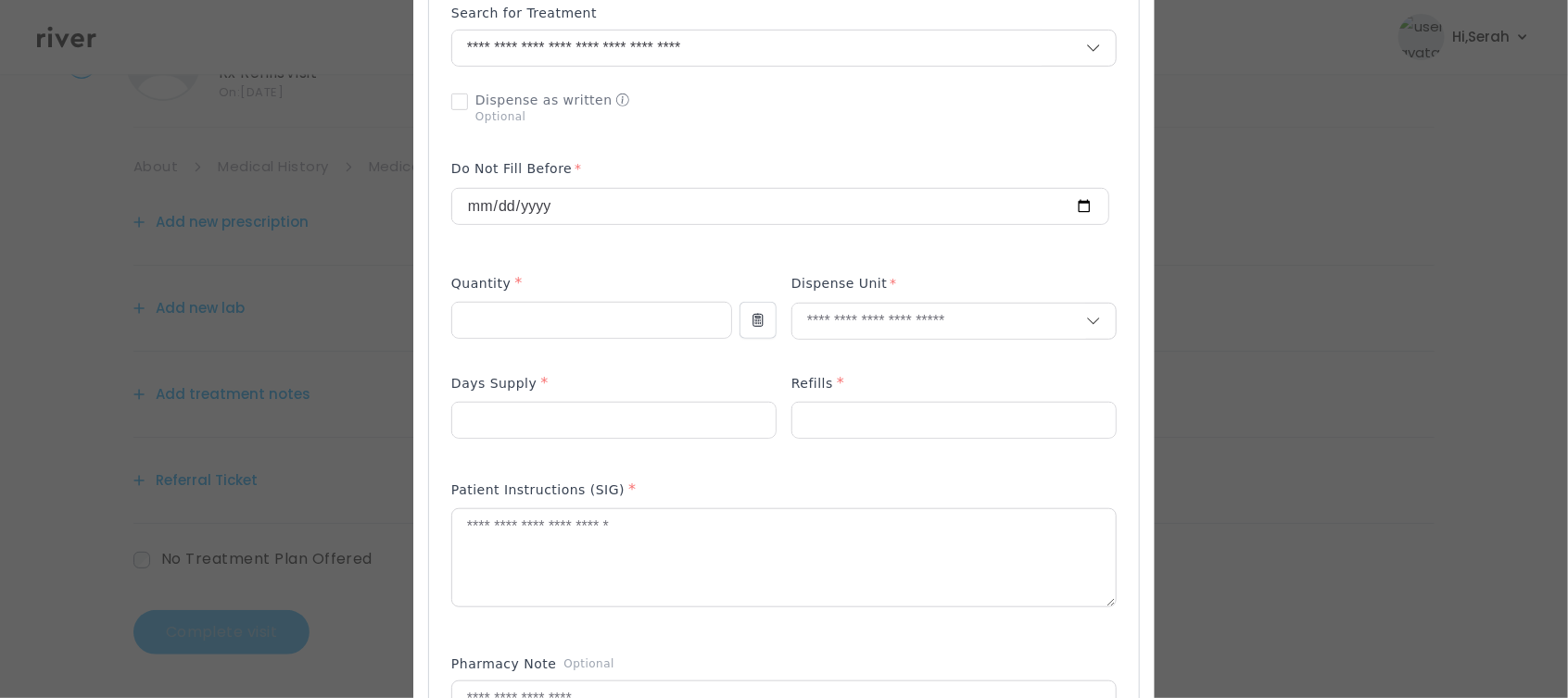
scroll to position [511, 0]
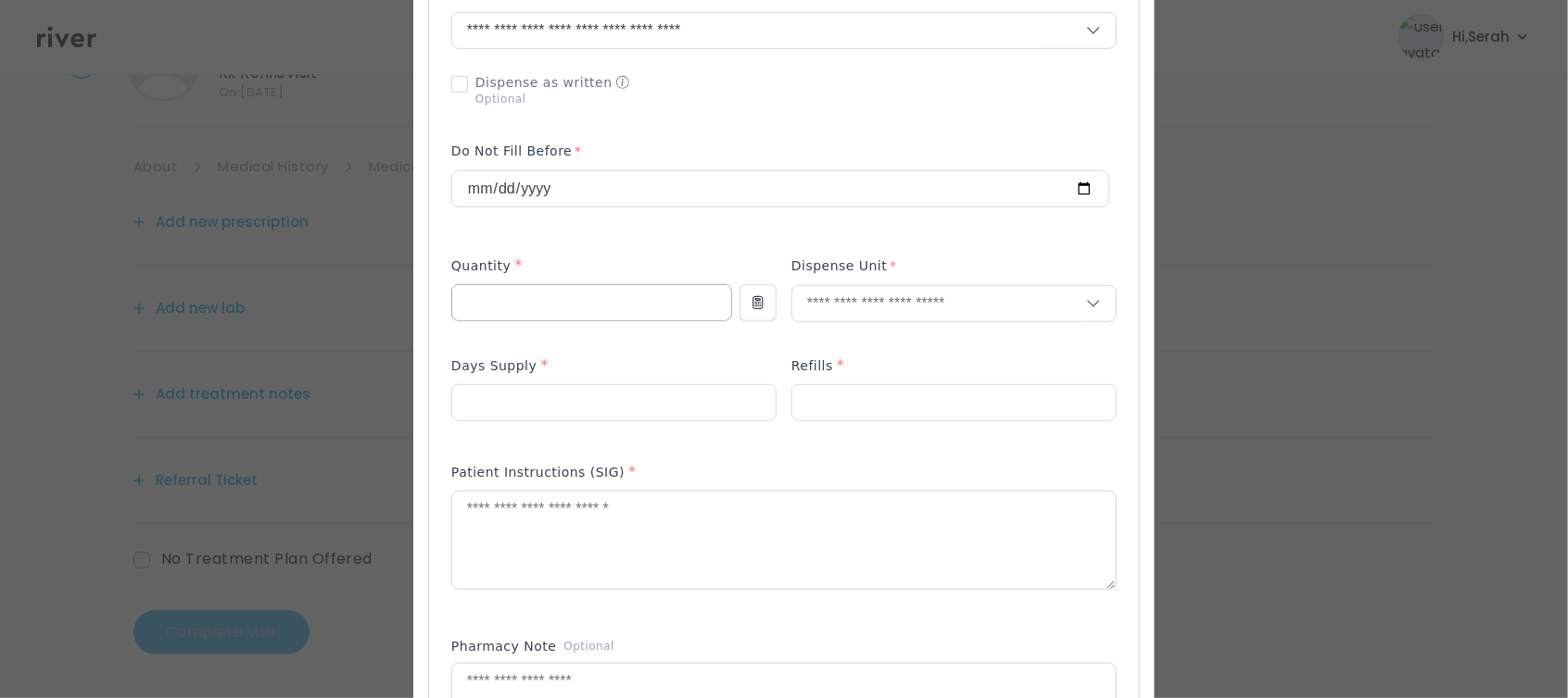
click at [608, 285] on input "number" at bounding box center [592, 303] width 279 height 36
type input "**"
click at [823, 323] on p "Tablet" at bounding box center [954, 325] width 271 height 27
click at [597, 385] on input "number" at bounding box center [613, 403] width 323 height 36
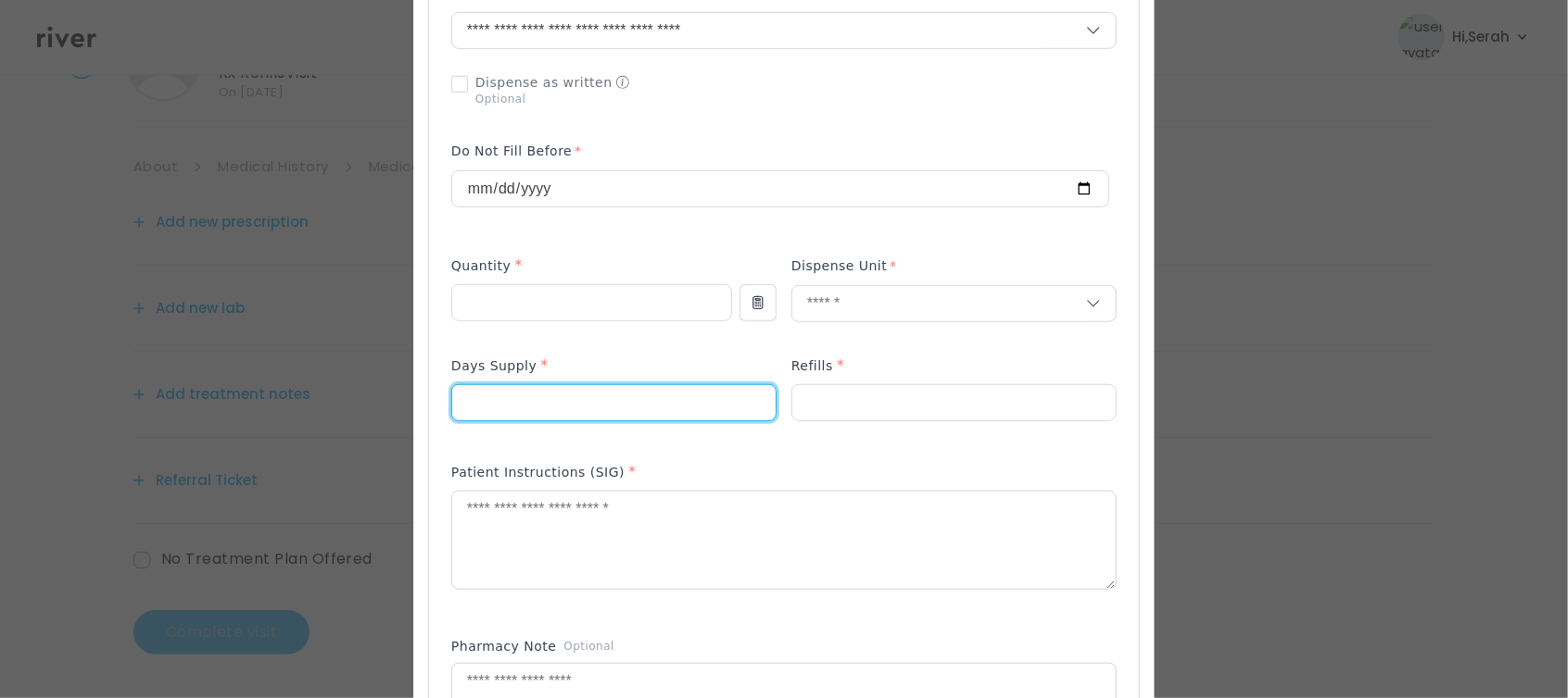
type input "**"
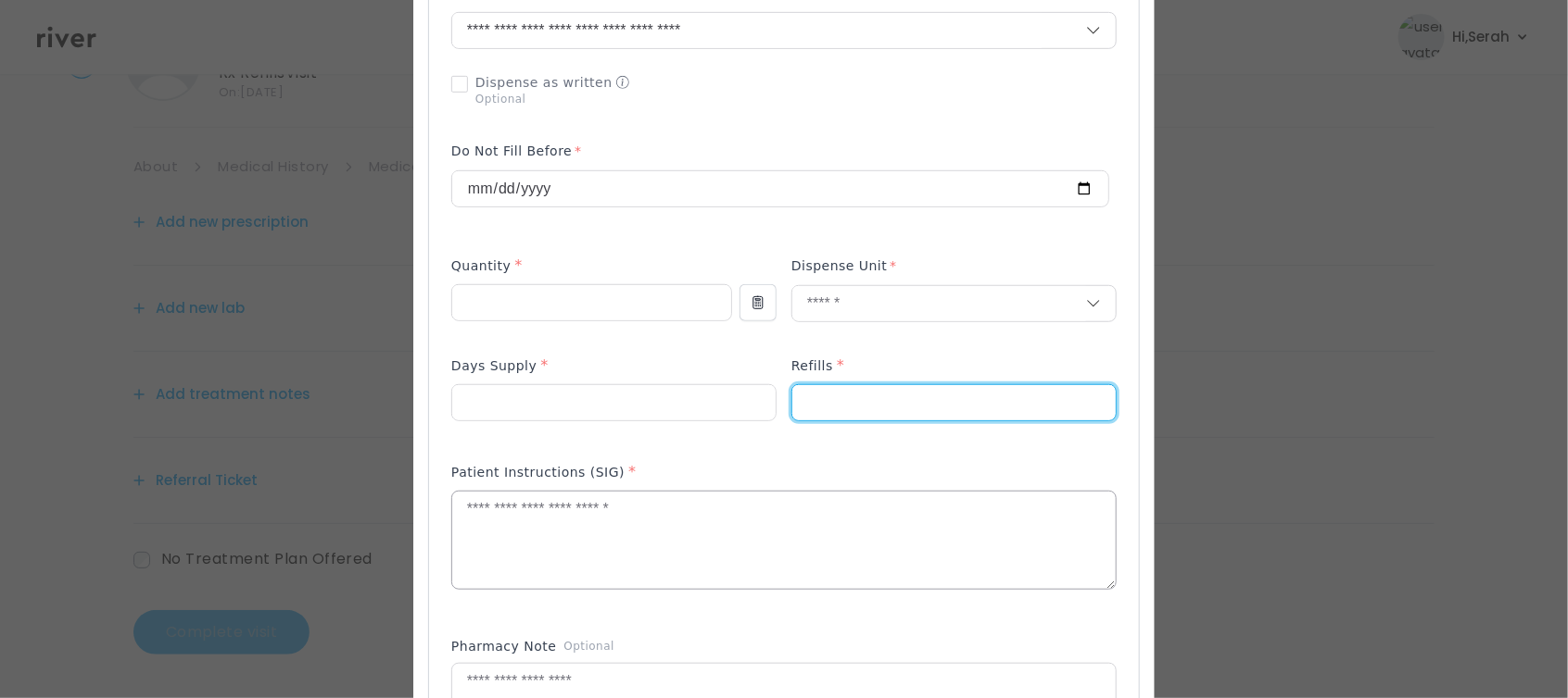
type input "*"
click at [634, 525] on textarea at bounding box center [784, 541] width 664 height 98
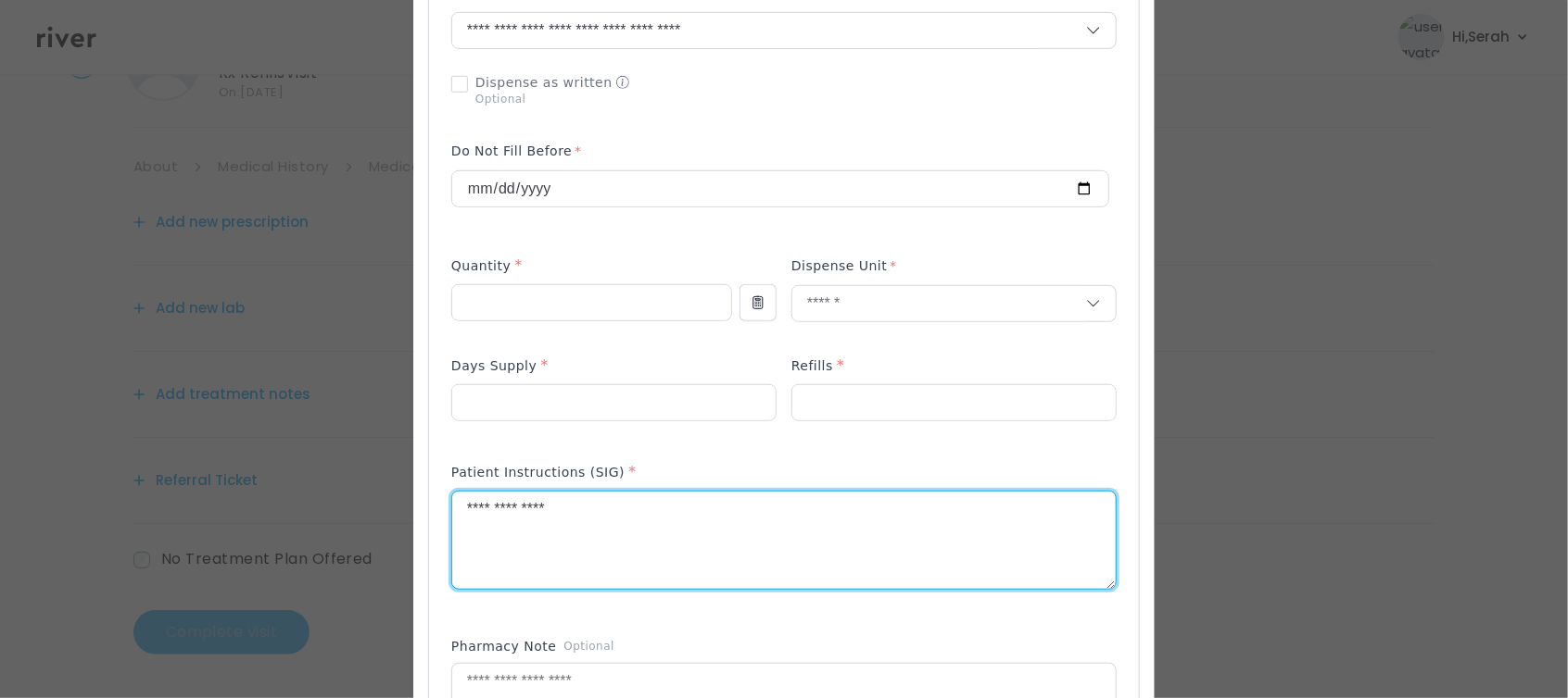
type textarea "**********"
click at [695, 423] on p at bounding box center [613, 432] width 325 height 20
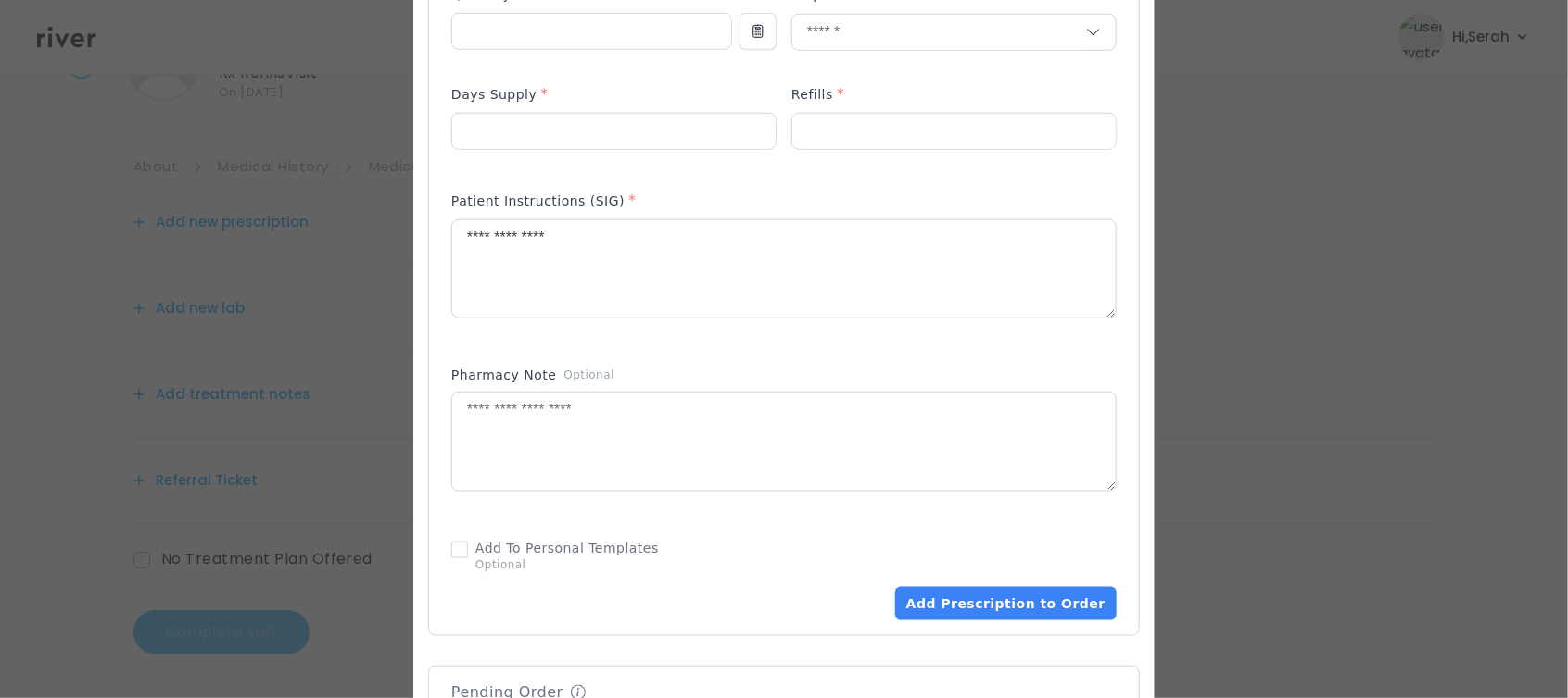
scroll to position [789, 0]
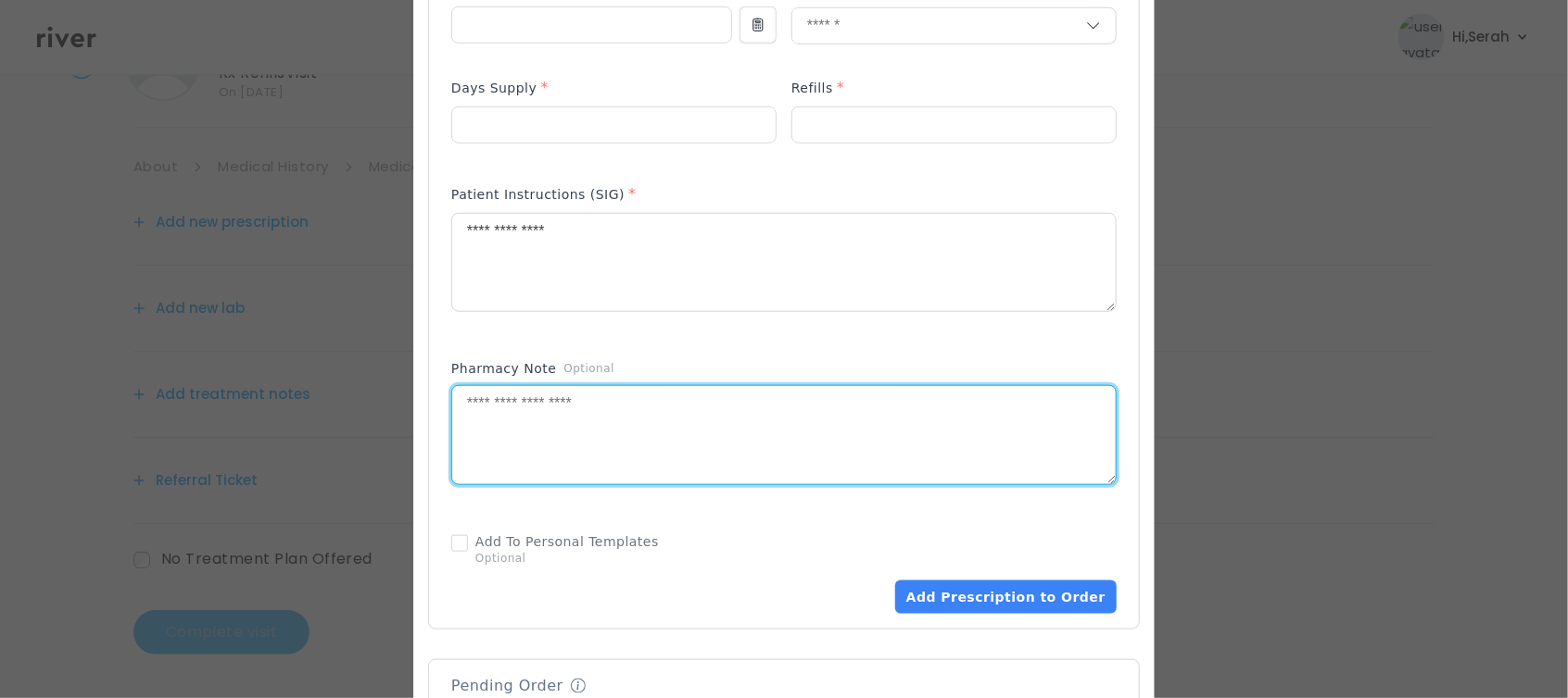
click at [815, 459] on textarea at bounding box center [784, 435] width 664 height 98
click at [949, 581] on button "Add Prescription to Order" at bounding box center [1005, 598] width 222 height 34
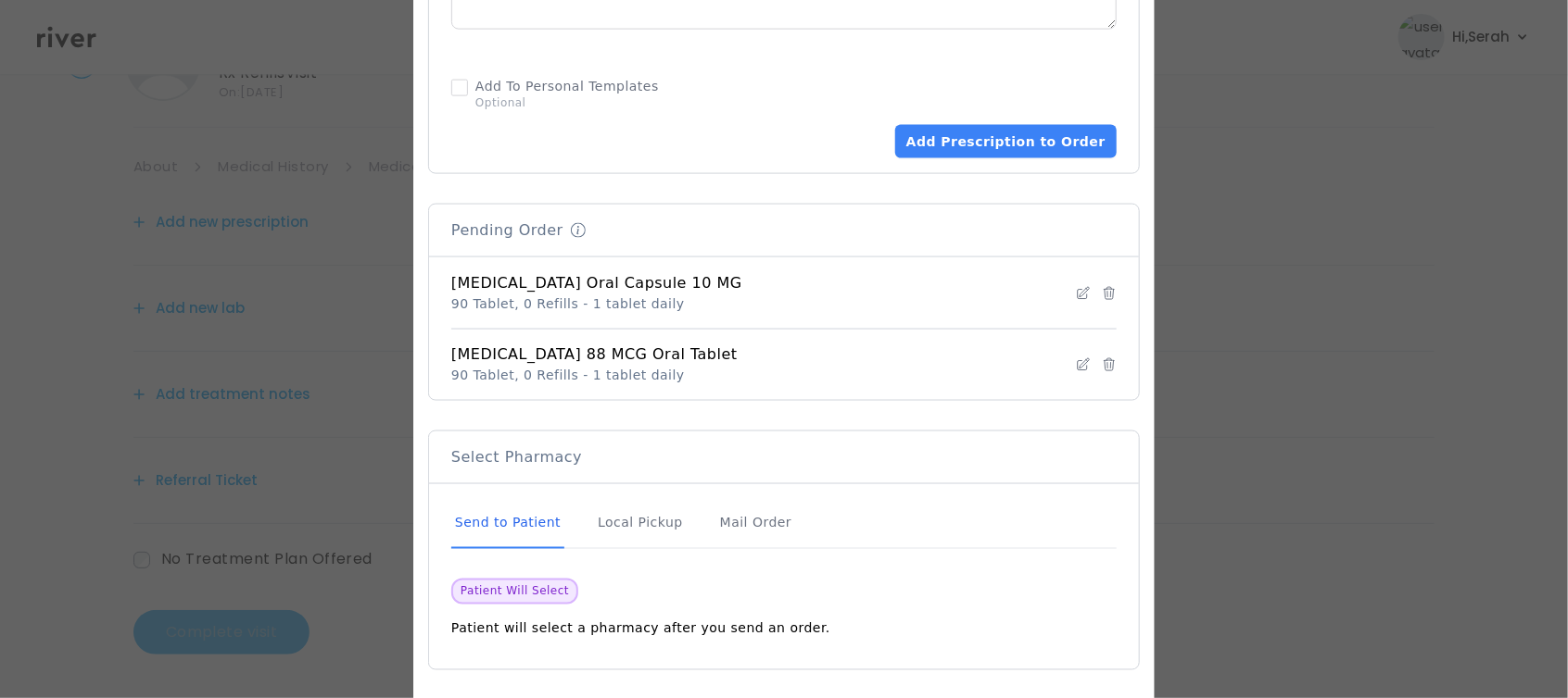
scroll to position [1245, 0]
click at [749, 505] on div "Mail Order" at bounding box center [755, 523] width 79 height 50
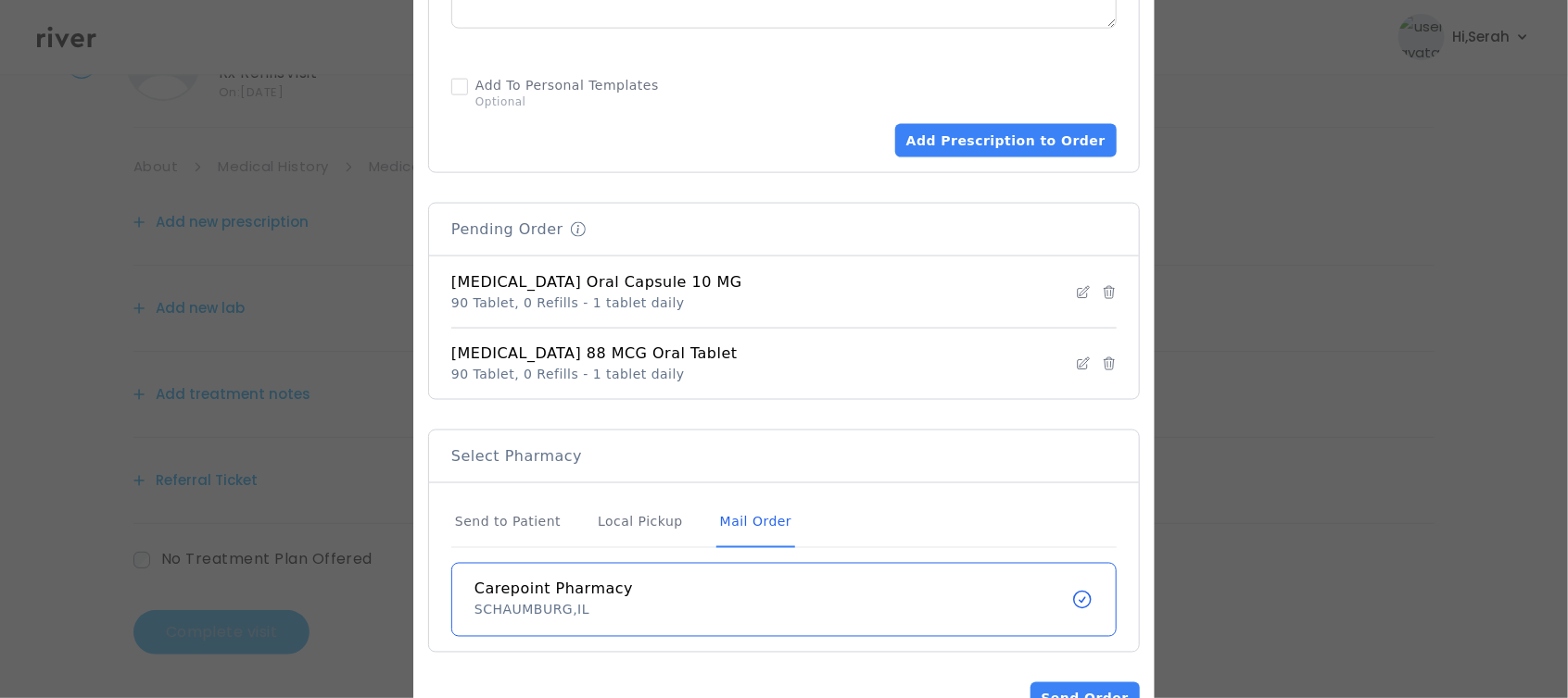
scroll to position [1287, 0]
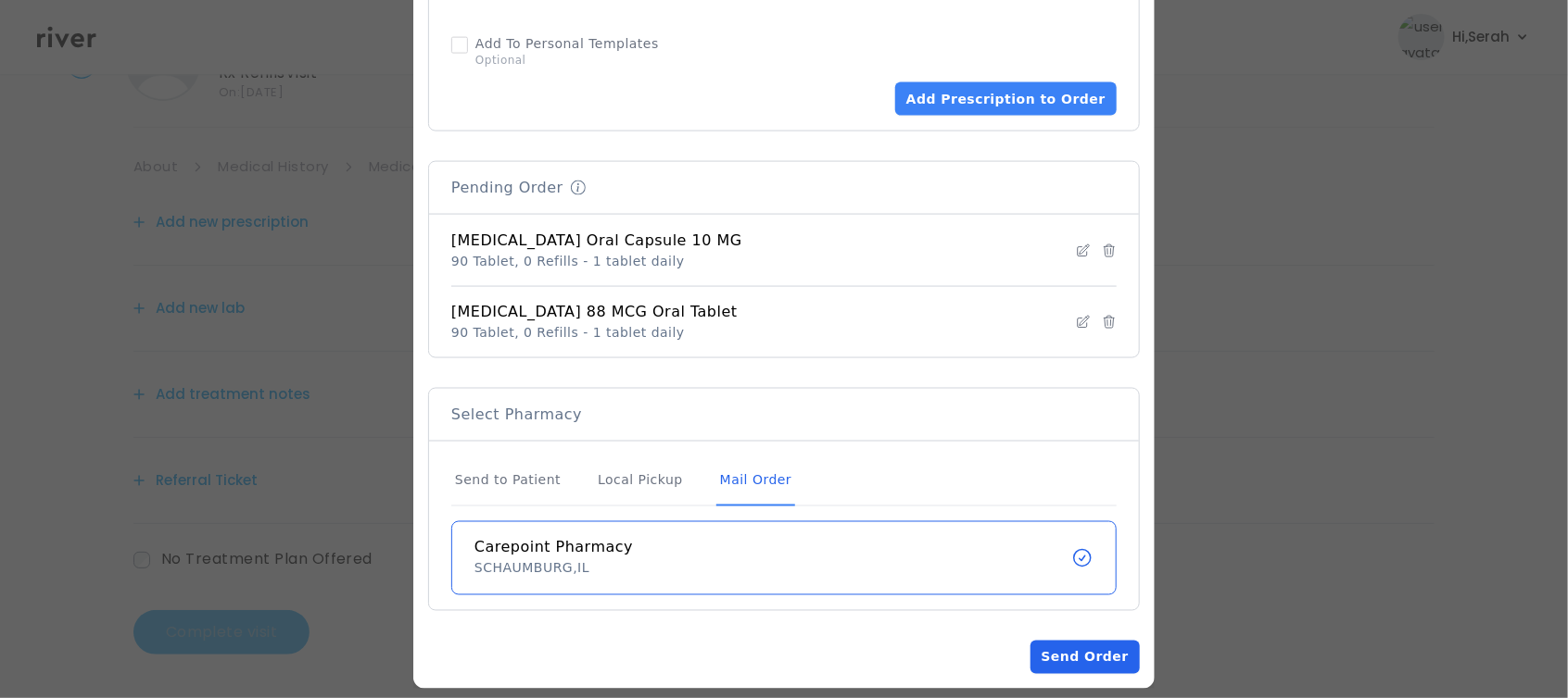
click at [1075, 641] on button "Send Order" at bounding box center [1085, 658] width 110 height 34
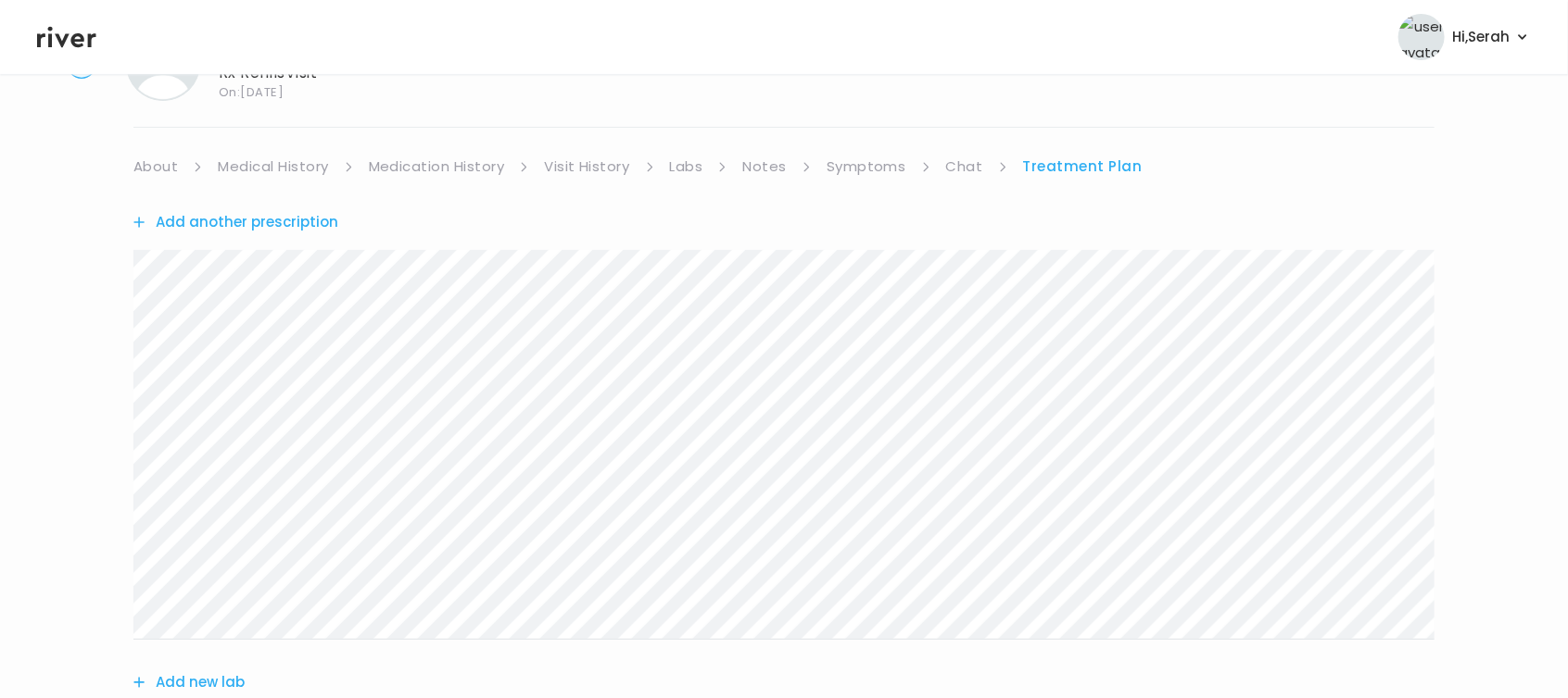
scroll to position [467, 0]
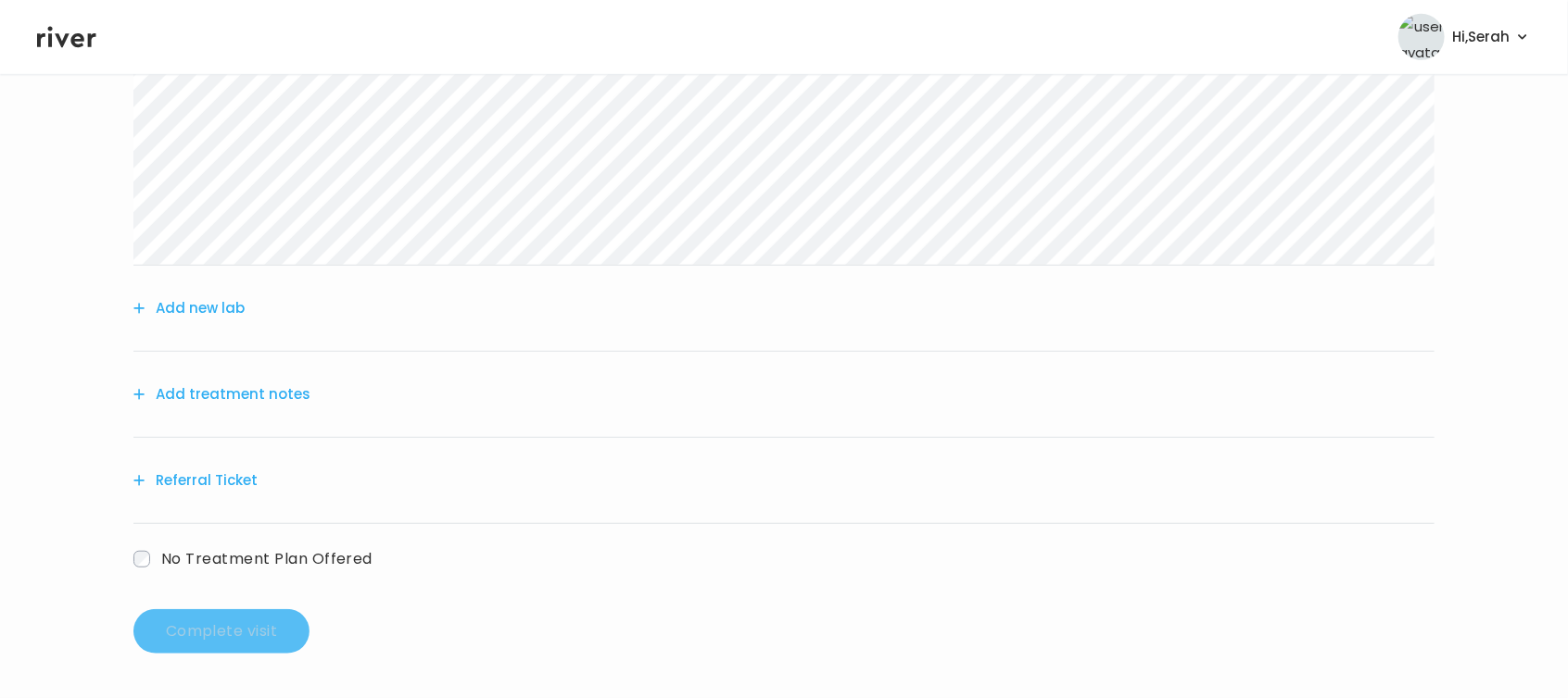
click at [266, 384] on button "Add treatment notes" at bounding box center [222, 395] width 177 height 26
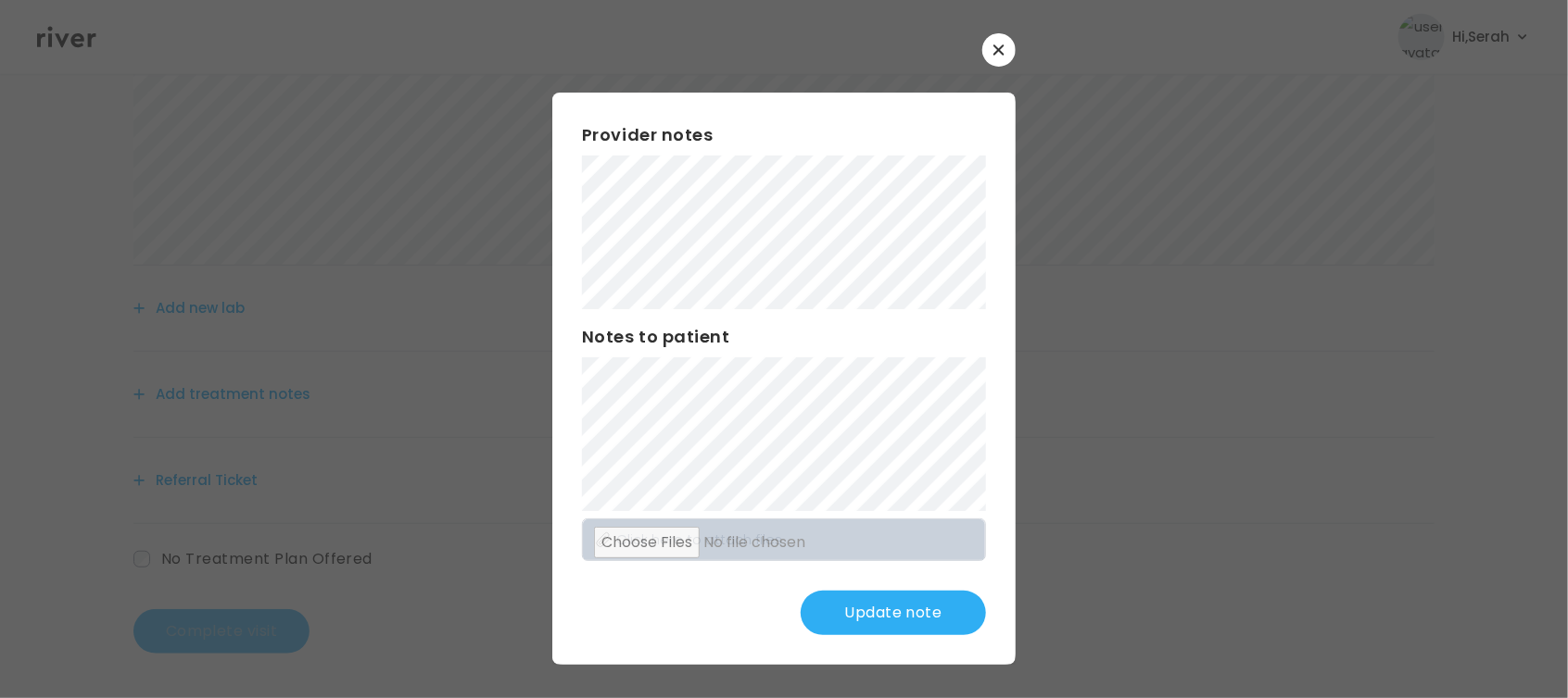
click at [924, 591] on button "Update note" at bounding box center [893, 614] width 185 height 45
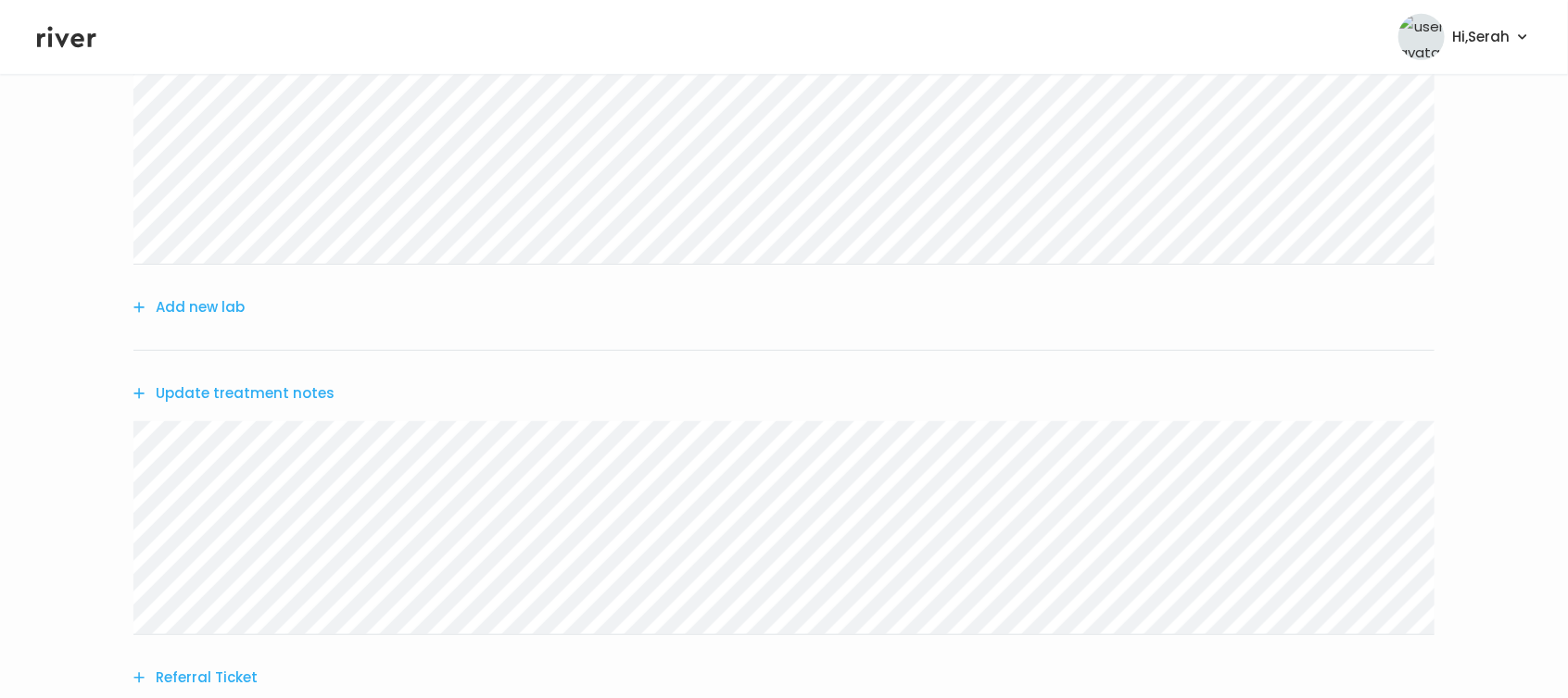
scroll to position [665, 0]
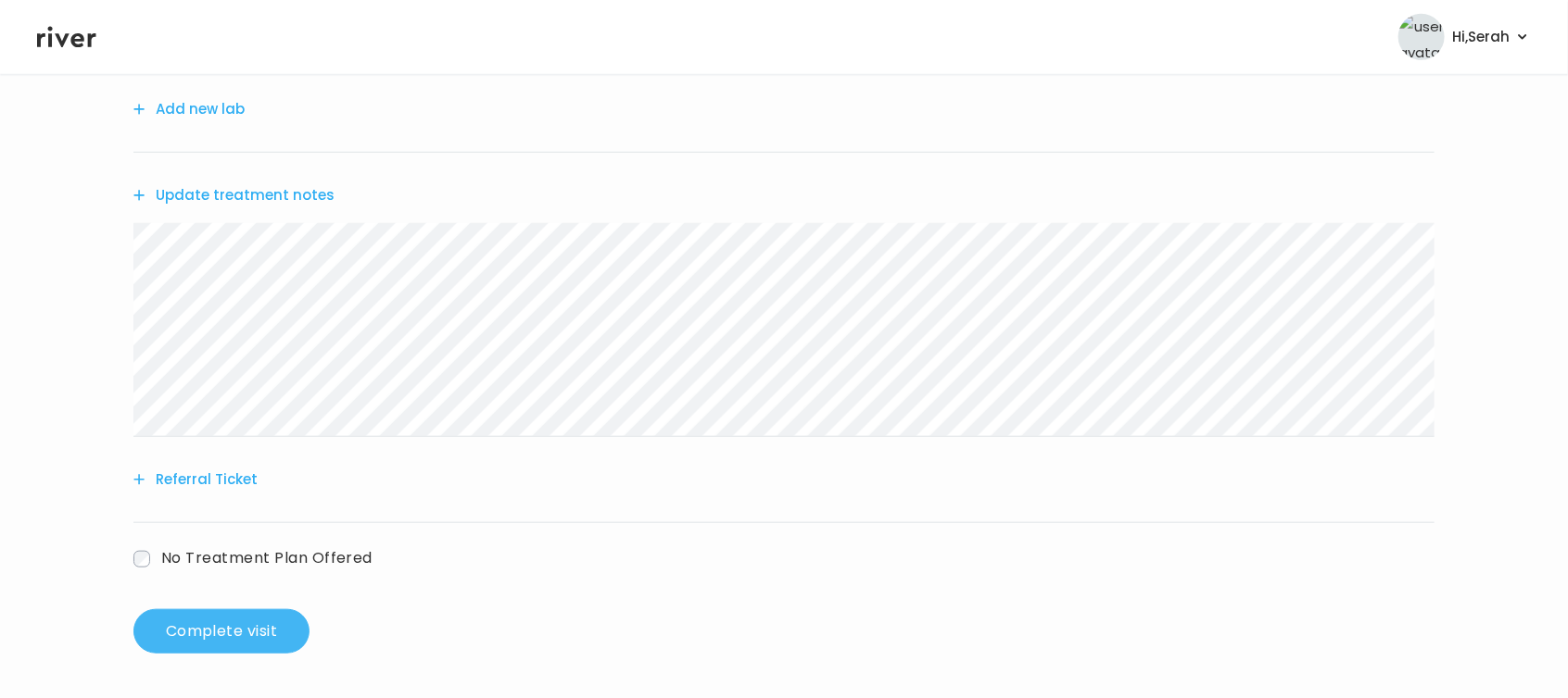
click at [227, 629] on button "Complete visit" at bounding box center [222, 632] width 176 height 45
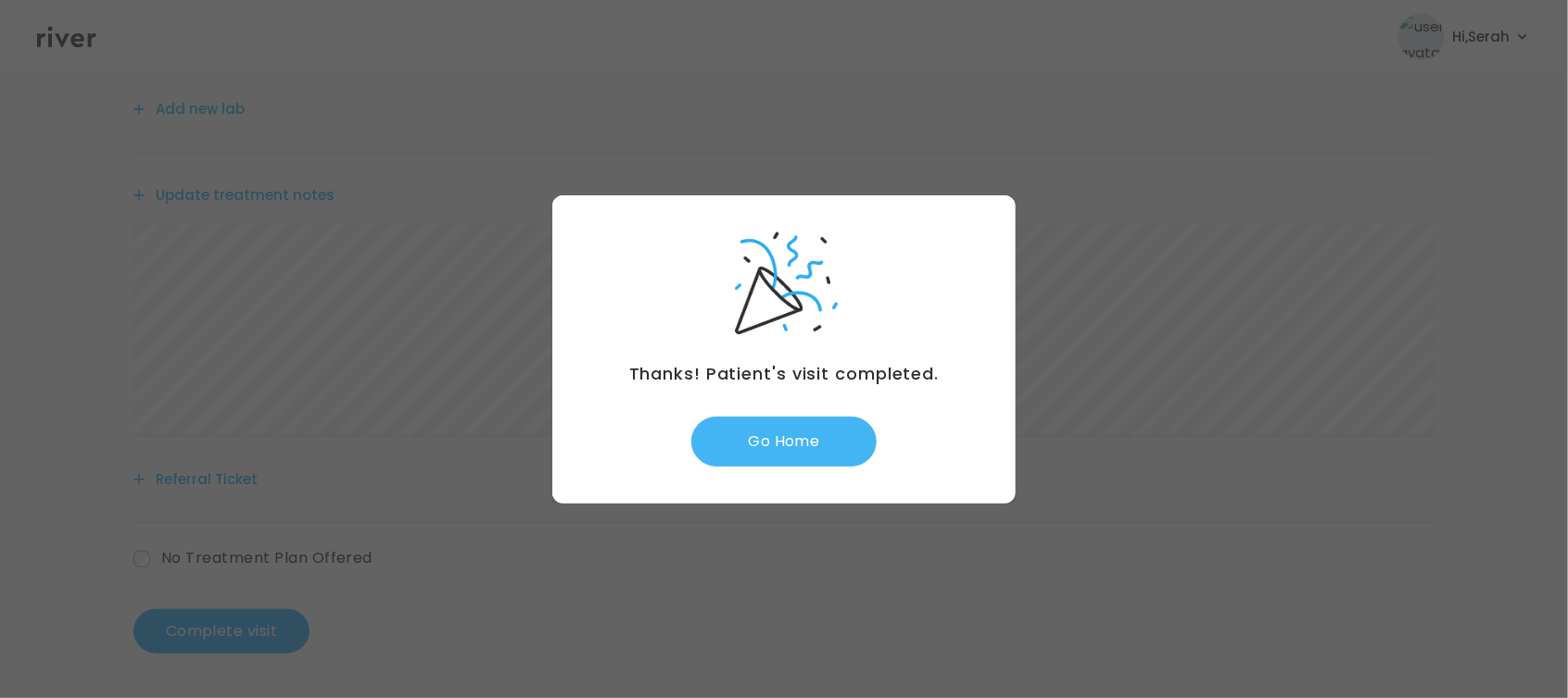
click at [816, 428] on button "Go Home" at bounding box center [784, 441] width 185 height 50
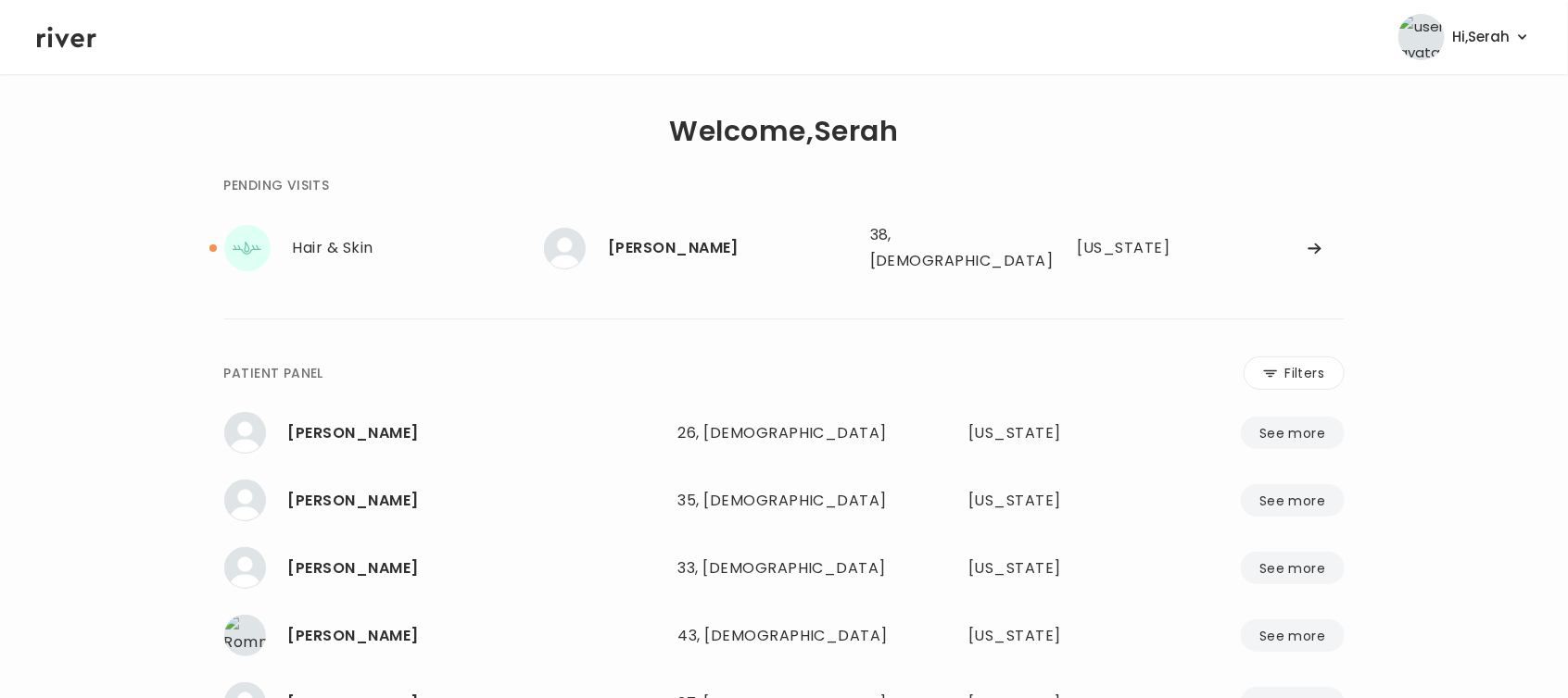
click at [732, 275] on div "**********" at bounding box center [784, 493] width 1121 height 698
click at [730, 240] on div "[PERSON_NAME]" at bounding box center [731, 248] width 247 height 26
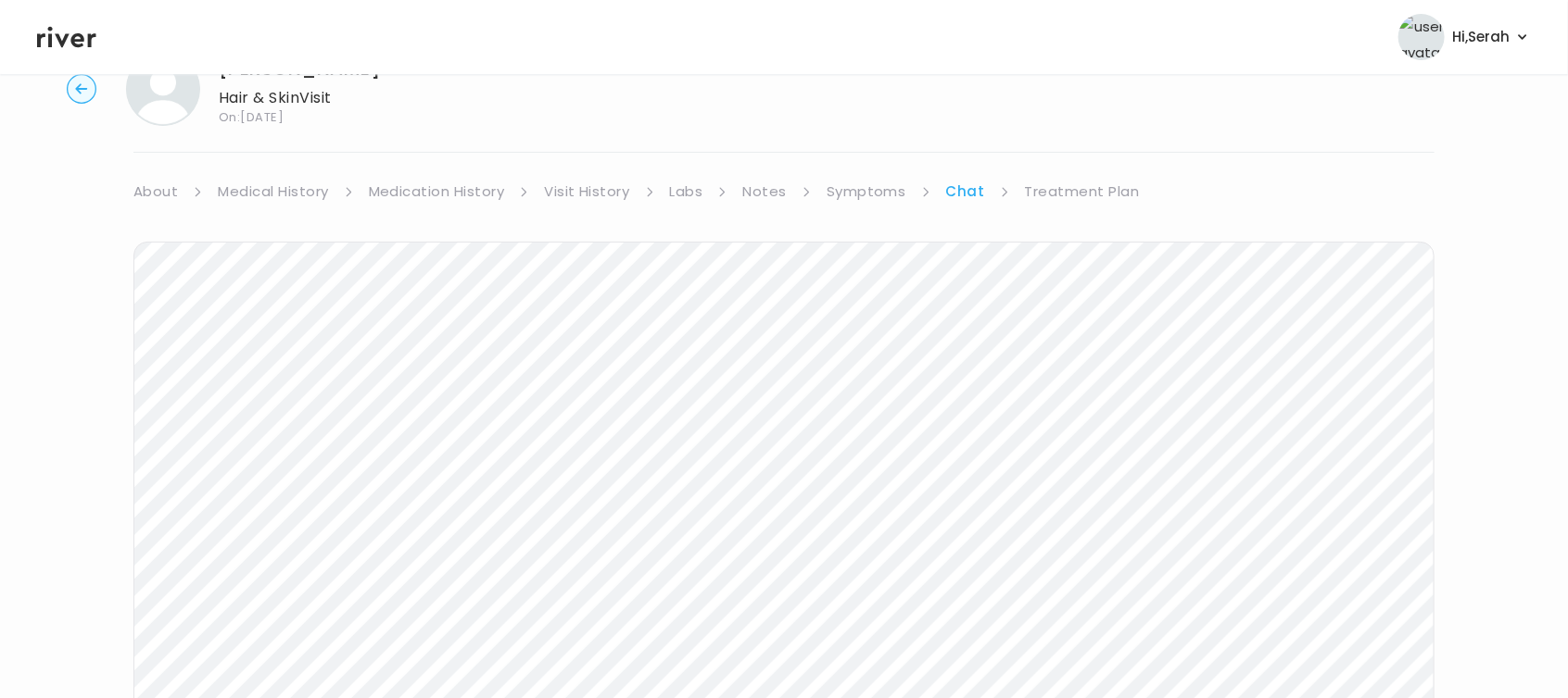
scroll to position [64, 0]
click at [82, 27] on icon at bounding box center [66, 37] width 59 height 28
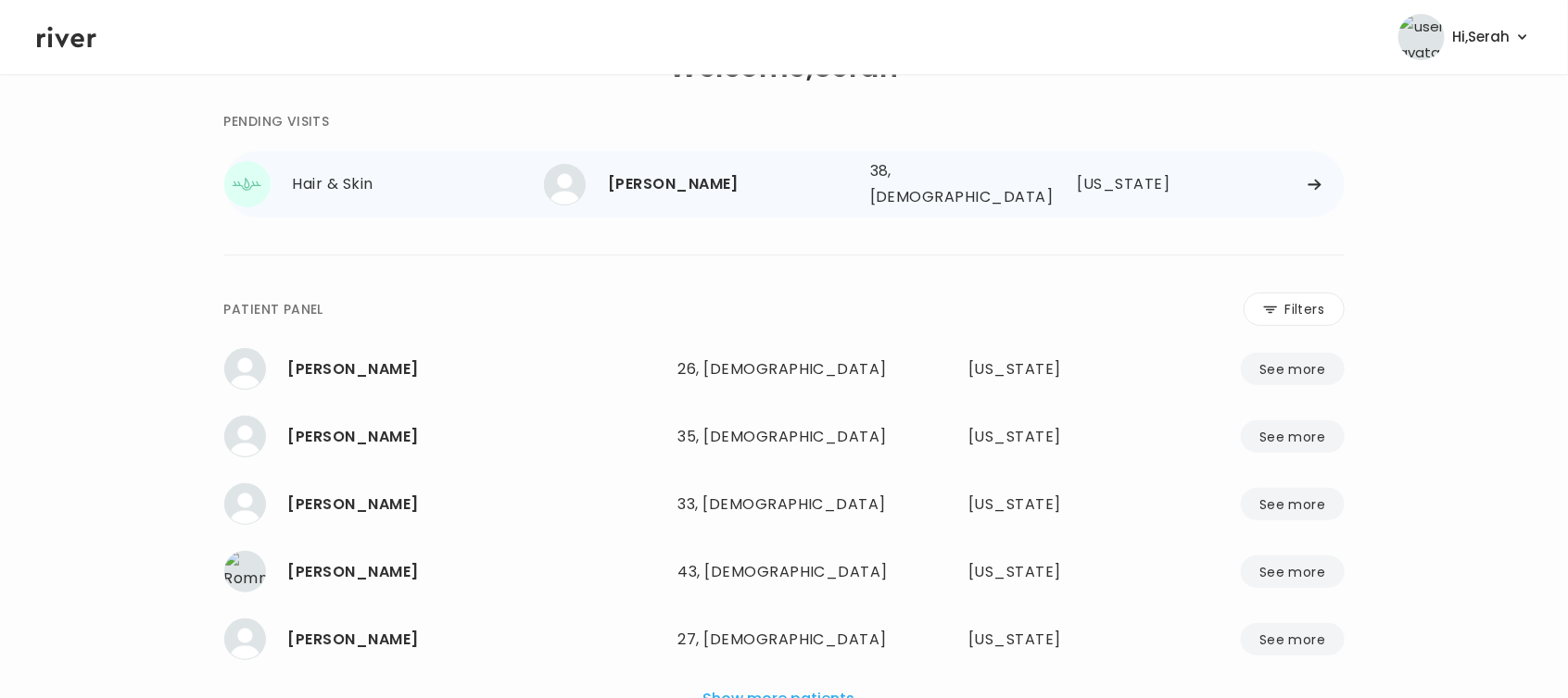
click at [654, 175] on div "[PERSON_NAME]" at bounding box center [731, 184] width 247 height 26
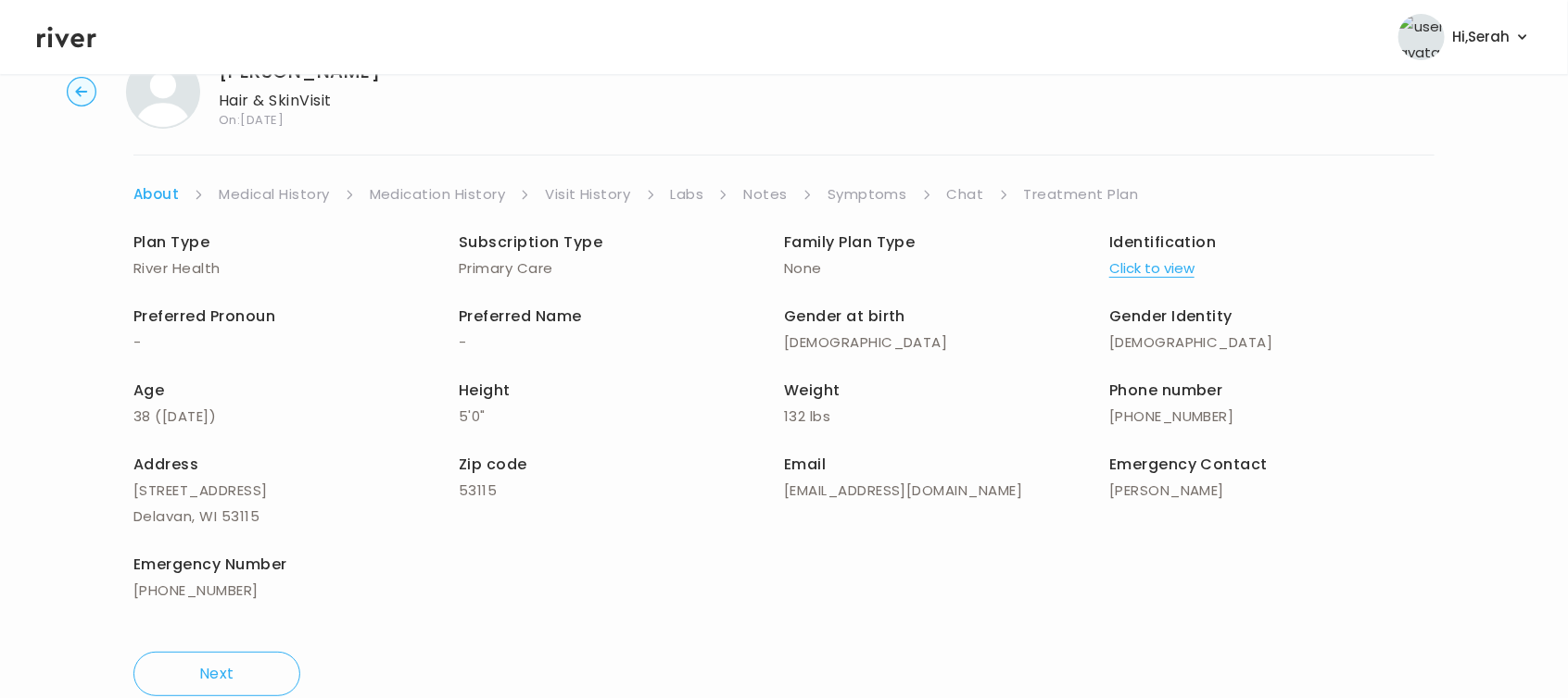
click at [66, 42] on icon at bounding box center [66, 37] width 59 height 28
